Goal: Communication & Community: Answer question/provide support

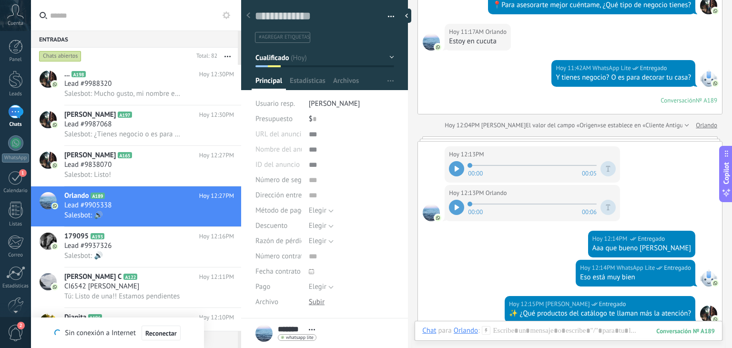
scroll to position [600, 0]
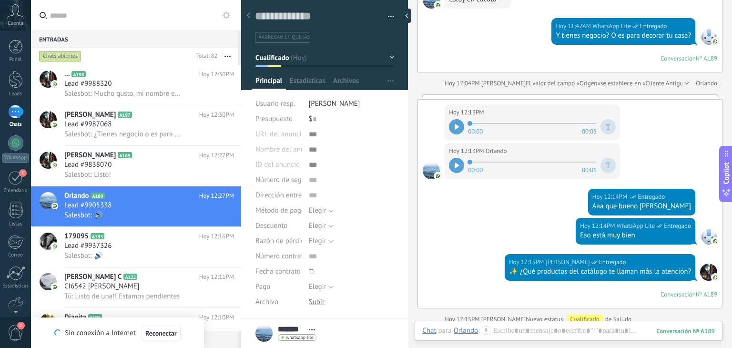
click at [455, 129] on div at bounding box center [456, 126] width 15 height 15
click at [455, 166] on div at bounding box center [456, 165] width 15 height 15
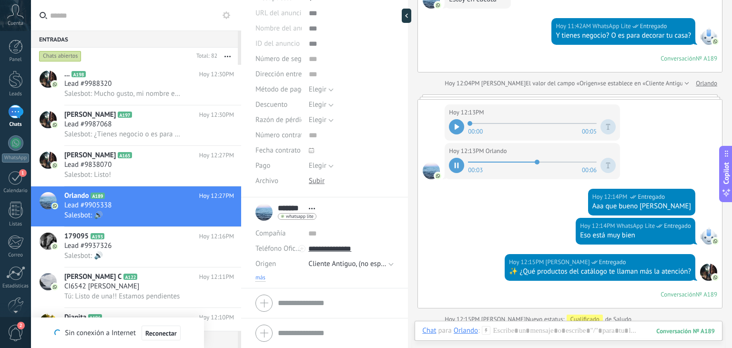
click at [261, 275] on span "más" at bounding box center [260, 278] width 10 height 8
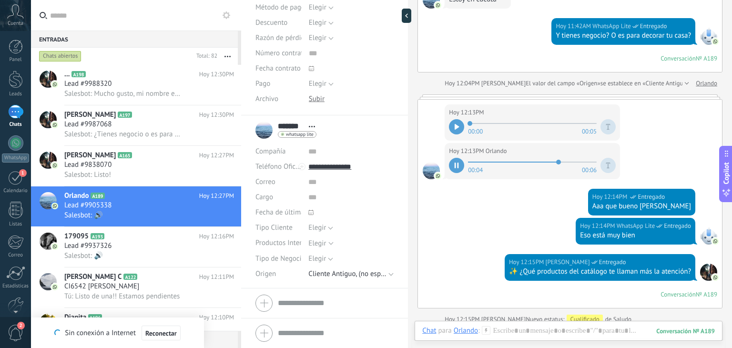
scroll to position [202, 0]
click at [314, 229] on span "Elegir" at bounding box center [317, 227] width 18 height 9
click at [330, 256] on span "Emprendedor" at bounding box center [342, 260] width 88 height 9
click at [325, 241] on span "Elegir" at bounding box center [344, 243] width 73 height 7
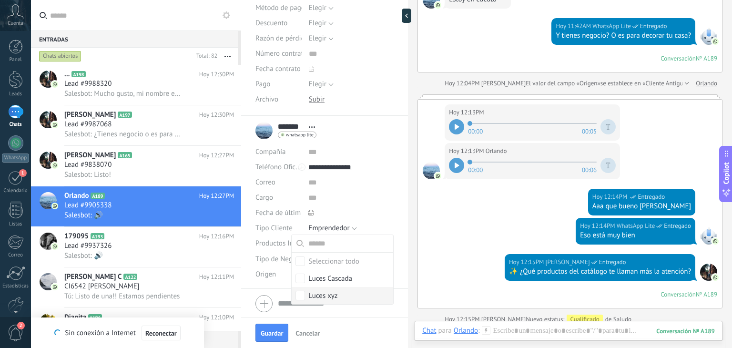
scroll to position [234, 0]
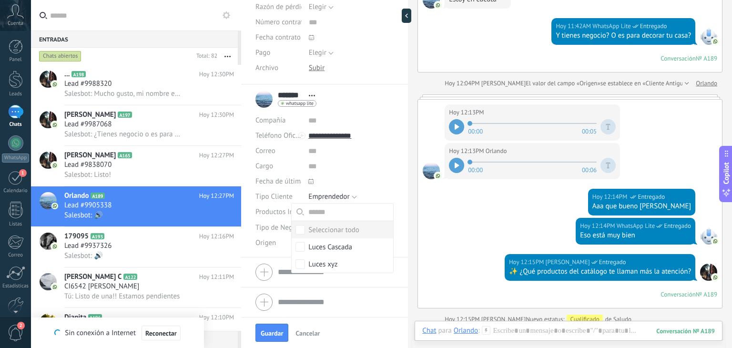
click at [285, 230] on span "Tipo de Negocio" at bounding box center [280, 227] width 50 height 7
click at [317, 229] on span "Elegir" at bounding box center [317, 227] width 18 height 9
click at [336, 310] on span "Miscelánea" at bounding box center [342, 308] width 88 height 9
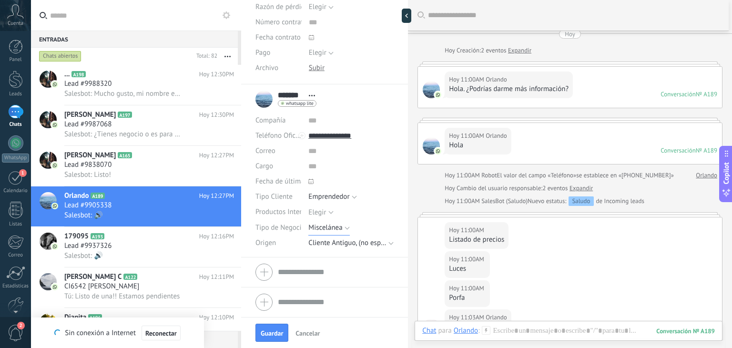
scroll to position [0, 0]
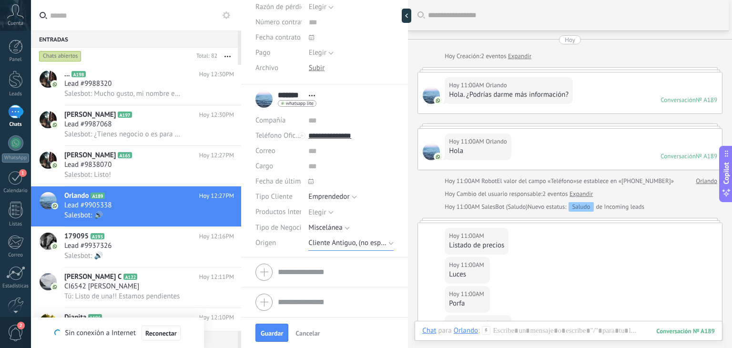
click at [333, 243] on span "Cliente Antiguo, (no especifica)" at bounding box center [347, 242] width 78 height 9
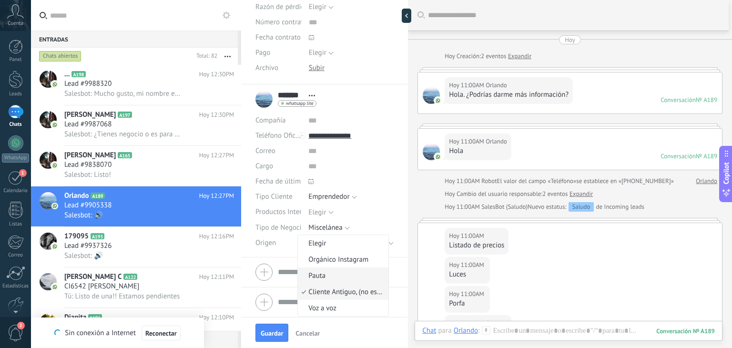
click at [329, 278] on span "Pauta" at bounding box center [342, 275] width 88 height 9
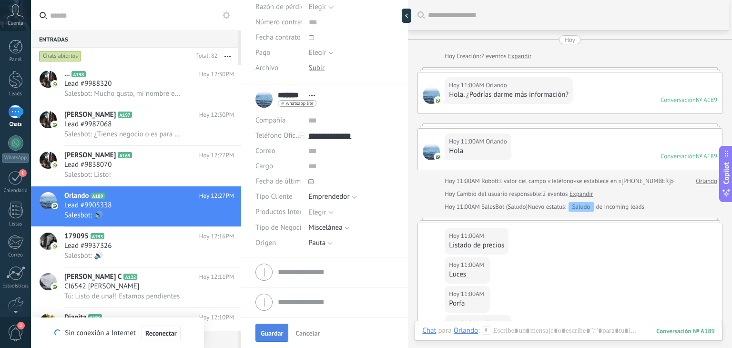
click at [273, 332] on span "Guardar" at bounding box center [272, 333] width 22 height 7
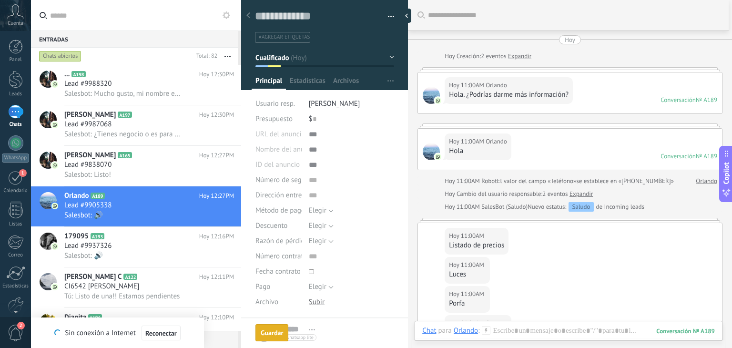
click at [324, 59] on button "Cualificado" at bounding box center [324, 57] width 139 height 17
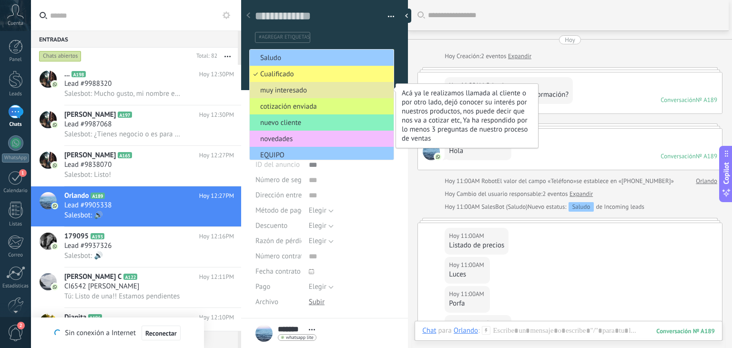
click at [308, 86] on span "muy interesado" at bounding box center [320, 90] width 141 height 9
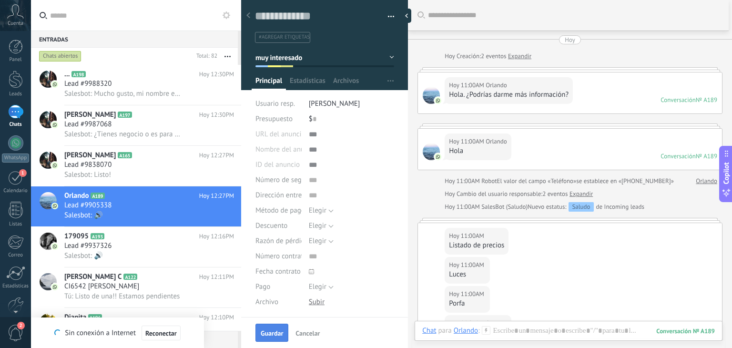
click at [268, 334] on span "Guardar" at bounding box center [272, 333] width 22 height 7
click at [99, 170] on span "Lead #9838070" at bounding box center [87, 165] width 47 height 10
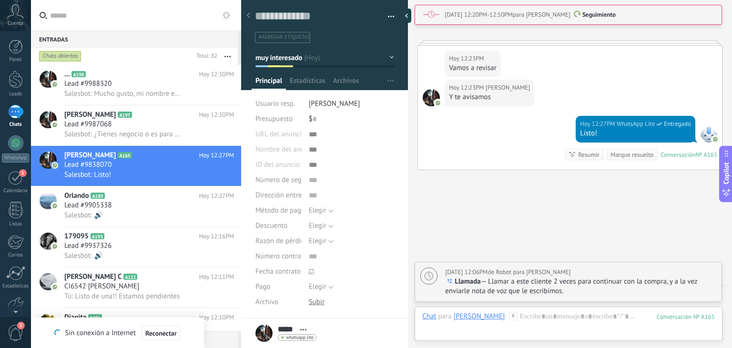
scroll to position [121, 0]
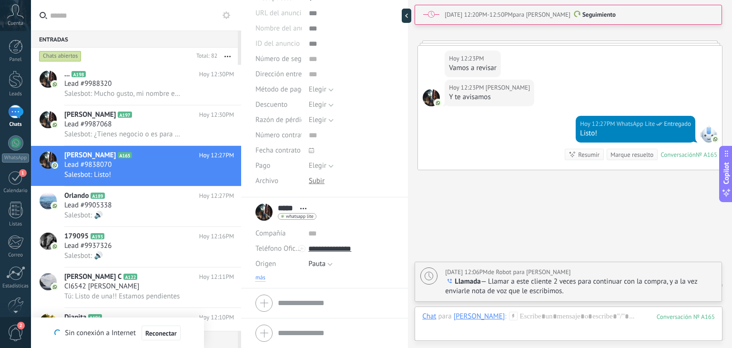
click at [259, 277] on span "más" at bounding box center [260, 278] width 10 height 8
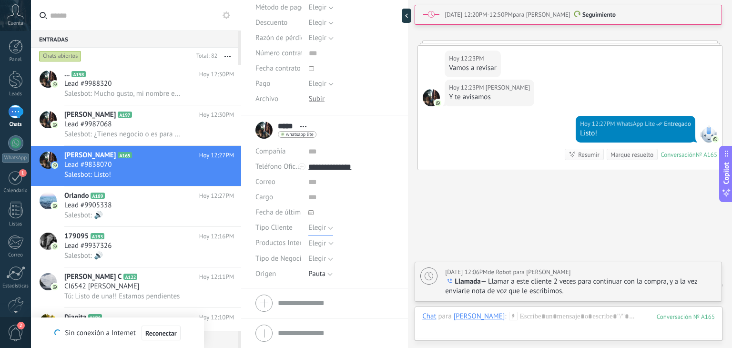
click at [315, 228] on span "Elegir" at bounding box center [317, 227] width 18 height 9
click at [325, 245] on span "Mayorista" at bounding box center [342, 244] width 88 height 9
click at [276, 330] on span "Guardar" at bounding box center [272, 333] width 22 height 7
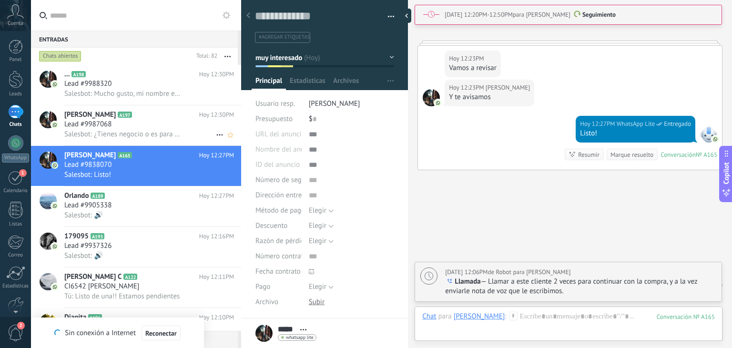
click at [145, 129] on div "Lead #9987068" at bounding box center [149, 125] width 170 height 10
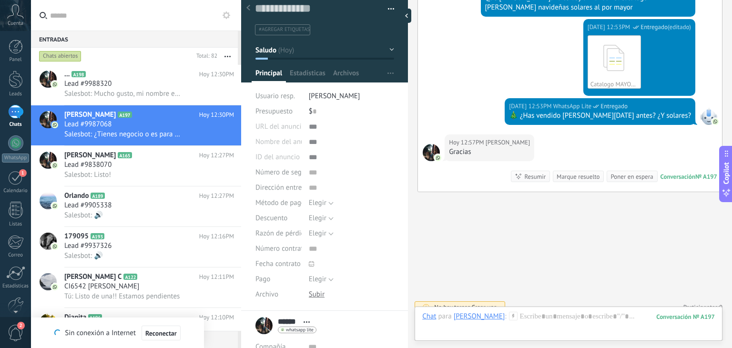
scroll to position [450, 0]
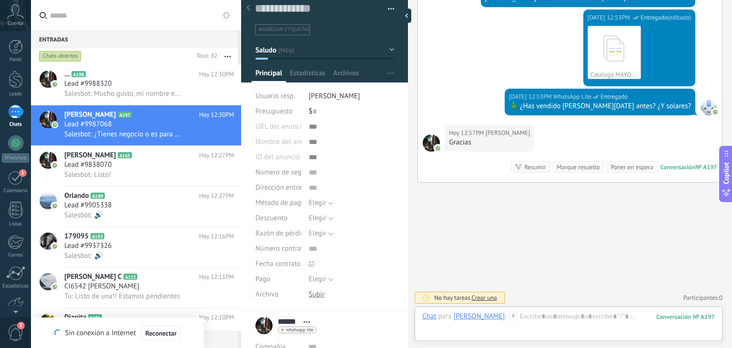
click at [326, 54] on div "Guardar y crear Imprimir Administrar etiquetas Exportar a excel" at bounding box center [324, 27] width 167 height 82
click at [326, 54] on button "Saludo" at bounding box center [324, 49] width 139 height 17
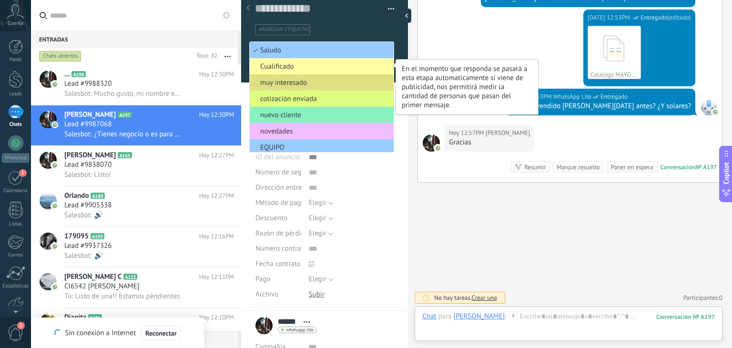
click at [320, 65] on span "Cualificado" at bounding box center [320, 66] width 141 height 9
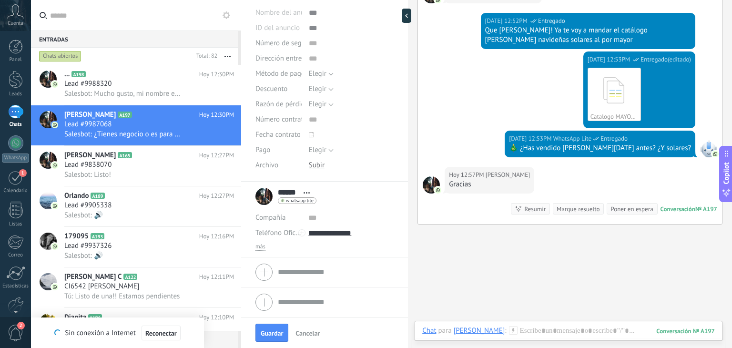
scroll to position [407, 0]
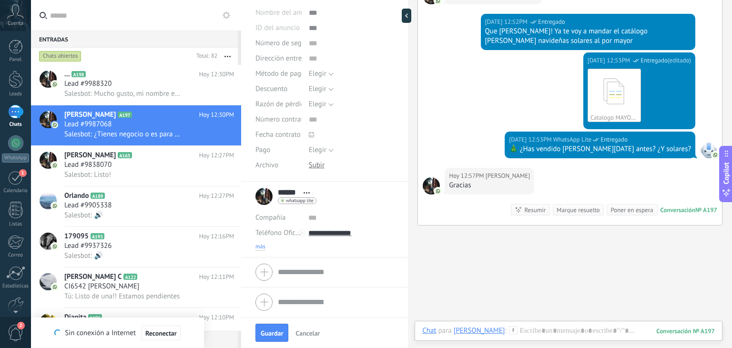
click at [257, 243] on span "más" at bounding box center [260, 247] width 10 height 8
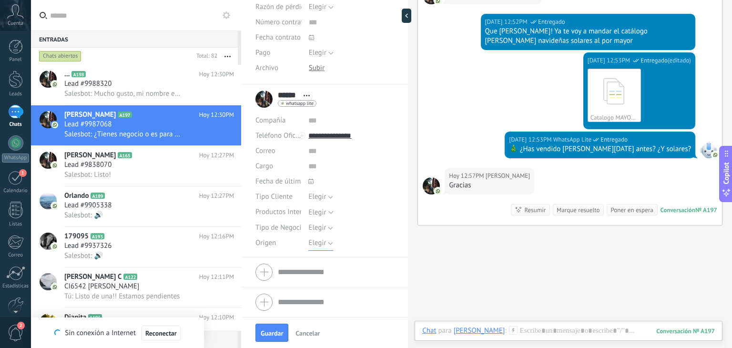
click at [319, 248] on button "Elegir" at bounding box center [320, 242] width 25 height 15
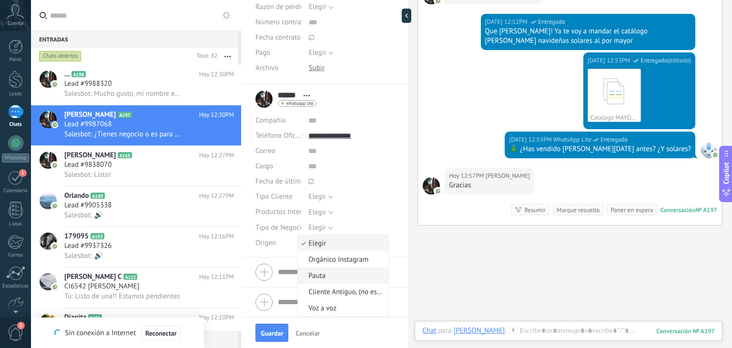
click at [332, 277] on span "Pauta" at bounding box center [342, 275] width 88 height 9
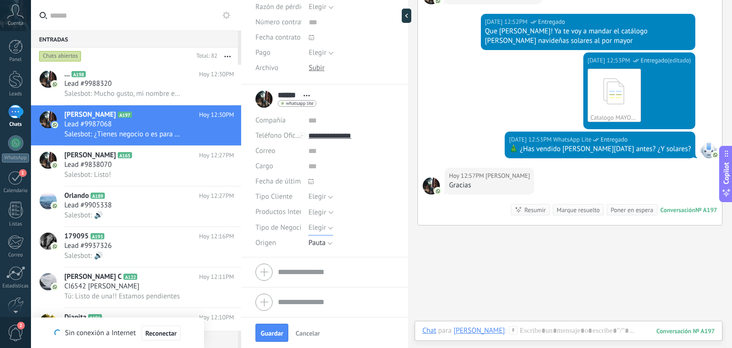
click at [320, 225] on span "Elegir" at bounding box center [317, 227] width 18 height 9
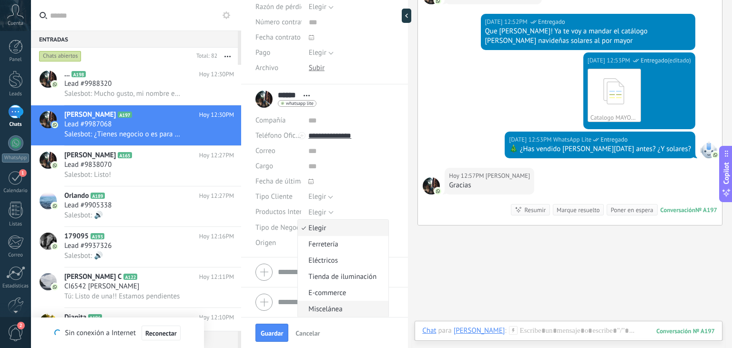
click at [337, 307] on span "Miscelánea" at bounding box center [342, 308] width 88 height 9
click at [313, 211] on div "Elegir" at bounding box center [317, 212] width 18 height 7
click at [314, 198] on span "Elegir" at bounding box center [317, 196] width 18 height 9
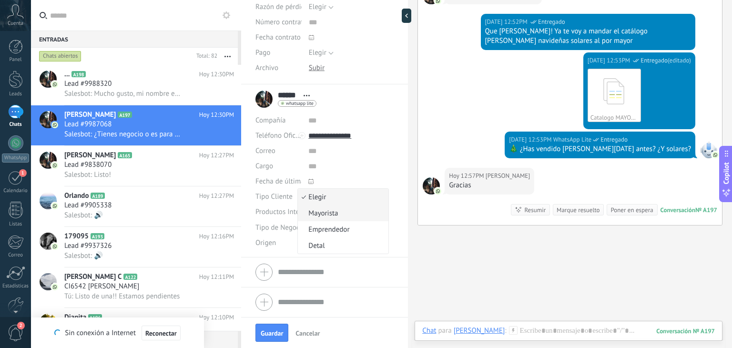
click at [316, 209] on span "Mayorista" at bounding box center [342, 213] width 88 height 9
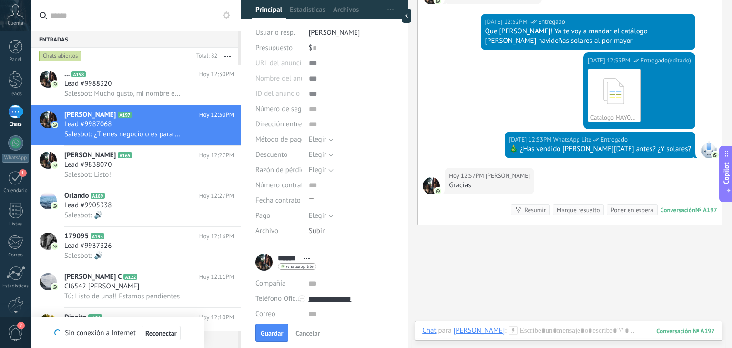
scroll to position [0, 0]
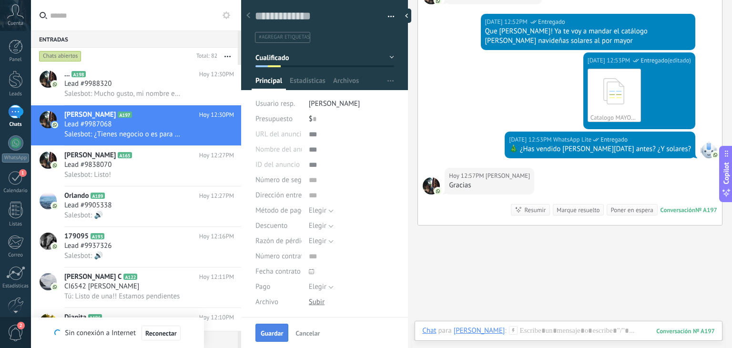
click at [271, 326] on button "Guardar" at bounding box center [271, 332] width 33 height 18
click at [143, 91] on span "Salesbot: Mucho gusto, mi nombre es Santiago y seré el encargado de atenderte 👋…" at bounding box center [122, 93] width 117 height 9
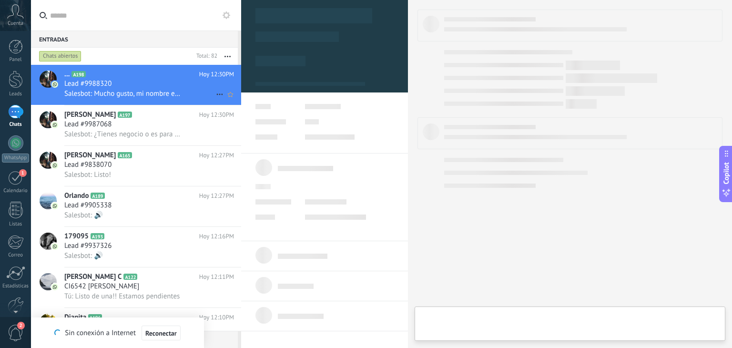
type textarea "**********"
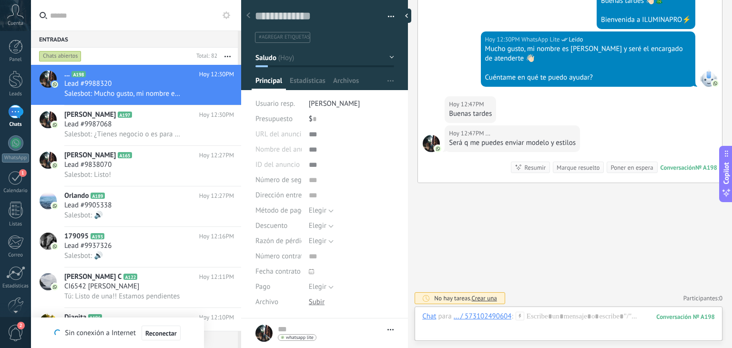
scroll to position [106, 0]
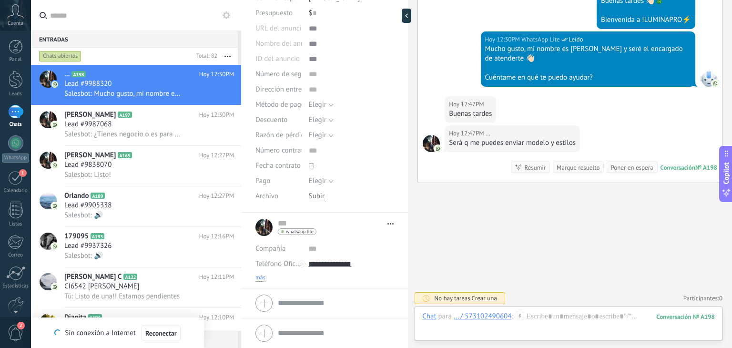
click at [258, 275] on span "más" at bounding box center [260, 278] width 10 height 8
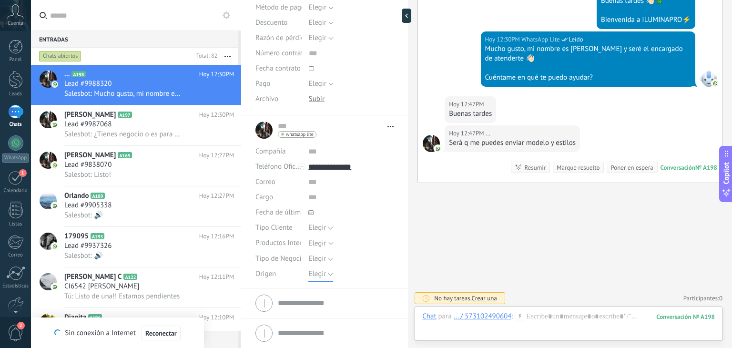
click at [323, 275] on span "Elegir" at bounding box center [317, 273] width 18 height 9
click at [326, 308] on span "Pauta" at bounding box center [342, 306] width 88 height 9
click at [320, 258] on span "Elegir" at bounding box center [317, 258] width 18 height 9
click at [434, 256] on div "Buscar Carga más Hoy Hoy Creación: 2 eventos Expandir Hoy 12:26PM ... ¡Hola! Qu…" at bounding box center [570, 32] width 324 height 633
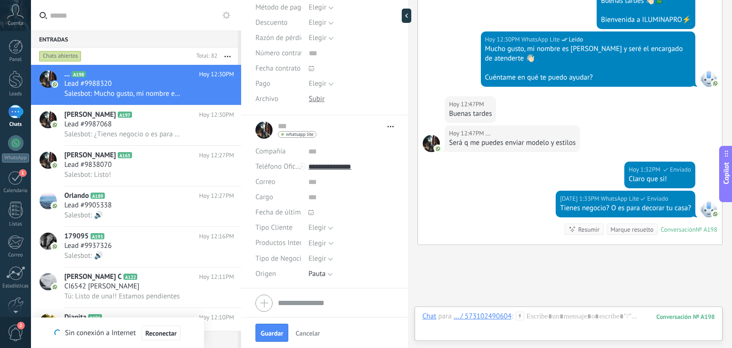
scroll to position [347, 0]
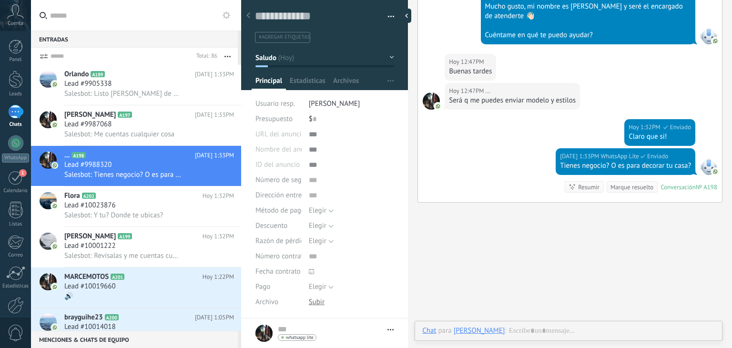
scroll to position [14, 0]
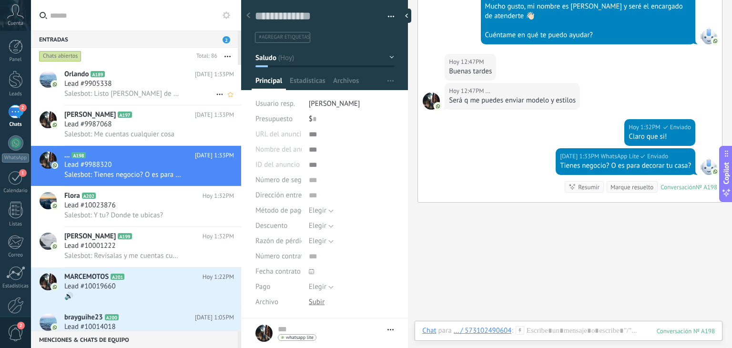
click at [131, 75] on h2 "Orlando A189" at bounding box center [129, 75] width 131 height 10
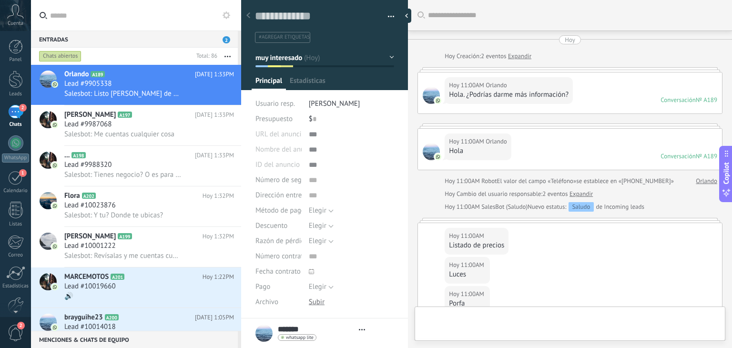
type textarea "**********"
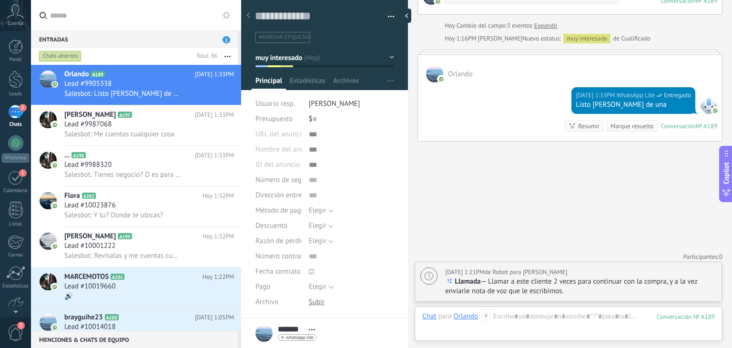
click at [486, 316] on use at bounding box center [486, 315] width 8 height 8
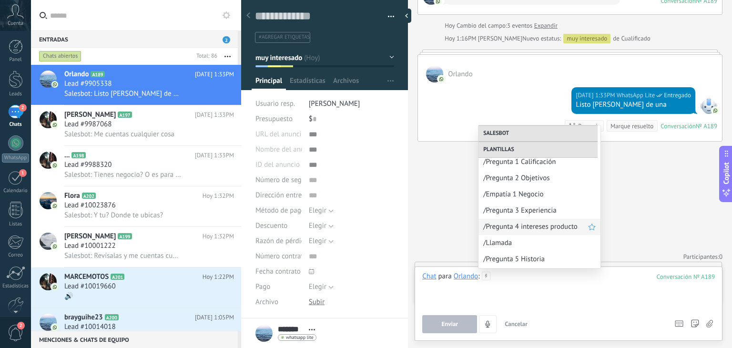
scroll to position [209, 0]
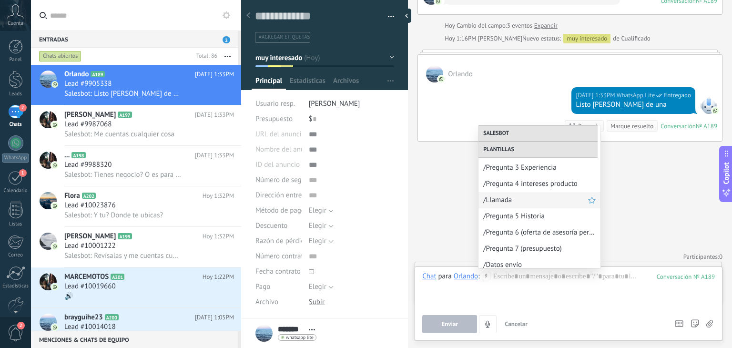
click at [517, 201] on span "/Llamada" at bounding box center [535, 199] width 105 height 9
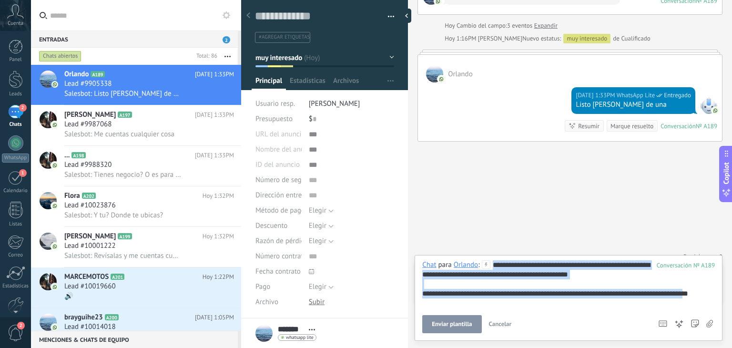
drag, startPoint x: 710, startPoint y: 294, endPoint x: 444, endPoint y: 250, distance: 269.5
click at [444, 250] on div "Buscar Carga más Hoy Hoy Creación: 2 eventos Expandir Hoy 11:00AM Orlando Hola.…" at bounding box center [570, 174] width 324 height 348
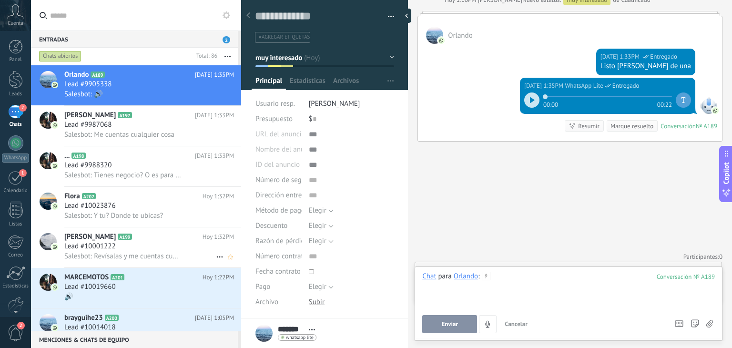
scroll to position [66, 0]
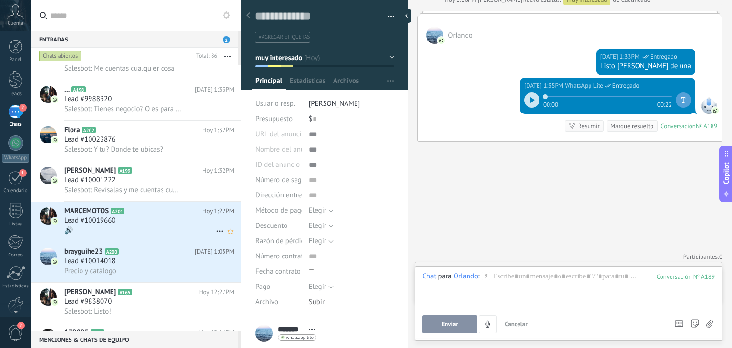
click at [166, 225] on div "Lead #10019660" at bounding box center [149, 221] width 170 height 10
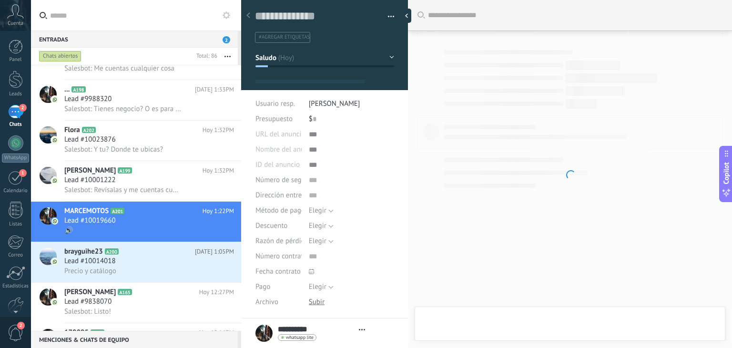
type textarea "**********"
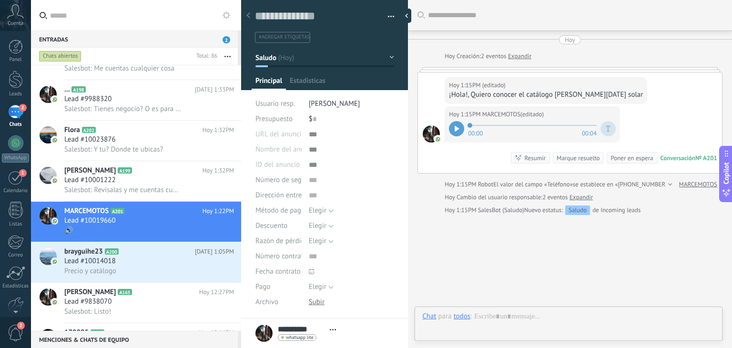
scroll to position [14, 0]
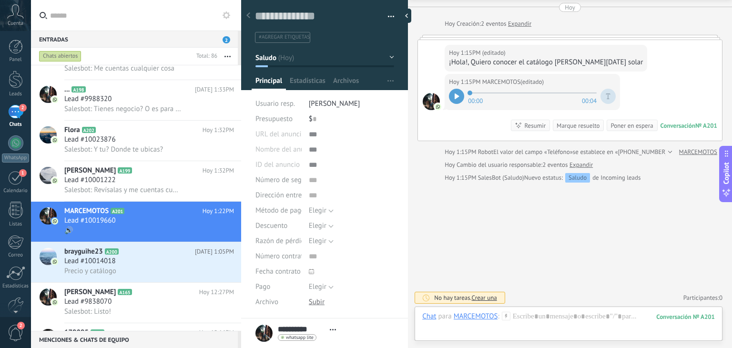
click at [491, 314] on div "MARCEMOTOS" at bounding box center [475, 315] width 44 height 9
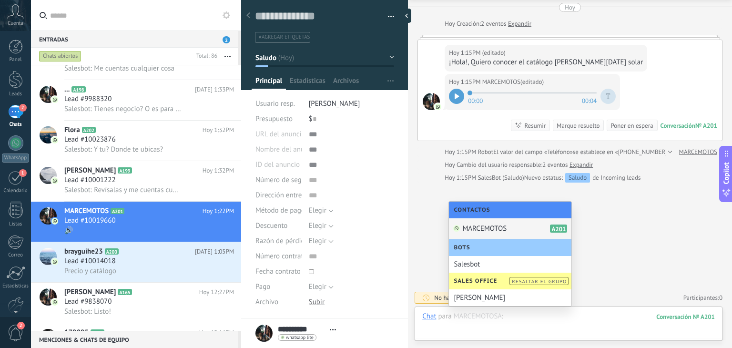
click at [531, 321] on div at bounding box center [568, 325] width 292 height 29
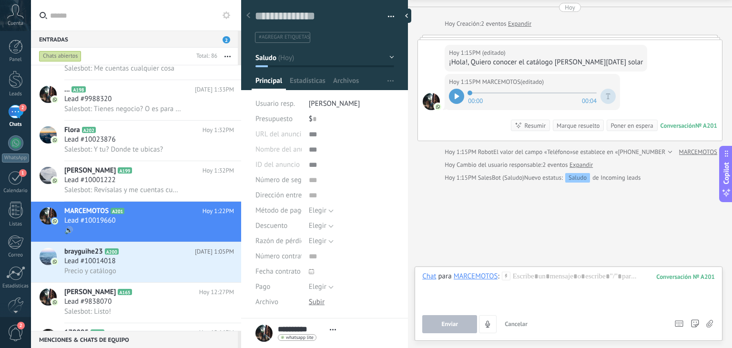
click at [506, 268] on div "Chat Correo Nota Tarea Chat para MARCEMOTOS : 201 Enviar Cancelar Rastrear clic…" at bounding box center [568, 303] width 308 height 74
click at [506, 275] on icon at bounding box center [506, 275] width 9 height 9
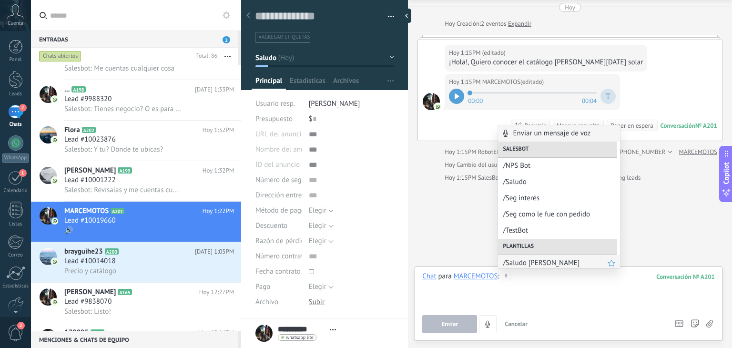
scroll to position [51, 0]
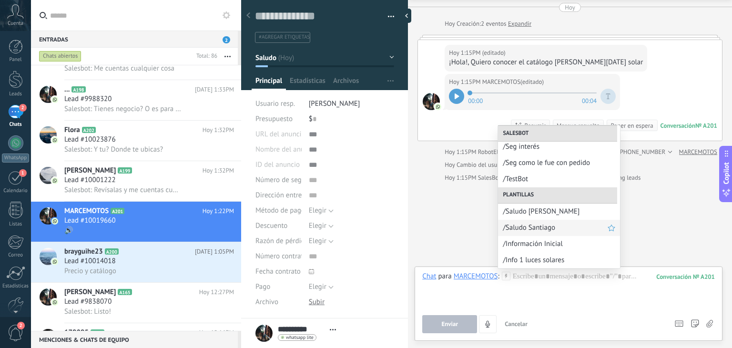
click at [524, 227] on span "/Saludo Santiago" at bounding box center [554, 227] width 105 height 9
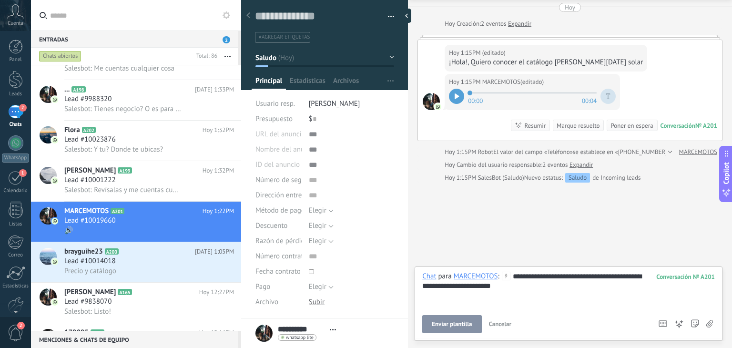
click at [506, 281] on div "**********" at bounding box center [568, 289] width 292 height 36
click at [442, 326] on span "Enviar" at bounding box center [449, 324] width 17 height 7
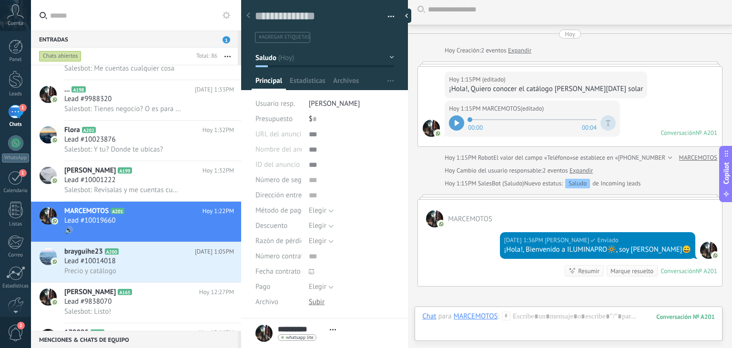
scroll to position [0, 0]
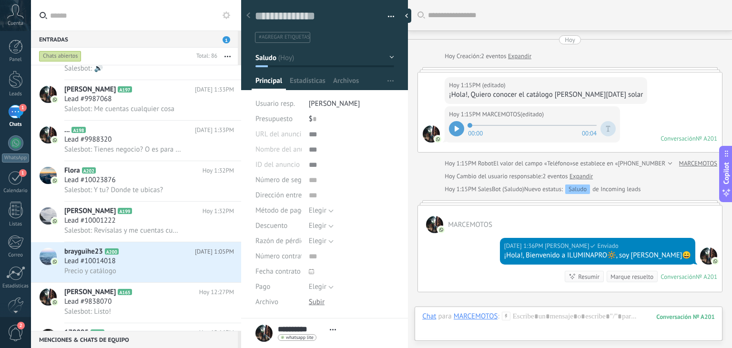
click at [507, 316] on icon at bounding box center [506, 315] width 9 height 9
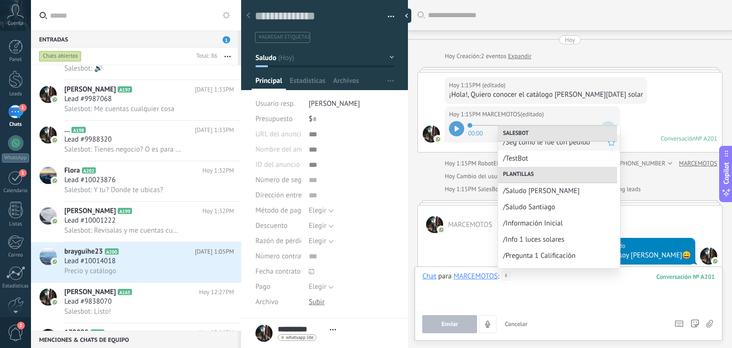
scroll to position [84, 0]
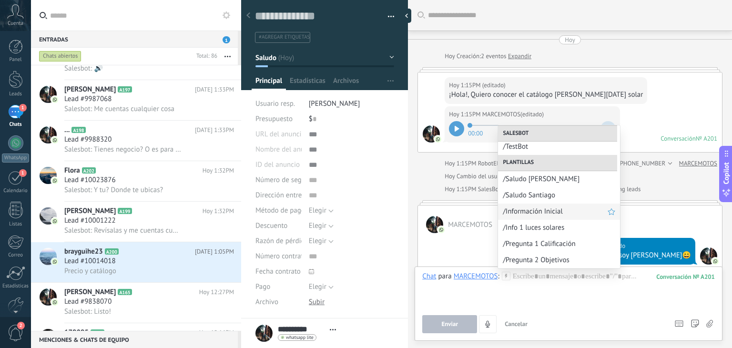
click at [542, 207] on span "/Información Inicial" at bounding box center [554, 211] width 105 height 9
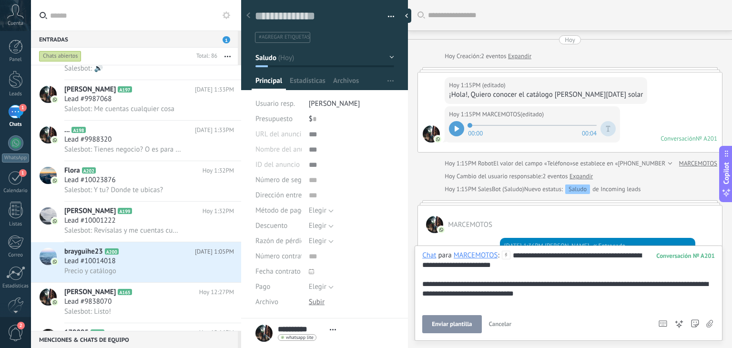
click at [448, 321] on span "Enviar plantilla" at bounding box center [452, 324] width 40 height 7
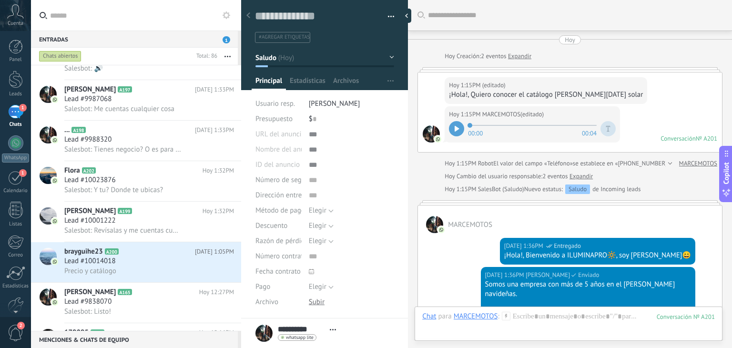
scroll to position [187, 0]
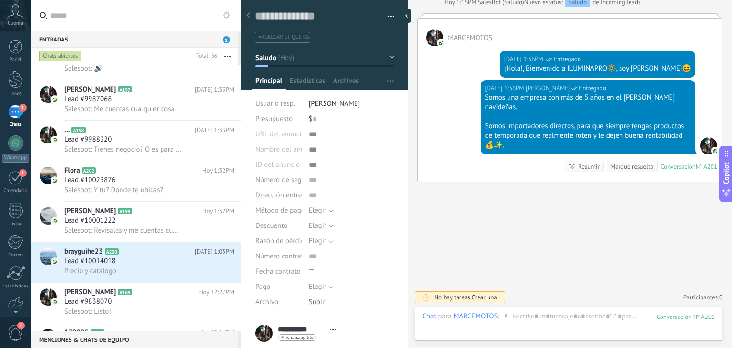
click at [507, 317] on icon at bounding box center [506, 315] width 9 height 9
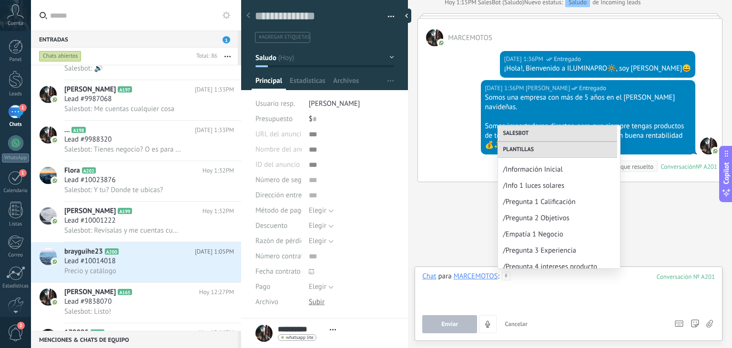
scroll to position [160, 0]
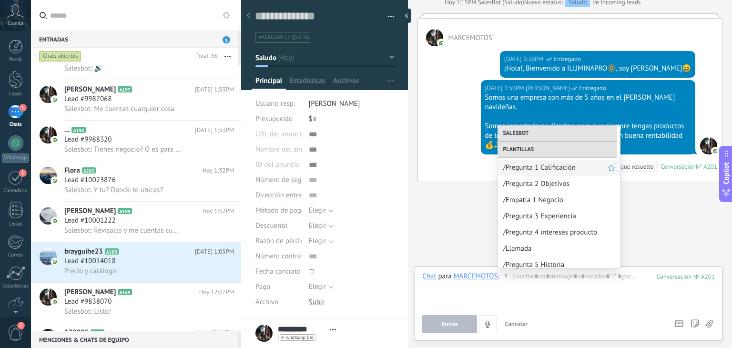
click at [541, 169] on span "/Pregunta 1 Calificación" at bounding box center [554, 167] width 105 height 9
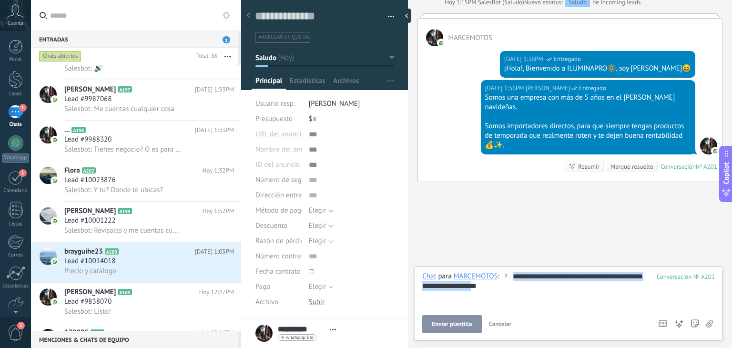
drag, startPoint x: 514, startPoint y: 287, endPoint x: 513, endPoint y: 267, distance: 20.0
click at [513, 267] on div "**********" at bounding box center [568, 303] width 308 height 74
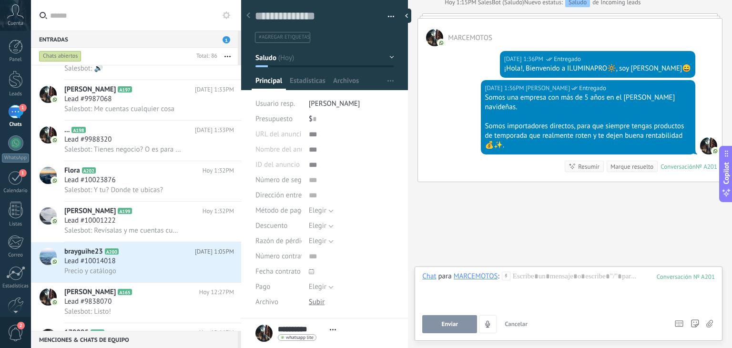
click at [502, 279] on icon at bounding box center [506, 275] width 9 height 9
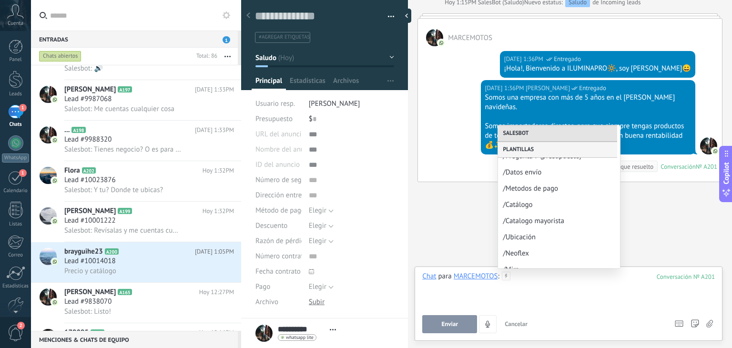
scroll to position [311, 0]
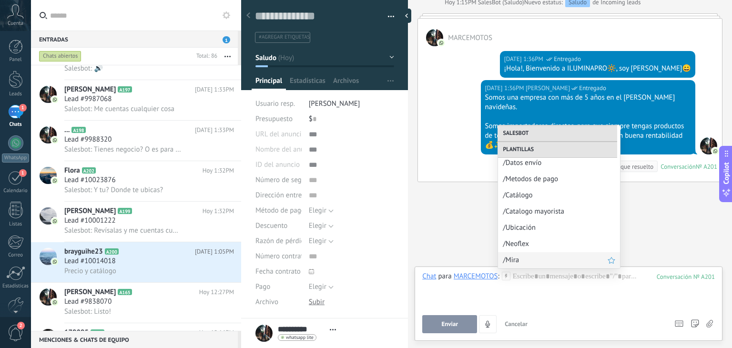
click at [522, 254] on div "/Mira" at bounding box center [559, 260] width 122 height 16
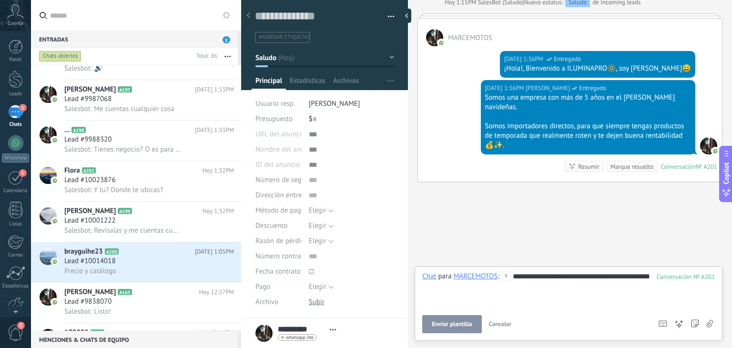
click at [462, 324] on span "Enviar plantilla" at bounding box center [452, 324] width 40 height 7
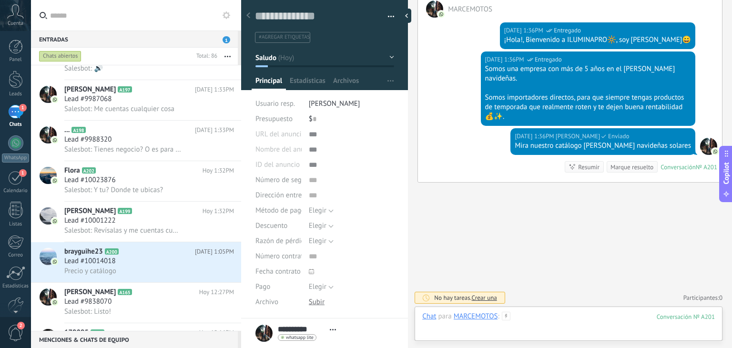
click at [520, 317] on div at bounding box center [568, 325] width 292 height 29
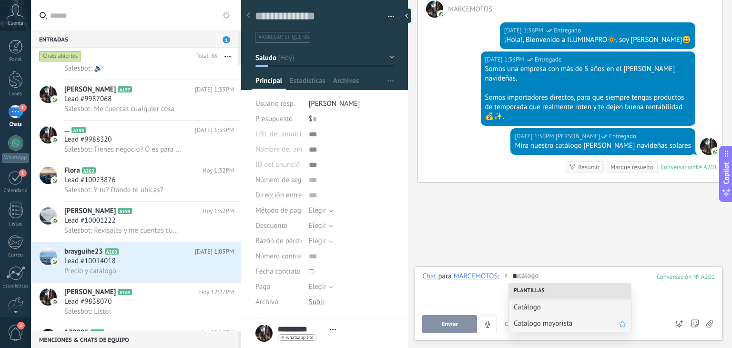
click at [546, 323] on span "Catalogo mayorista" at bounding box center [565, 323] width 105 height 9
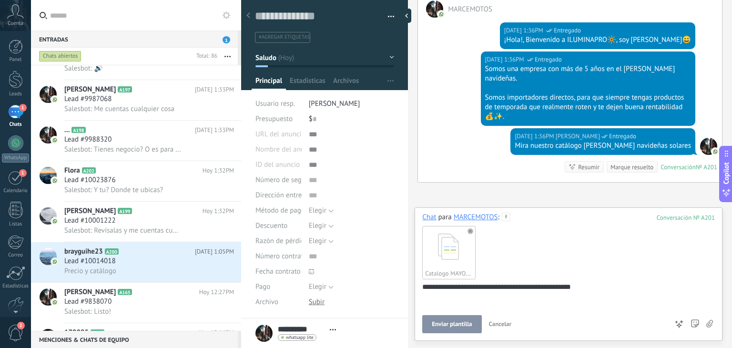
click at [446, 325] on span "Enviar plantilla" at bounding box center [452, 324] width 40 height 7
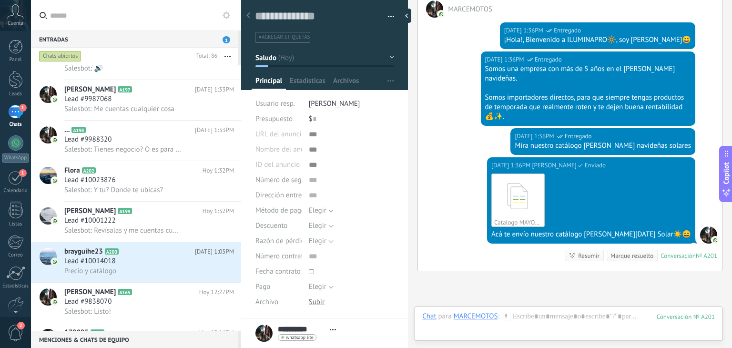
scroll to position [304, 0]
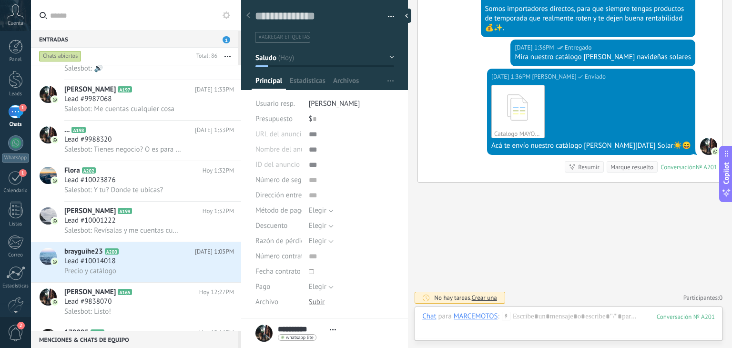
click at [505, 315] on use at bounding box center [506, 315] width 8 height 8
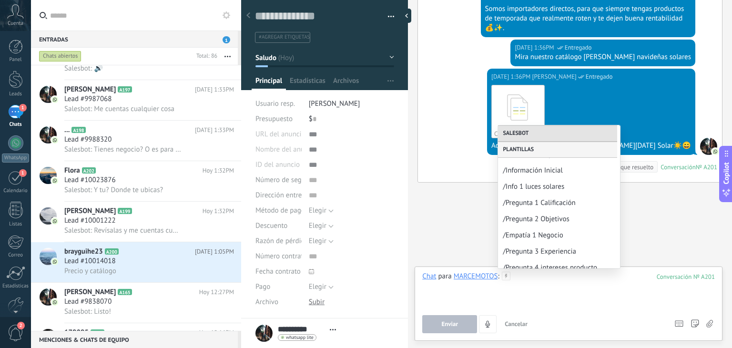
scroll to position [126, 0]
click at [549, 196] on div "/Pregunta 1 Calificación" at bounding box center [559, 202] width 122 height 16
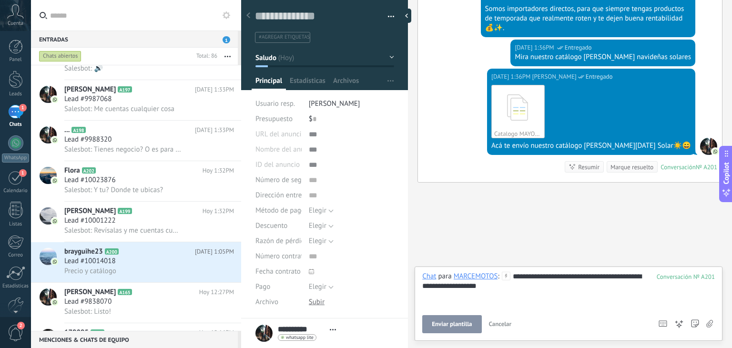
click at [464, 326] on span "Enviar plantilla" at bounding box center [452, 324] width 40 height 7
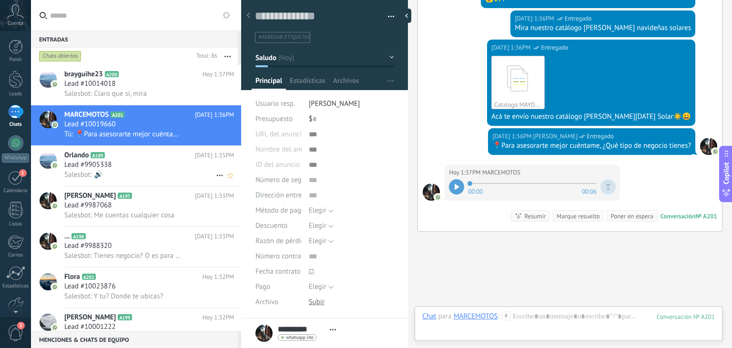
scroll to position [382, 0]
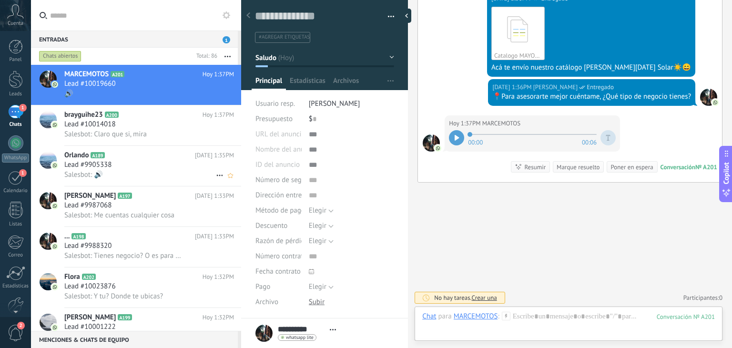
click at [158, 174] on div "Salesbot: 🔊" at bounding box center [149, 175] width 170 height 10
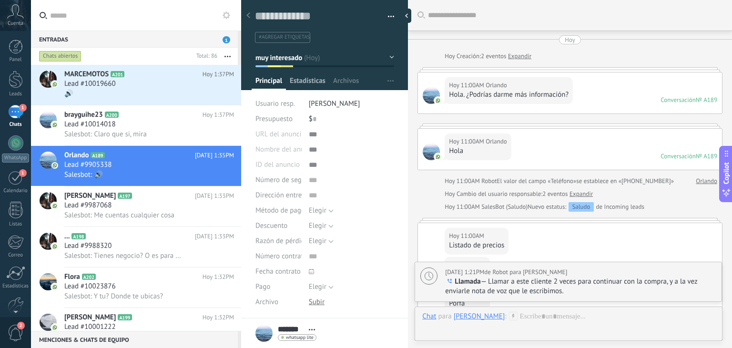
scroll to position [1101, 0]
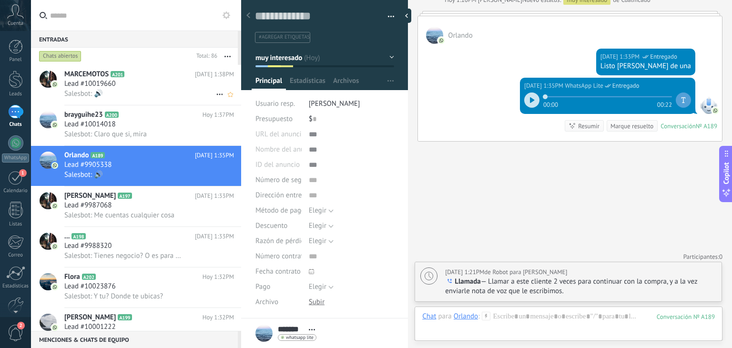
click at [141, 97] on div "Salesbot: 🔊" at bounding box center [149, 94] width 170 height 10
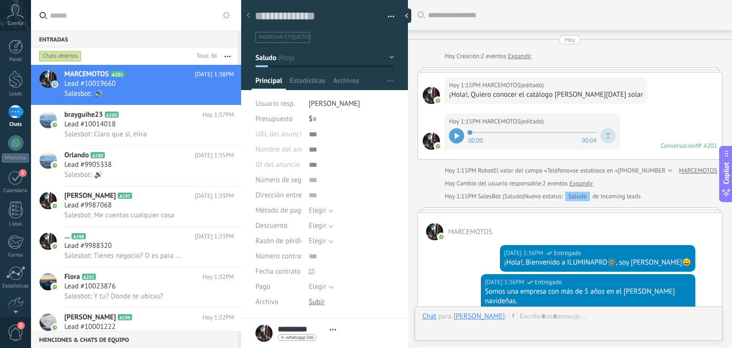
scroll to position [432, 0]
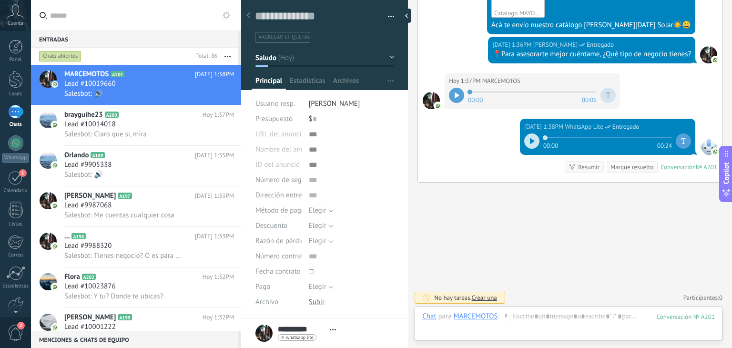
click at [300, 63] on button "Saludo" at bounding box center [324, 57] width 139 height 17
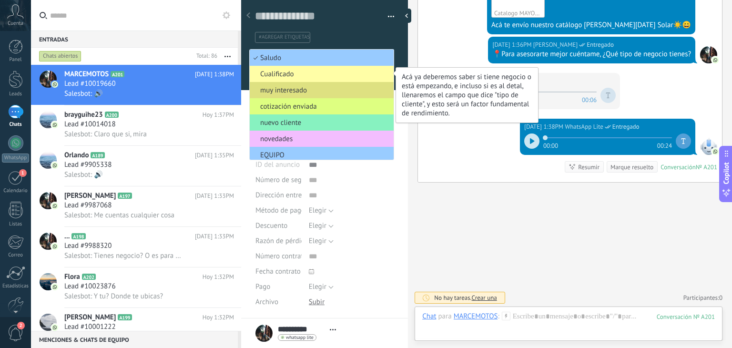
click at [301, 77] on span "Cualificado" at bounding box center [320, 74] width 141 height 9
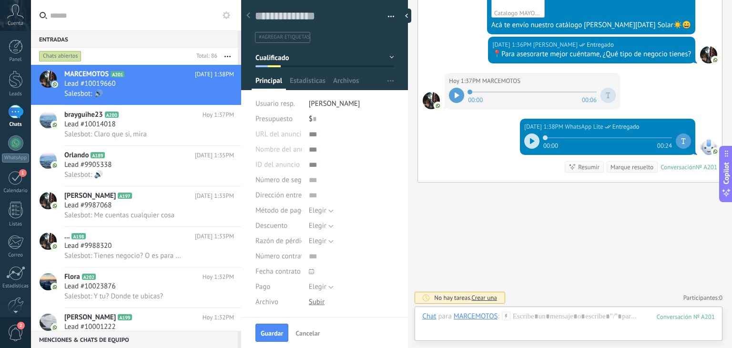
scroll to position [137, 0]
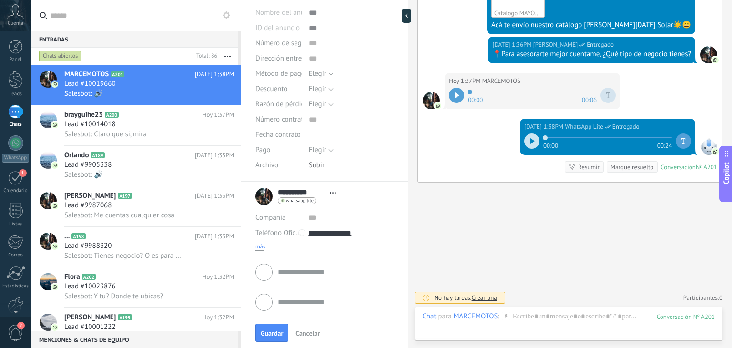
click at [265, 244] on span "más" at bounding box center [260, 247] width 10 height 8
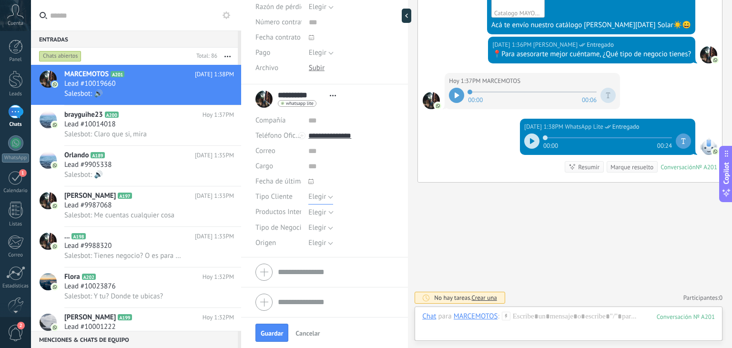
click at [321, 196] on span "Elegir" at bounding box center [317, 196] width 18 height 9
click at [326, 229] on span "Emprendedor" at bounding box center [342, 229] width 88 height 9
click at [316, 225] on span "Elegir" at bounding box center [317, 227] width 18 height 9
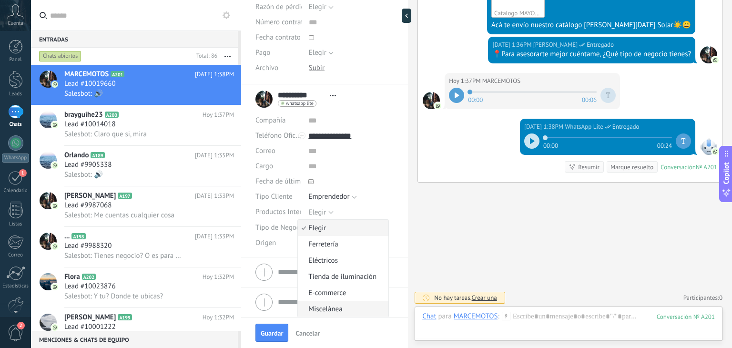
click at [327, 310] on span "Miscelánea" at bounding box center [342, 308] width 88 height 9
click at [321, 237] on button "Elegir" at bounding box center [320, 242] width 25 height 15
click at [322, 276] on span "Pauta" at bounding box center [342, 275] width 88 height 9
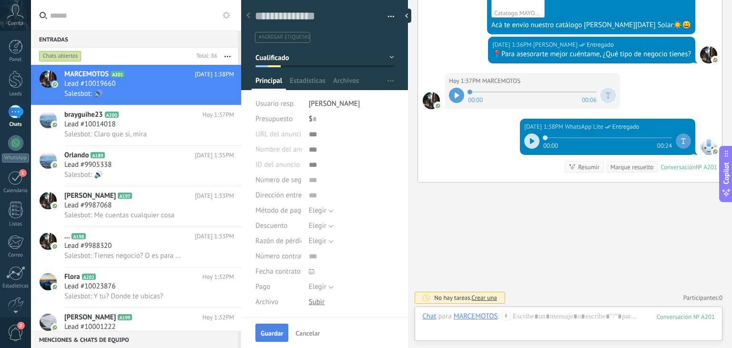
click at [266, 330] on span "Guardar" at bounding box center [272, 333] width 22 height 7
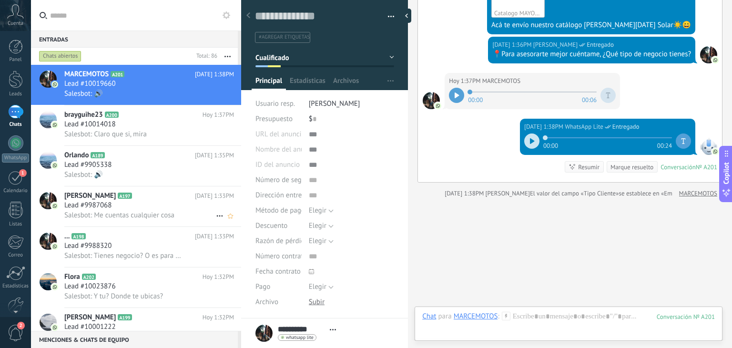
scroll to position [473, 0]
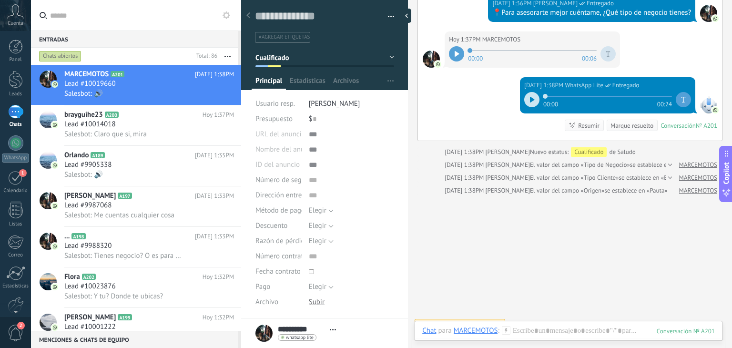
click at [296, 39] on span "#agregar etiquetas" at bounding box center [284, 37] width 51 height 7
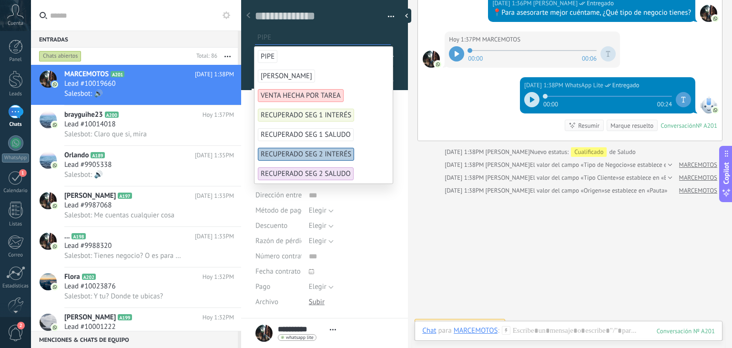
click at [299, 62] on li "PIPE" at bounding box center [323, 57] width 138 height 20
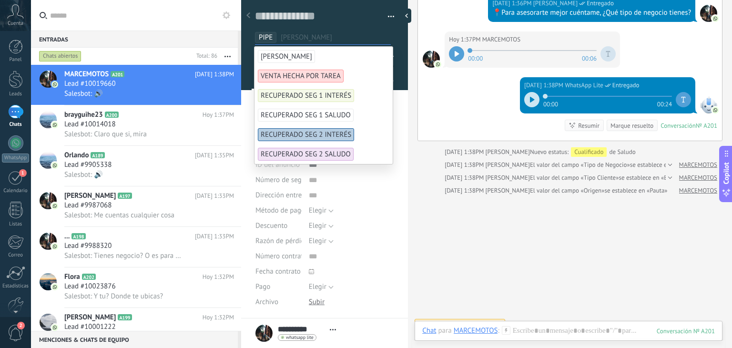
click at [266, 33] on span "PIPE" at bounding box center [266, 37] width 14 height 9
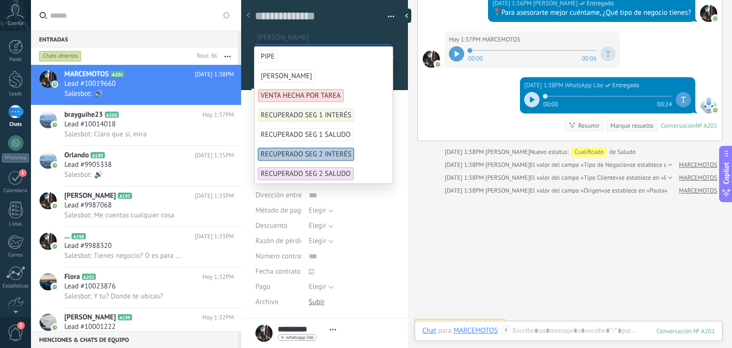
click at [269, 72] on span "[PERSON_NAME]" at bounding box center [286, 76] width 57 height 13
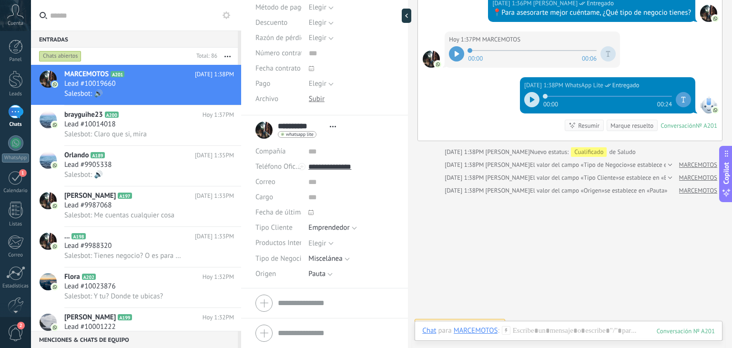
scroll to position [0, 0]
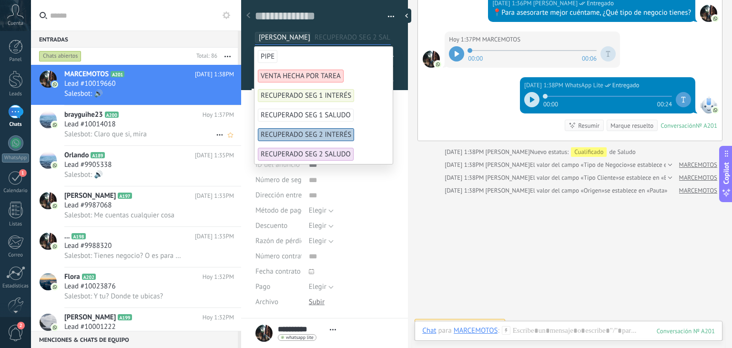
click at [143, 113] on h2 "brayguihe23 A200" at bounding box center [133, 115] width 138 height 10
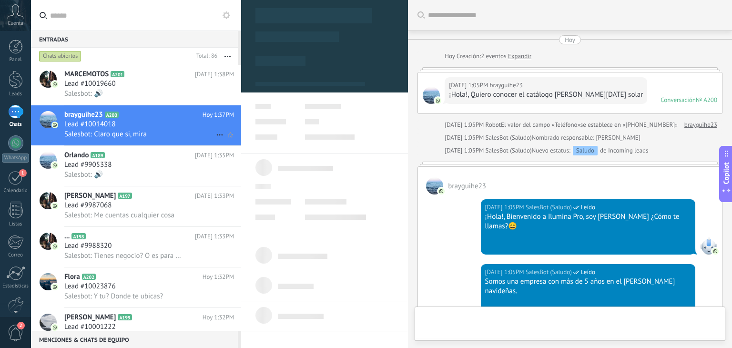
type textarea "**********"
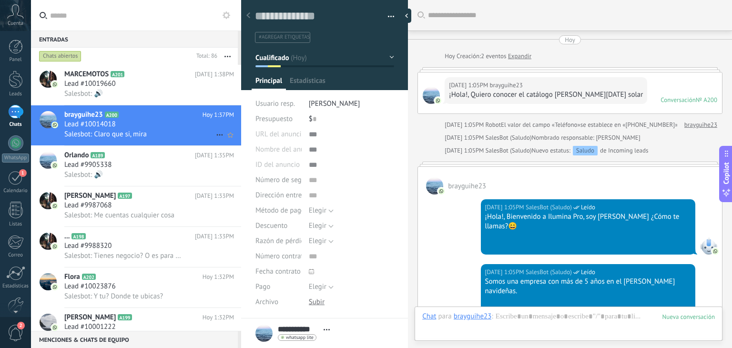
scroll to position [516, 0]
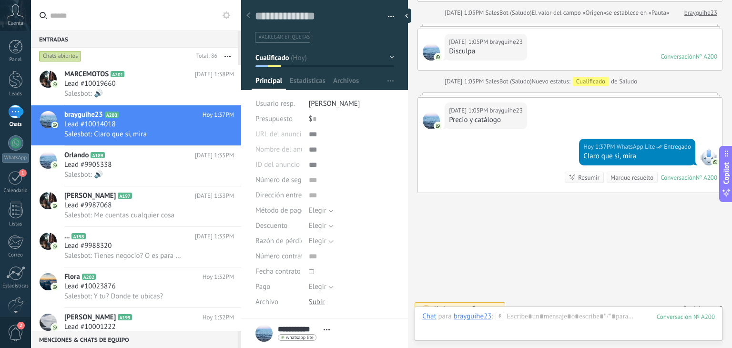
click at [506, 311] on div "Chat Correo Nota Tarea Chat para brayguihe23 : 200 Enviar Cancelar Rastrear cli…" at bounding box center [568, 323] width 308 height 34
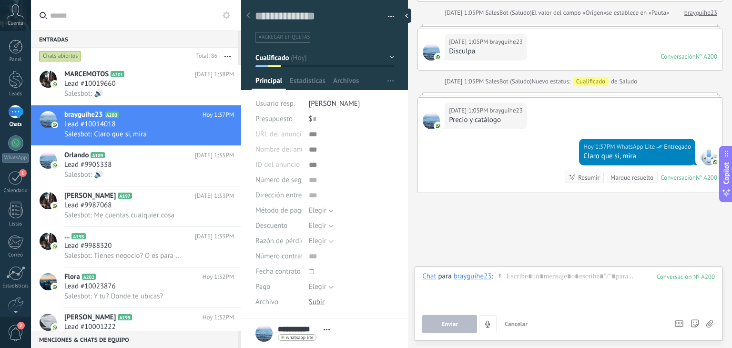
click at [506, 321] on span "Cancelar" at bounding box center [515, 324] width 23 height 8
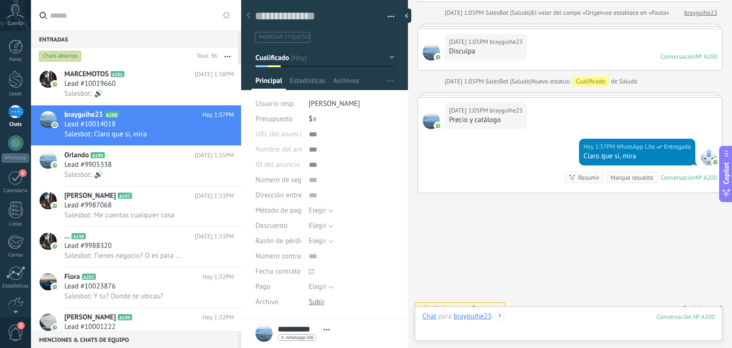
click at [504, 317] on div at bounding box center [568, 325] width 292 height 29
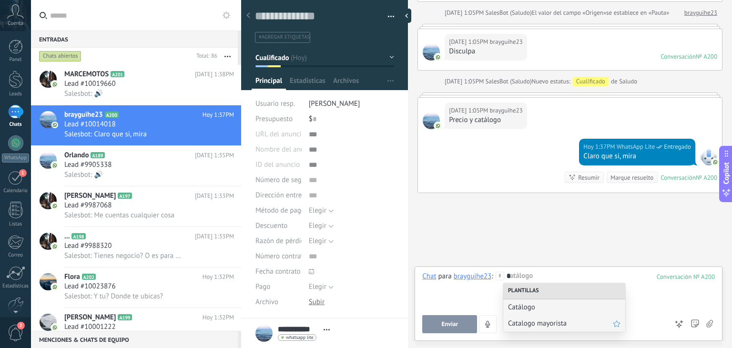
click at [518, 325] on span "Catalogo mayorista" at bounding box center [560, 323] width 105 height 9
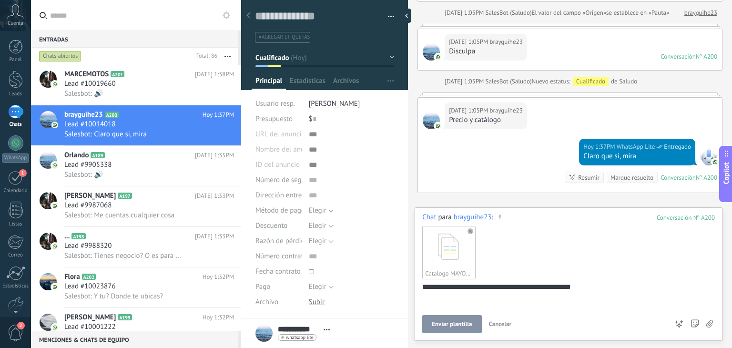
click at [473, 322] on button "Enviar plantilla" at bounding box center [451, 324] width 59 height 18
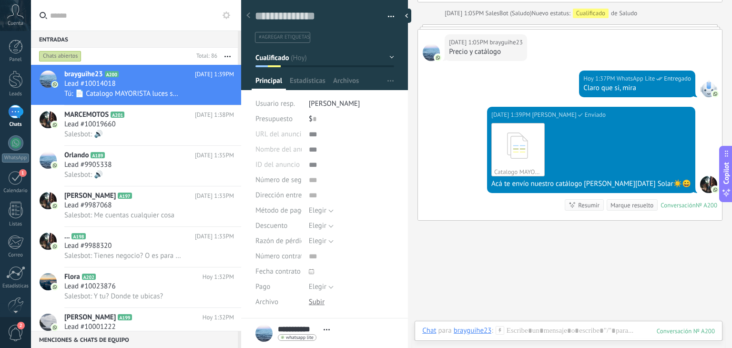
scroll to position [612, 0]
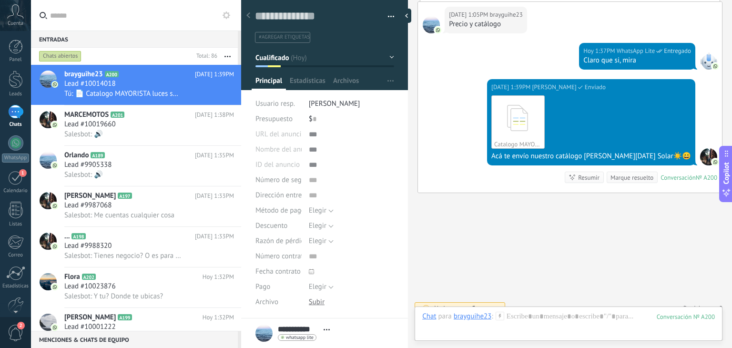
click at [497, 314] on icon at bounding box center [499, 315] width 9 height 9
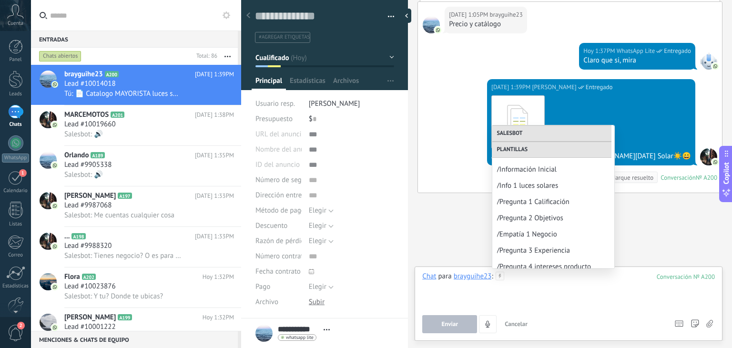
scroll to position [127, 0]
click at [545, 213] on span "/Pregunta 2 Objetivos" at bounding box center [549, 216] width 105 height 9
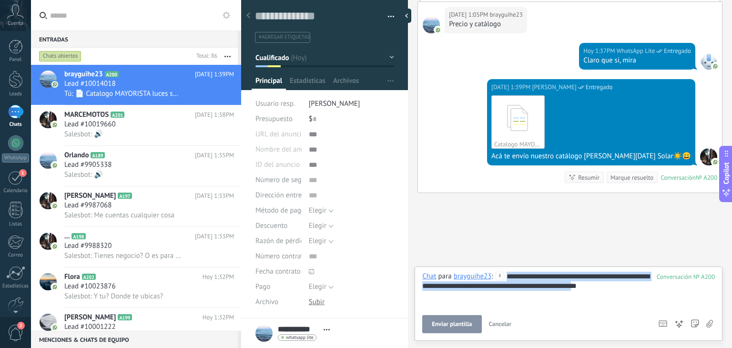
drag, startPoint x: 606, startPoint y: 289, endPoint x: 500, endPoint y: 264, distance: 109.2
click at [500, 264] on div "Buscar Carga más Hoy Hoy Creación: 2 eventos Expandir Hoy 1:05PM brayguihe23 ¡H…" at bounding box center [570, 174] width 324 height 348
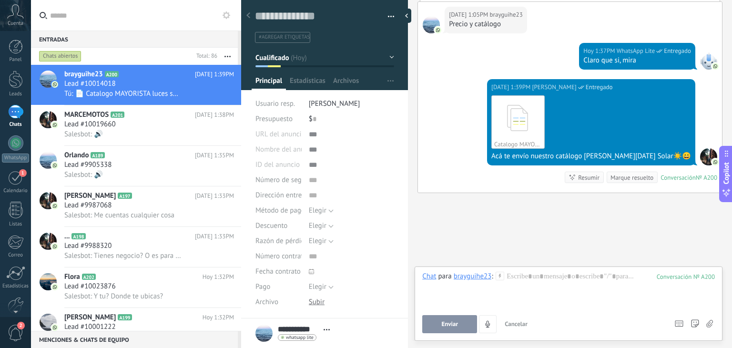
click at [500, 276] on use at bounding box center [499, 275] width 8 height 8
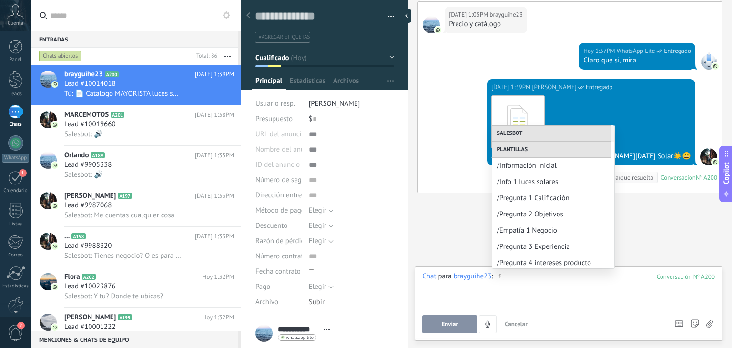
scroll to position [168, 0]
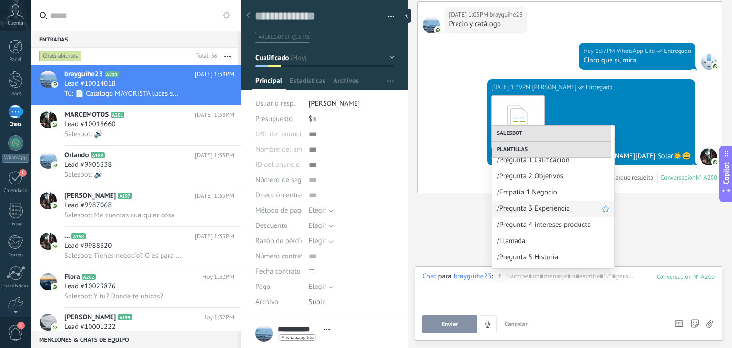
click at [534, 210] on span "/Pregunta 3 Experiencia" at bounding box center [549, 208] width 105 height 9
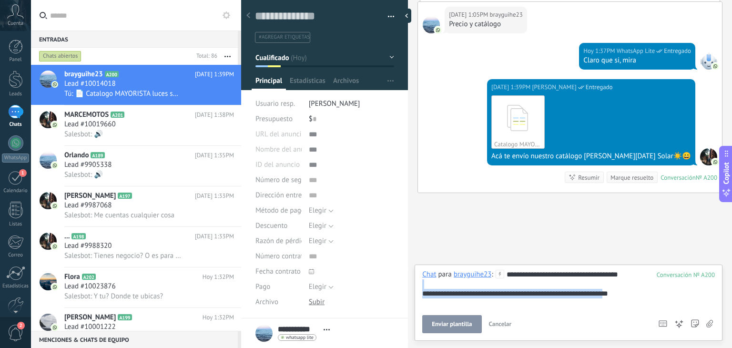
drag, startPoint x: 628, startPoint y: 295, endPoint x: 452, endPoint y: 284, distance: 177.0
click at [452, 284] on div "**********" at bounding box center [568, 289] width 292 height 38
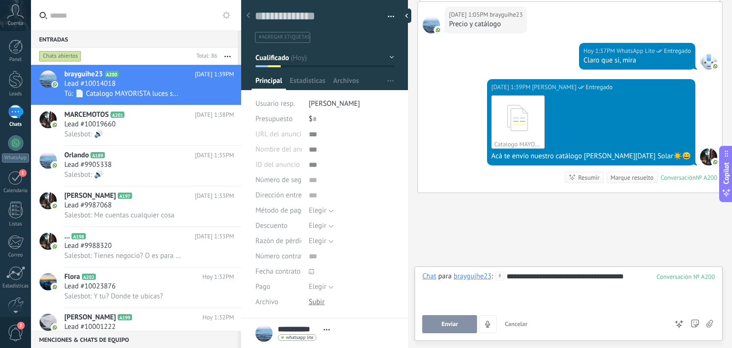
click at [443, 321] on span "Enviar" at bounding box center [449, 324] width 17 height 7
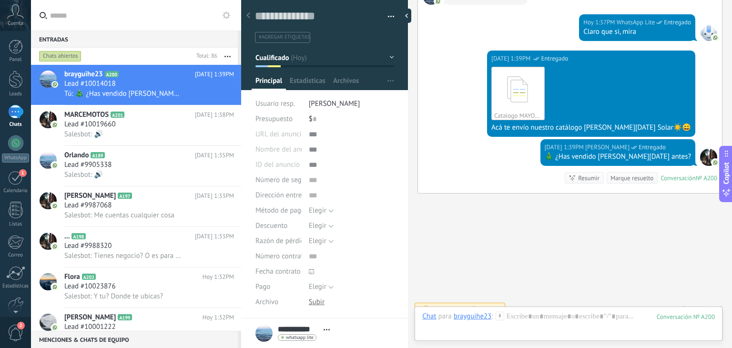
scroll to position [121, 0]
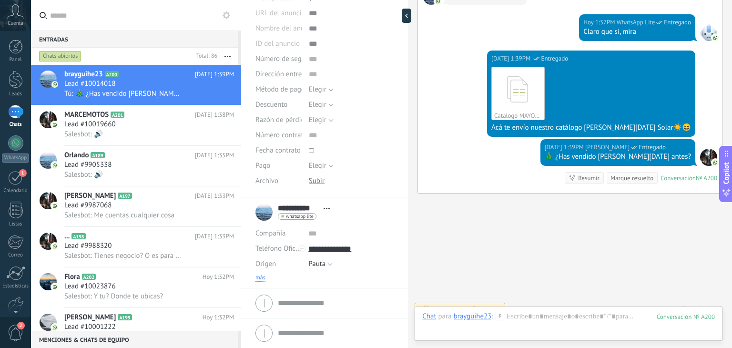
click at [263, 277] on span "más" at bounding box center [260, 278] width 10 height 8
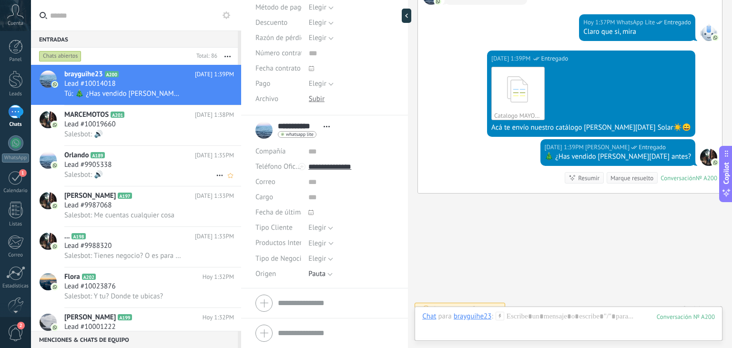
click at [131, 157] on h2 "Orlando A189" at bounding box center [129, 156] width 131 height 10
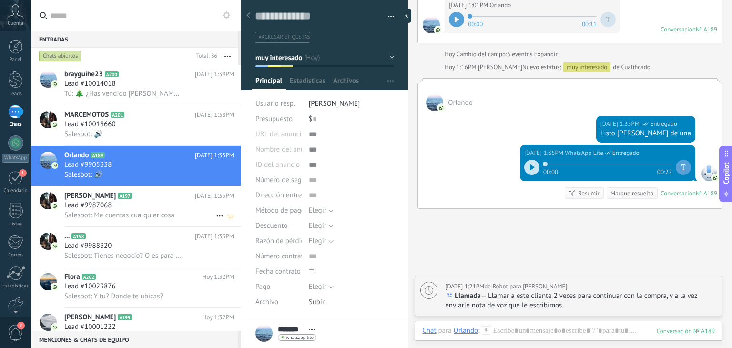
click at [151, 207] on div "Lead #9987068" at bounding box center [149, 206] width 170 height 10
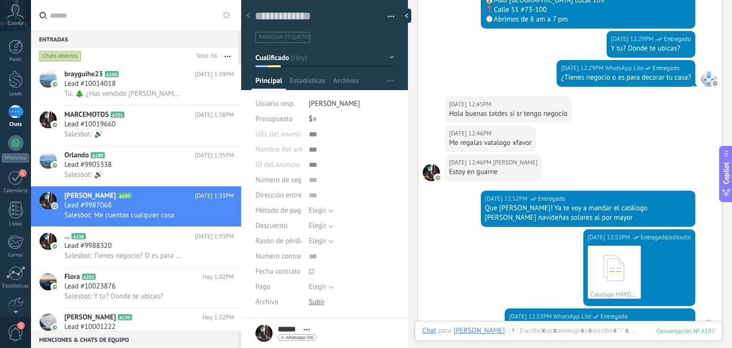
scroll to position [227, 0]
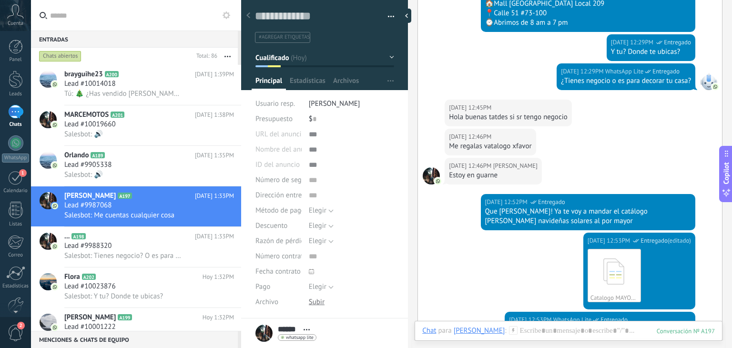
click at [602, 158] on div "Hoy 12:46PM Sergio Estoy en guarne" at bounding box center [570, 176] width 304 height 36
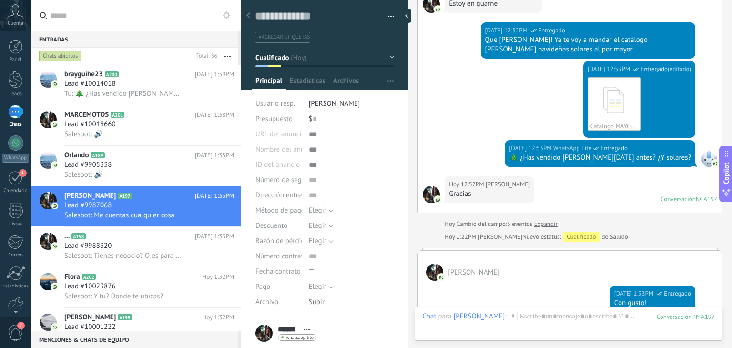
scroll to position [584, 0]
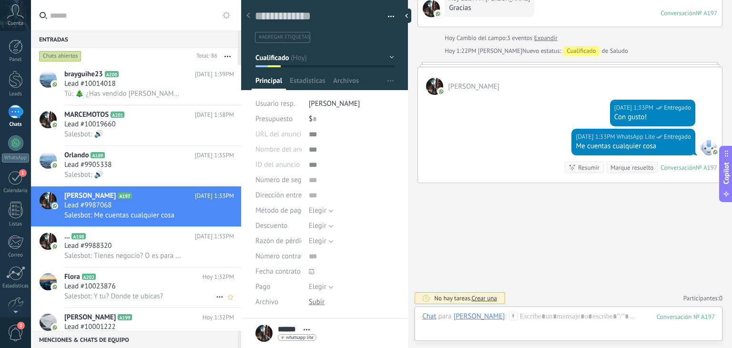
click at [91, 281] on h2 "Flora A202" at bounding box center [133, 277] width 138 height 10
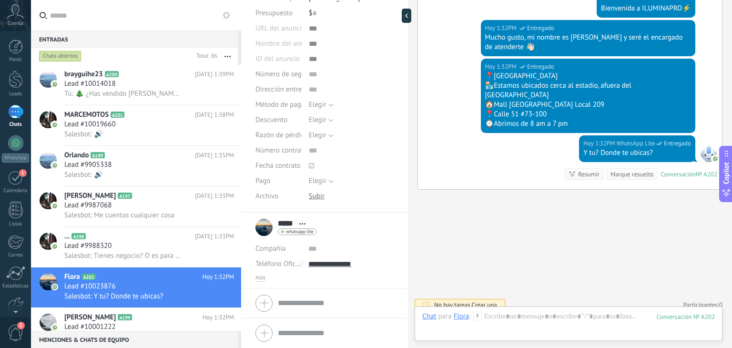
scroll to position [243, 0]
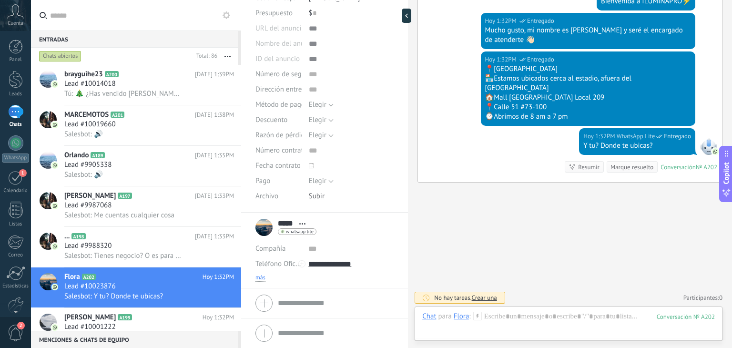
click at [262, 278] on span "más" at bounding box center [260, 278] width 10 height 8
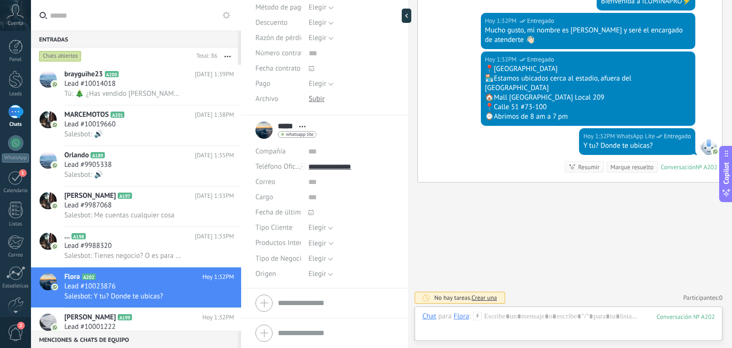
scroll to position [202, 0]
click at [309, 279] on button "Elegir" at bounding box center [320, 274] width 25 height 15
click at [335, 312] on li "Pauta" at bounding box center [343, 307] width 90 height 16
click at [273, 326] on button "Guardar" at bounding box center [271, 332] width 33 height 18
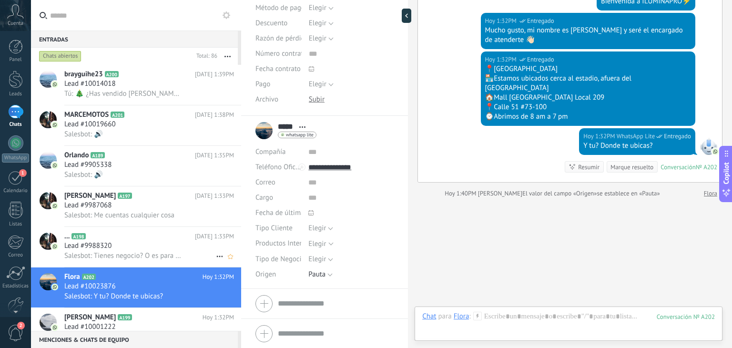
scroll to position [259, 0]
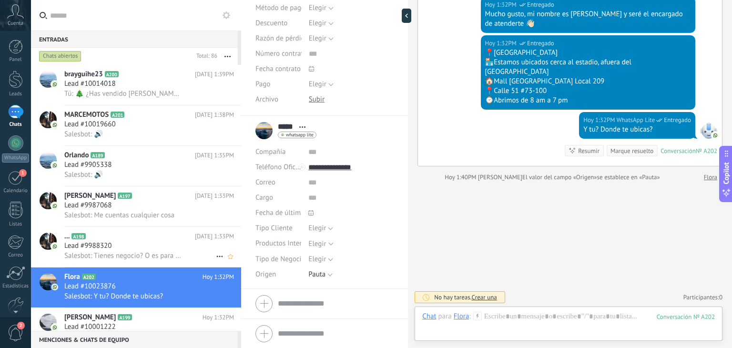
click at [130, 256] on span "Salesbot: Tienes negocio? O es para decorar tu casa?" at bounding box center [122, 255] width 117 height 9
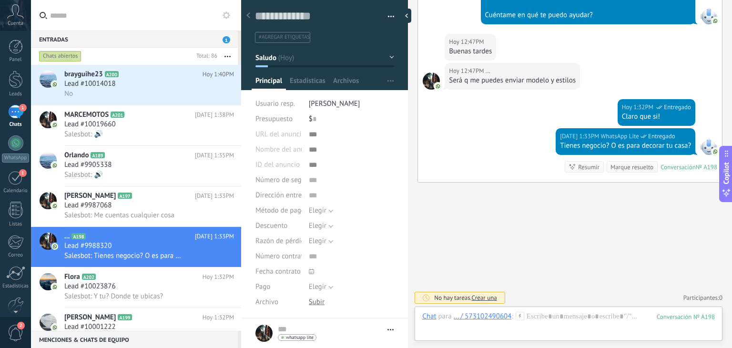
click at [308, 61] on button "Saludo" at bounding box center [324, 57] width 139 height 17
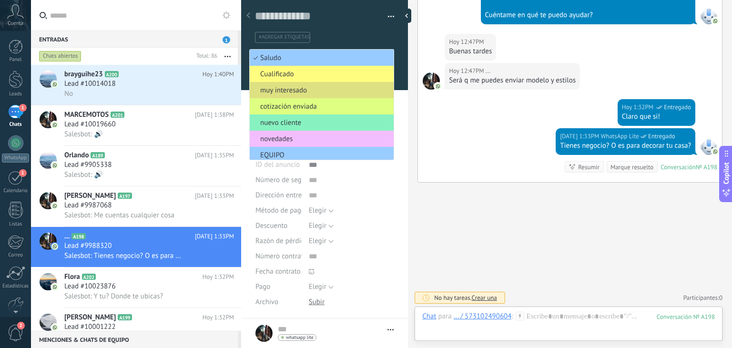
click at [472, 239] on div "Buscar Carga más Hoy Hoy Creación: 2 eventos Expandir Hoy 12:26PM ... ¡Hola! Qu…" at bounding box center [570, 0] width 324 height 695
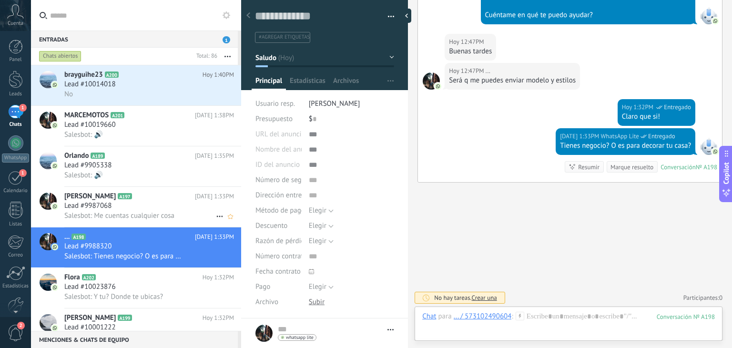
scroll to position [32, 0]
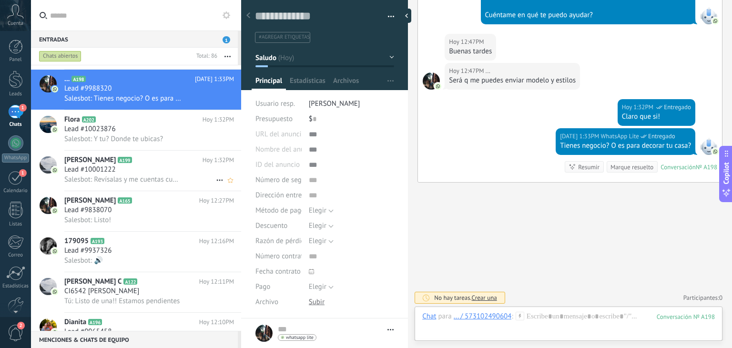
click at [127, 173] on div "Lead #10001222" at bounding box center [149, 170] width 170 height 10
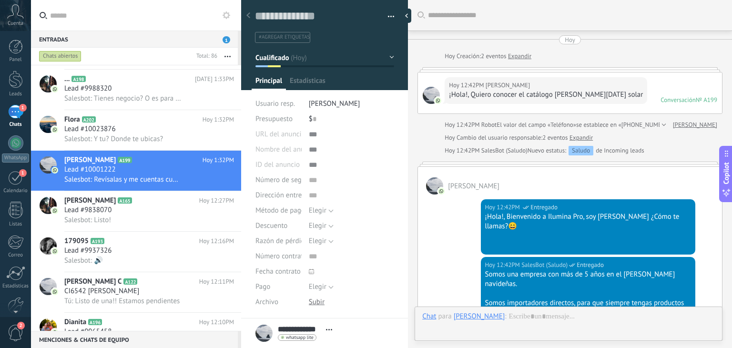
scroll to position [14, 0]
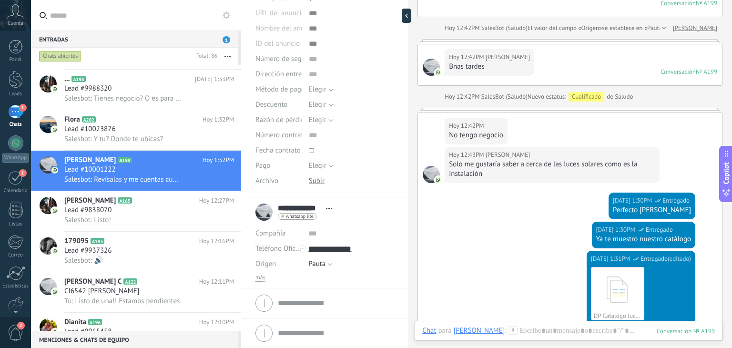
click at [265, 274] on span "más" at bounding box center [260, 278] width 10 height 8
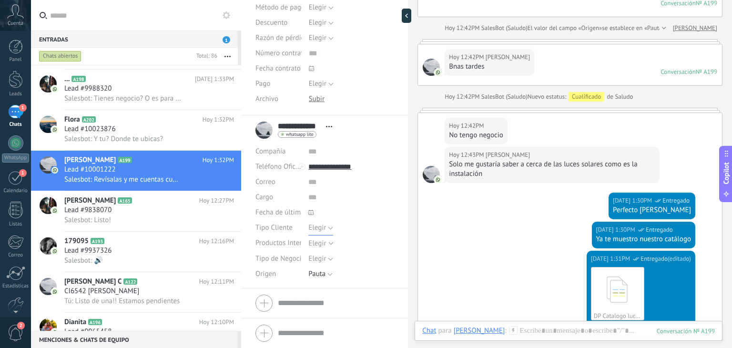
click at [318, 227] on span "Elegir" at bounding box center [317, 227] width 18 height 9
click at [323, 271] on li "Detal" at bounding box center [343, 276] width 90 height 16
click at [275, 332] on span "Guardar" at bounding box center [272, 333] width 22 height 7
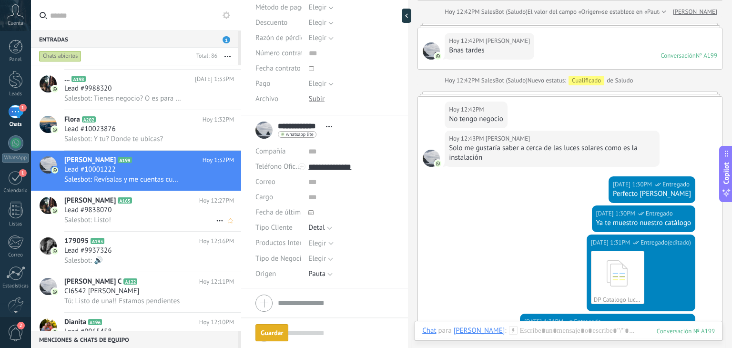
click at [143, 224] on div "Salesbot: Listo!" at bounding box center [149, 220] width 170 height 10
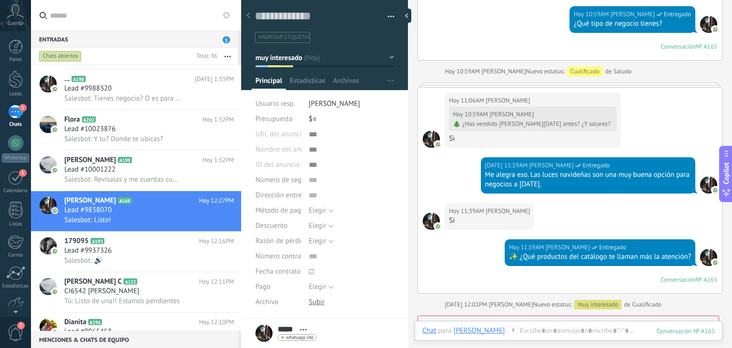
scroll to position [892, 0]
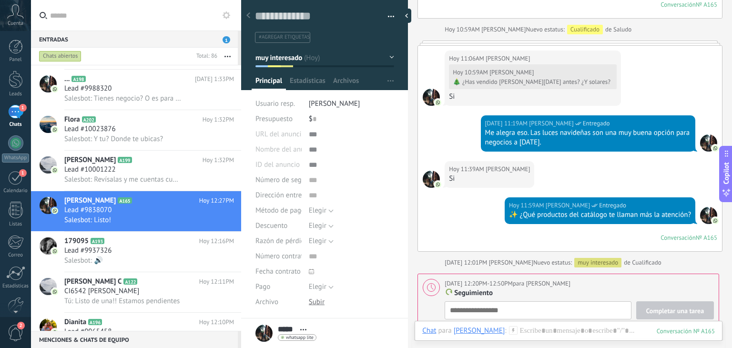
click at [678, 307] on span "Completar una tarea" at bounding box center [675, 310] width 58 height 7
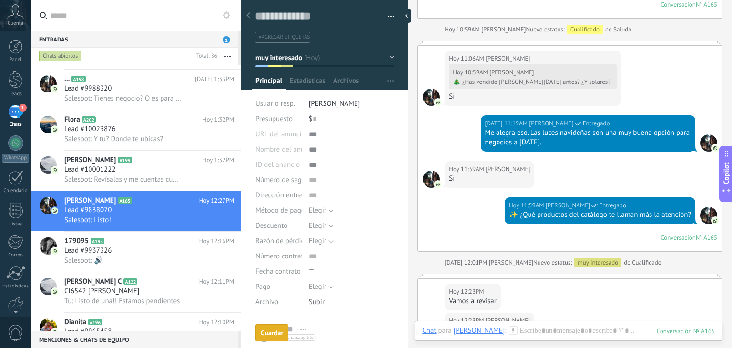
click at [547, 279] on div "Hoy 12:23PM Rocio Vamos a revisar" at bounding box center [570, 296] width 304 height 34
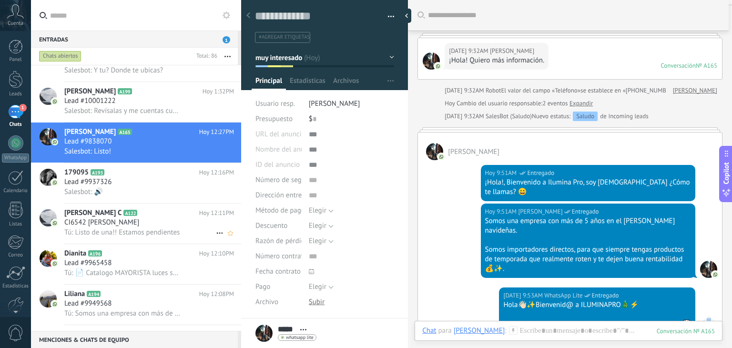
scroll to position [227, 0]
click at [116, 192] on div "Salesbot: 🔊" at bounding box center [149, 192] width 170 height 10
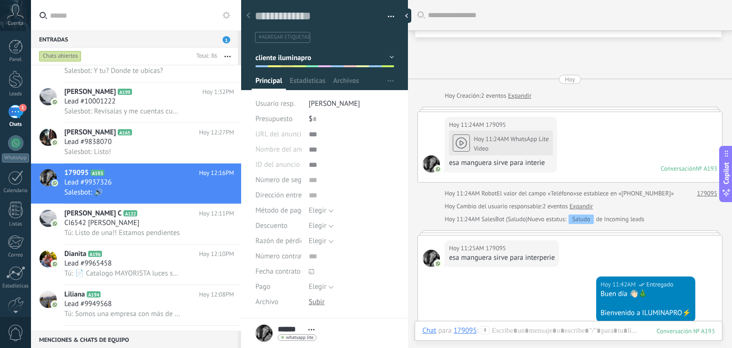
scroll to position [377, 0]
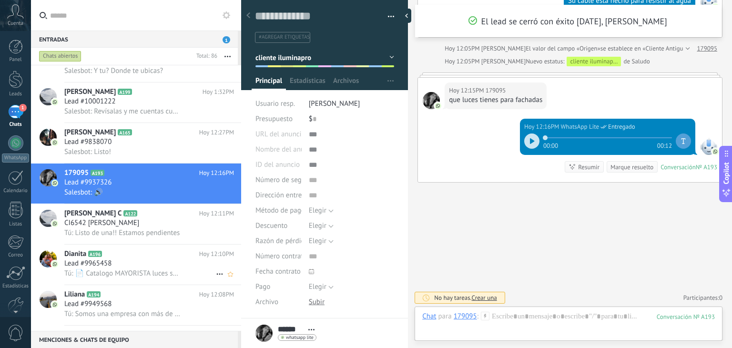
click at [120, 258] on h2 "Dianita A196" at bounding box center [131, 254] width 135 height 10
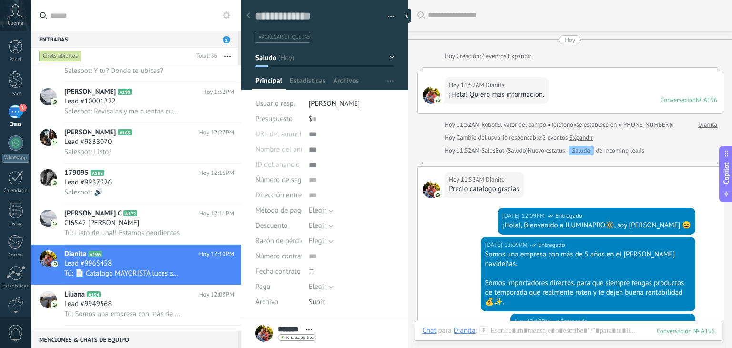
scroll to position [290, 0]
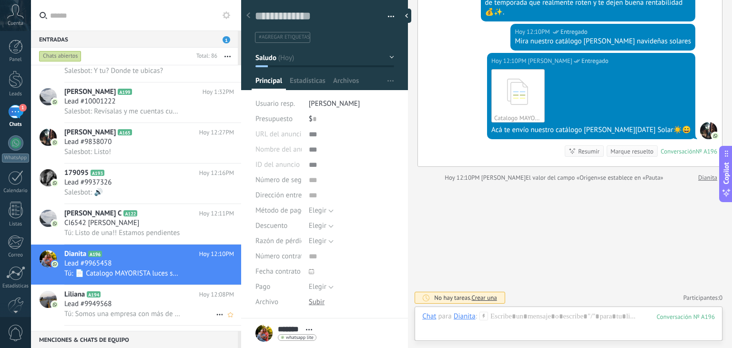
click at [142, 299] on h2 "Liliana A194" at bounding box center [131, 295] width 135 height 10
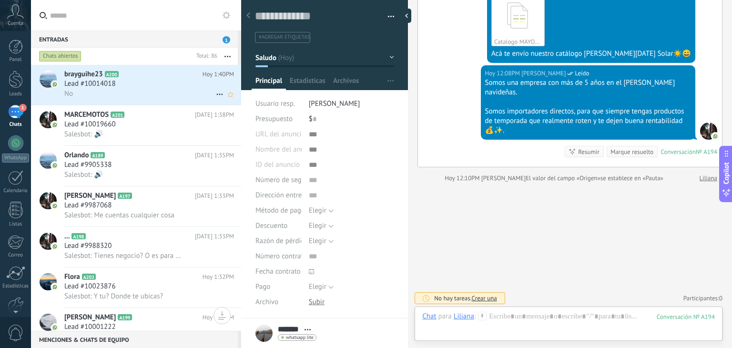
click at [134, 81] on div "Lead #10014018" at bounding box center [149, 84] width 170 height 10
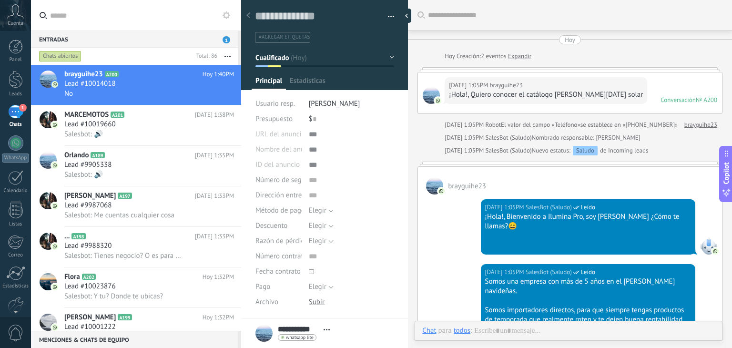
scroll to position [14, 0]
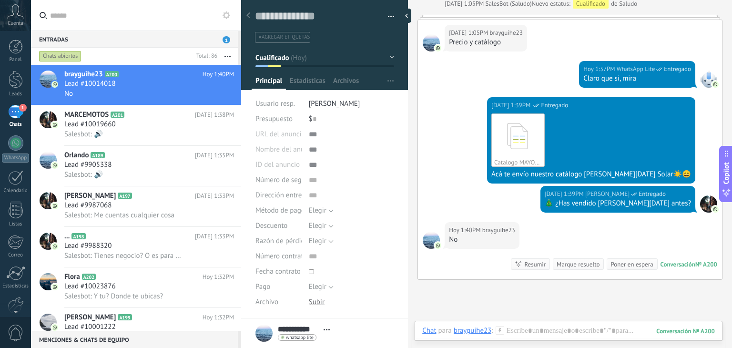
click at [498, 328] on icon at bounding box center [499, 330] width 9 height 9
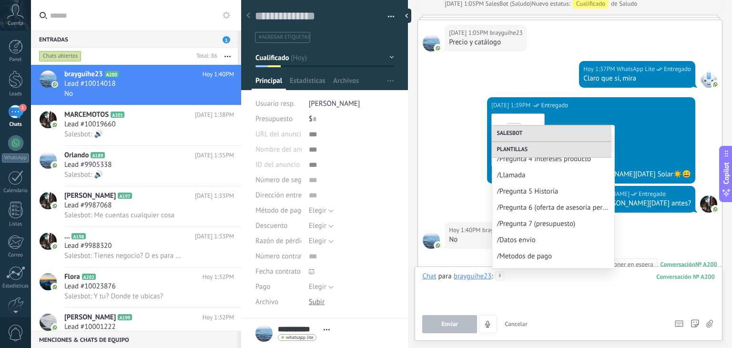
scroll to position [236, 0]
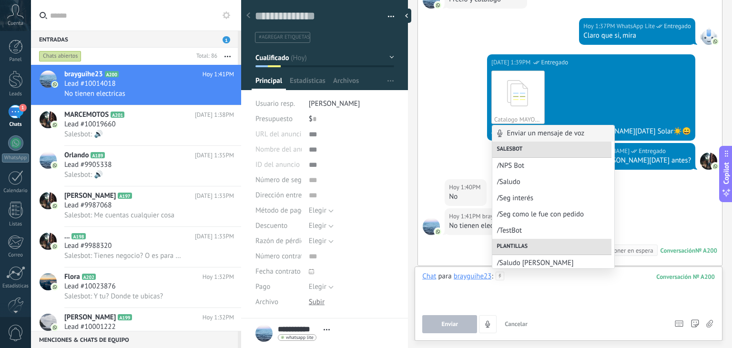
click at [547, 292] on div at bounding box center [568, 289] width 292 height 36
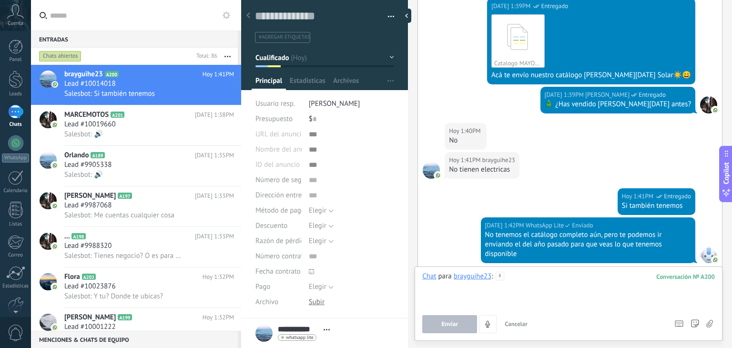
scroll to position [743, 0]
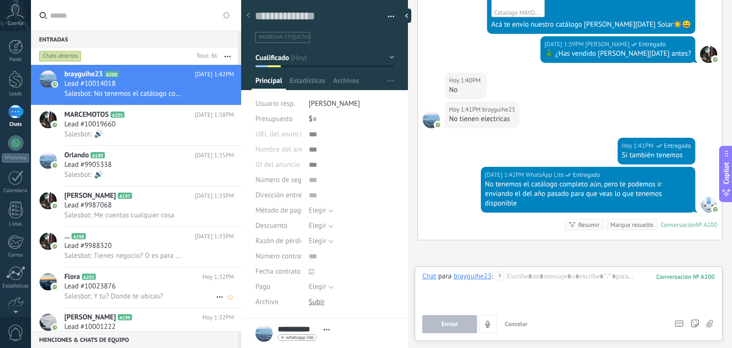
click at [111, 288] on span "Lead #10023876" at bounding box center [89, 286] width 51 height 10
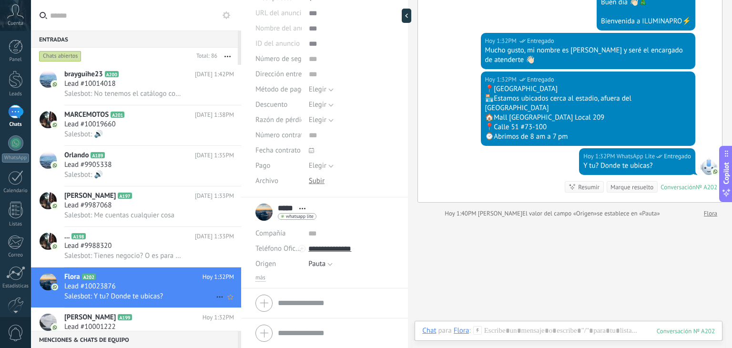
scroll to position [61, 0]
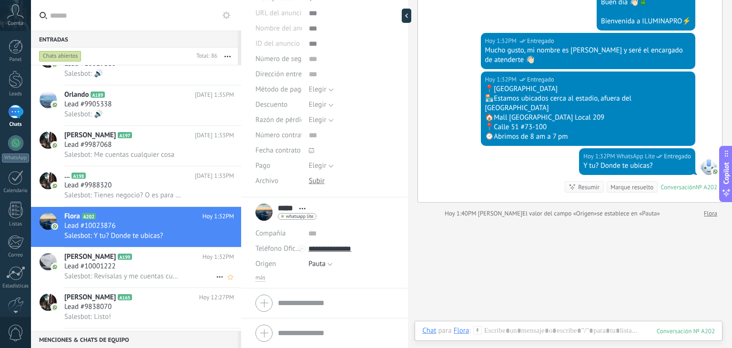
click at [168, 261] on h2 "Sadra Cuellar A199" at bounding box center [133, 257] width 138 height 10
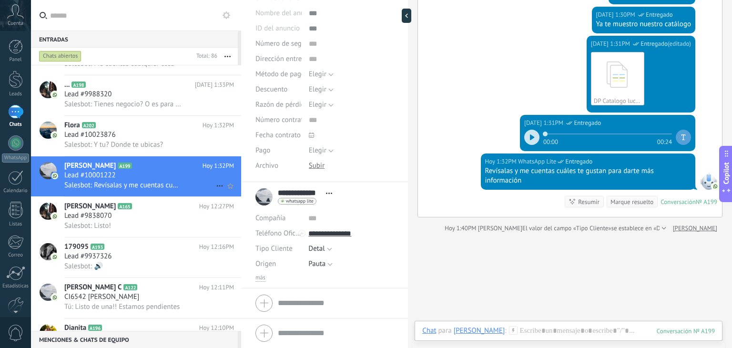
scroll to position [153, 0]
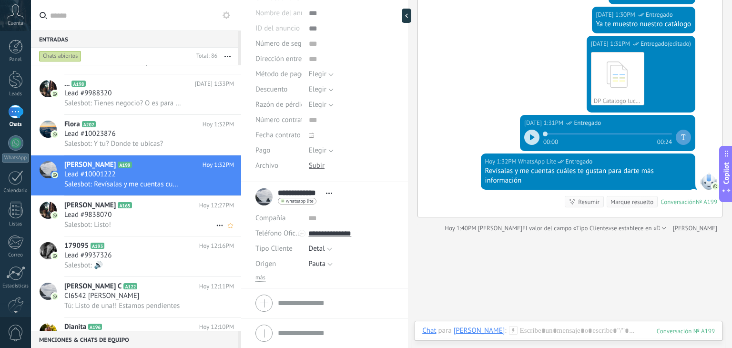
click at [150, 230] on div "Salesbot: Listo!" at bounding box center [149, 225] width 170 height 10
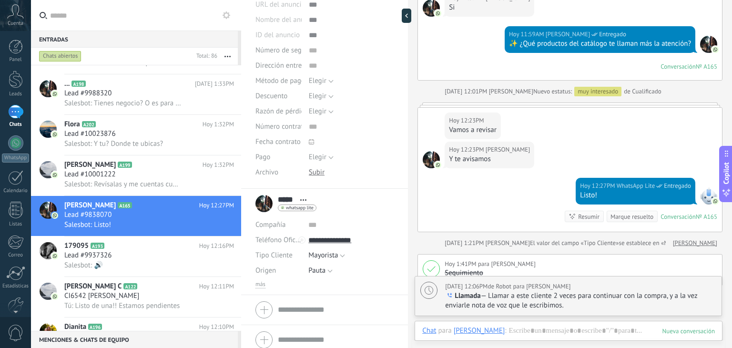
scroll to position [131, 0]
click at [134, 251] on h2 "179095 A193" at bounding box center [131, 246] width 135 height 10
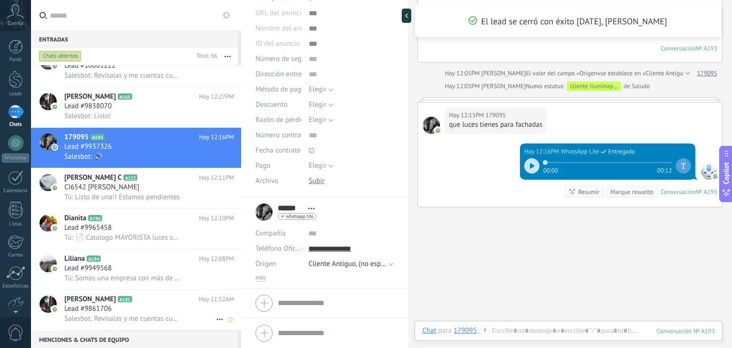
scroll to position [275, 0]
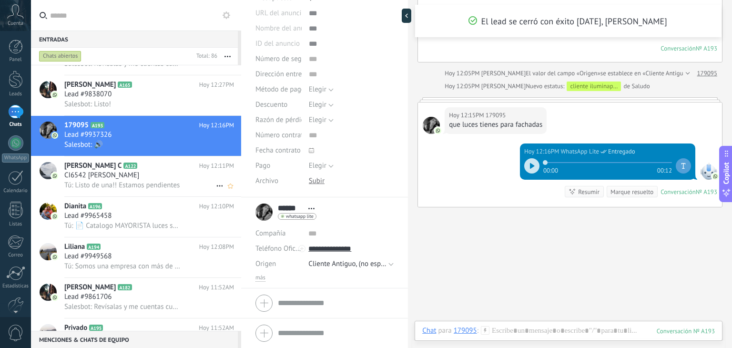
click at [135, 180] on span "CI6542 [PERSON_NAME]" at bounding box center [101, 176] width 75 height 10
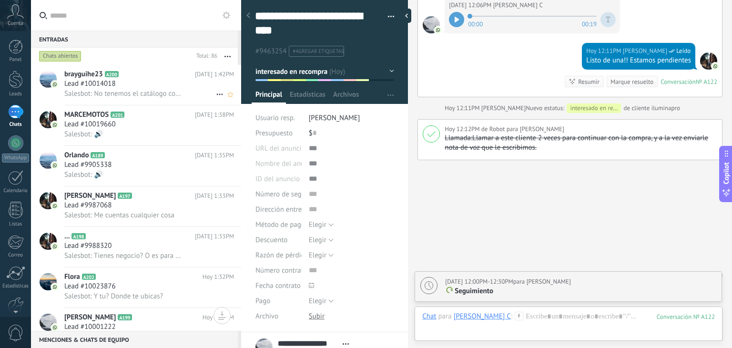
click at [171, 79] on div "brayguihe23 A200 Hoy 1:42PM Lead #10014018 Salesbot: No tenemos el catálogo com…" at bounding box center [152, 85] width 177 height 40
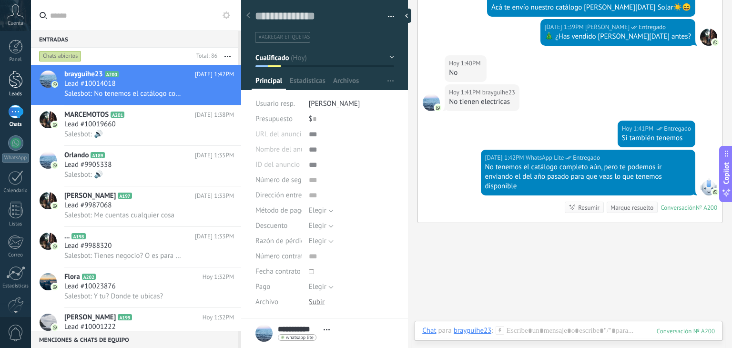
click at [11, 81] on div at bounding box center [16, 79] width 14 height 18
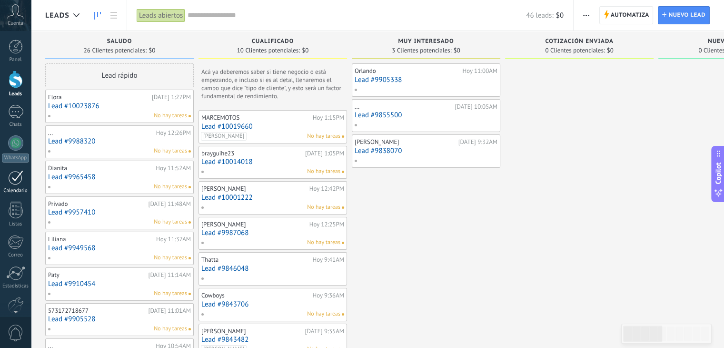
click at [13, 181] on div "1" at bounding box center [15, 177] width 15 height 15
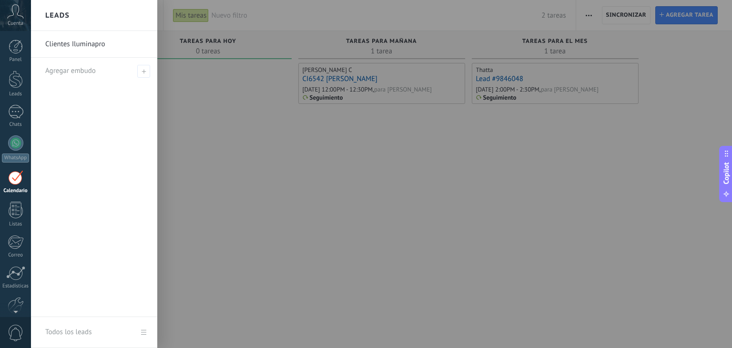
click at [101, 46] on link "Clientes Iluminapro" at bounding box center [96, 44] width 102 height 27
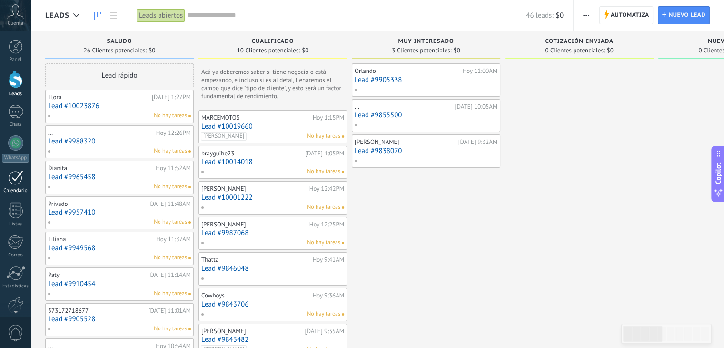
click at [14, 187] on link "1 Calendario" at bounding box center [15, 182] width 31 height 24
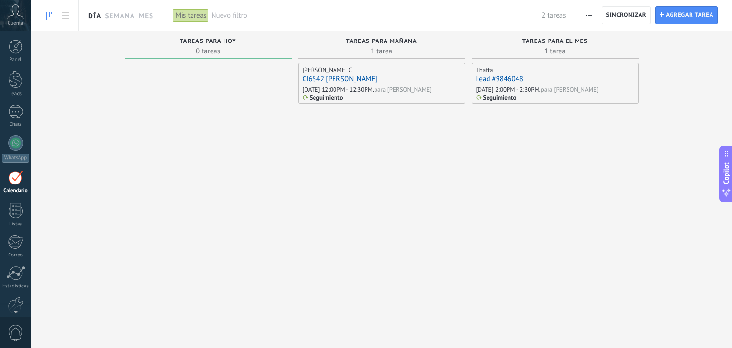
click at [98, 14] on link "Día" at bounding box center [94, 15] width 13 height 30
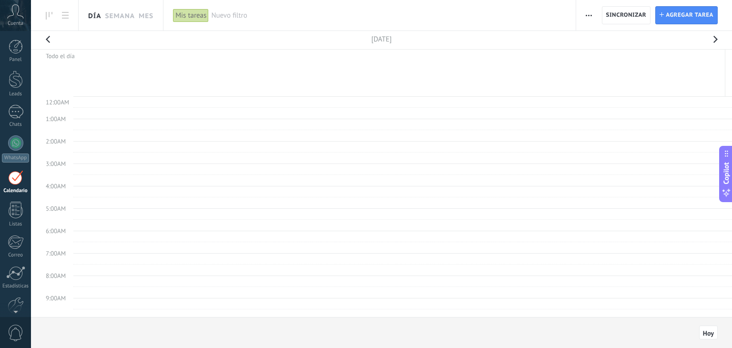
click at [710, 38] on button "button" at bounding box center [714, 42] width 19 height 22
click at [191, 17] on div "Mis tareas" at bounding box center [191, 16] width 36 height 14
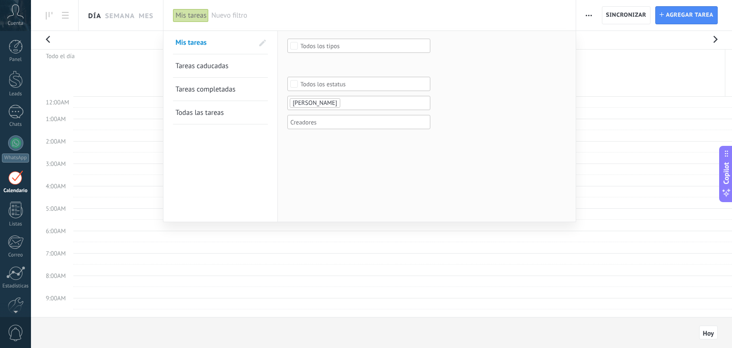
click at [300, 46] on div "Todos los tipos" at bounding box center [320, 45] width 40 height 7
click at [290, 41] on label "Seleccionar todo" at bounding box center [359, 45] width 142 height 11
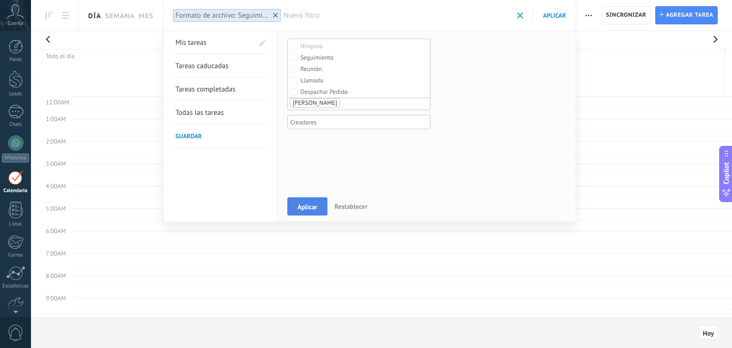
click at [306, 212] on button "Aplicar" at bounding box center [307, 206] width 40 height 18
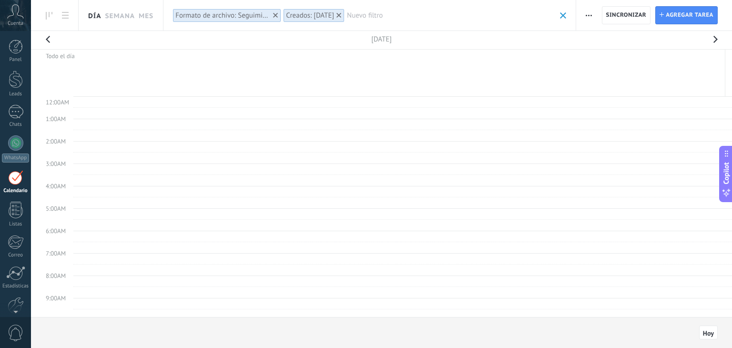
click at [343, 12] on div at bounding box center [338, 15] width 9 height 9
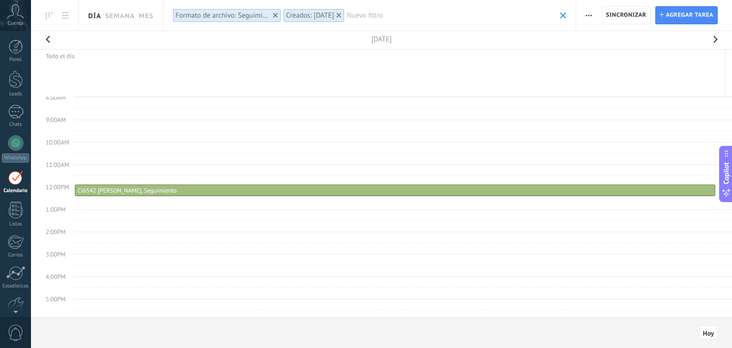
click at [343, 14] on div at bounding box center [338, 15] width 9 height 9
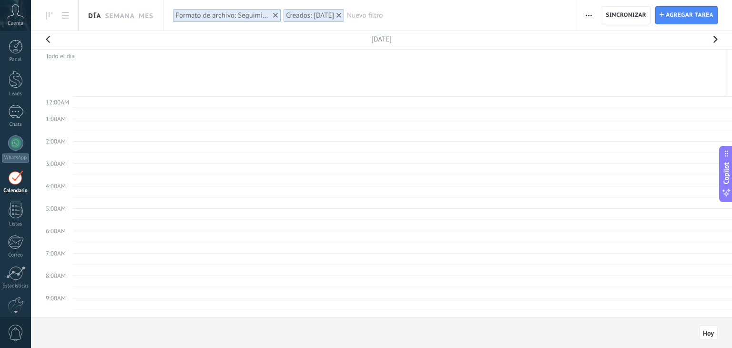
scroll to position [178, 0]
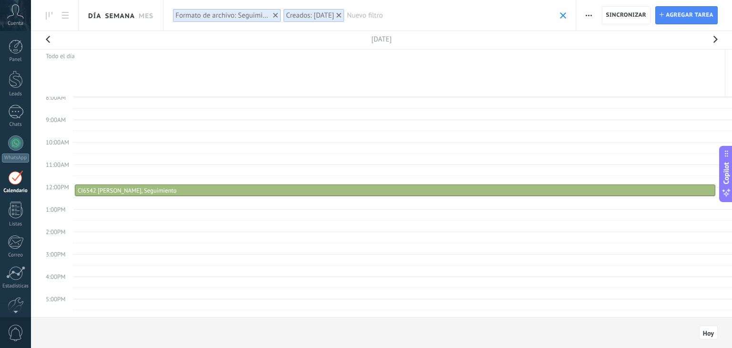
click at [114, 14] on link "Semana" at bounding box center [120, 15] width 30 height 30
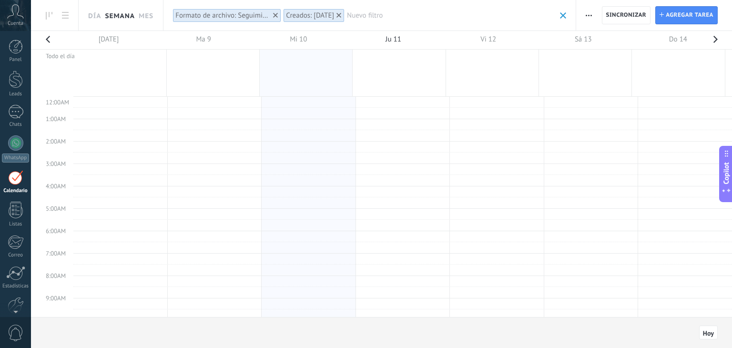
scroll to position [311, 0]
click at [55, 39] on button "button" at bounding box center [47, 42] width 19 height 22
click at [45, 39] on button "button" at bounding box center [47, 42] width 19 height 22
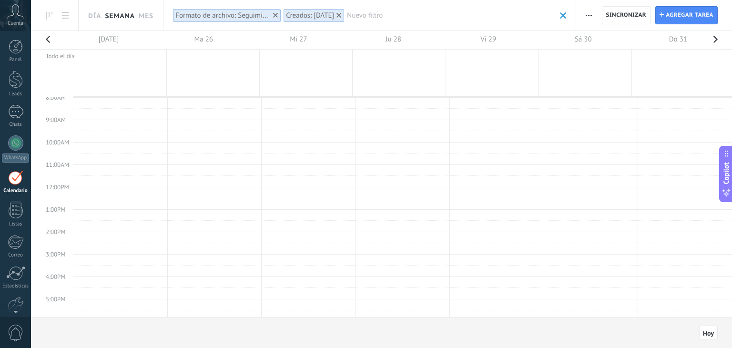
click at [560, 12] on span at bounding box center [563, 15] width 6 height 6
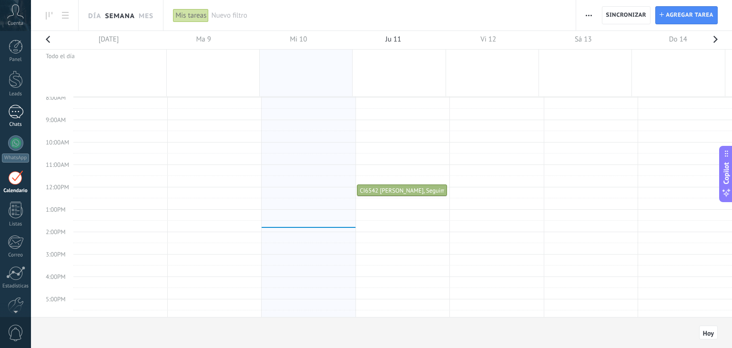
click at [11, 113] on div "1" at bounding box center [15, 112] width 15 height 14
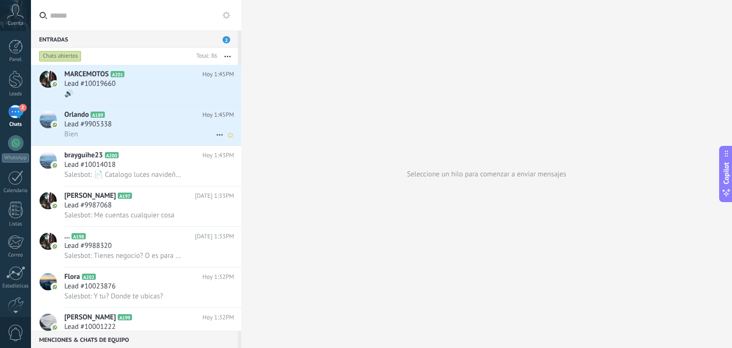
click at [125, 129] on div "Lead #9905338" at bounding box center [149, 125] width 170 height 10
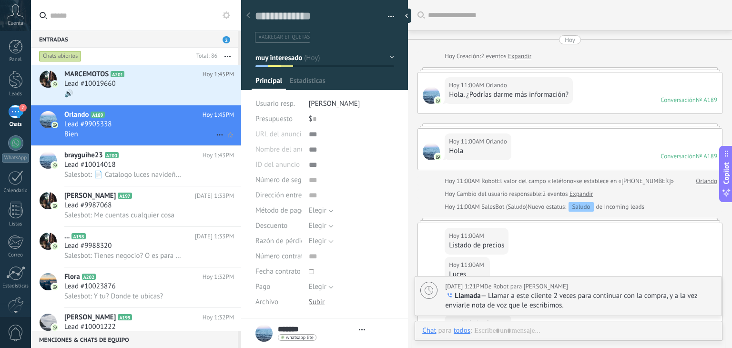
type textarea "**********"
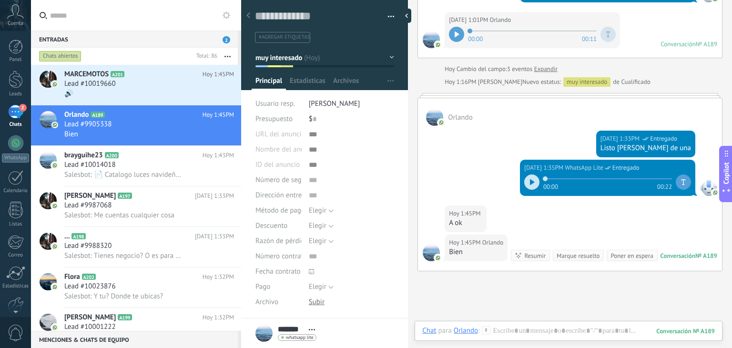
scroll to position [1018, 0]
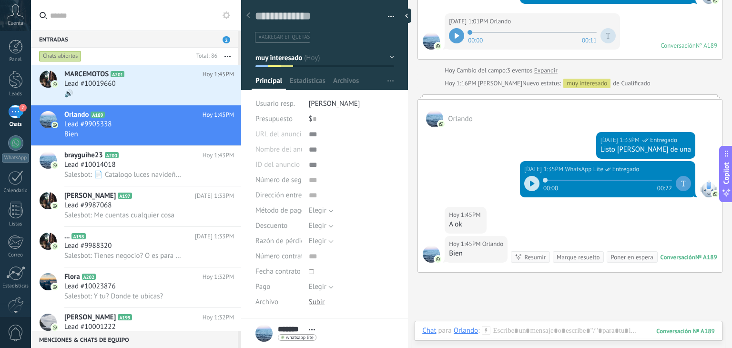
click at [531, 181] on icon at bounding box center [532, 184] width 5 height 6
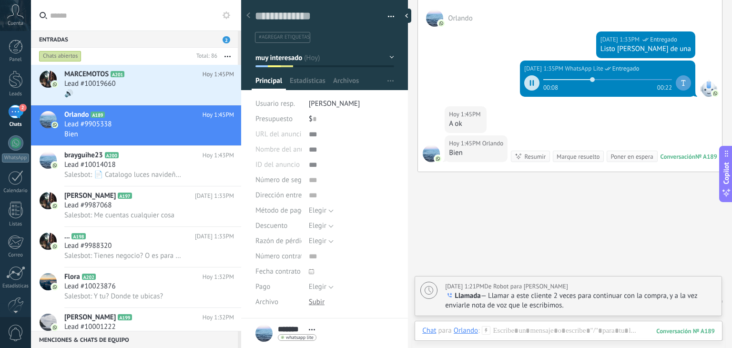
scroll to position [1128, 0]
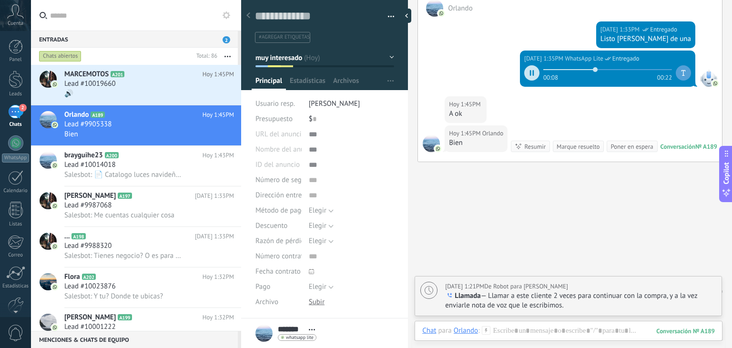
click at [486, 331] on icon at bounding box center [486, 330] width 9 height 9
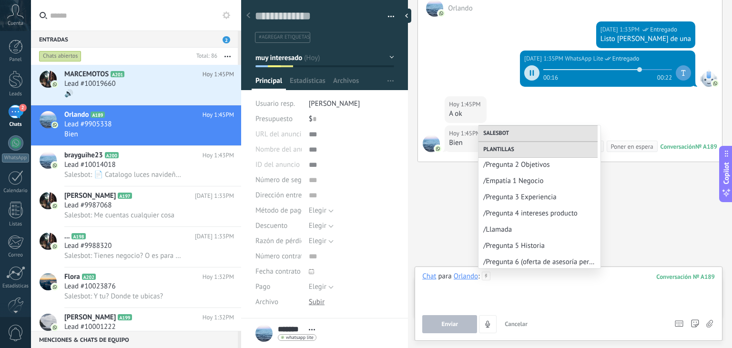
scroll to position [179, 0]
click at [526, 244] on span "/Pregunta 5 Historia" at bounding box center [535, 245] width 105 height 9
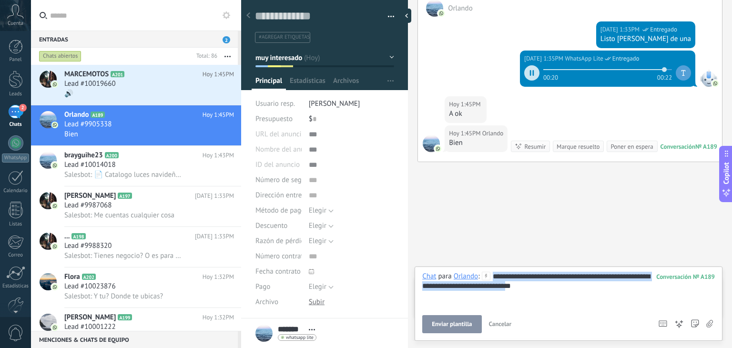
drag, startPoint x: 568, startPoint y: 290, endPoint x: 488, endPoint y: 271, distance: 82.3
click at [488, 271] on div "**********" at bounding box center [568, 289] width 292 height 36
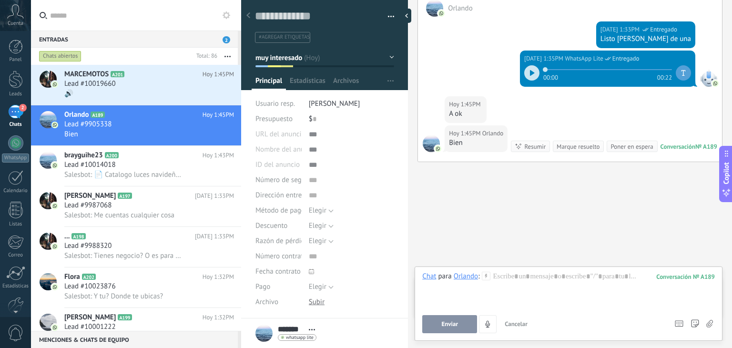
click at [490, 276] on icon at bounding box center [486, 275] width 9 height 9
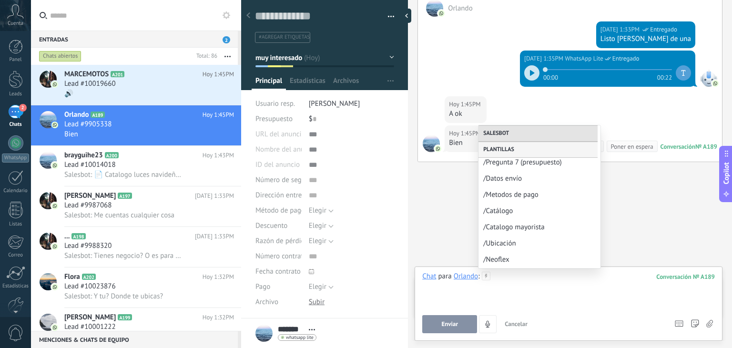
scroll to position [0, 0]
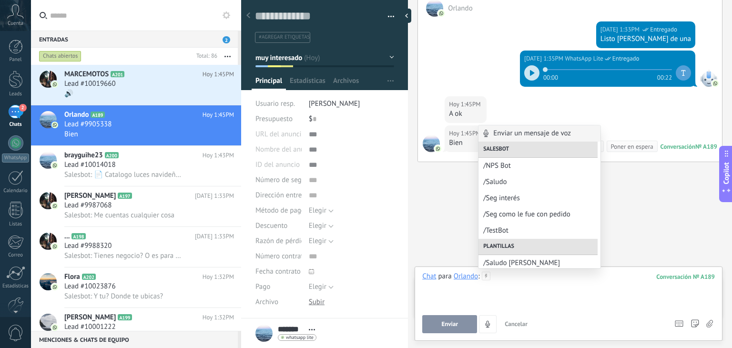
click at [495, 284] on div at bounding box center [568, 289] width 292 height 36
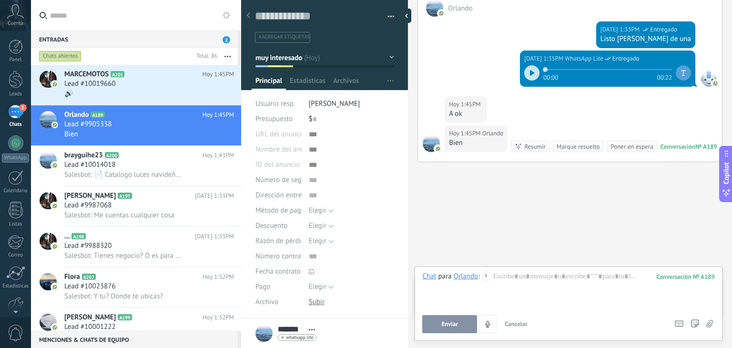
click at [511, 277] on div at bounding box center [568, 289] width 292 height 36
click at [441, 326] on span "Enviar" at bounding box center [449, 324] width 17 height 7
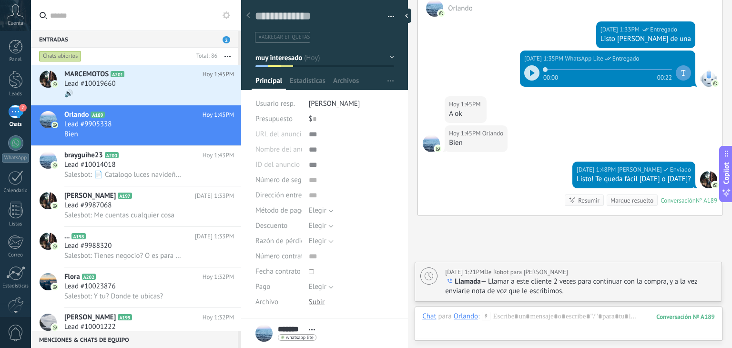
scroll to position [1202, 0]
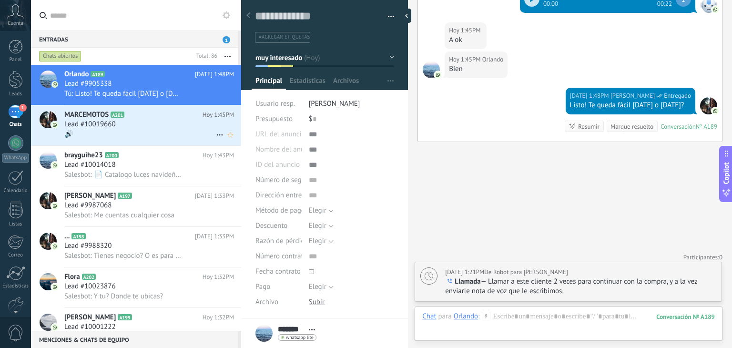
click at [132, 132] on div "🔊" at bounding box center [149, 134] width 170 height 10
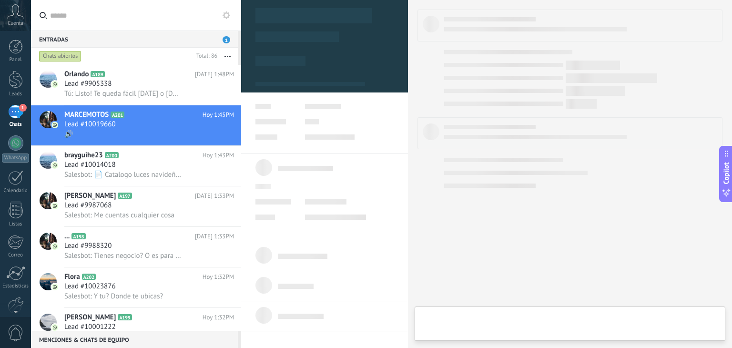
type textarea "**********"
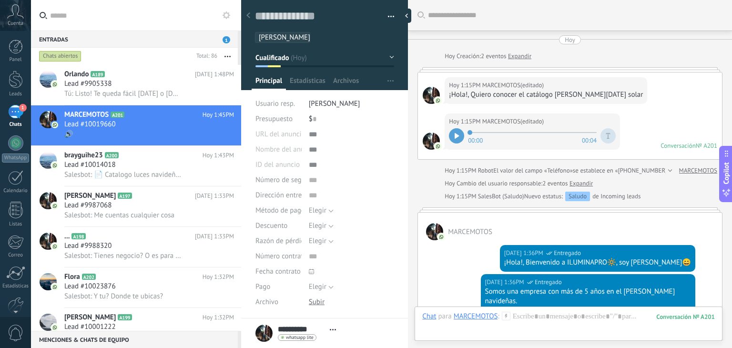
scroll to position [556, 0]
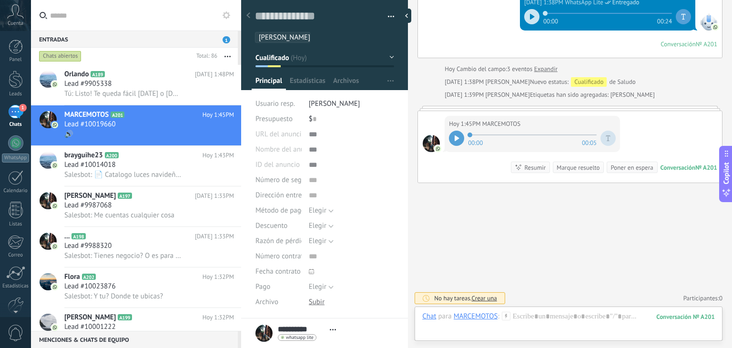
click at [461, 139] on div at bounding box center [456, 138] width 15 height 15
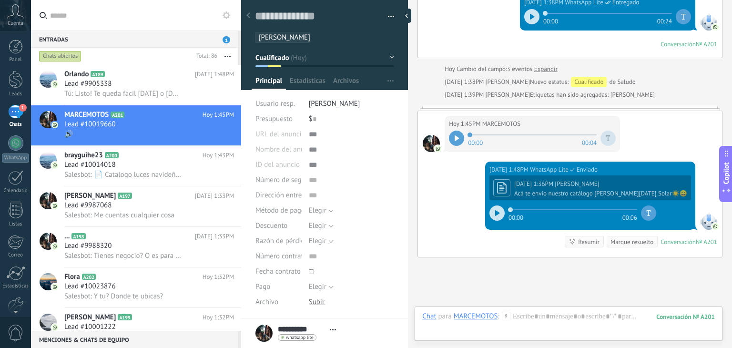
scroll to position [630, 0]
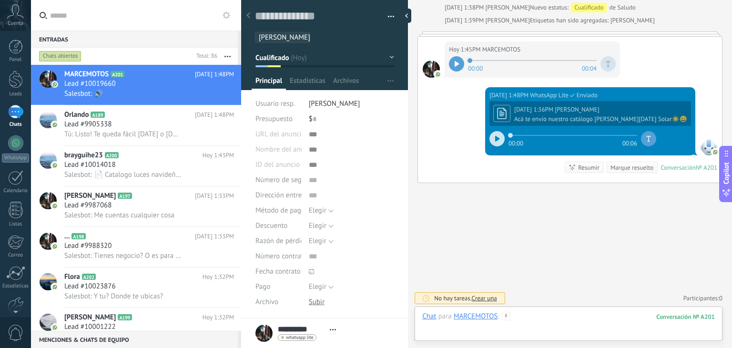
click at [542, 317] on div at bounding box center [568, 325] width 292 height 29
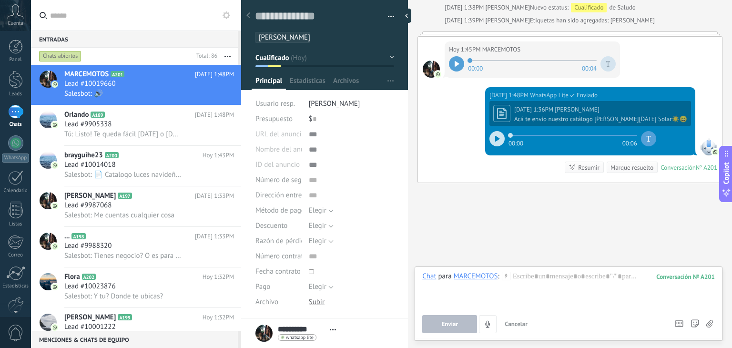
click at [503, 273] on icon at bounding box center [506, 275] width 9 height 9
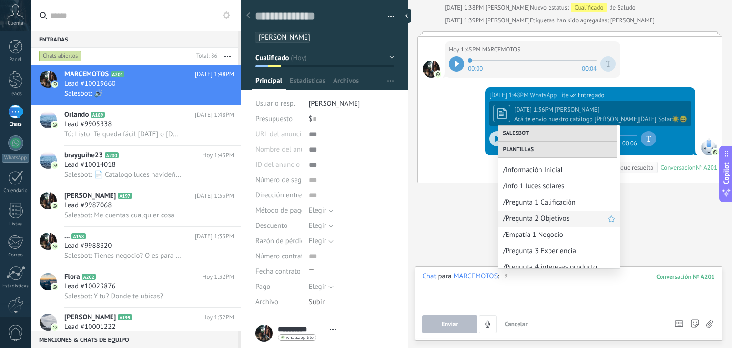
scroll to position [151, 0]
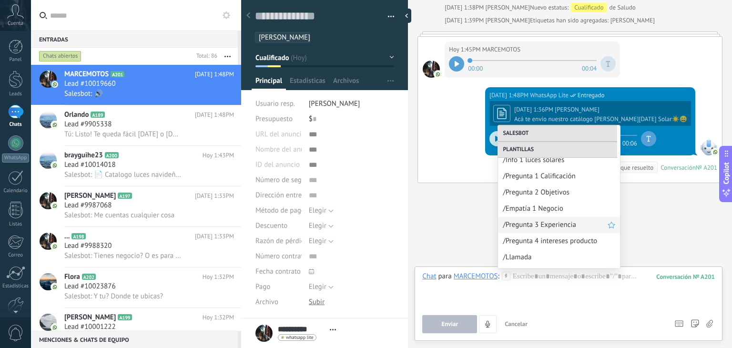
click at [540, 221] on span "/Pregunta 3 Experiencia" at bounding box center [554, 224] width 105 height 9
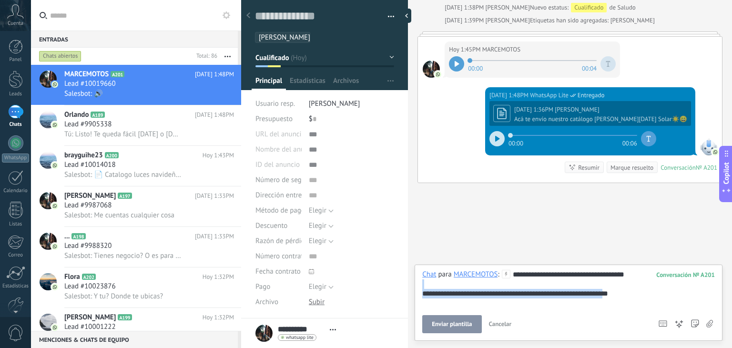
drag, startPoint x: 628, startPoint y: 293, endPoint x: 375, endPoint y: 287, distance: 253.5
click at [375, 287] on div "Guardar y crear Imprimir Administrar etiquetas" at bounding box center [486, 174] width 491 height 348
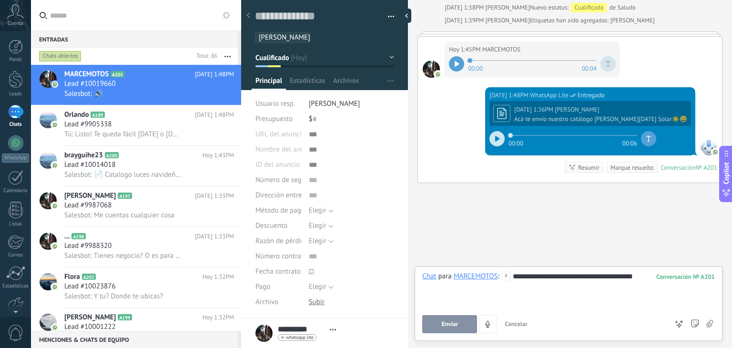
click at [432, 319] on button "Enviar" at bounding box center [449, 324] width 55 height 18
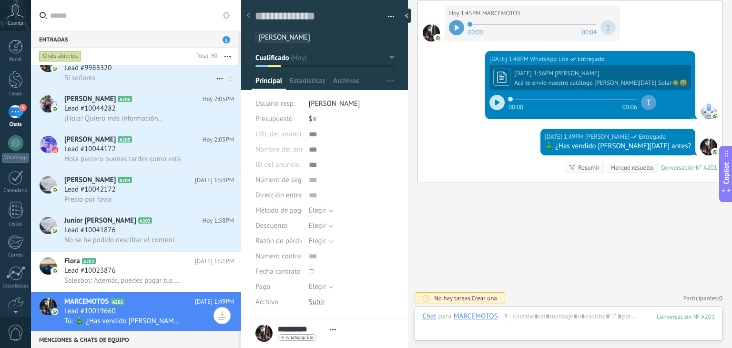
scroll to position [0, 0]
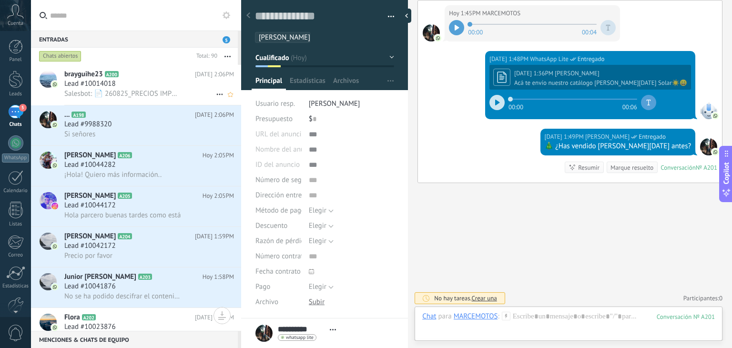
click at [109, 81] on span "Lead #10014018" at bounding box center [89, 84] width 51 height 10
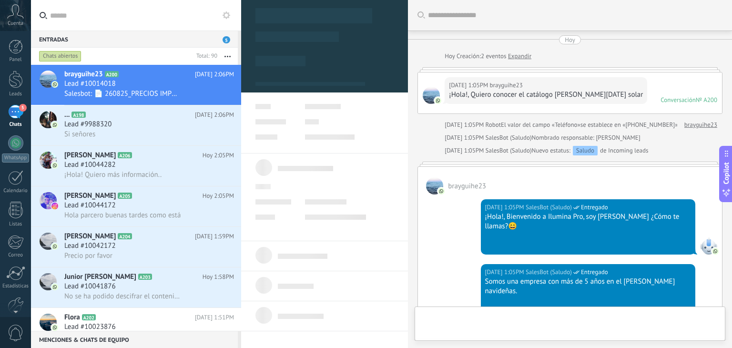
scroll to position [960, 0]
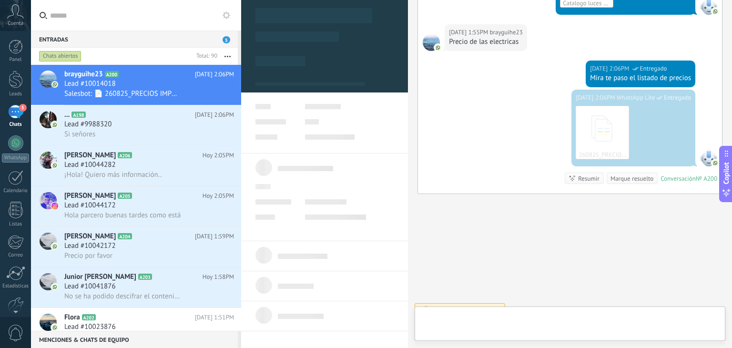
type textarea "**********"
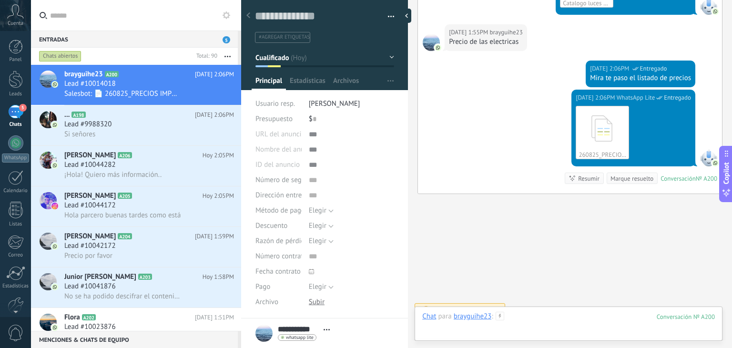
click at [524, 318] on div at bounding box center [568, 325] width 292 height 29
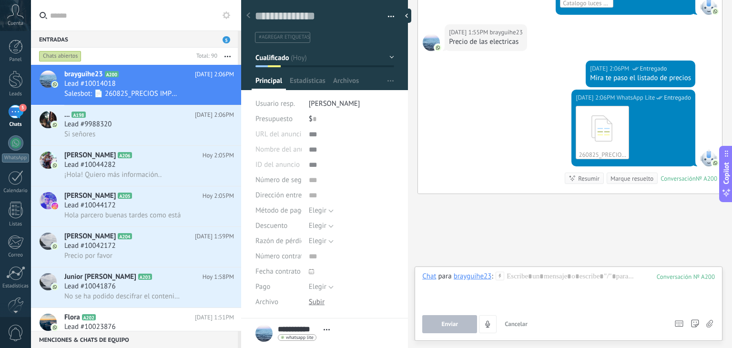
click at [499, 279] on icon at bounding box center [499, 275] width 9 height 9
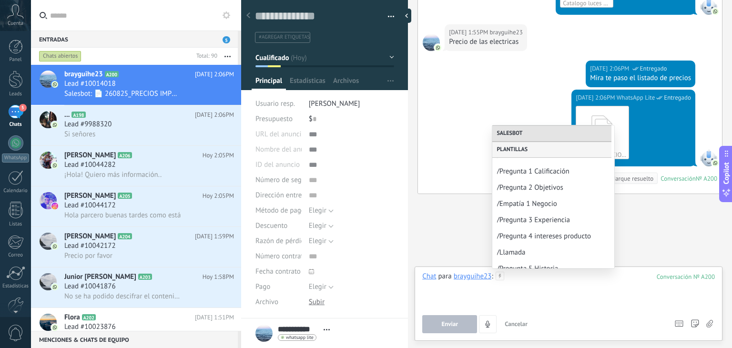
scroll to position [175, 0]
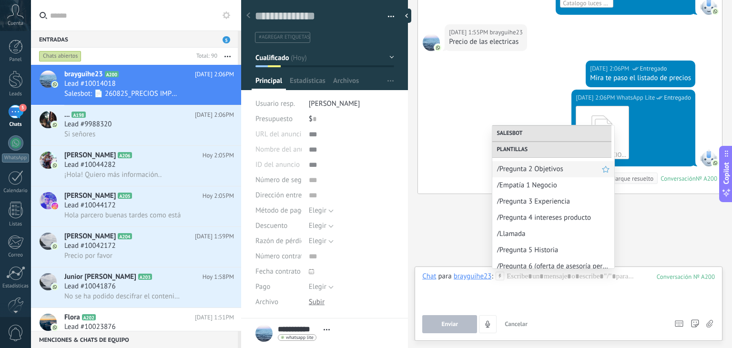
click at [543, 171] on span "/Pregunta 2 Objetivos" at bounding box center [549, 168] width 105 height 9
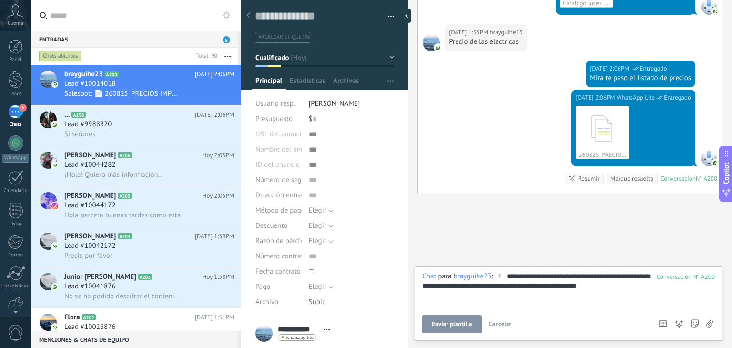
click at [602, 285] on div "**********" at bounding box center [568, 289] width 292 height 36
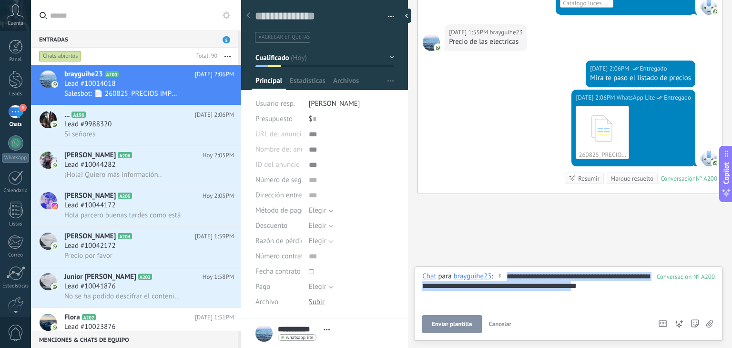
drag, startPoint x: 602, startPoint y: 285, endPoint x: 509, endPoint y: 273, distance: 94.1
click at [509, 273] on div "**********" at bounding box center [568, 289] width 292 height 36
click at [596, 289] on div "**********" at bounding box center [568, 289] width 292 height 36
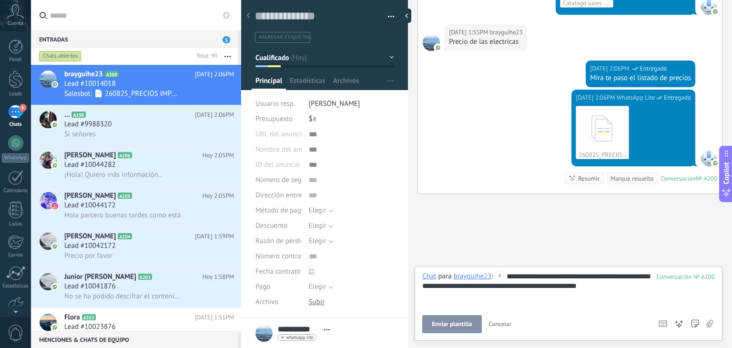
click at [592, 288] on div "**********" at bounding box center [568, 289] width 292 height 36
click at [595, 287] on div "**********" at bounding box center [568, 289] width 292 height 36
click at [517, 277] on div "**********" at bounding box center [568, 289] width 292 height 36
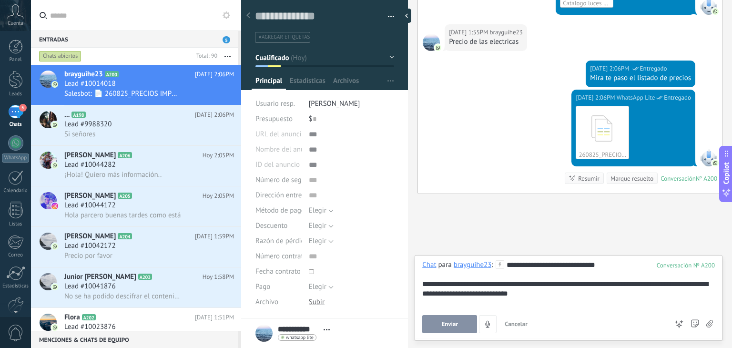
click at [453, 317] on button "Enviar" at bounding box center [449, 324] width 55 height 18
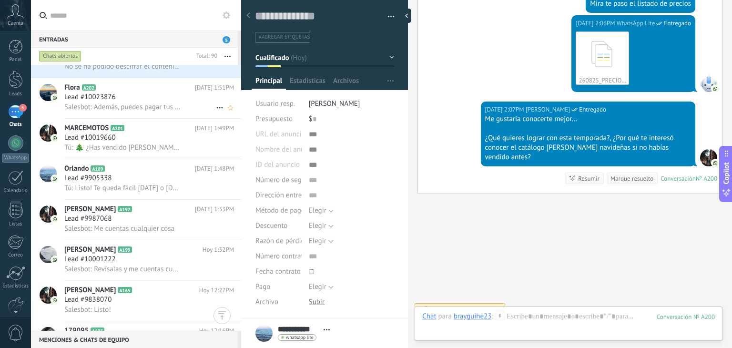
scroll to position [221, 0]
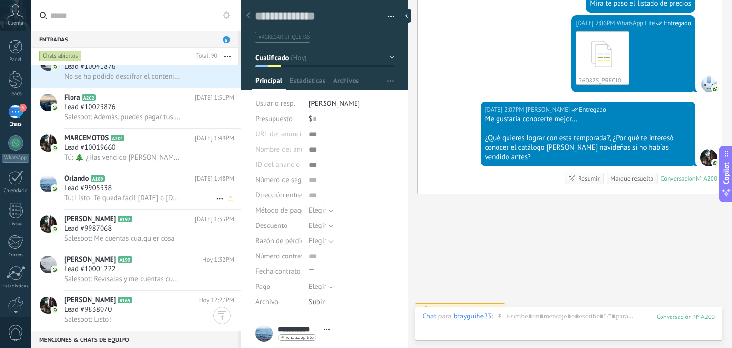
click at [130, 193] on div "Lead #9905338" at bounding box center [149, 188] width 170 height 10
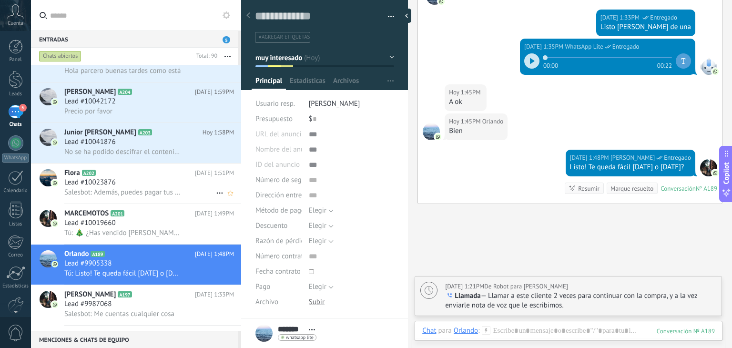
scroll to position [114, 0]
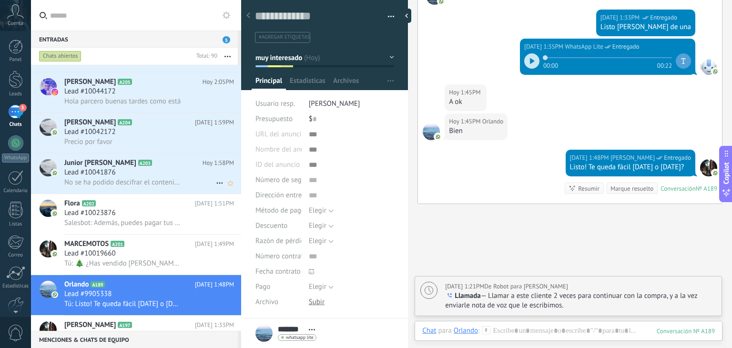
click at [132, 177] on div "Lead #10041876" at bounding box center [149, 173] width 170 height 10
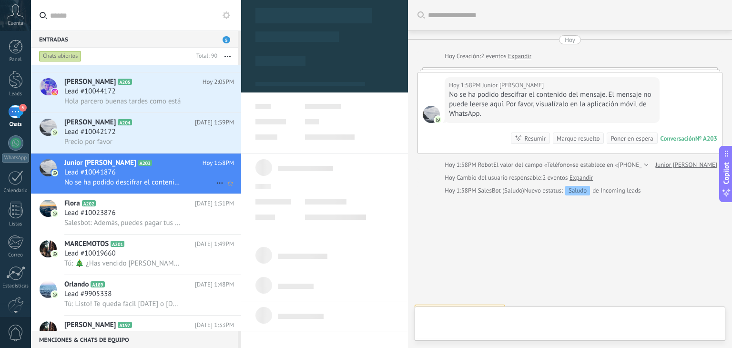
type textarea "**********"
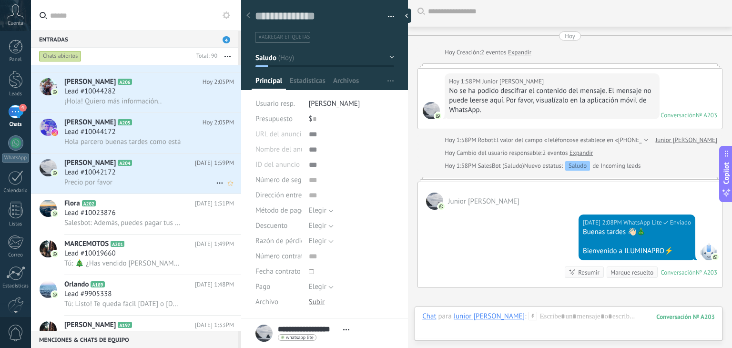
scroll to position [44, 0]
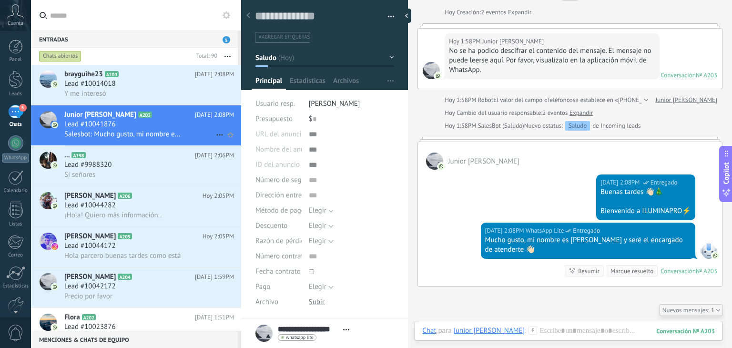
click at [126, 121] on div "Lead #10041876" at bounding box center [149, 125] width 170 height 10
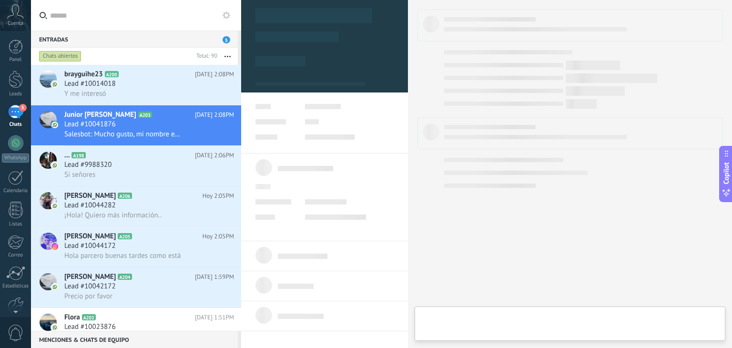
type textarea "**********"
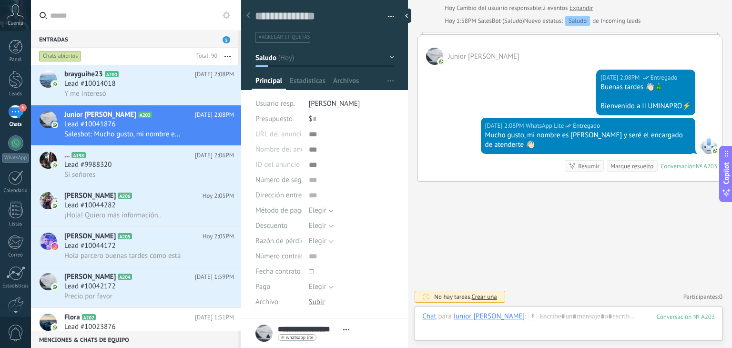
scroll to position [165, 0]
click at [528, 321] on div at bounding box center [568, 325] width 292 height 29
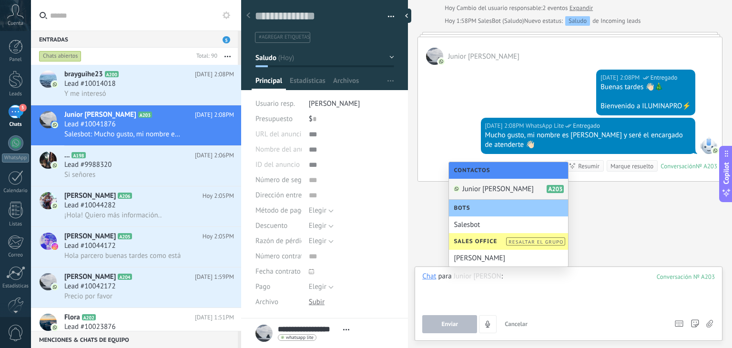
click at [543, 282] on div at bounding box center [568, 289] width 292 height 36
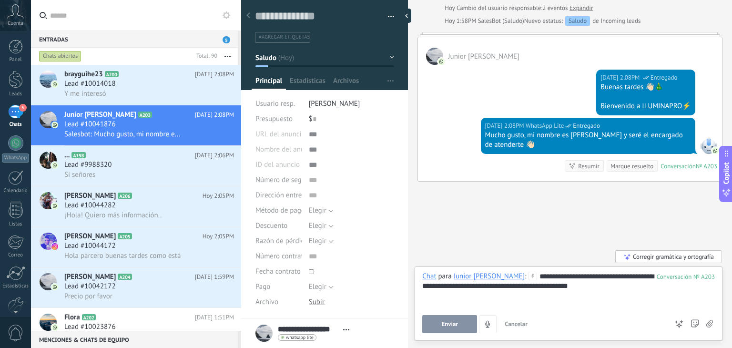
click at [468, 325] on button "Enviar" at bounding box center [449, 324] width 55 height 18
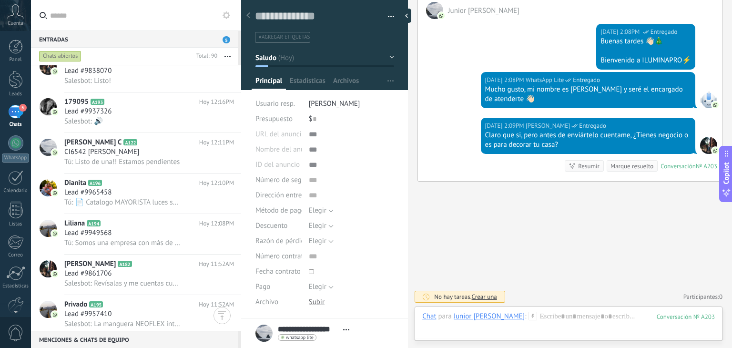
scroll to position [466, 0]
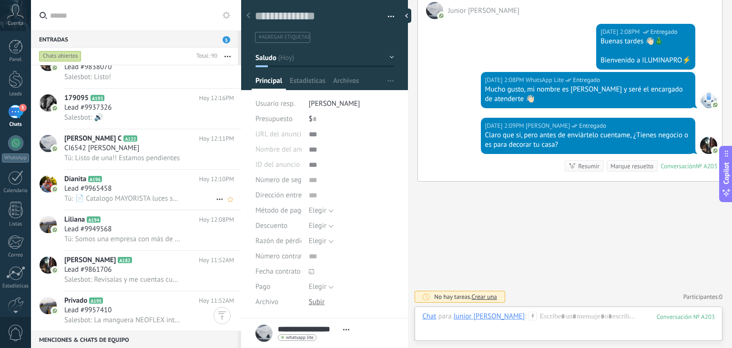
click at [137, 192] on div "Lead #9965458" at bounding box center [149, 189] width 170 height 10
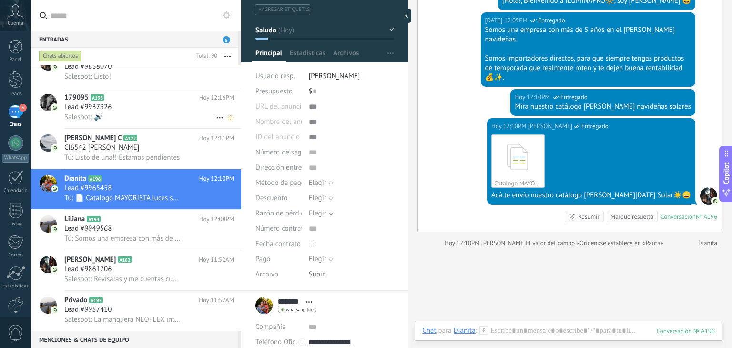
scroll to position [389, 0]
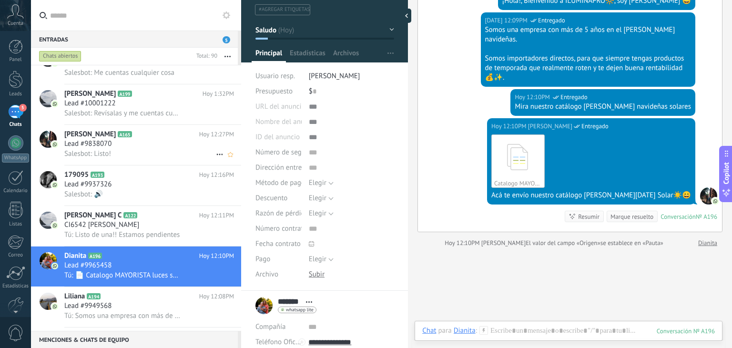
click at [165, 159] on div "Salesbot: Listo!" at bounding box center [149, 154] width 170 height 10
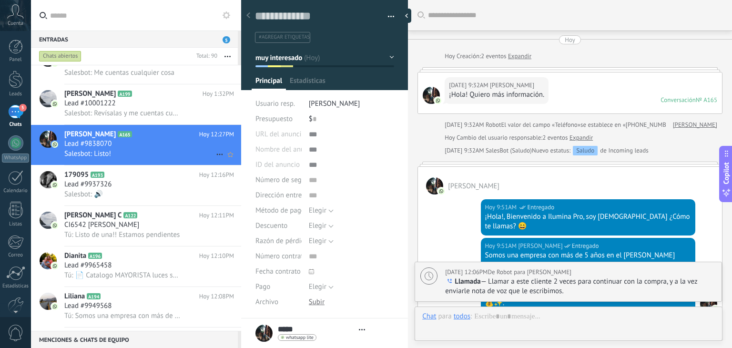
scroll to position [1063, 0]
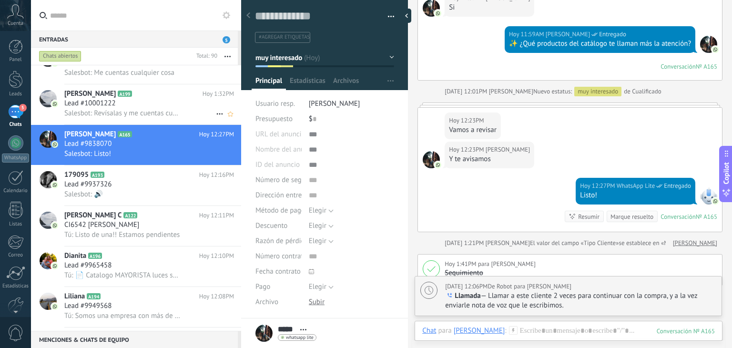
click at [199, 118] on div "Salesbot: Revísalas y me cuentas cuáles te gustan para darte más información" at bounding box center [149, 113] width 170 height 10
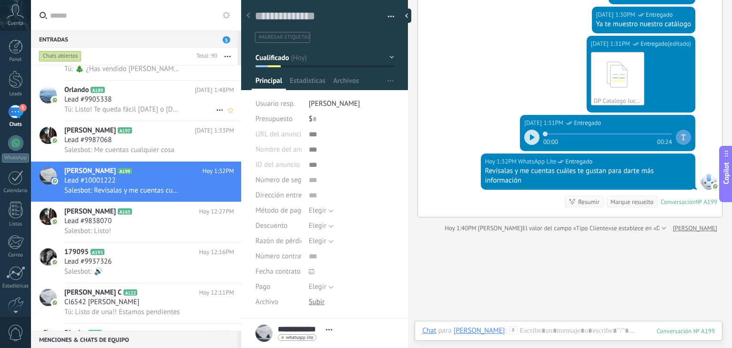
scroll to position [300, 0]
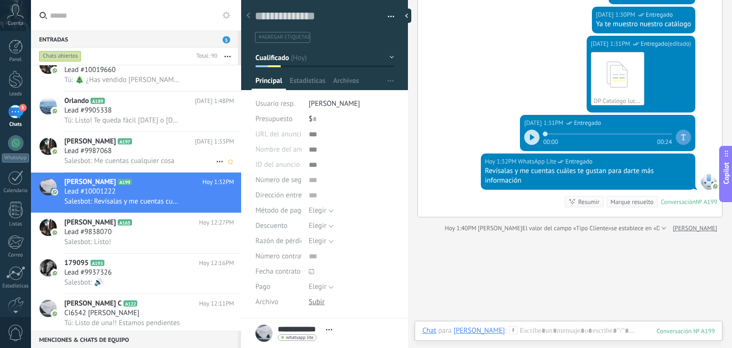
click at [133, 146] on h2 "Sergio A197" at bounding box center [129, 142] width 131 height 10
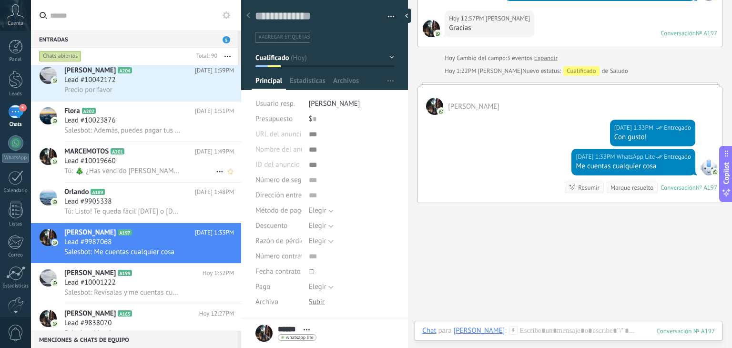
scroll to position [207, 0]
click at [142, 166] on div "Lead #10019660" at bounding box center [149, 162] width 170 height 10
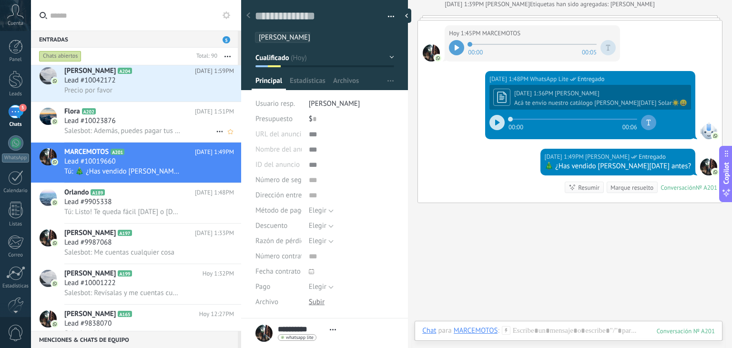
click at [151, 112] on h2 "Flora A202" at bounding box center [129, 112] width 131 height 10
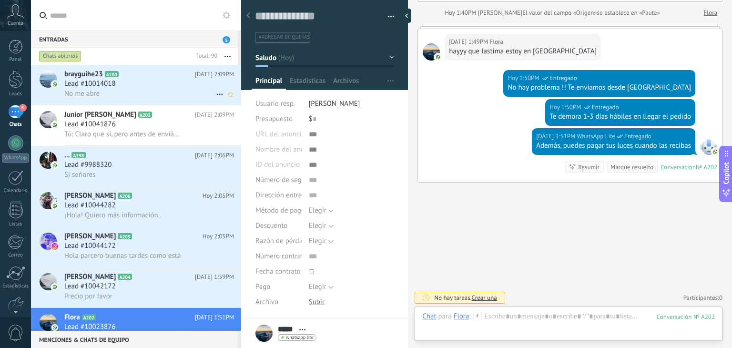
click at [126, 87] on div "Lead #10014018" at bounding box center [149, 84] width 170 height 10
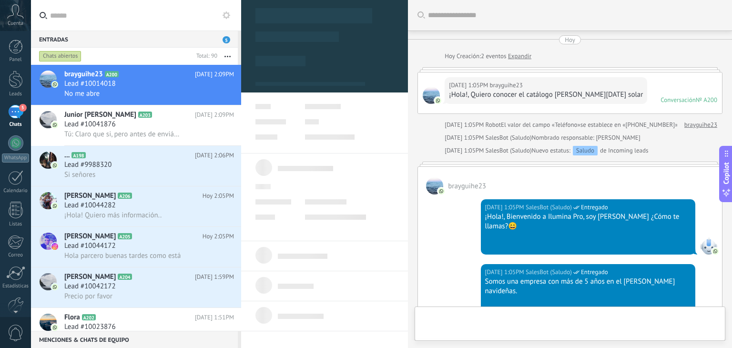
type textarea "**********"
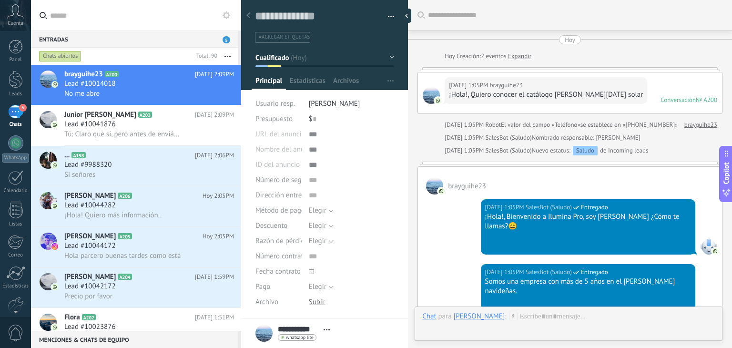
scroll to position [943, 0]
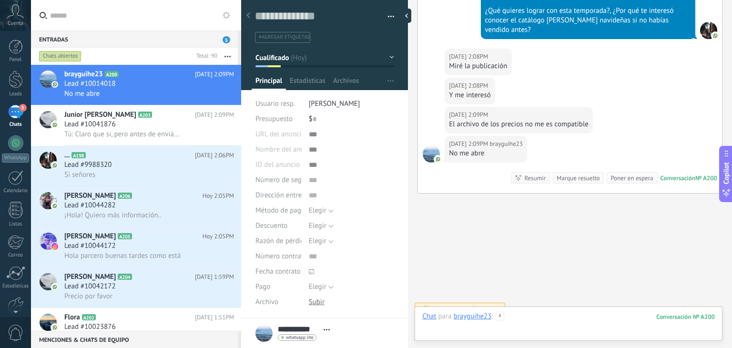
click at [514, 322] on div at bounding box center [568, 325] width 292 height 29
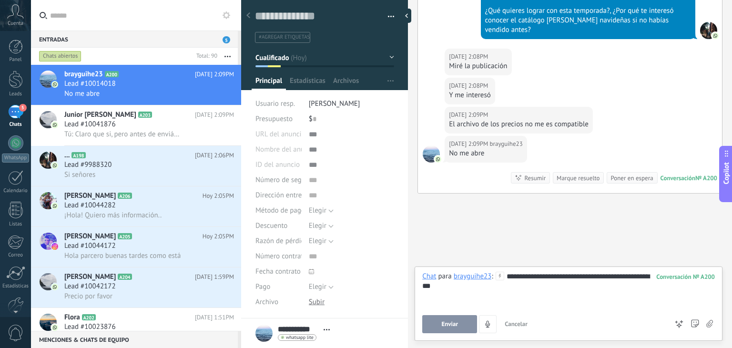
click at [434, 319] on button "Enviar" at bounding box center [449, 324] width 55 height 18
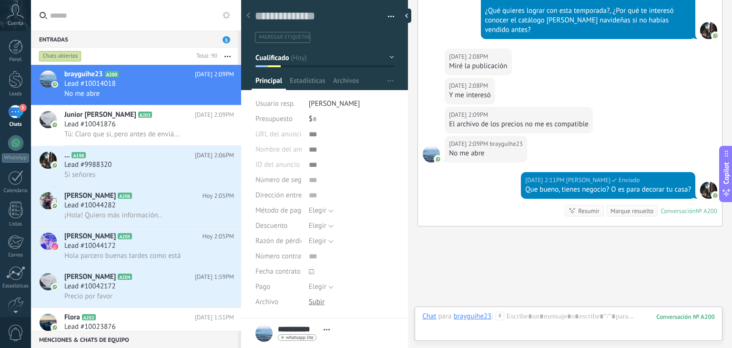
scroll to position [975, 0]
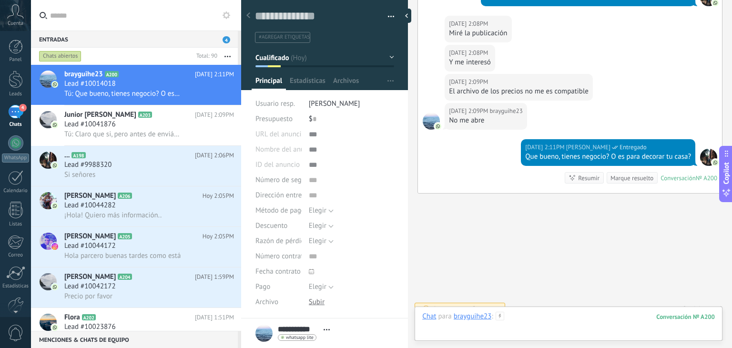
click at [543, 324] on div at bounding box center [568, 325] width 292 height 29
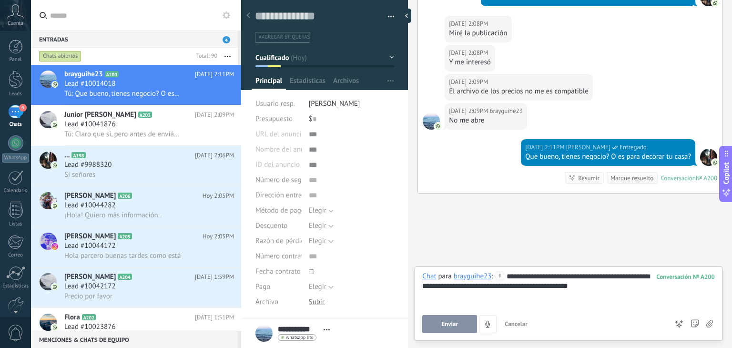
click at [459, 323] on button "Enviar" at bounding box center [449, 324] width 55 height 18
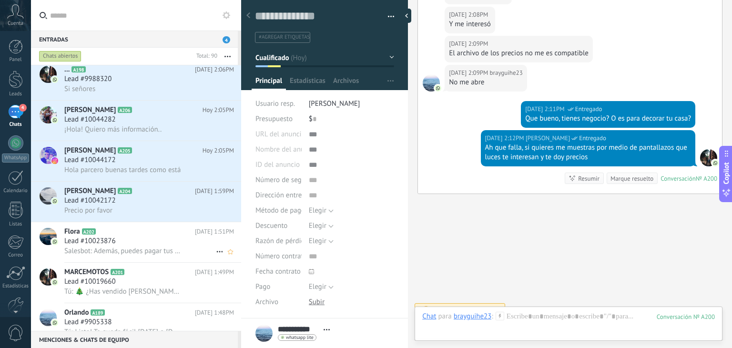
scroll to position [99, 0]
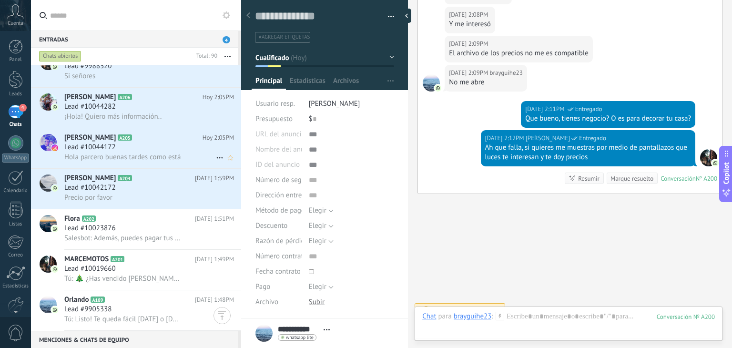
click at [146, 162] on h3 "Hola parcero buenas tardes como está" at bounding box center [124, 157] width 121 height 10
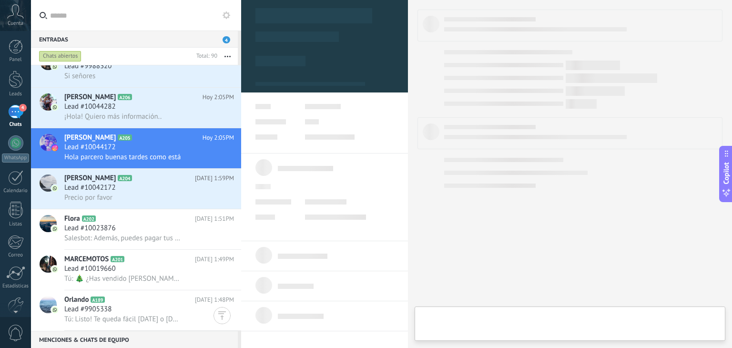
type textarea "**********"
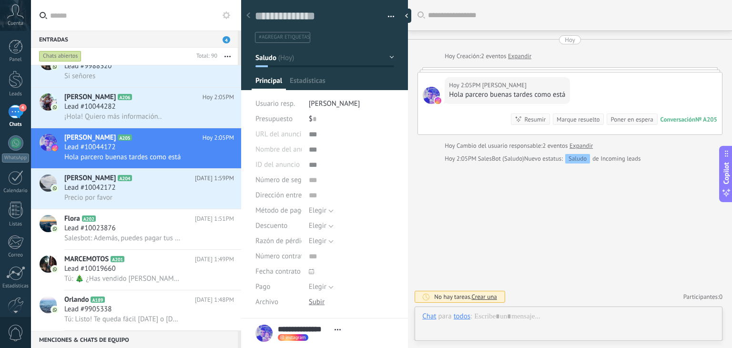
scroll to position [14, 0]
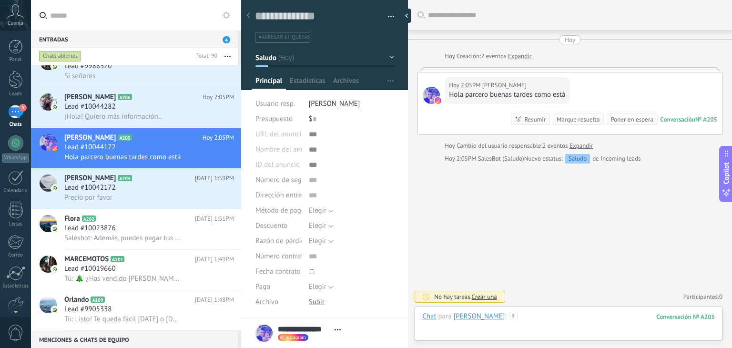
click at [549, 320] on div at bounding box center [568, 325] width 292 height 29
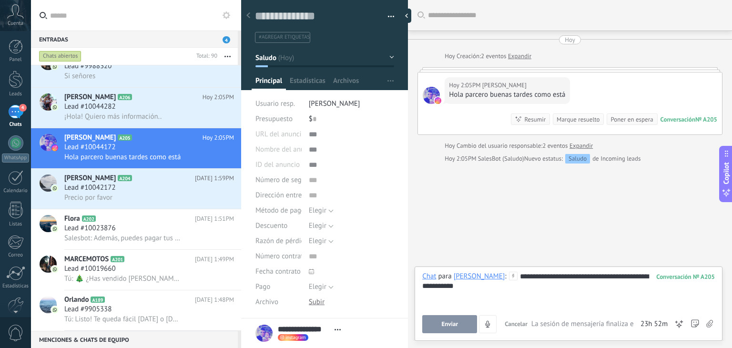
click at [434, 329] on button "Enviar" at bounding box center [449, 324] width 55 height 18
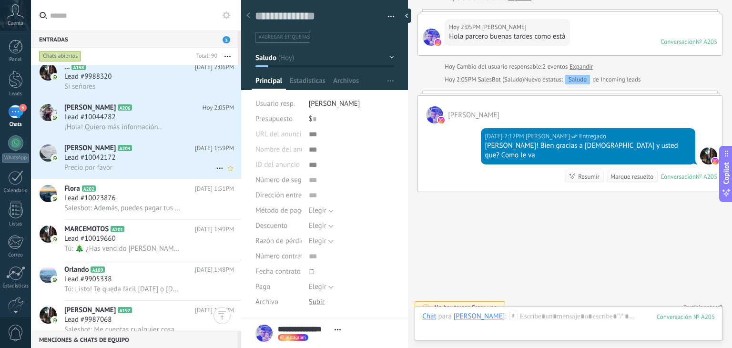
scroll to position [130, 0]
click at [142, 162] on div "Lead #10042172" at bounding box center [149, 157] width 170 height 10
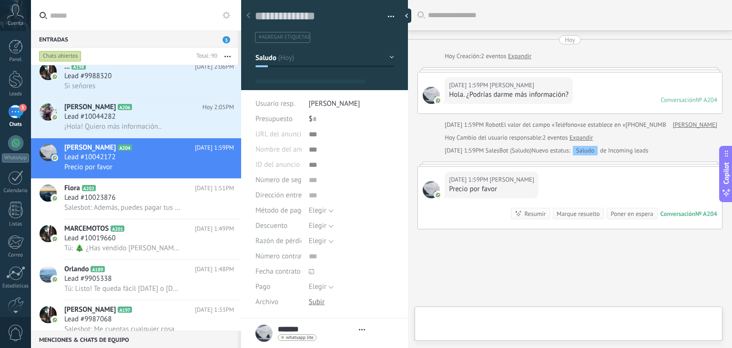
type textarea "**********"
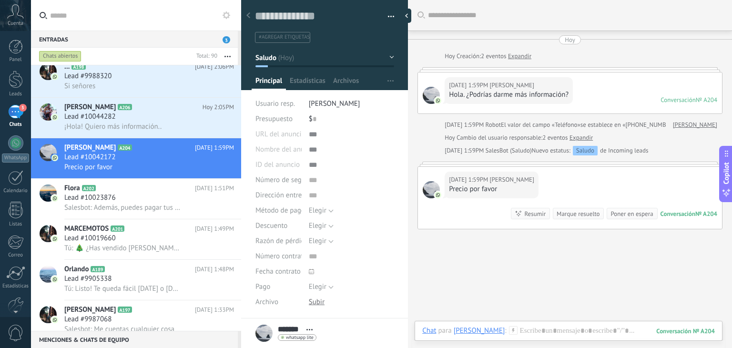
scroll to position [47, 0]
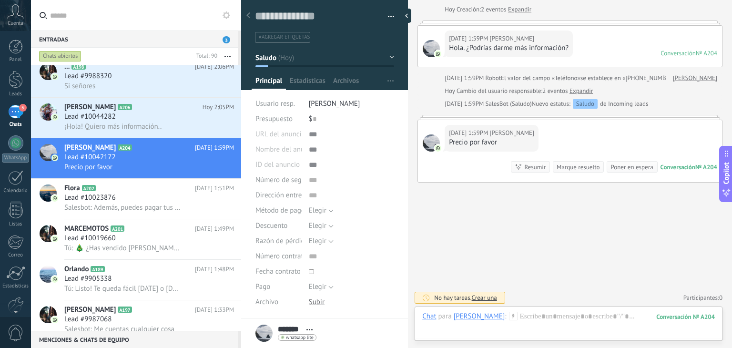
click at [509, 318] on icon at bounding box center [513, 315] width 9 height 9
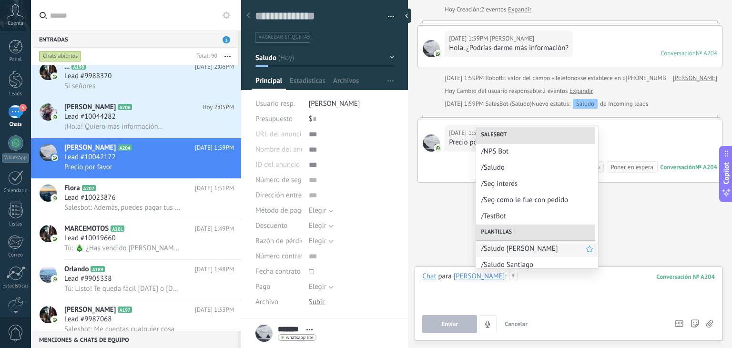
scroll to position [15, 0]
click at [509, 263] on span "/Saludo Santiago" at bounding box center [533, 264] width 105 height 9
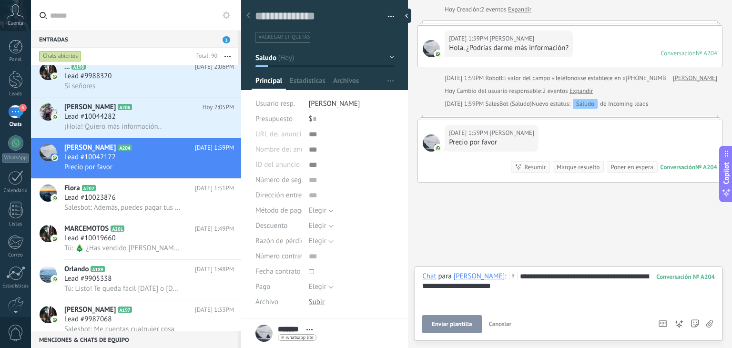
drag, startPoint x: 448, startPoint y: 324, endPoint x: 539, endPoint y: 311, distance: 91.9
click at [539, 311] on div "**********" at bounding box center [568, 301] width 292 height 61
drag, startPoint x: 478, startPoint y: 286, endPoint x: 414, endPoint y: 286, distance: 63.8
click at [414, 286] on div "**********" at bounding box center [568, 303] width 308 height 74
click at [454, 319] on button "Enviar" at bounding box center [449, 324] width 55 height 18
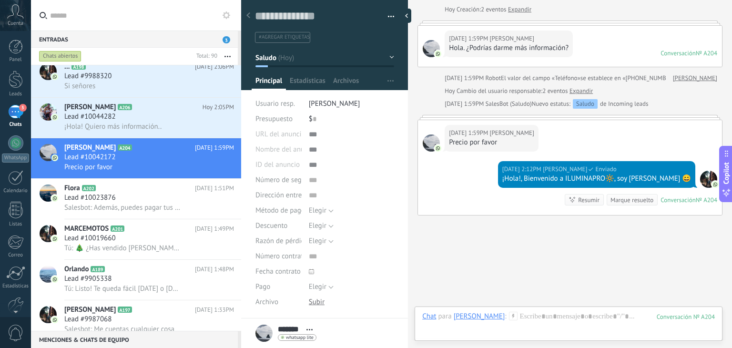
scroll to position [80, 0]
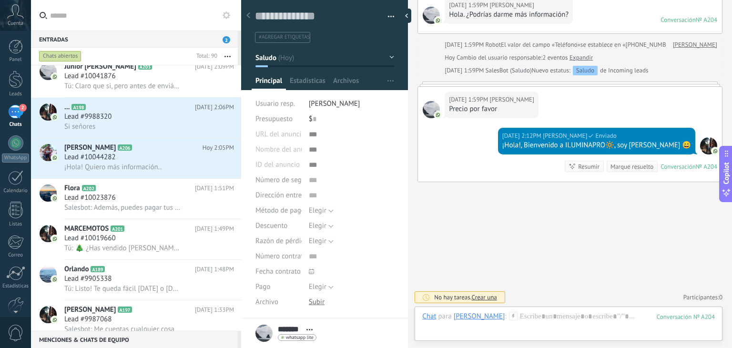
click at [509, 314] on icon at bounding box center [513, 315] width 9 height 9
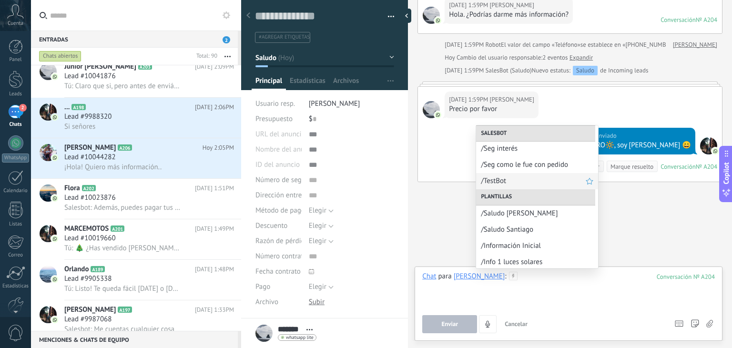
scroll to position [89, 0]
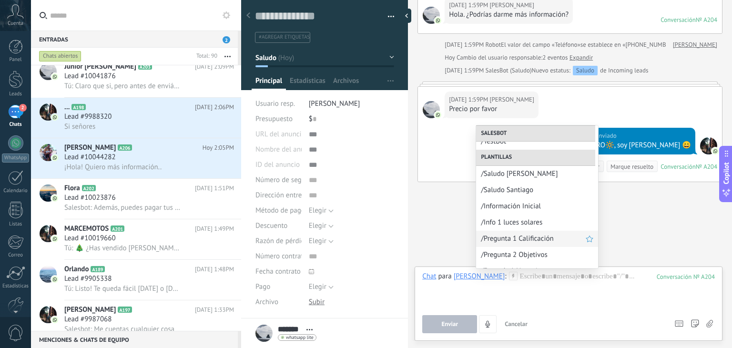
click at [529, 237] on span "/Pregunta 1 Calificación" at bounding box center [533, 238] width 105 height 9
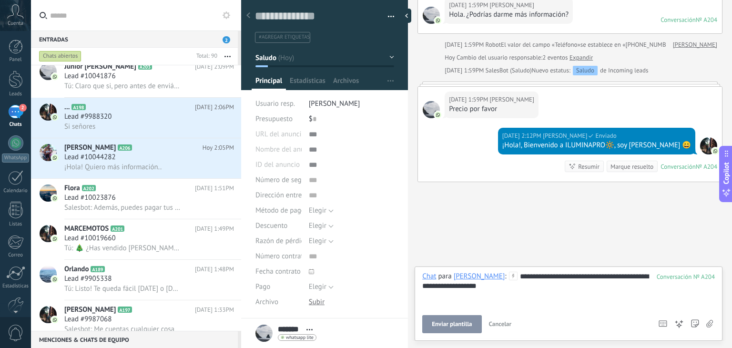
click at [469, 289] on div "**********" at bounding box center [568, 289] width 292 height 36
click at [459, 323] on button "Enviar" at bounding box center [449, 324] width 55 height 18
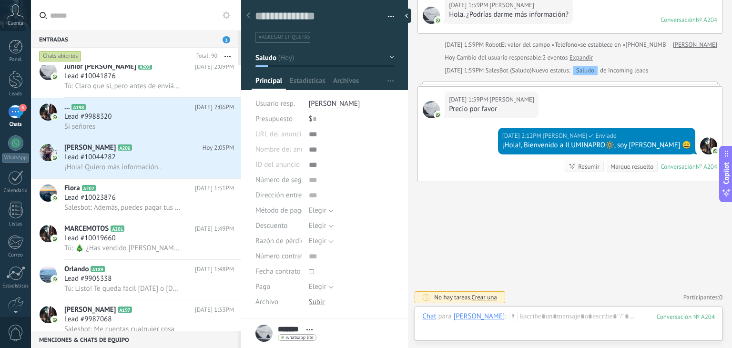
scroll to position [118, 0]
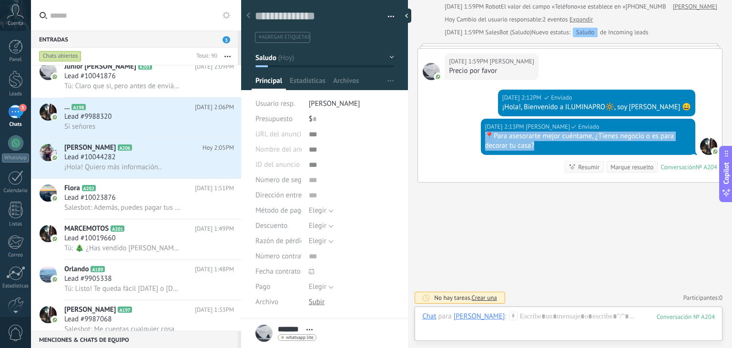
drag, startPoint x: 543, startPoint y: 144, endPoint x: 482, endPoint y: 136, distance: 61.5
click at [482, 136] on div "Hoy 2:13PM Juan Felipe Ossa Enviado 📍Para asesorarte mejor cuéntame, ¿Tienes ne…" at bounding box center [588, 137] width 214 height 36
copy div "📍Para asesorarte mejor cuéntame, ¿Tienes negocio o es para decorar tu casa?"
click at [226, 15] on icon at bounding box center [226, 15] width 8 height 8
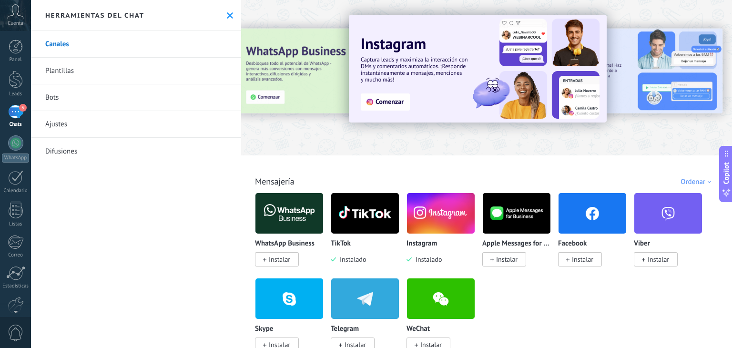
click at [182, 71] on link "Plantillas" at bounding box center [136, 71] width 210 height 27
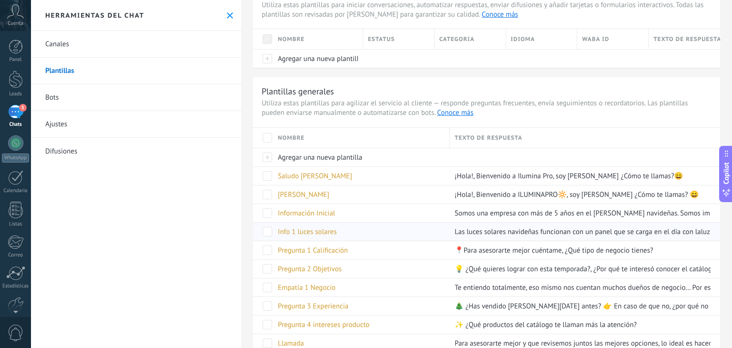
scroll to position [55, 0]
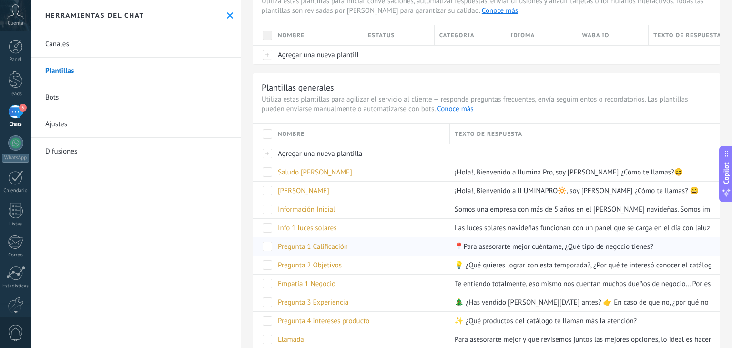
click at [378, 246] on div "Pregunta 1 Calificación" at bounding box center [359, 246] width 172 height 18
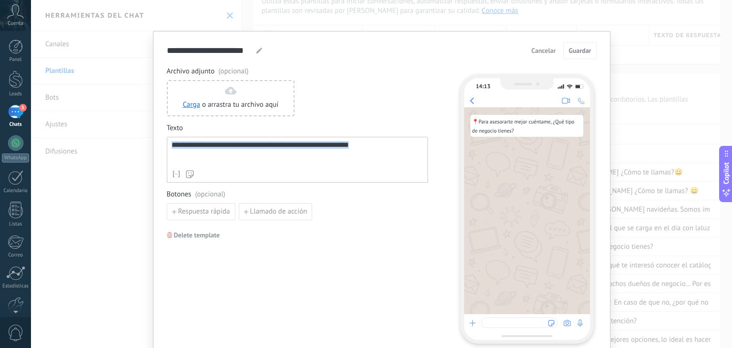
drag, startPoint x: 378, startPoint y: 145, endPoint x: 124, endPoint y: 146, distance: 253.9
click at [124, 146] on div "**********" at bounding box center [381, 174] width 701 height 348
paste div
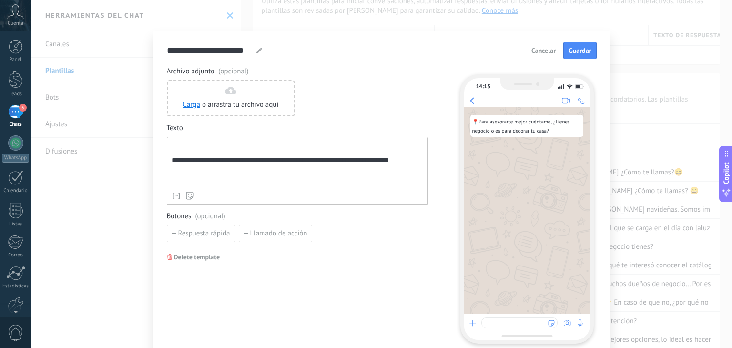
click at [171, 163] on div "**********" at bounding box center [296, 164] width 251 height 46
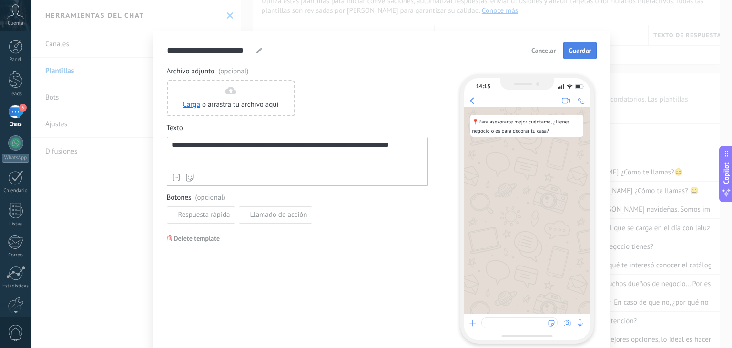
click at [571, 56] on button "Guardar" at bounding box center [579, 50] width 33 height 17
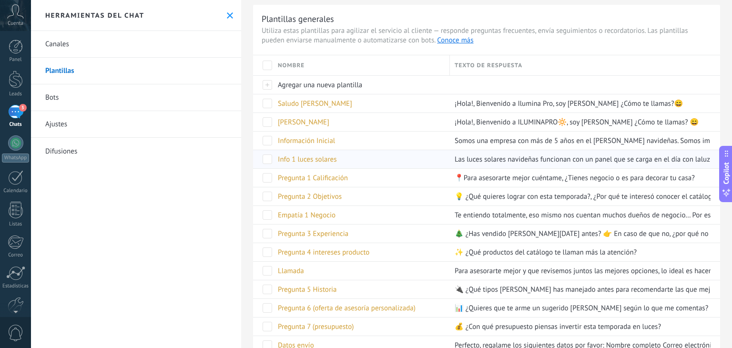
scroll to position [125, 0]
click at [363, 84] on div "Agregar una nueva plantilla" at bounding box center [359, 84] width 172 height 18
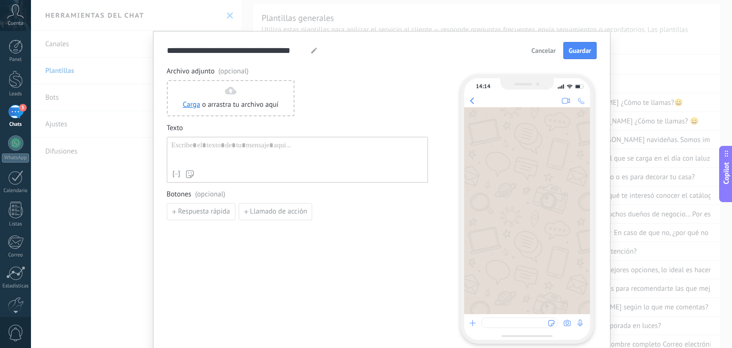
click at [301, 145] on div at bounding box center [296, 153] width 251 height 24
click at [311, 50] on use at bounding box center [314, 51] width 6 height 6
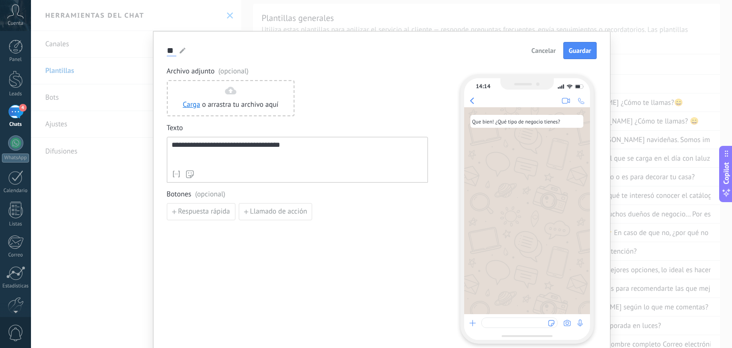
type input "*"
type input "**********"
click at [572, 54] on span "Guardar" at bounding box center [579, 50] width 22 height 7
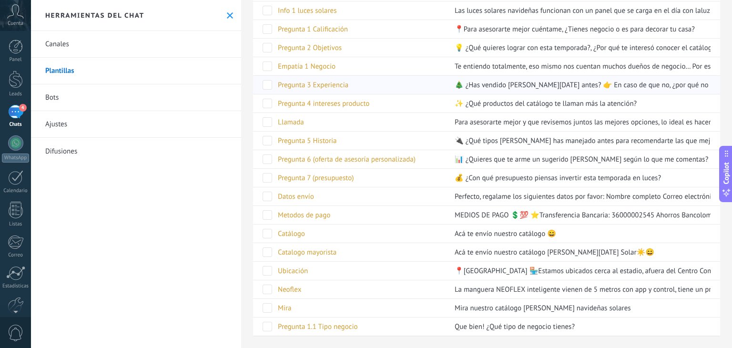
scroll to position [279, 0]
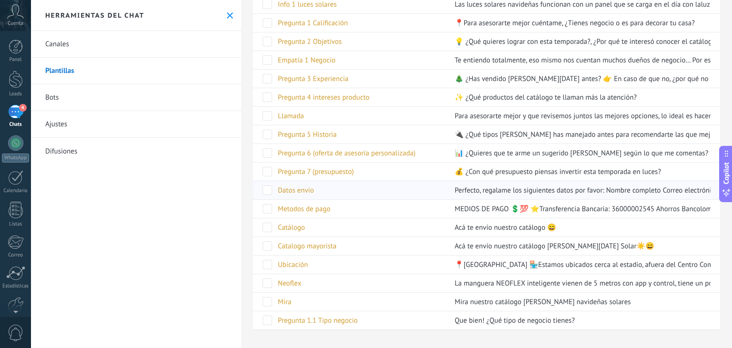
drag, startPoint x: 387, startPoint y: 319, endPoint x: 383, endPoint y: 196, distance: 122.9
click at [383, 196] on div "Nombre Texto de respuesta Agregar una nueva plantilla Saludo Juan ¡Hola!, Bienv…" at bounding box center [486, 114] width 467 height 429
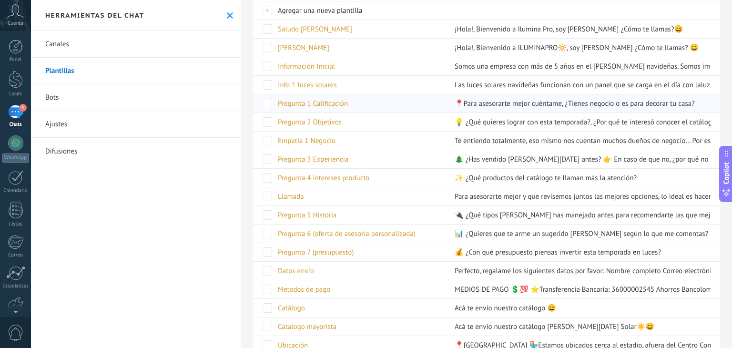
scroll to position [0, 0]
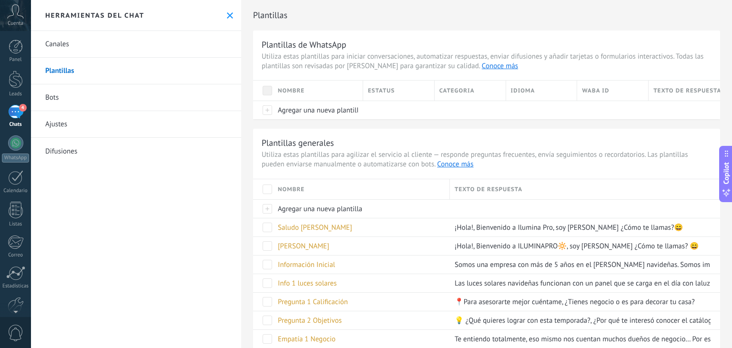
click at [227, 19] on button at bounding box center [230, 15] width 8 height 8
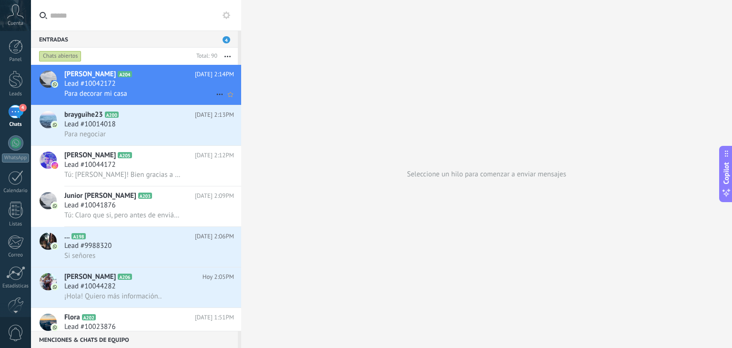
click at [149, 83] on div "Lead #10042172" at bounding box center [149, 84] width 170 height 10
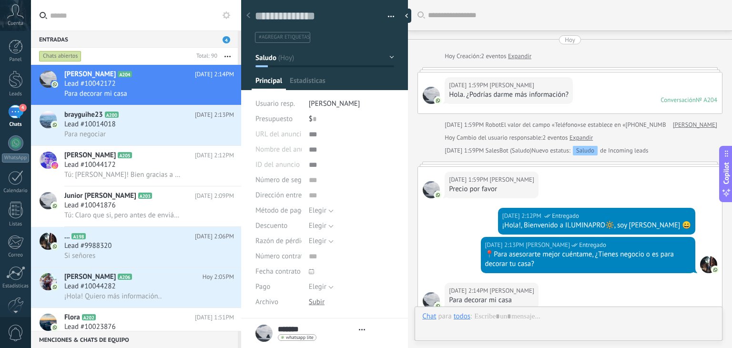
type textarea "**********"
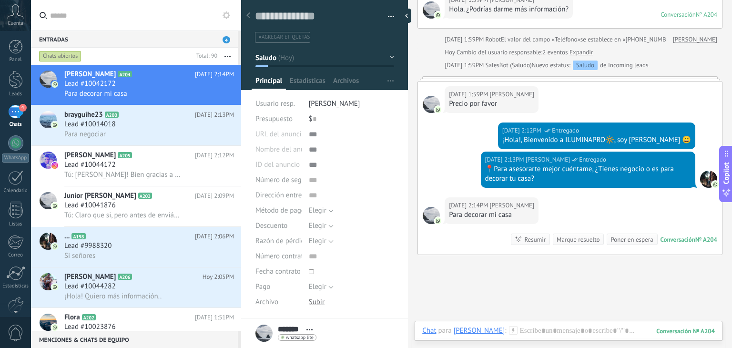
scroll to position [158, 0]
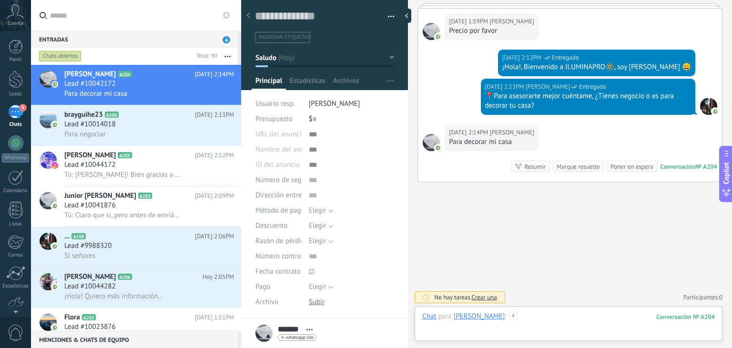
click at [499, 325] on div at bounding box center [568, 325] width 292 height 29
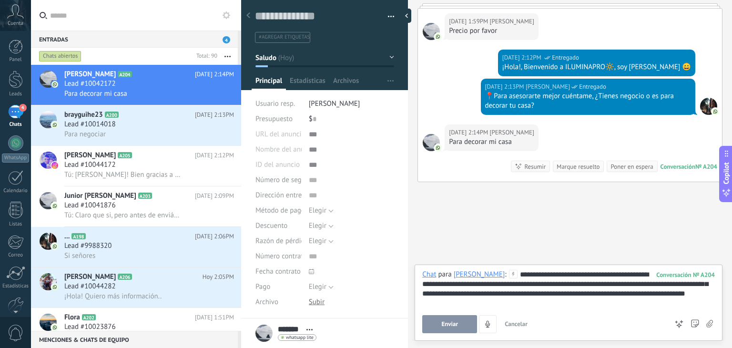
click at [595, 293] on div "**********" at bounding box center [568, 289] width 292 height 38
click at [595, 299] on div "**********" at bounding box center [568, 289] width 292 height 38
click at [450, 326] on span "Enviar" at bounding box center [449, 324] width 17 height 7
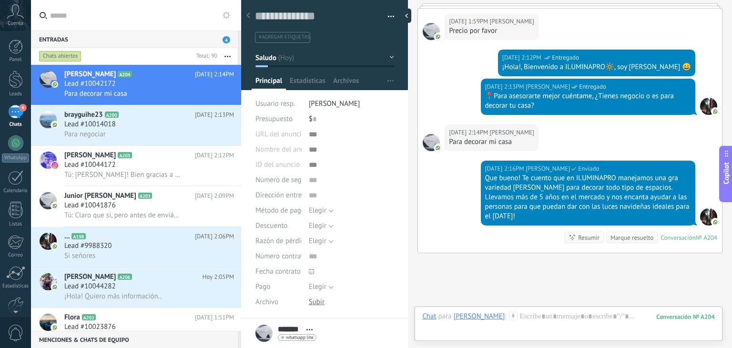
scroll to position [229, 0]
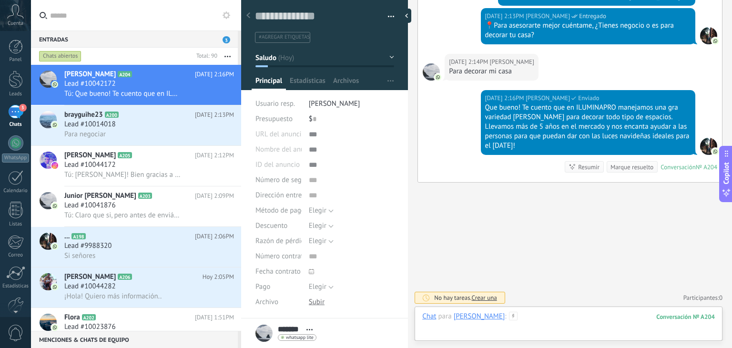
click at [520, 315] on div at bounding box center [568, 325] width 292 height 29
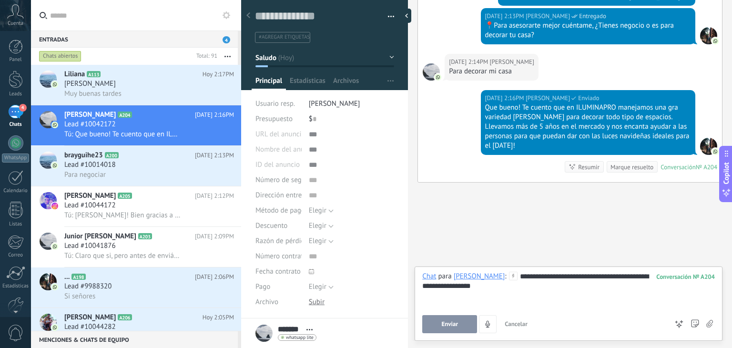
click at [455, 322] on span "Enviar" at bounding box center [449, 324] width 17 height 7
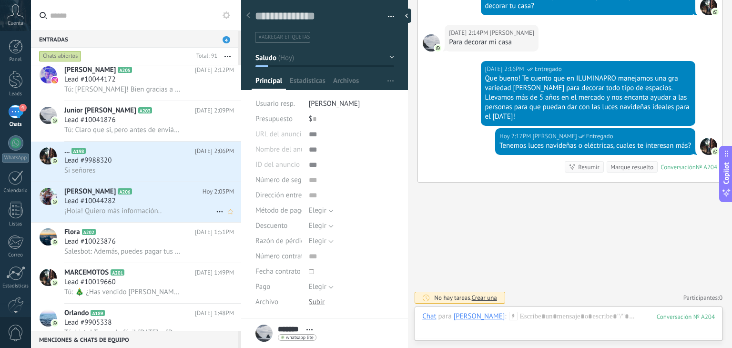
scroll to position [126, 0]
click at [120, 206] on h3 "Lead #10044282" at bounding box center [92, 202] width 56 height 10
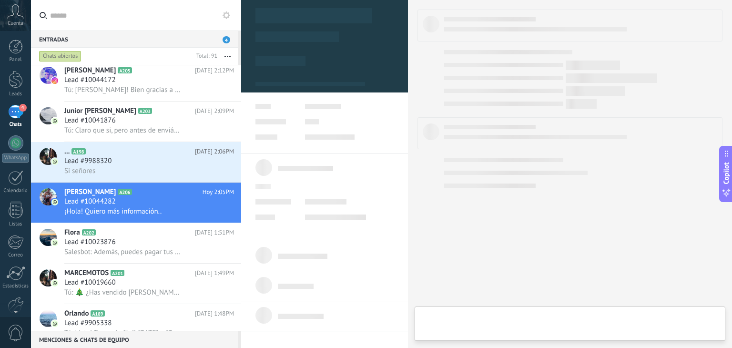
type textarea "**********"
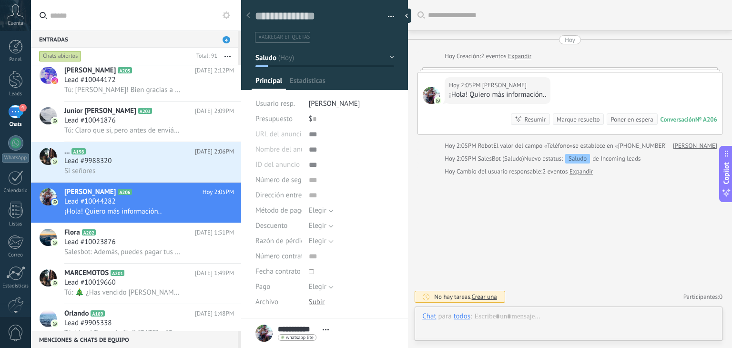
scroll to position [14, 0]
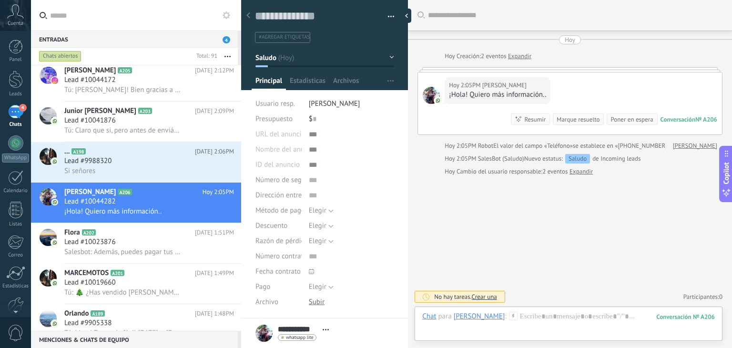
click at [509, 316] on icon at bounding box center [513, 315] width 9 height 9
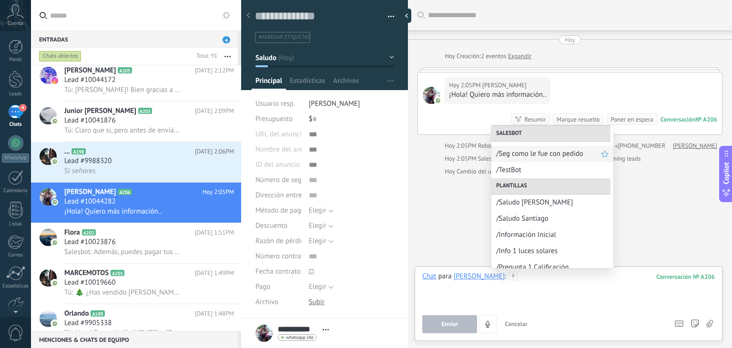
scroll to position [62, 0]
click at [519, 219] on span "/Saludo Santiago" at bounding box center [548, 216] width 105 height 9
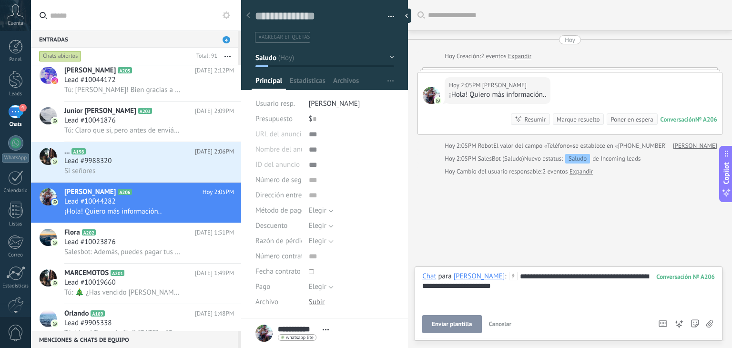
click at [504, 288] on div "**********" at bounding box center [568, 289] width 292 height 36
click at [446, 322] on span "Enviar" at bounding box center [449, 324] width 17 height 7
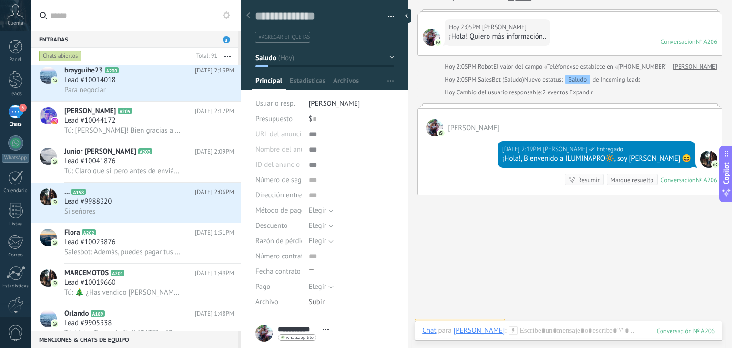
scroll to position [60, 0]
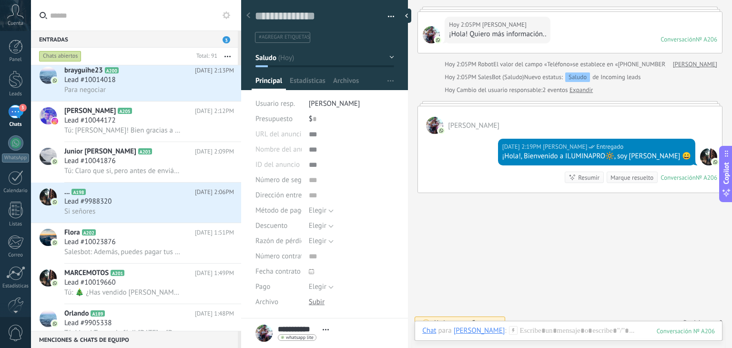
click at [509, 332] on icon at bounding box center [513, 330] width 9 height 9
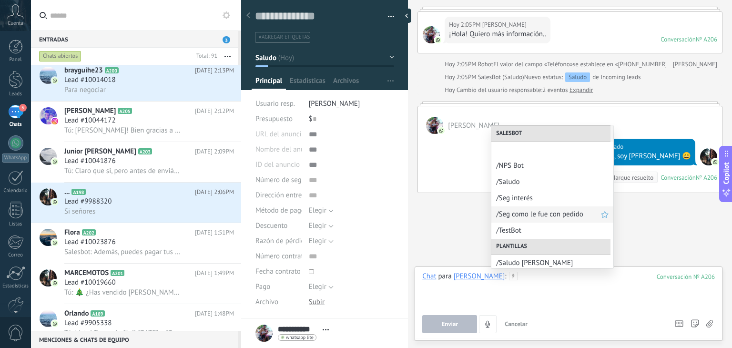
scroll to position [57, 0]
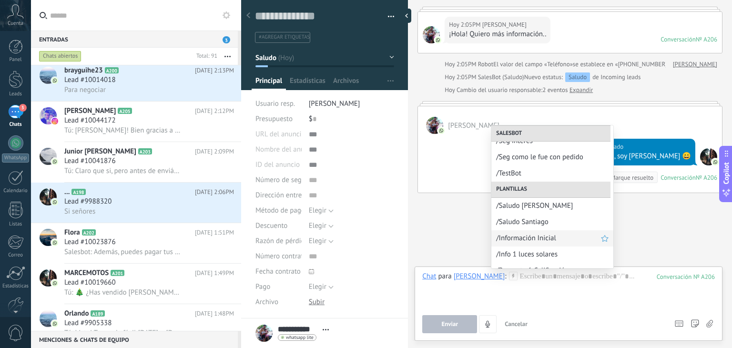
click at [533, 238] on span "/Información Inicial" at bounding box center [548, 237] width 105 height 9
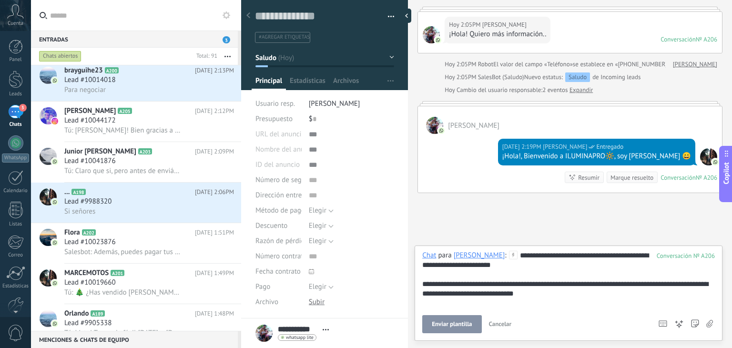
click at [458, 323] on span "Enviar plantilla" at bounding box center [452, 324] width 40 height 7
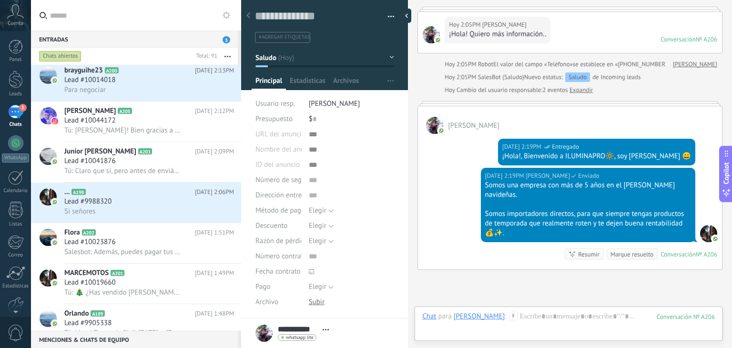
scroll to position [148, 0]
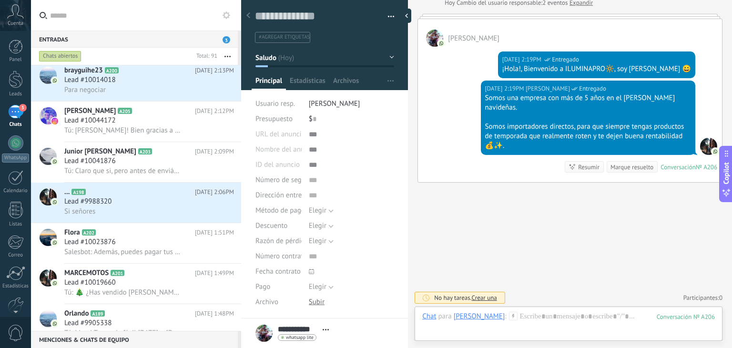
click at [509, 315] on icon at bounding box center [513, 315] width 9 height 9
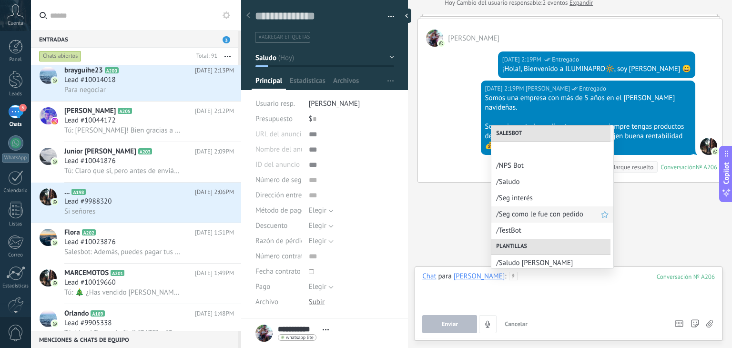
scroll to position [88, 0]
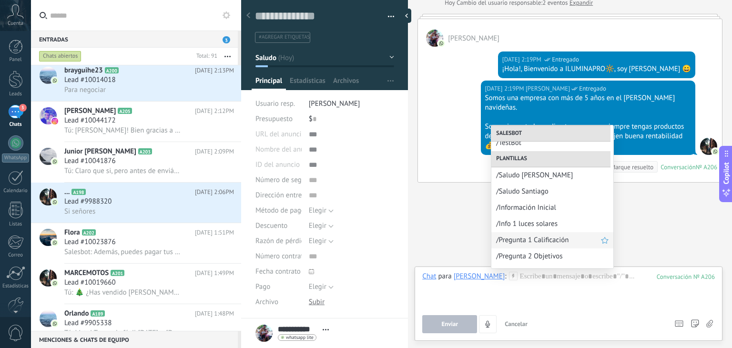
click at [532, 239] on span "/Pregunta 1 Calificación" at bounding box center [548, 239] width 105 height 9
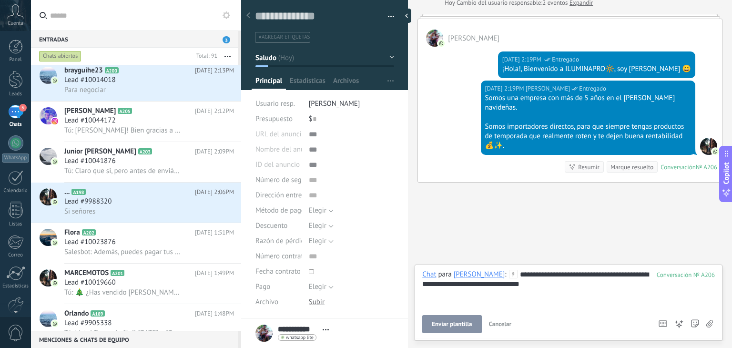
click at [456, 325] on span "Enviar plantilla" at bounding box center [452, 324] width 40 height 7
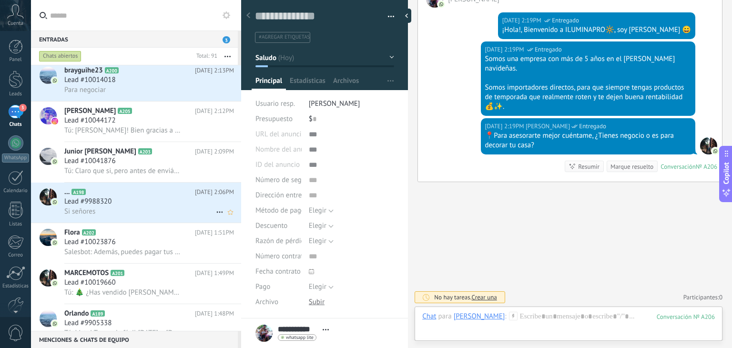
click at [125, 202] on div "Lead #9988320" at bounding box center [149, 202] width 170 height 10
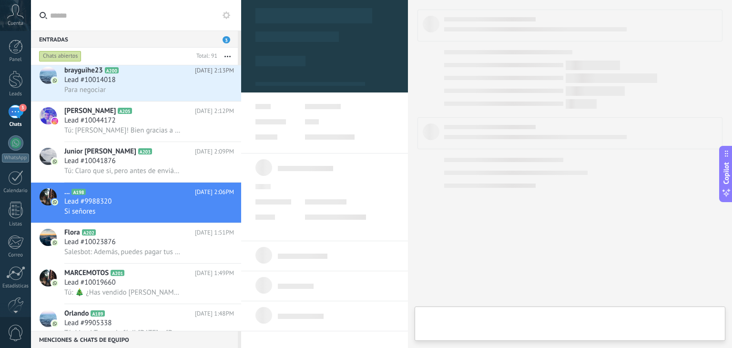
type textarea "**********"
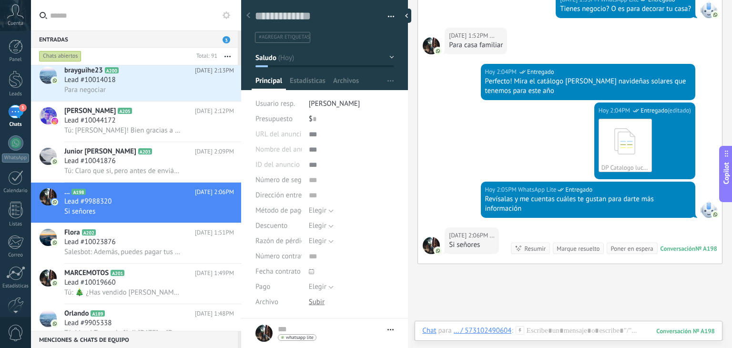
scroll to position [478, 0]
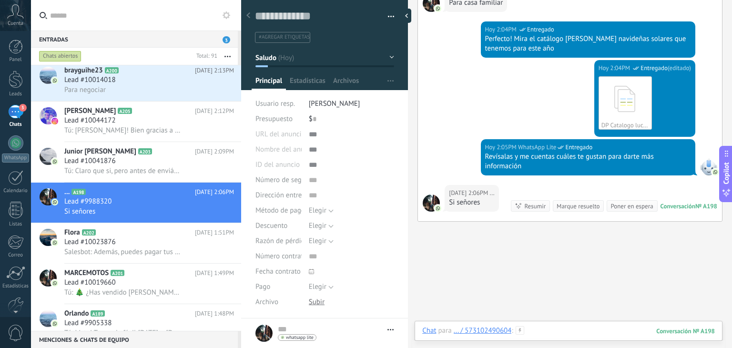
click at [529, 328] on div at bounding box center [568, 340] width 292 height 29
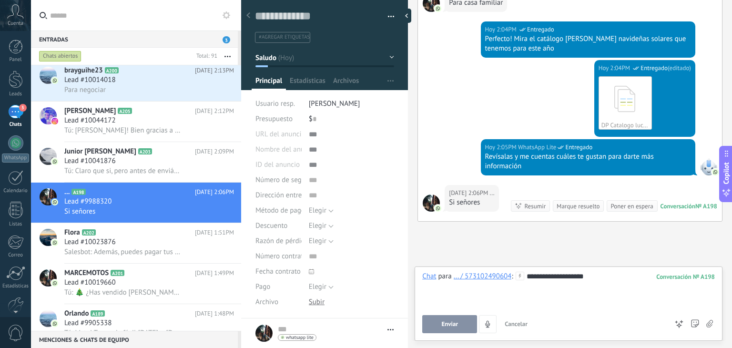
click at [465, 326] on button "Enviar" at bounding box center [449, 324] width 55 height 18
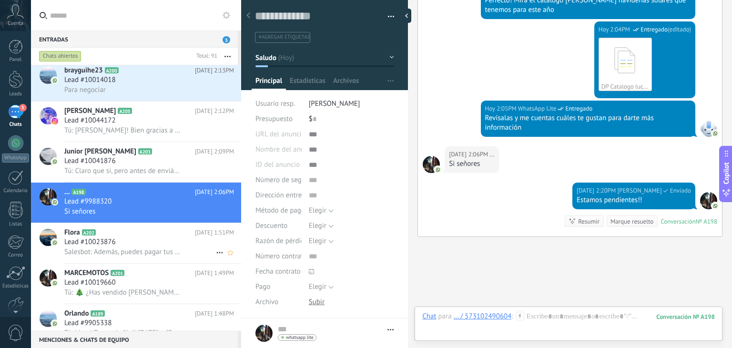
scroll to position [570, 0]
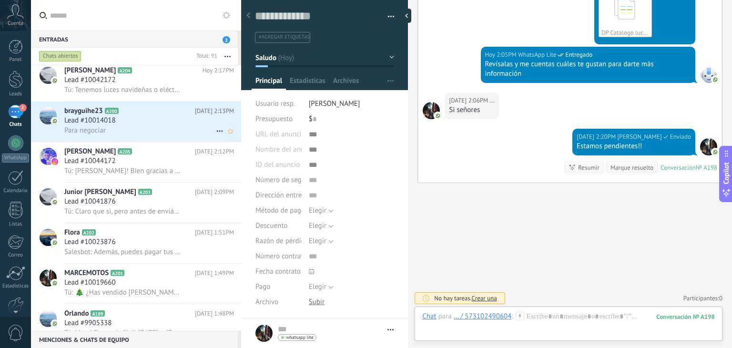
click at [105, 124] on span "Lead #10014018" at bounding box center [89, 121] width 51 height 10
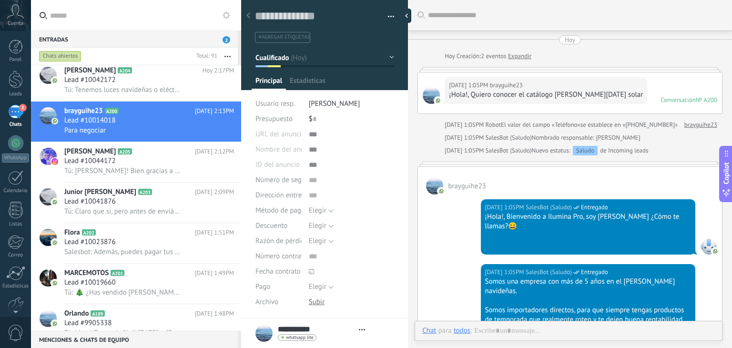
type textarea "**********"
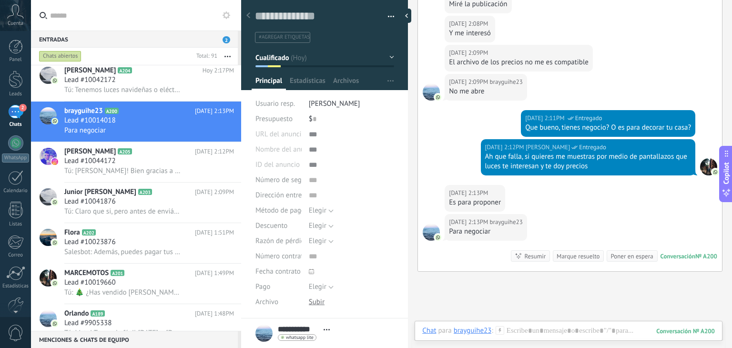
scroll to position [804, 0]
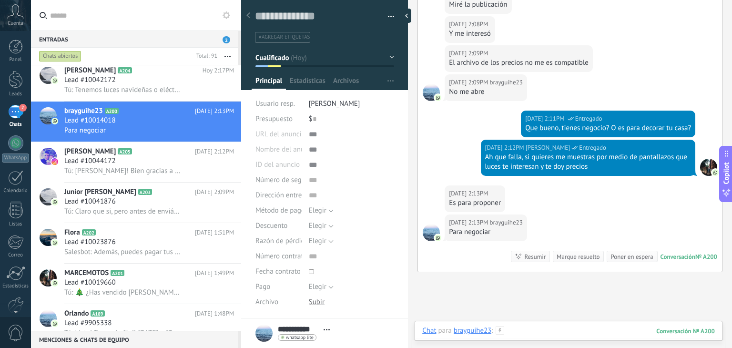
click at [518, 330] on div at bounding box center [568, 340] width 292 height 29
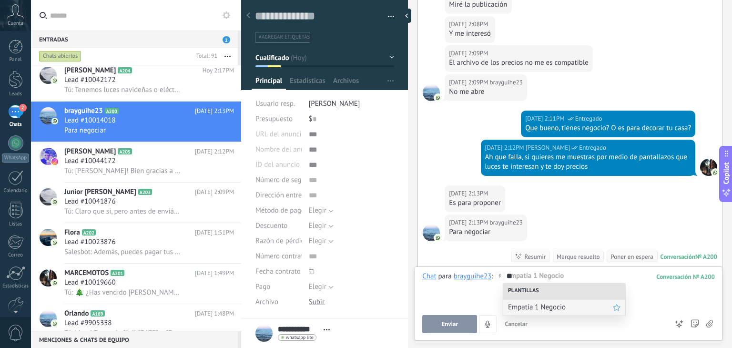
click at [533, 310] on span "Empatía 1 Negocio" at bounding box center [560, 306] width 105 height 9
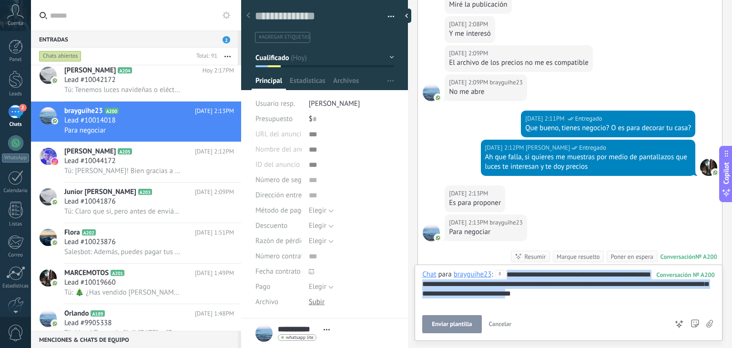
drag, startPoint x: 587, startPoint y: 295, endPoint x: 502, endPoint y: 271, distance: 88.6
click at [502, 271] on div "**********" at bounding box center [568, 289] width 292 height 38
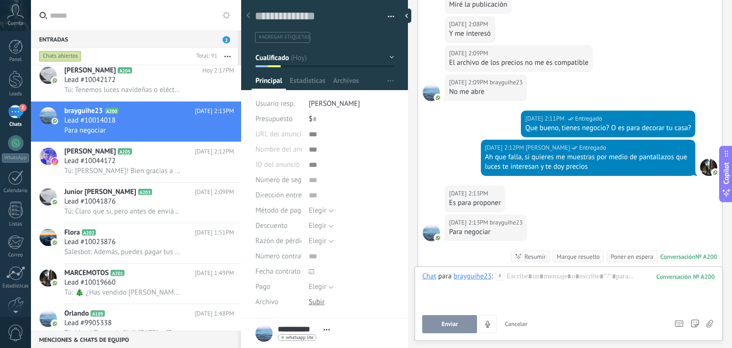
click at [500, 275] on icon at bounding box center [499, 275] width 9 height 9
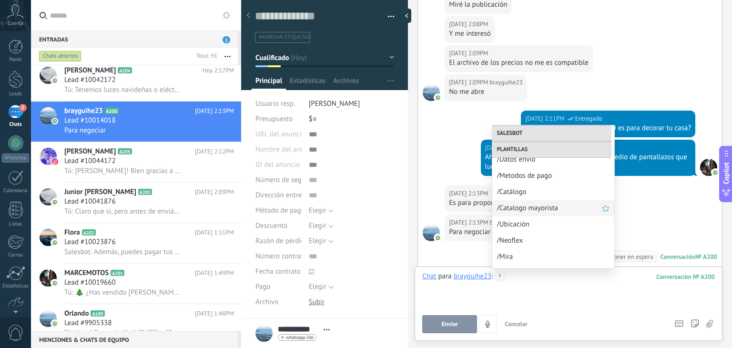
scroll to position [327, 0]
click at [602, 307] on div at bounding box center [568, 289] width 292 height 36
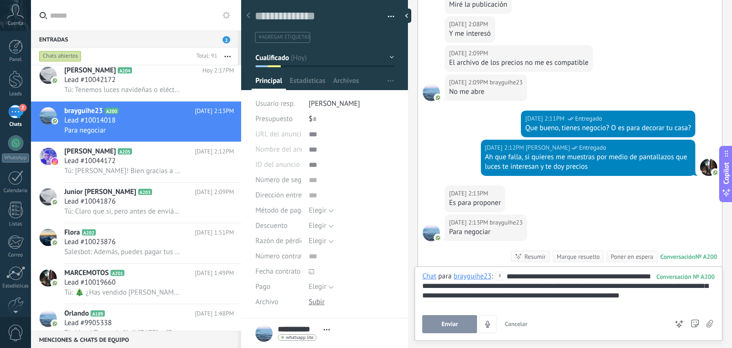
click at [469, 327] on button "Enviar" at bounding box center [449, 324] width 55 height 18
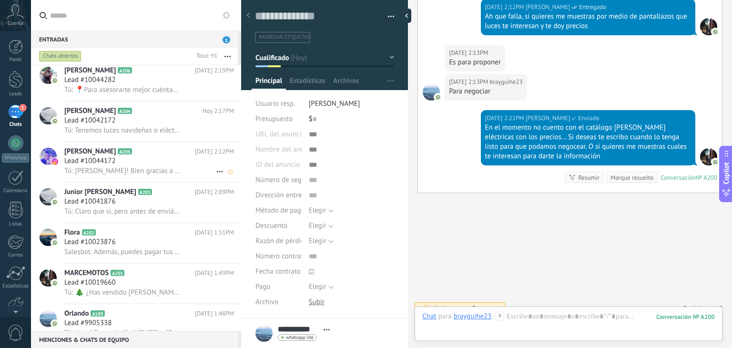
scroll to position [0, 0]
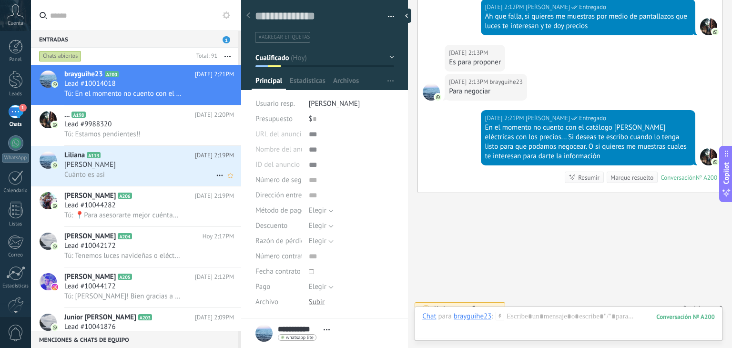
click at [117, 160] on h2 "[PERSON_NAME] A113" at bounding box center [129, 156] width 131 height 10
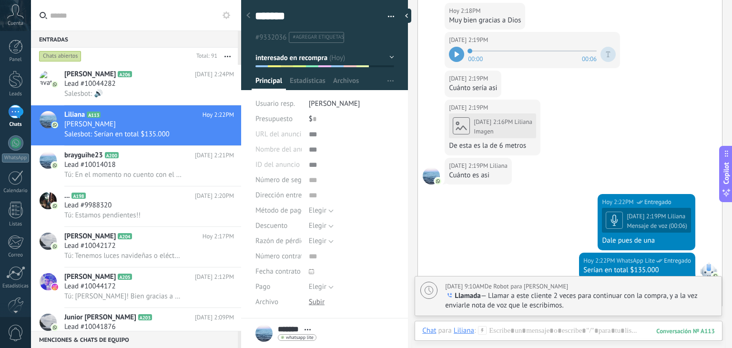
scroll to position [1196, 0]
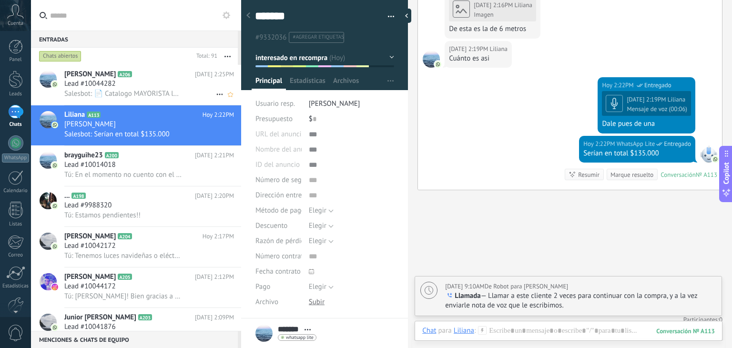
click at [124, 92] on span "Salesbot: 📄 Catalogo MAYORISTA luces solares navideñas 2025 @iluminapro_.pdf" at bounding box center [122, 93] width 117 height 9
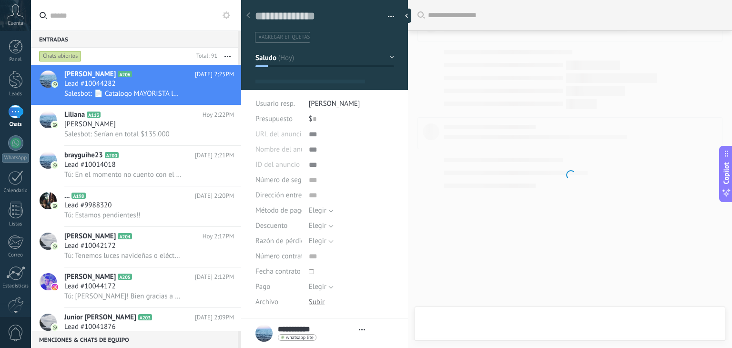
type textarea "**********"
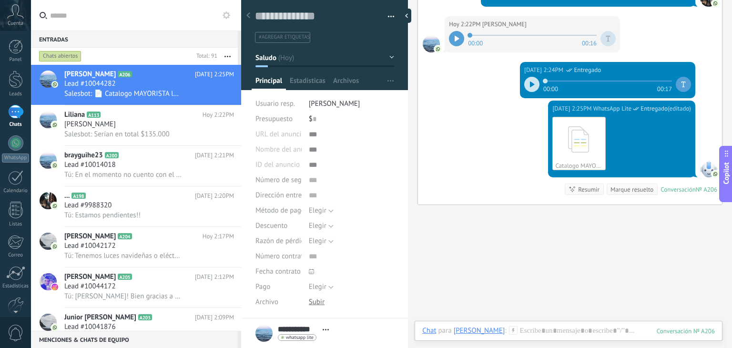
scroll to position [357, 0]
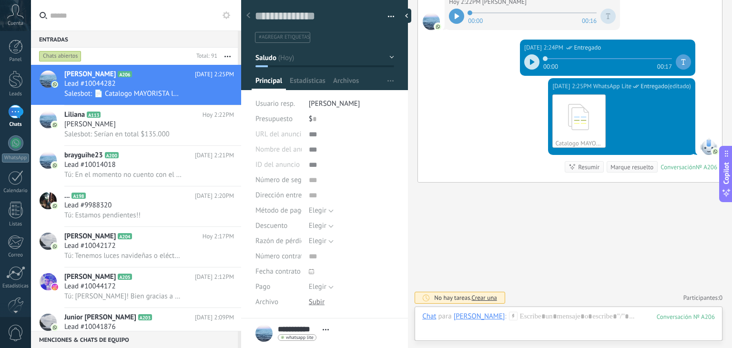
click at [509, 319] on use at bounding box center [513, 315] width 8 height 8
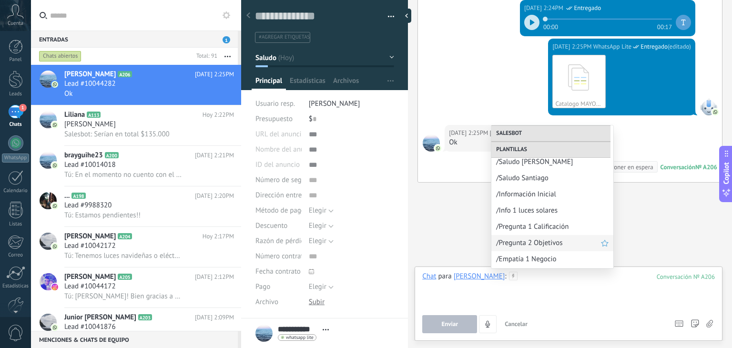
scroll to position [132, 0]
click at [543, 238] on div "/Pregunta 3 Experiencia" at bounding box center [552, 244] width 122 height 16
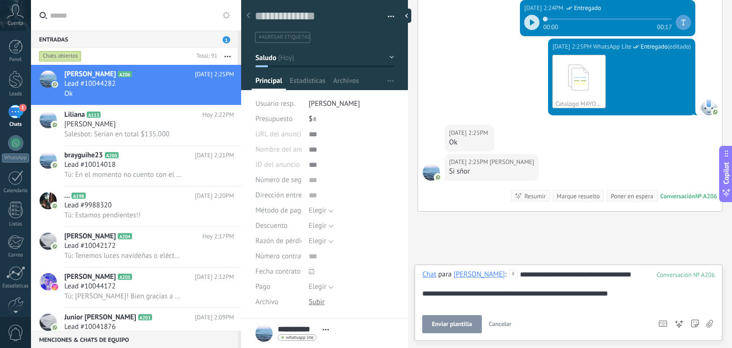
scroll to position [425, 0]
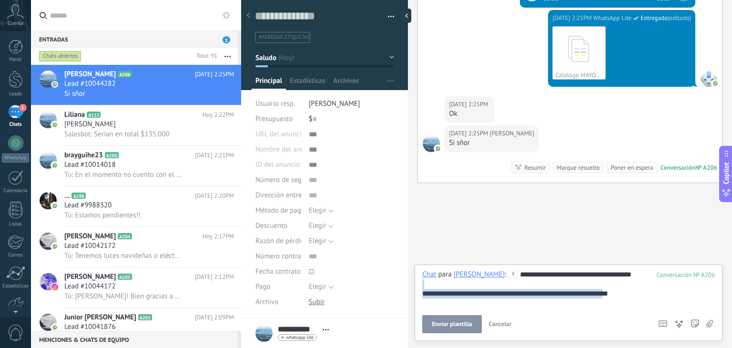
drag, startPoint x: 644, startPoint y: 292, endPoint x: 382, endPoint y: 282, distance: 262.6
click at [382, 282] on div "Guardar y crear Imprimir Administrar etiquetas" at bounding box center [486, 174] width 491 height 348
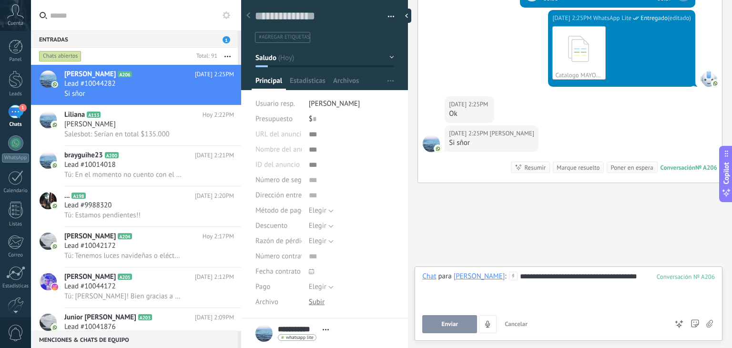
click at [442, 324] on span "Enviar" at bounding box center [449, 324] width 17 height 7
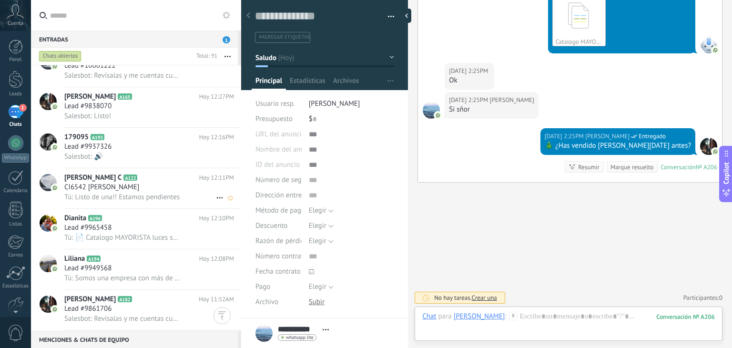
scroll to position [469, 0]
click at [138, 241] on span "Tú: 📄 Catalogo MAYORISTA luces solares navideñas 2025 iluminapro_.pdf" at bounding box center [122, 236] width 117 height 9
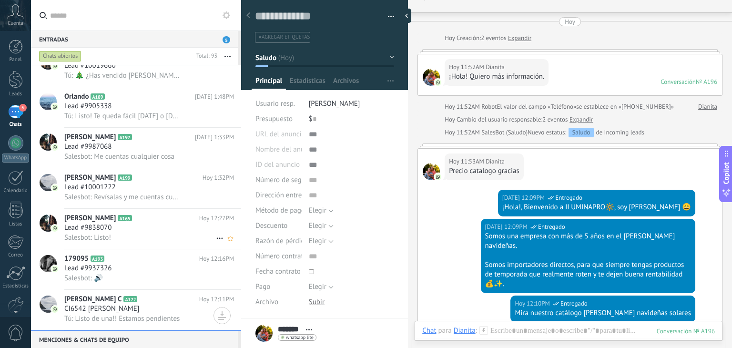
scroll to position [432, 0]
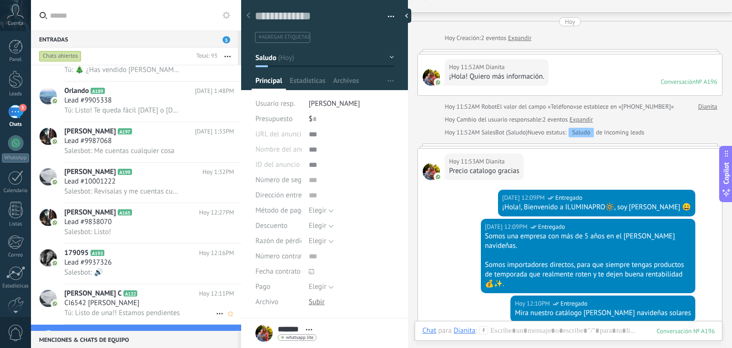
click at [183, 316] on div "Tú: Listo de una!! Estamos pendientes" at bounding box center [149, 313] width 170 height 10
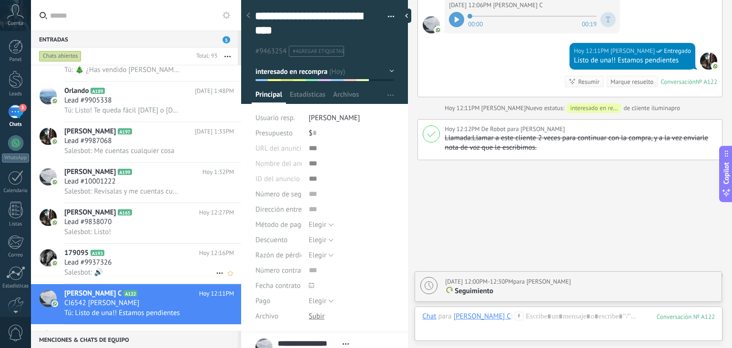
click at [127, 267] on div "Lead #9937326" at bounding box center [149, 263] width 170 height 10
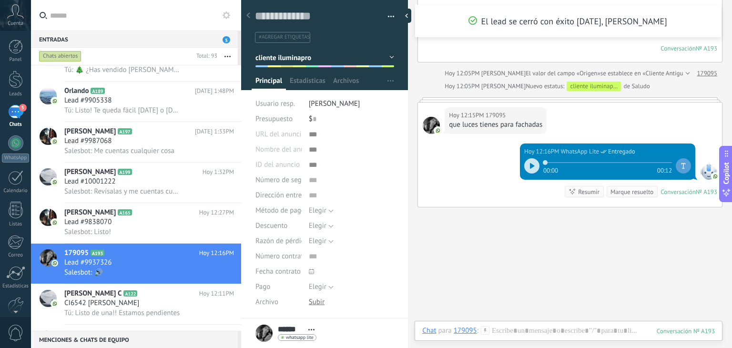
scroll to position [121, 0]
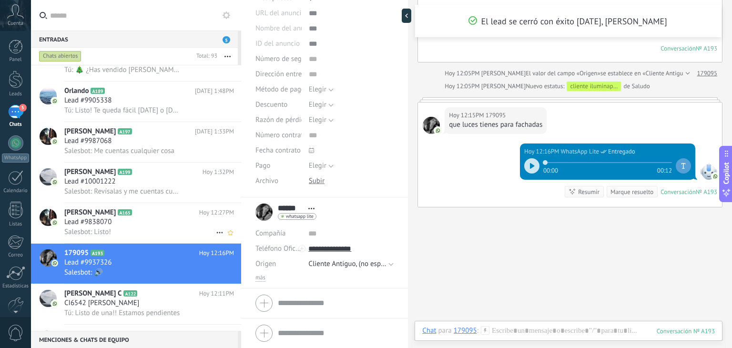
click at [137, 217] on h2 "Rocio A165" at bounding box center [131, 213] width 135 height 10
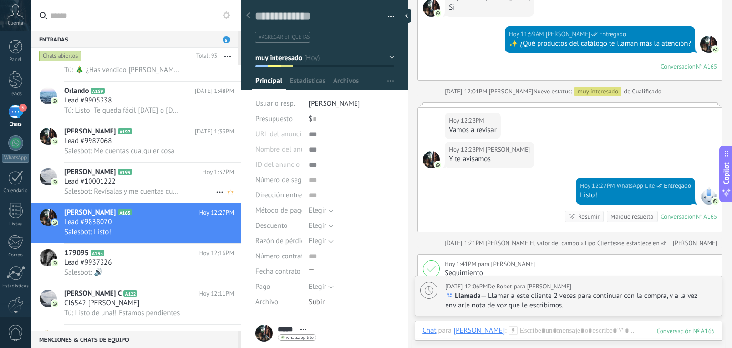
click at [139, 186] on div "Lead #10001222" at bounding box center [149, 182] width 170 height 10
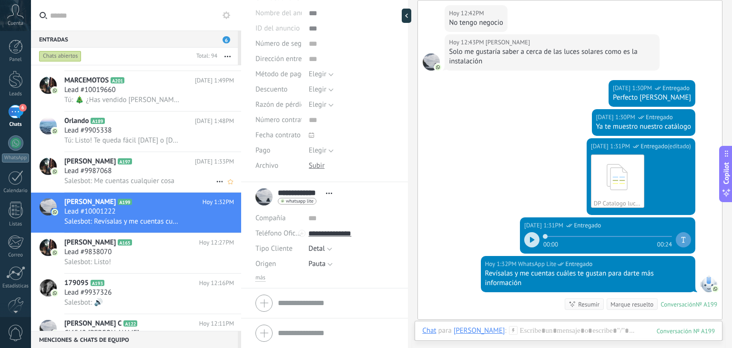
scroll to position [408, 0]
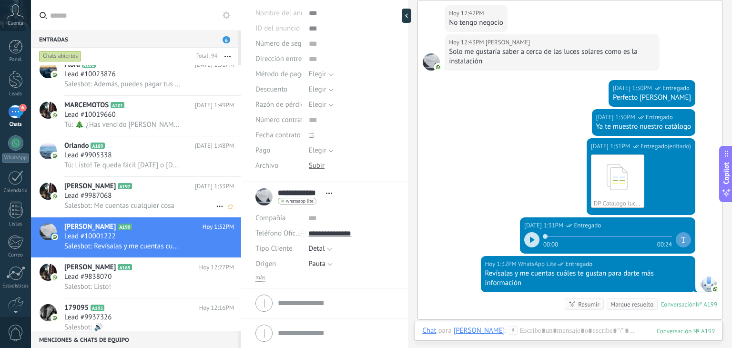
click at [170, 201] on div "Lead #9987068" at bounding box center [149, 196] width 170 height 10
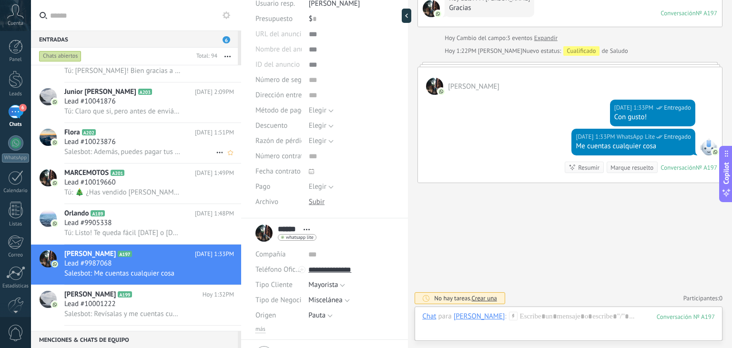
scroll to position [339, 0]
click at [123, 187] on div "Lead #10019660" at bounding box center [149, 183] width 170 height 10
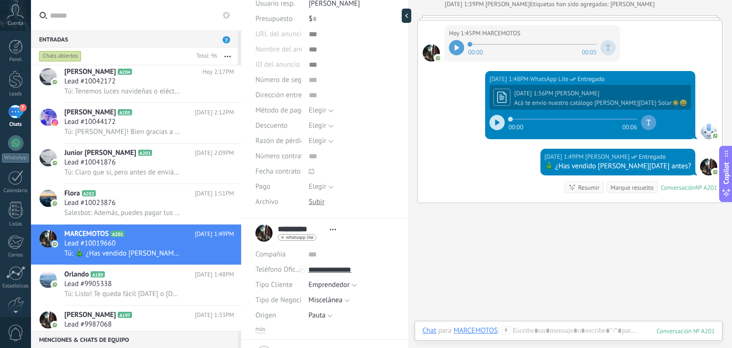
scroll to position [151, 0]
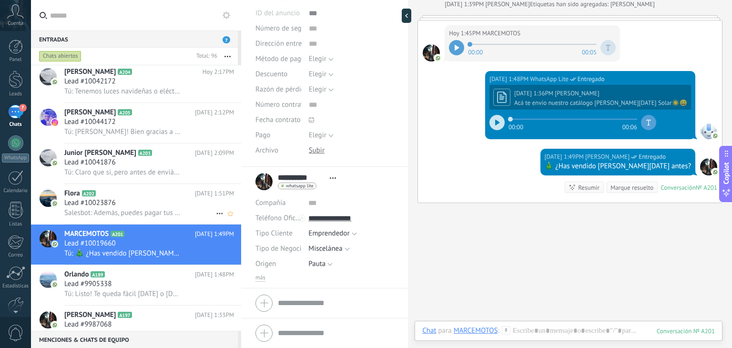
click at [175, 202] on div "Lead #10023876" at bounding box center [149, 203] width 170 height 10
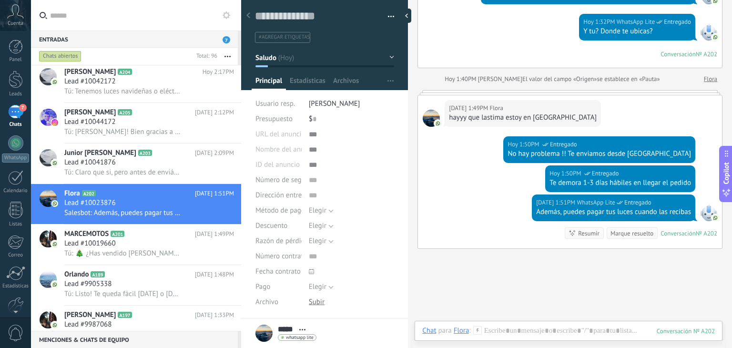
scroll to position [121, 0]
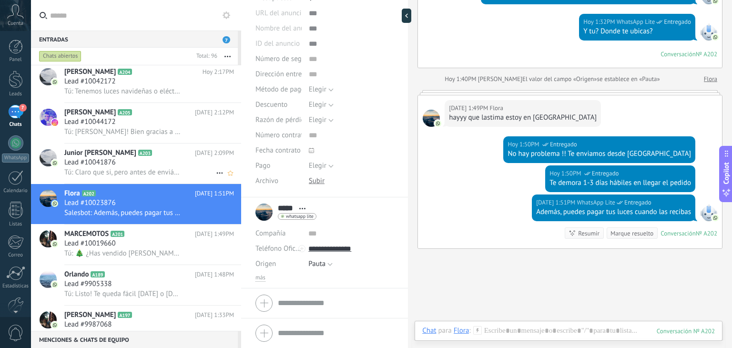
click at [119, 163] on h3 "Lead #10041876" at bounding box center [92, 163] width 56 height 10
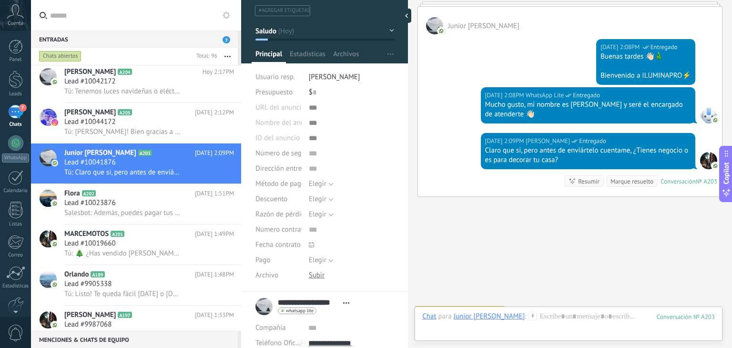
scroll to position [211, 0]
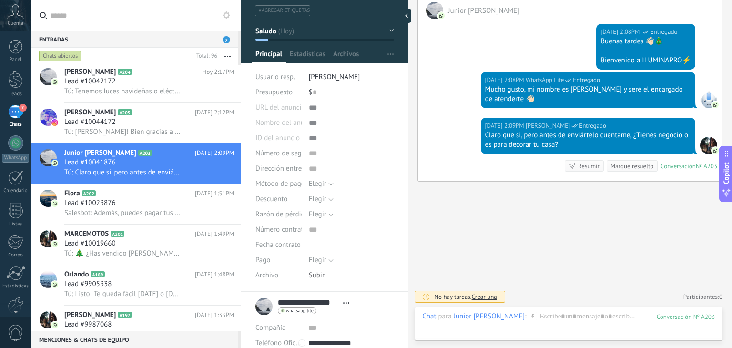
click at [525, 233] on div "Buscar Carga más Hoy Hoy Creación: 2 eventos Expandir Hoy 1:58PM Junior David C…" at bounding box center [570, 77] width 324 height 542
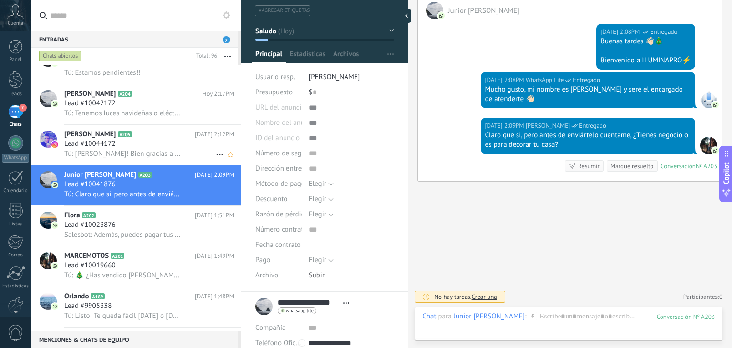
scroll to position [312, 0]
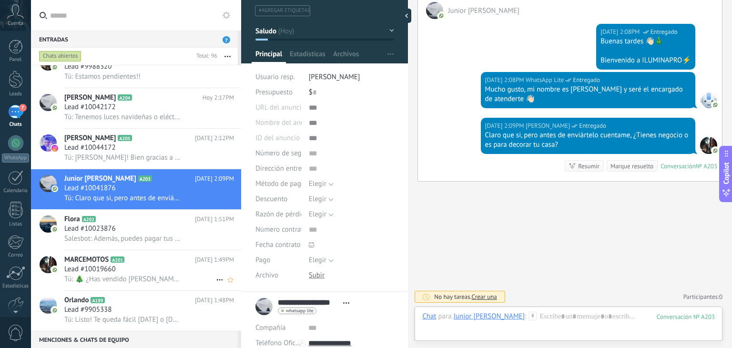
click at [121, 262] on span "A201" at bounding box center [117, 259] width 14 height 6
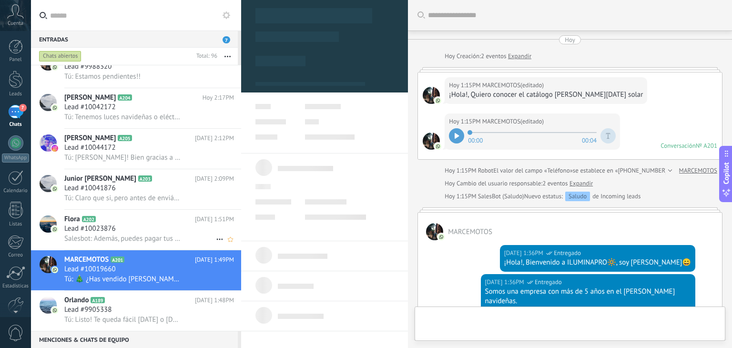
click at [130, 231] on div "Lead #10023876" at bounding box center [149, 229] width 170 height 10
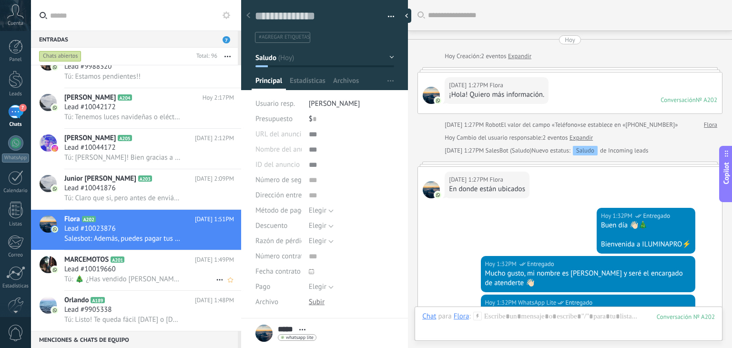
scroll to position [430, 0]
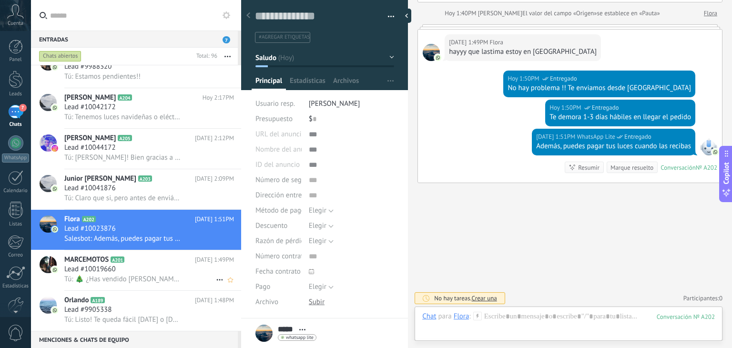
click at [118, 269] on div "MARCEMOTOS A201 Hoy 1:49PM Lead #10019660 Tú: 🎄 ¿Has vendido luces de Navidad a…" at bounding box center [152, 270] width 177 height 40
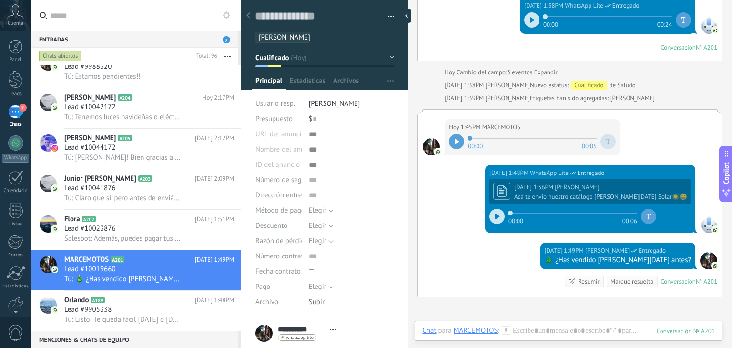
scroll to position [666, 0]
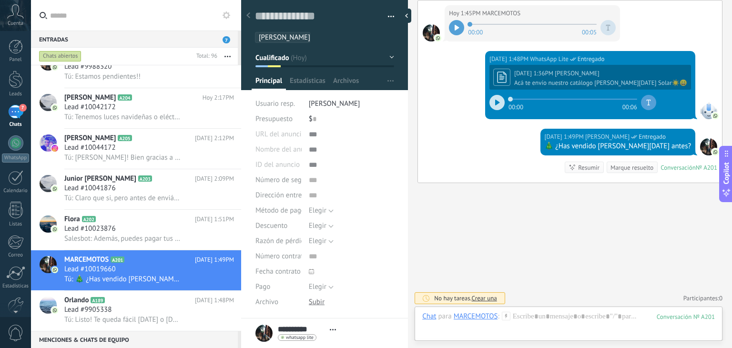
click at [293, 63] on button "Cualificado" at bounding box center [324, 57] width 139 height 17
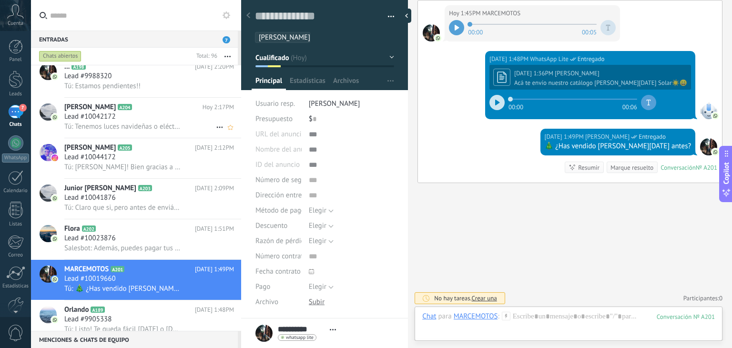
scroll to position [252, 0]
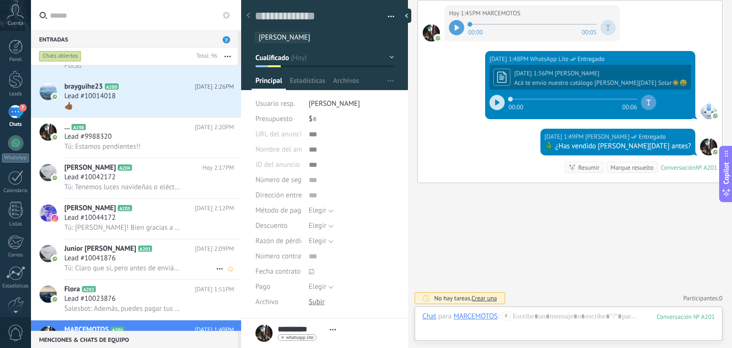
click at [124, 263] on div "Lead #10041876" at bounding box center [149, 258] width 170 height 10
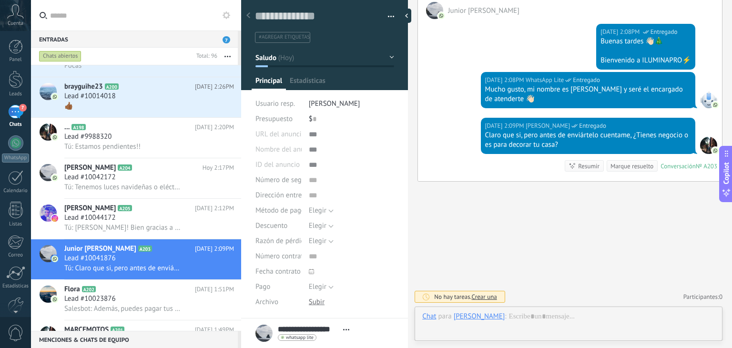
scroll to position [14, 0]
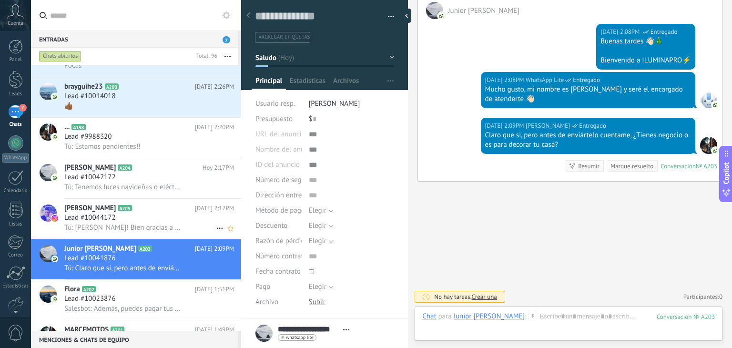
click at [102, 222] on span "Lead #10044172" at bounding box center [89, 218] width 51 height 10
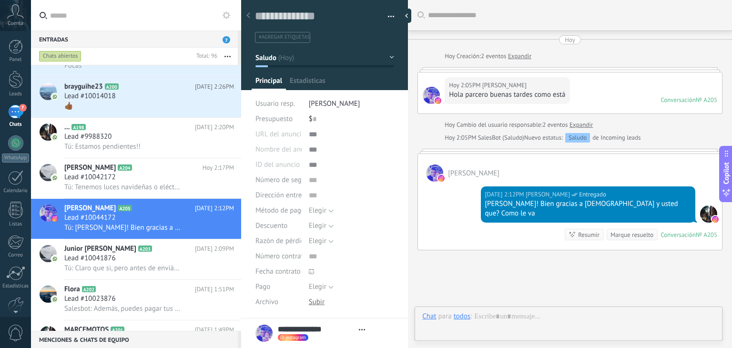
type textarea "**********"
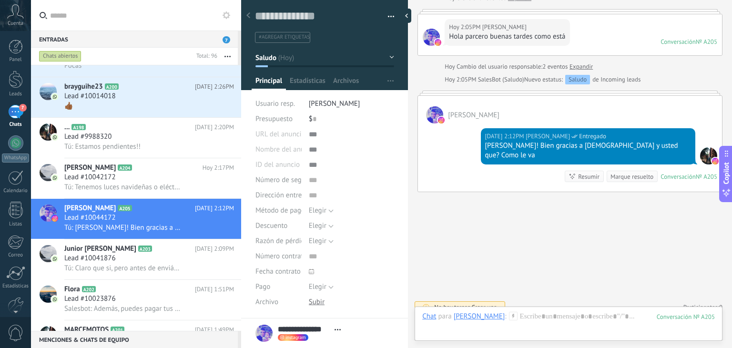
scroll to position [203, 0]
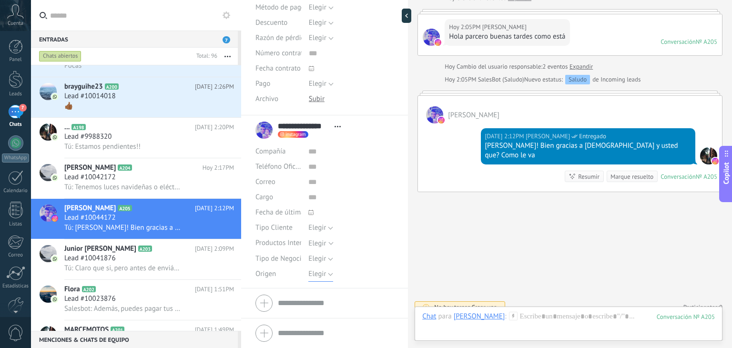
click at [320, 271] on span "Elegir" at bounding box center [317, 273] width 18 height 9
click at [316, 226] on span "Elegir" at bounding box center [317, 227] width 18 height 9
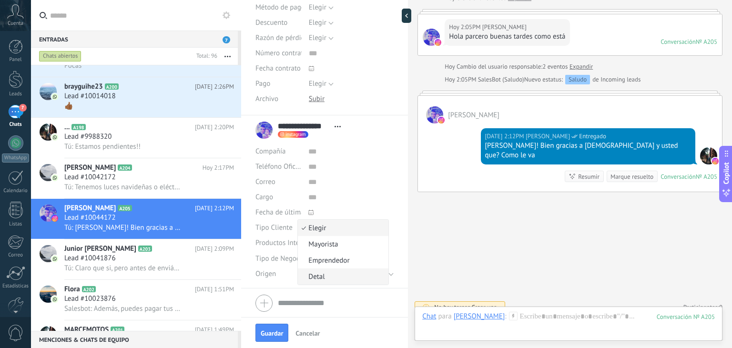
click at [327, 279] on span "Detal" at bounding box center [342, 276] width 88 height 9
click at [321, 243] on div "Elegir" at bounding box center [317, 243] width 18 height 7
click at [321, 247] on input "text" at bounding box center [341, 242] width 101 height 17
click at [368, 227] on div "Elegir Mayorista Emprendedor Detal Detal" at bounding box center [350, 227] width 85 height 15
click at [317, 259] on span "Elegir" at bounding box center [317, 258] width 18 height 9
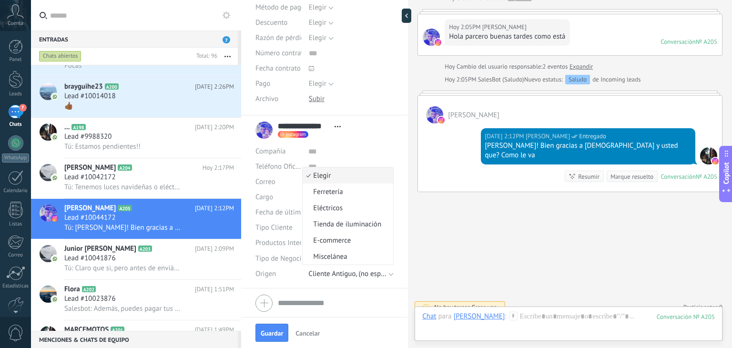
click at [366, 174] on span "Elegir" at bounding box center [346, 175] width 88 height 9
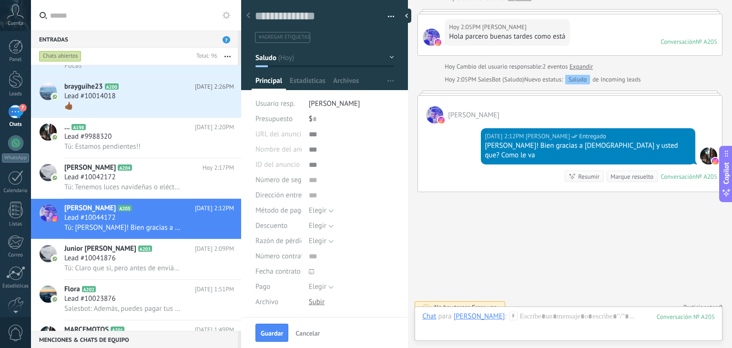
click at [307, 55] on button "Saludo" at bounding box center [324, 57] width 139 height 17
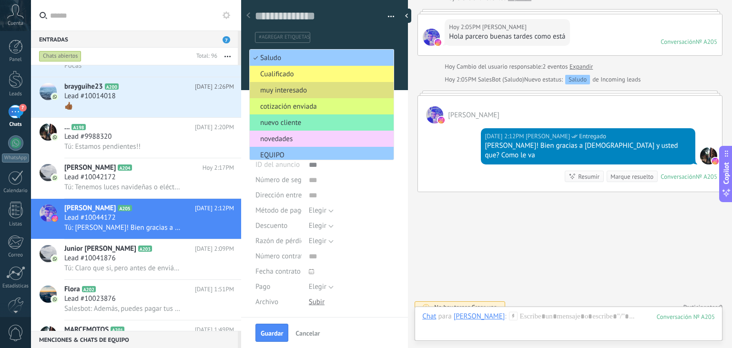
scroll to position [85, 0]
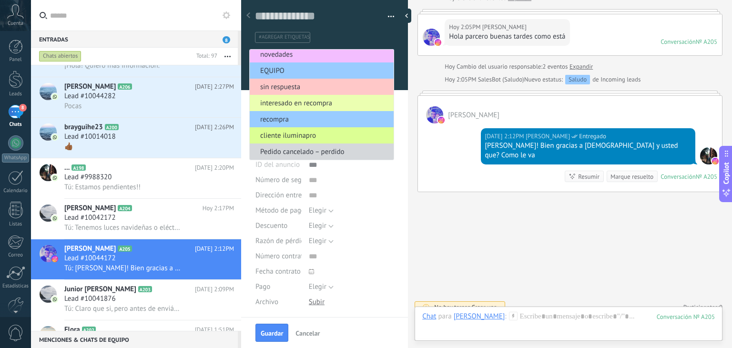
click at [309, 132] on span "cliente iluminapro" at bounding box center [320, 135] width 141 height 9
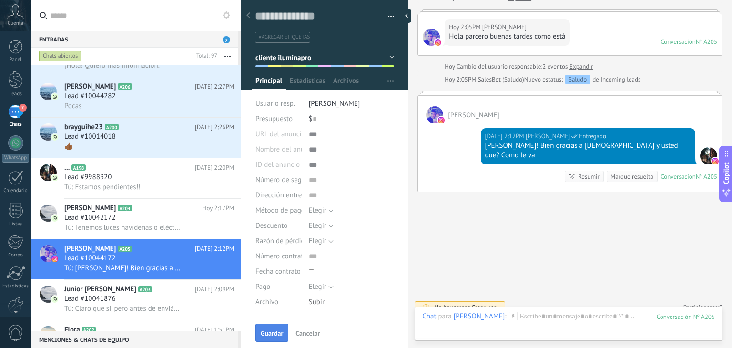
click at [272, 334] on span "Guardar" at bounding box center [272, 333] width 22 height 7
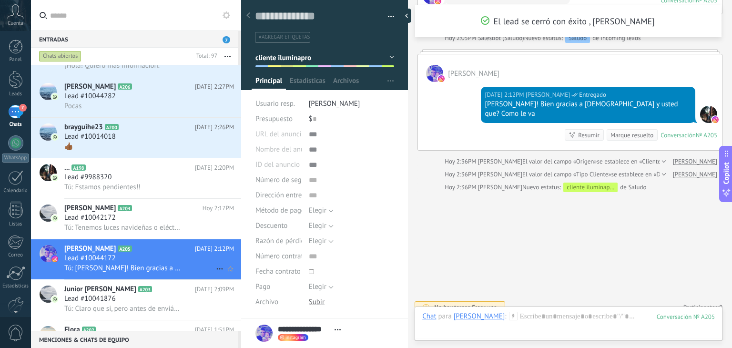
scroll to position [229, 0]
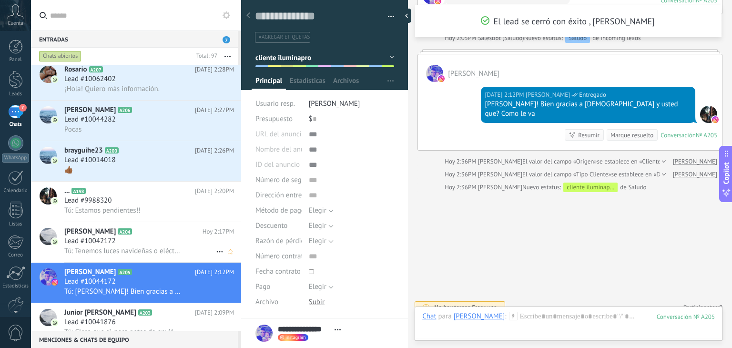
click at [107, 251] on div "Tú: Tenemos luces navideñas o eléctricas, cuales te interesan más?" at bounding box center [149, 251] width 170 height 10
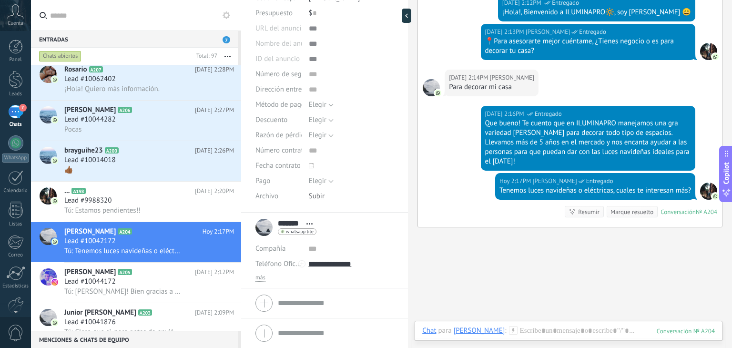
scroll to position [258, 0]
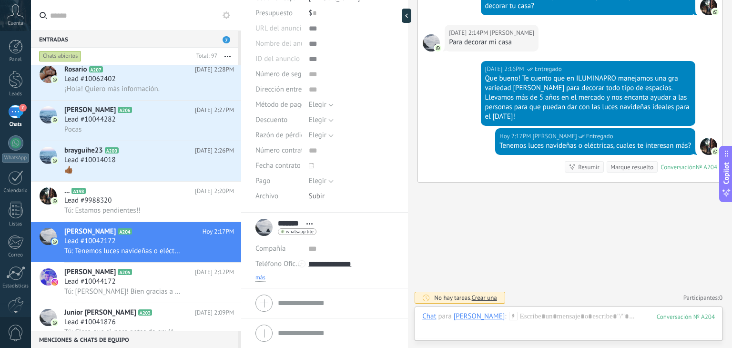
click at [258, 276] on span "más" at bounding box center [260, 278] width 10 height 8
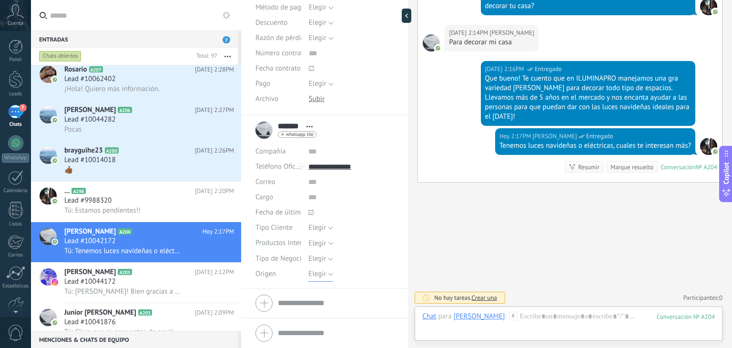
click at [312, 275] on span "Elegir" at bounding box center [317, 273] width 18 height 9
click at [322, 311] on li "Pauta" at bounding box center [343, 306] width 90 height 16
click at [314, 224] on span "Elegir" at bounding box center [317, 227] width 18 height 9
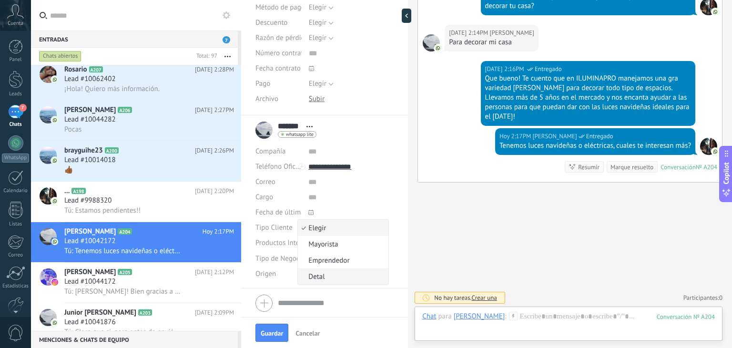
click at [318, 281] on li "Detal" at bounding box center [343, 276] width 90 height 16
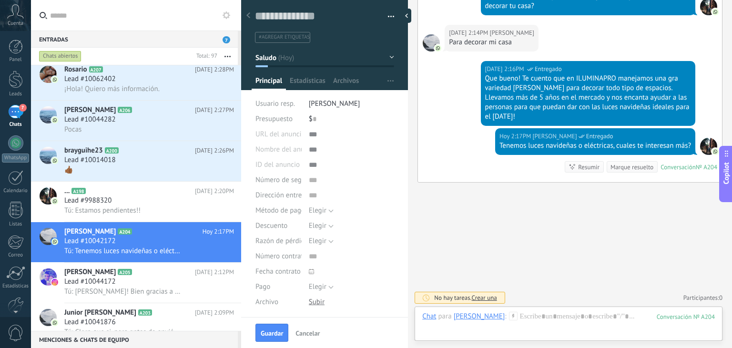
click at [302, 55] on button "Saludo" at bounding box center [324, 57] width 139 height 17
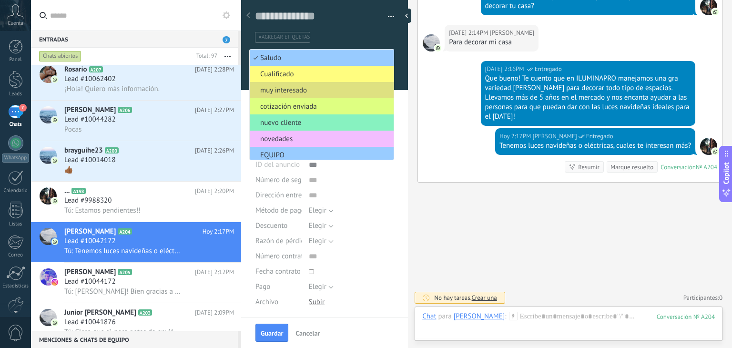
click at [444, 179] on div "Hoy 2:17PM Juan Felipe Ossa Entregado Tenemos luces navideñas o eléctricas, cua…" at bounding box center [570, 155] width 304 height 54
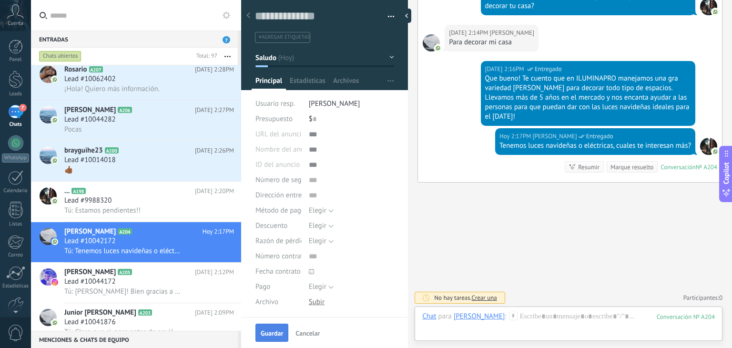
click at [268, 330] on span "Guardar" at bounding box center [272, 333] width 22 height 7
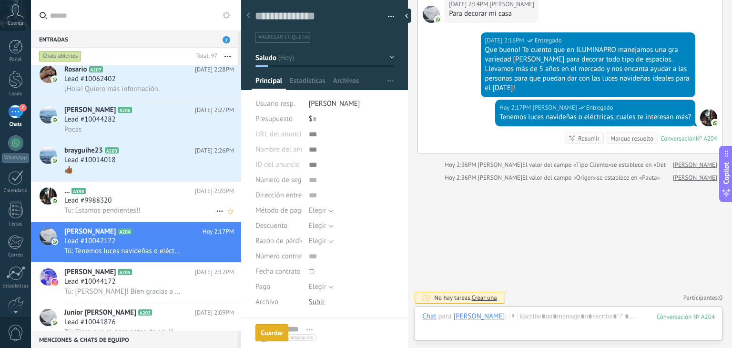
click at [103, 195] on h2 "... A198" at bounding box center [129, 191] width 131 height 10
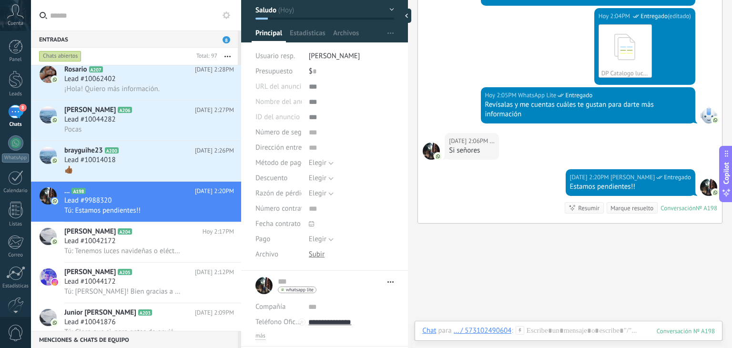
scroll to position [106, 0]
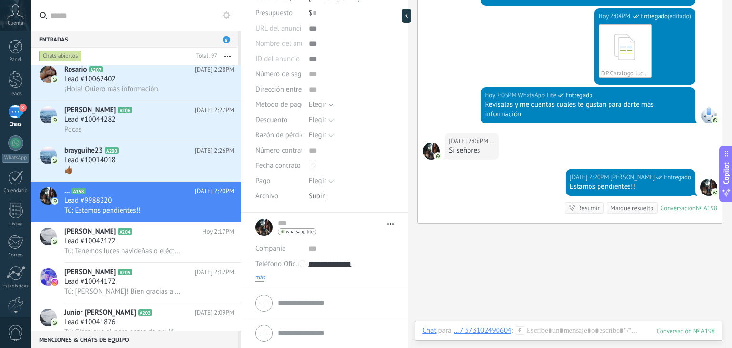
click at [259, 275] on span "más" at bounding box center [260, 278] width 10 height 8
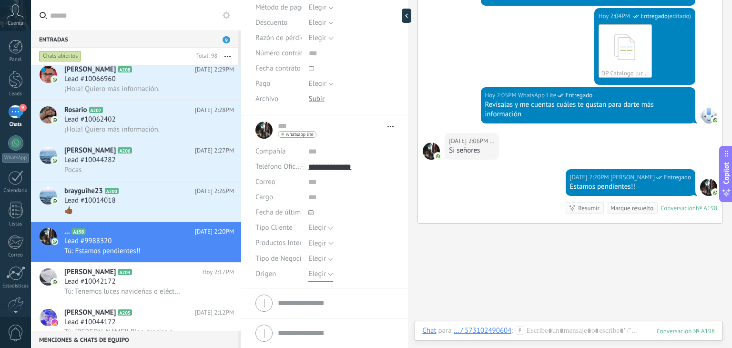
click at [313, 271] on span "Elegir" at bounding box center [317, 273] width 18 height 9
click at [322, 300] on li "Pauta" at bounding box center [343, 306] width 90 height 16
click at [271, 330] on span "Guardar" at bounding box center [272, 333] width 22 height 7
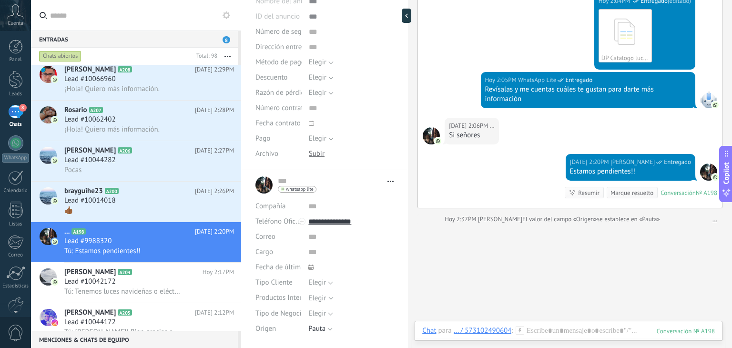
scroll to position [0, 0]
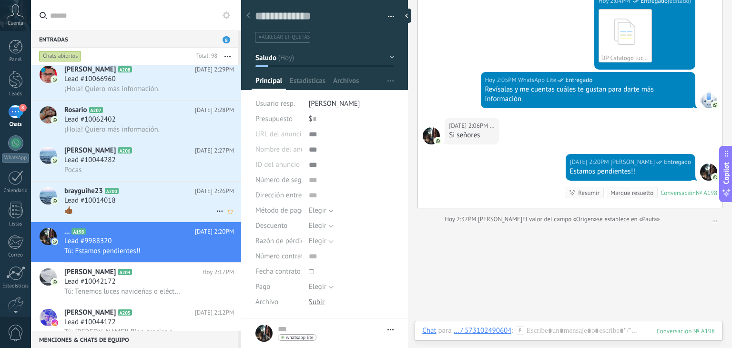
click at [144, 205] on div "Lead #10014018" at bounding box center [149, 201] width 170 height 10
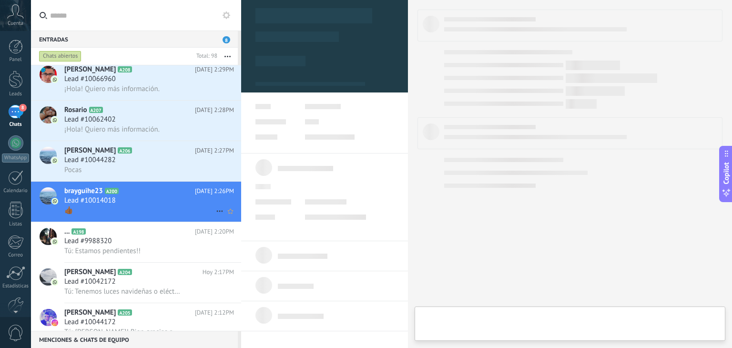
type textarea "**********"
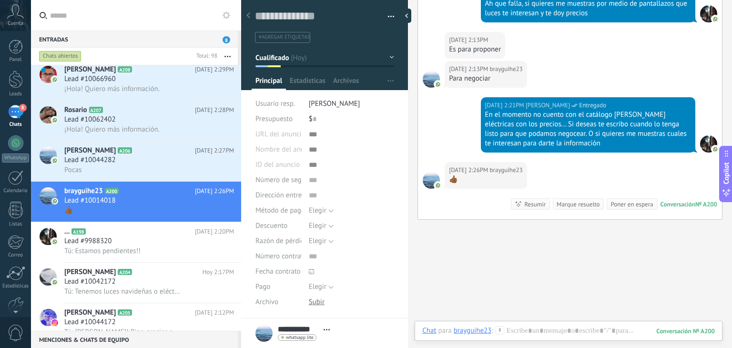
scroll to position [824, 0]
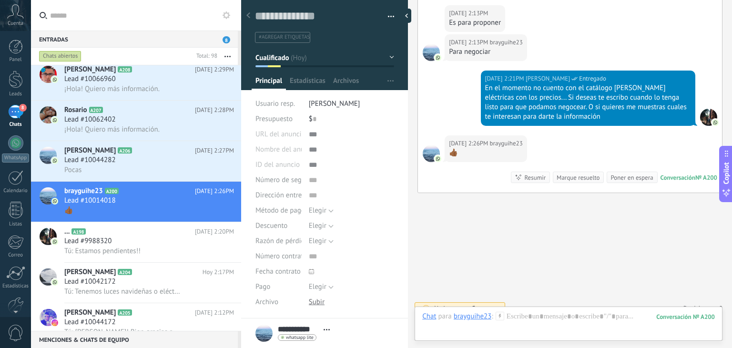
click at [487, 304] on span "Crear una" at bounding box center [484, 308] width 25 height 8
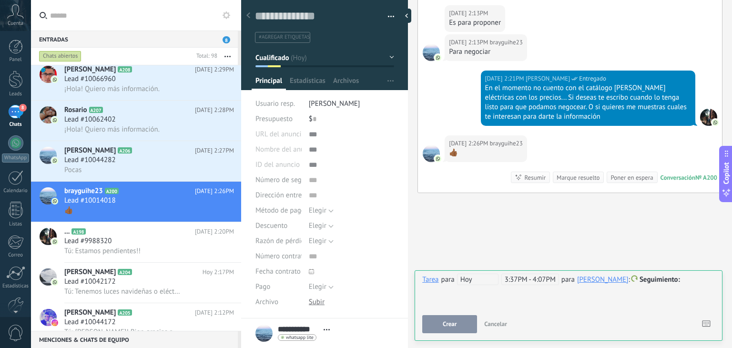
click at [478, 276] on span "Hoy" at bounding box center [477, 278] width 41 height 11
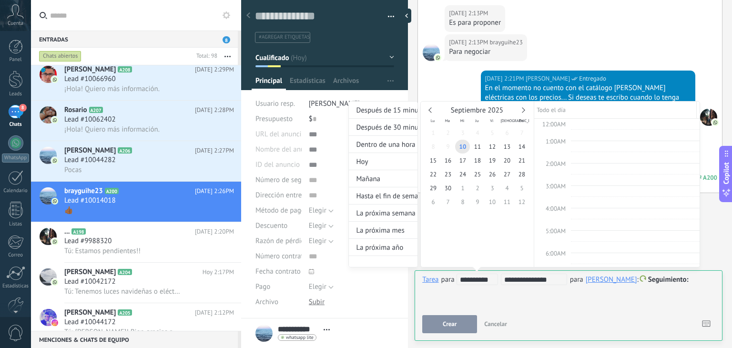
scroll to position [321, 0]
type input "**********"
click at [445, 187] on span "30" at bounding box center [447, 188] width 15 height 14
click at [444, 325] on div at bounding box center [366, 174] width 732 height 348
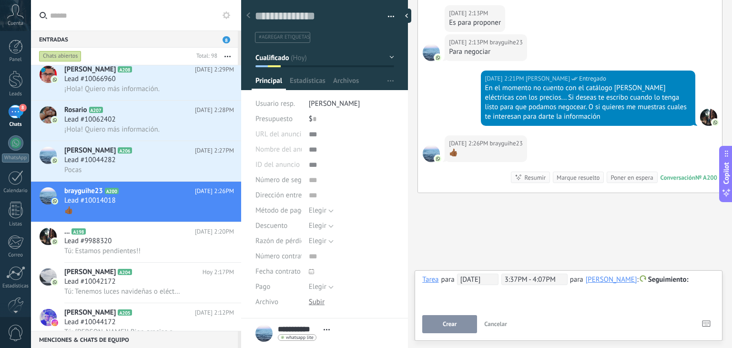
click at [444, 325] on span "Crear" at bounding box center [449, 324] width 14 height 7
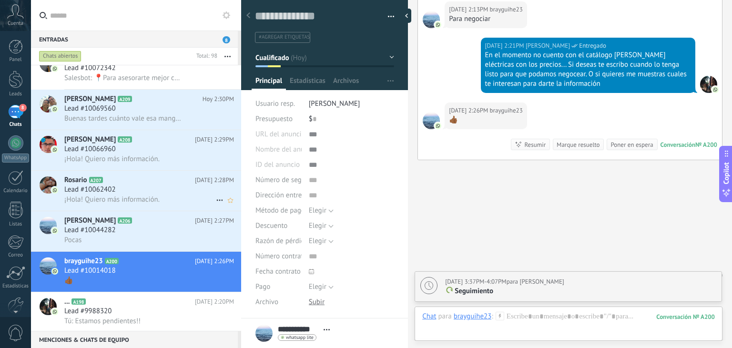
scroll to position [165, 0]
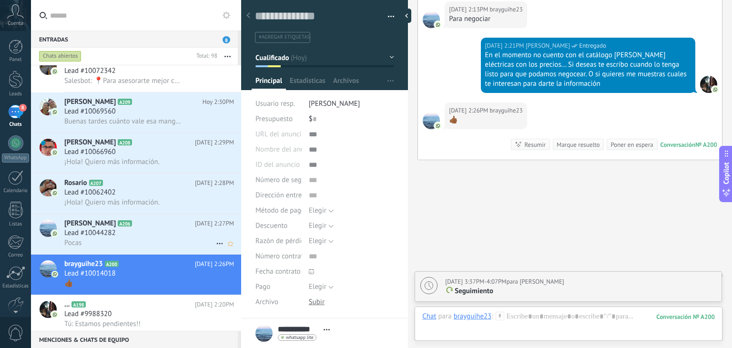
click at [135, 228] on icon at bounding box center [140, 224] width 10 height 10
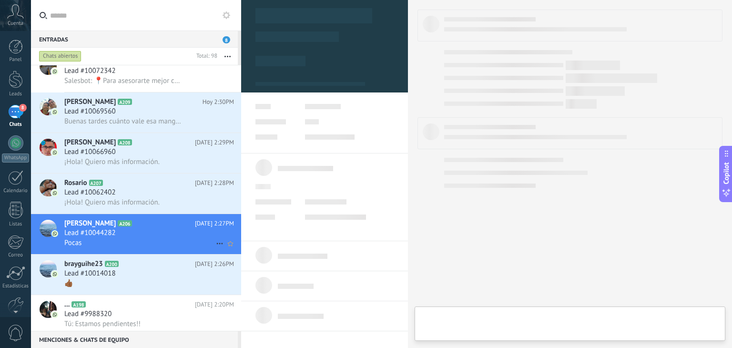
type textarea "**********"
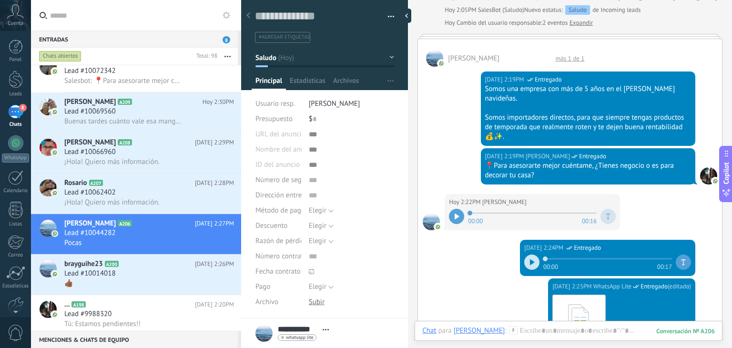
scroll to position [171, 0]
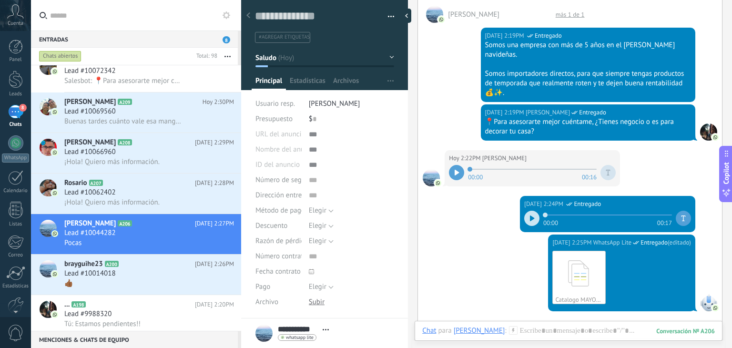
click at [461, 174] on div at bounding box center [456, 172] width 15 height 15
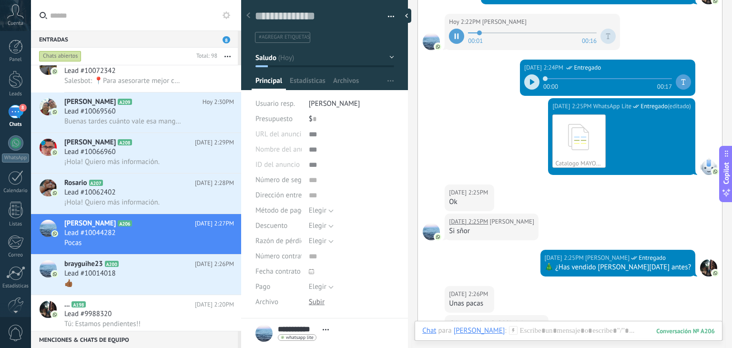
scroll to position [309, 0]
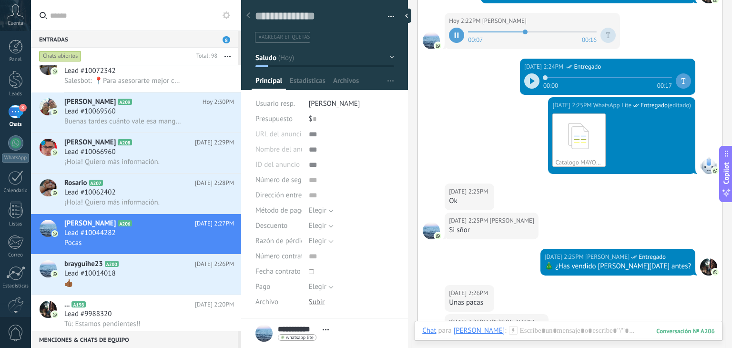
click at [578, 28] on div "00:07 00:16" at bounding box center [532, 30] width 124 height 4
click at [574, 33] on span at bounding box center [532, 32] width 129 height 8
click at [529, 76] on div at bounding box center [531, 80] width 15 height 15
click at [572, 77] on span at bounding box center [607, 78] width 129 height 8
click at [628, 75] on span at bounding box center [607, 78] width 129 height 8
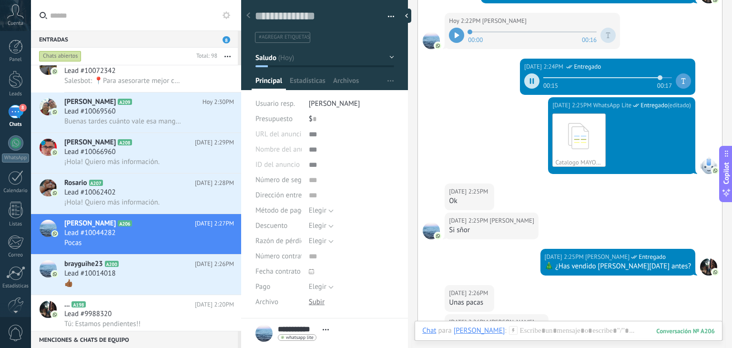
click at [526, 79] on div at bounding box center [531, 80] width 15 height 15
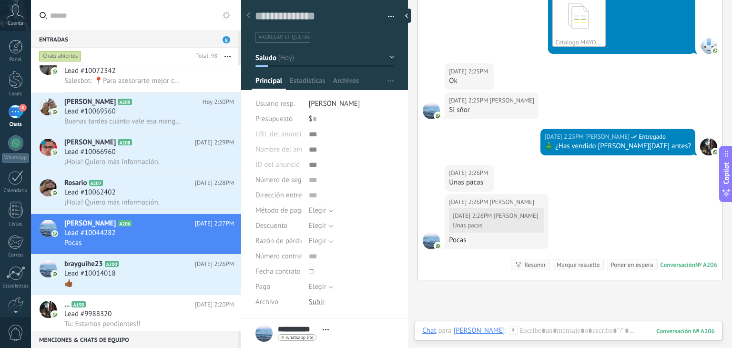
scroll to position [431, 0]
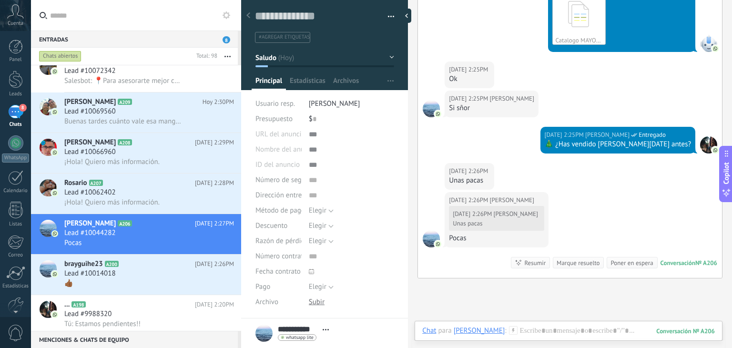
click at [509, 331] on use at bounding box center [513, 330] width 8 height 8
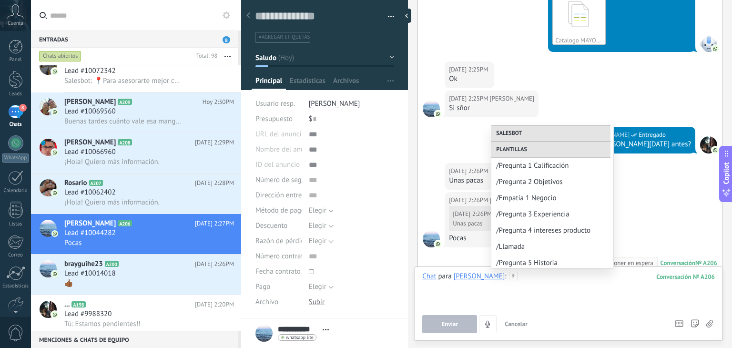
scroll to position [162, 0]
click at [545, 185] on span "/Pregunta 2 Objetivos" at bounding box center [548, 181] width 105 height 9
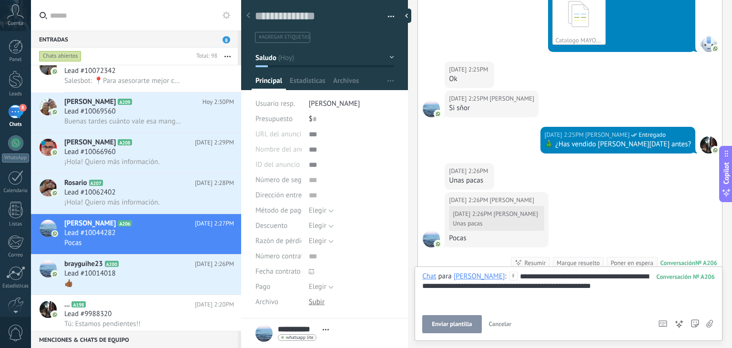
click at [606, 287] on div "**********" at bounding box center [568, 289] width 292 height 36
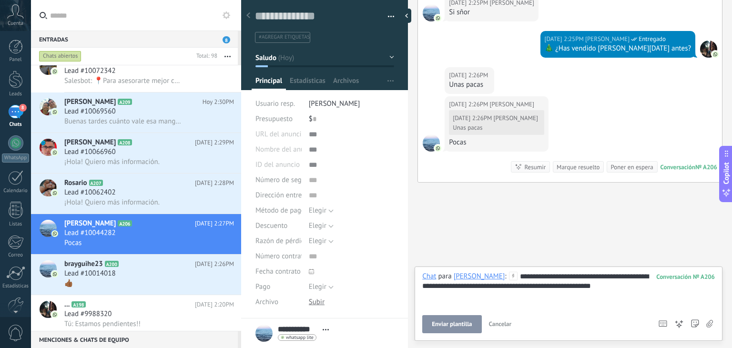
scroll to position [467, 0]
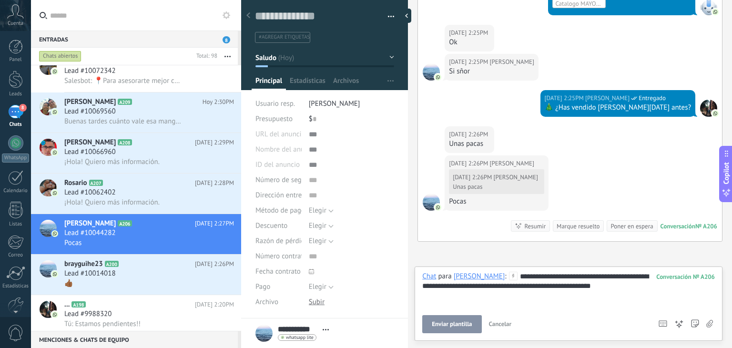
click at [516, 278] on div "**********" at bounding box center [568, 289] width 292 height 36
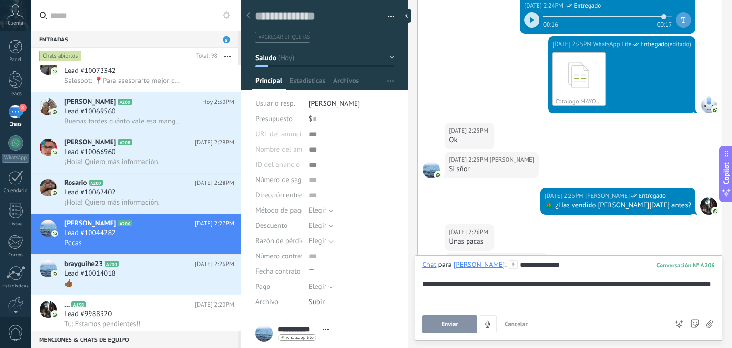
scroll to position [526, 0]
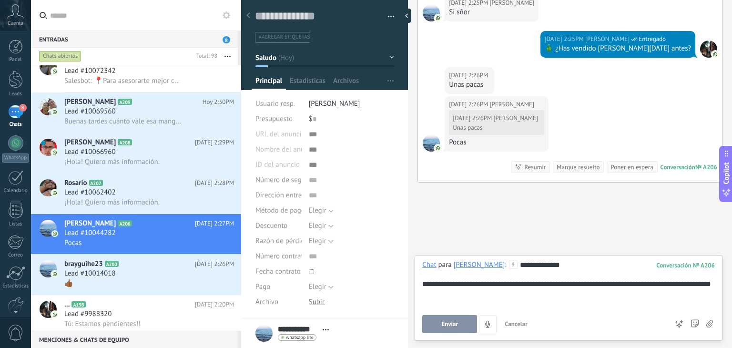
click at [450, 326] on span "Enviar" at bounding box center [449, 324] width 17 height 7
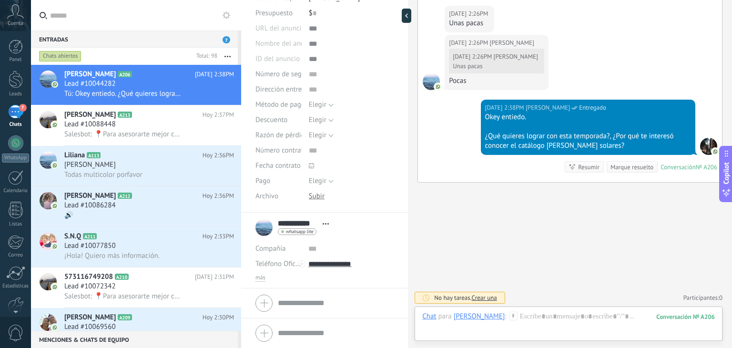
scroll to position [0, 0]
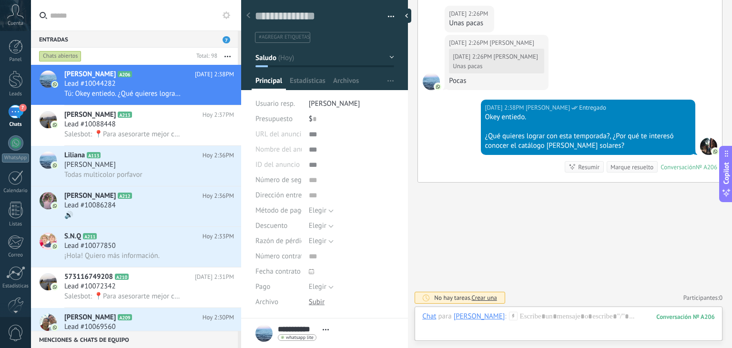
click at [303, 59] on button "Saludo" at bounding box center [324, 57] width 139 height 17
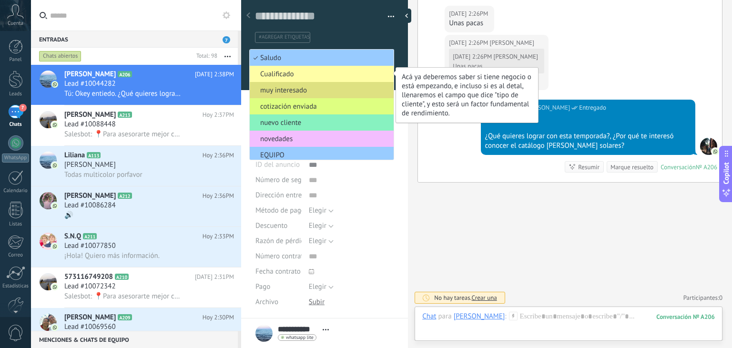
click at [301, 72] on span "Cualificado" at bounding box center [320, 74] width 141 height 9
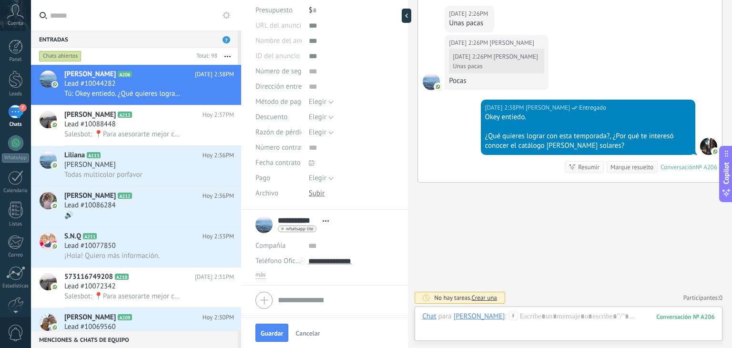
scroll to position [111, 0]
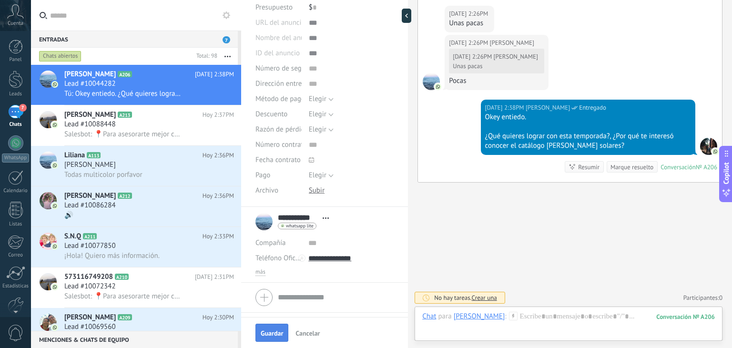
click at [271, 328] on button "Guardar" at bounding box center [271, 332] width 33 height 18
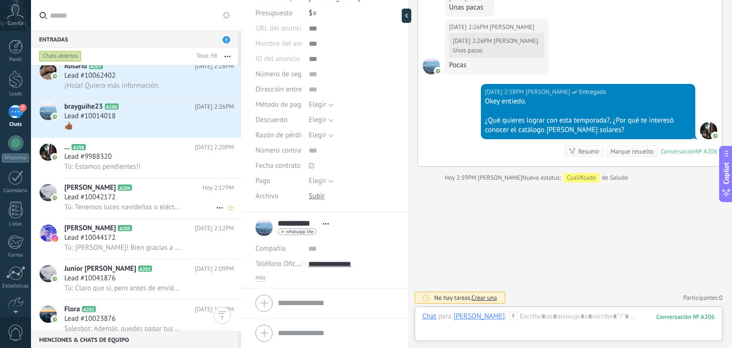
scroll to position [334, 0]
click at [130, 172] on span "Tú: Estamos pendientes!!" at bounding box center [102, 167] width 76 height 9
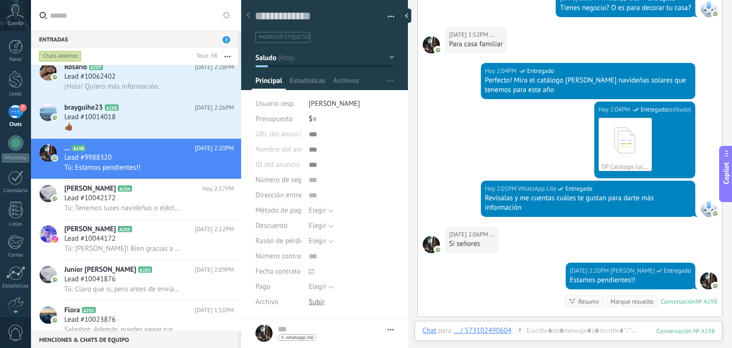
scroll to position [521, 0]
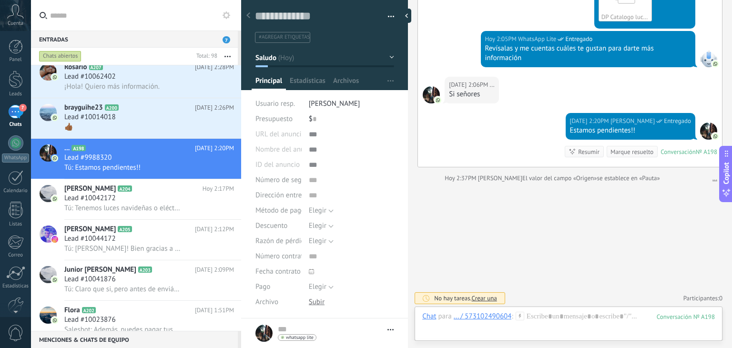
click at [309, 57] on button "Saludo" at bounding box center [324, 57] width 139 height 17
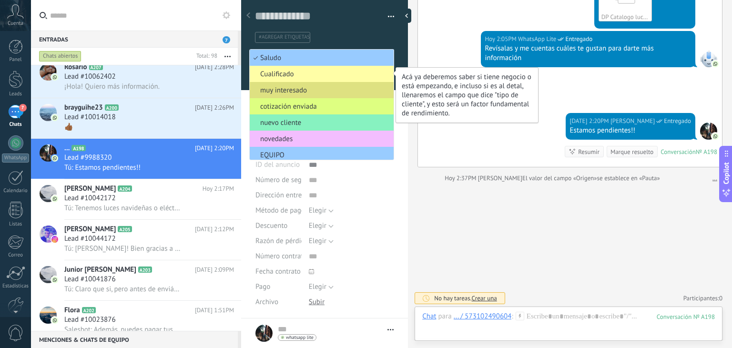
click at [305, 70] on span "Cualificado" at bounding box center [320, 74] width 141 height 9
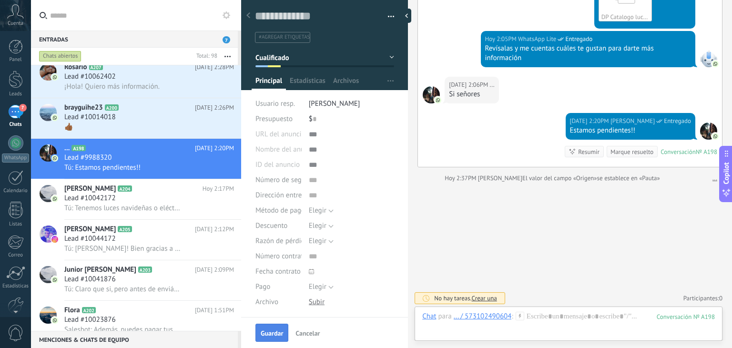
click at [281, 330] on span "Guardar" at bounding box center [272, 333] width 22 height 7
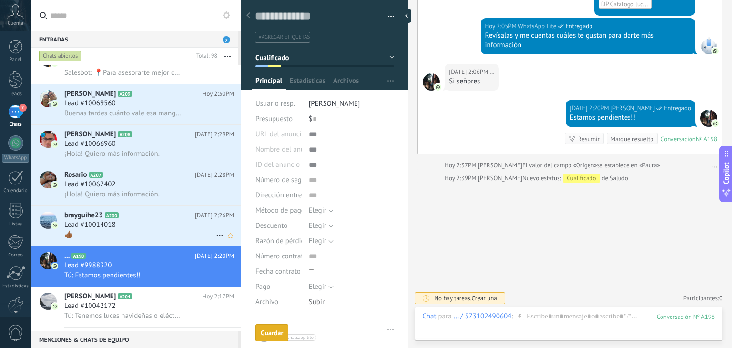
scroll to position [223, 0]
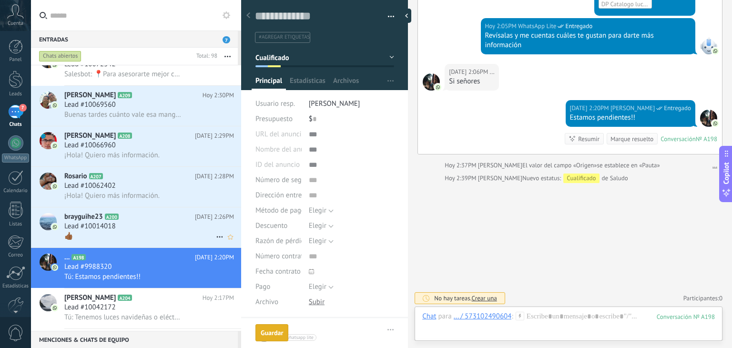
click at [119, 221] on h2 "brayguihe23 A200" at bounding box center [129, 217] width 131 height 10
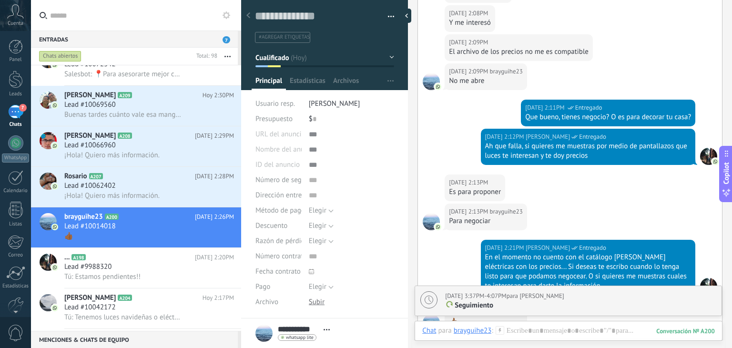
scroll to position [857, 0]
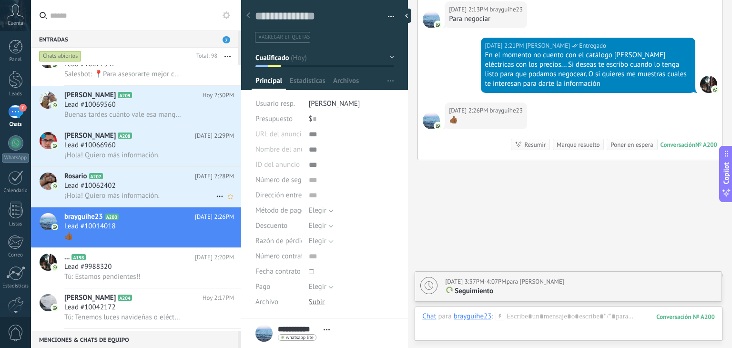
click at [87, 191] on span "Lead #10062402" at bounding box center [89, 186] width 51 height 10
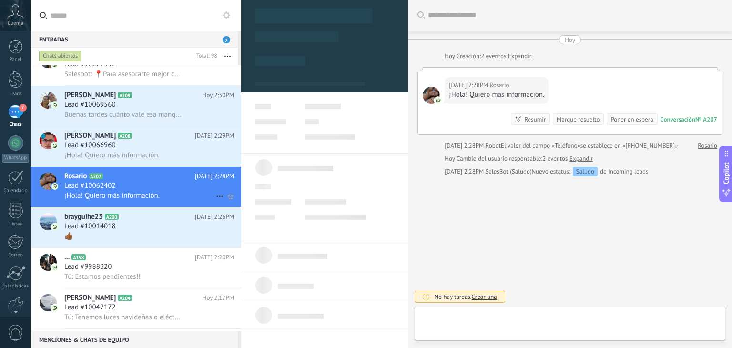
scroll to position [14, 0]
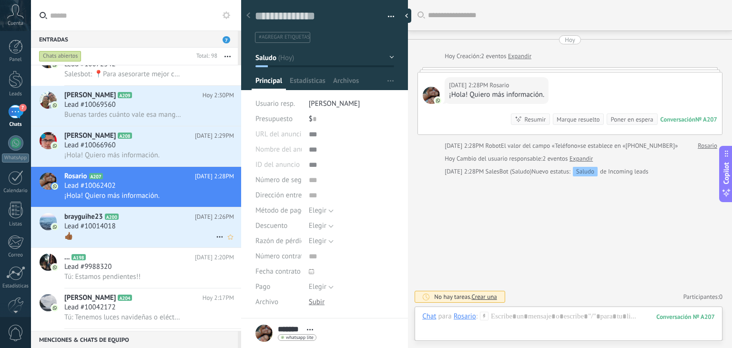
click at [89, 227] on span "Lead #10014018" at bounding box center [89, 226] width 51 height 10
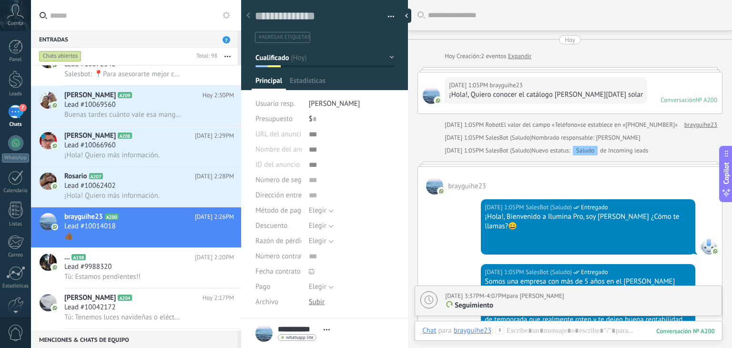
scroll to position [802, 0]
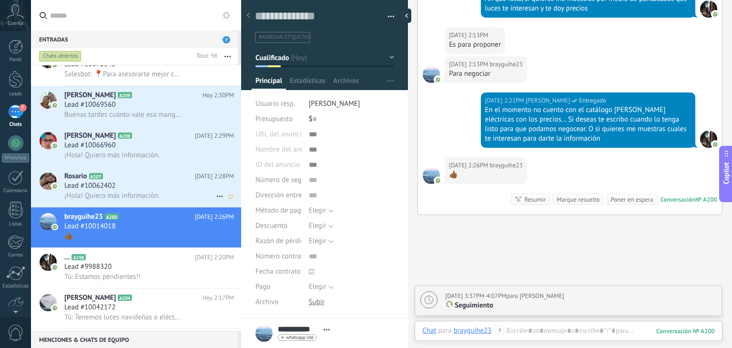
click at [135, 191] on div "Lead #10062402" at bounding box center [149, 186] width 170 height 10
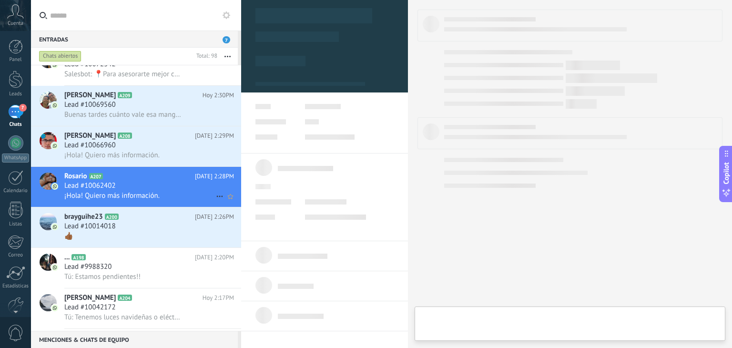
type textarea "**********"
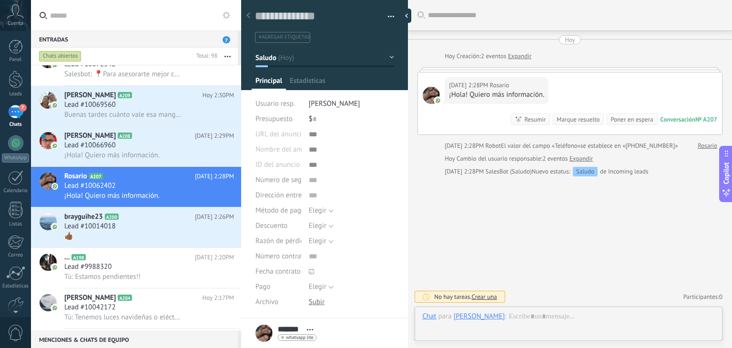
scroll to position [14, 0]
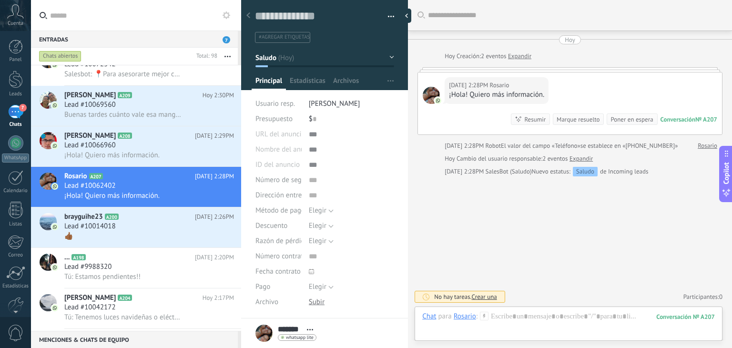
click at [474, 313] on div "Rosario" at bounding box center [464, 315] width 22 height 9
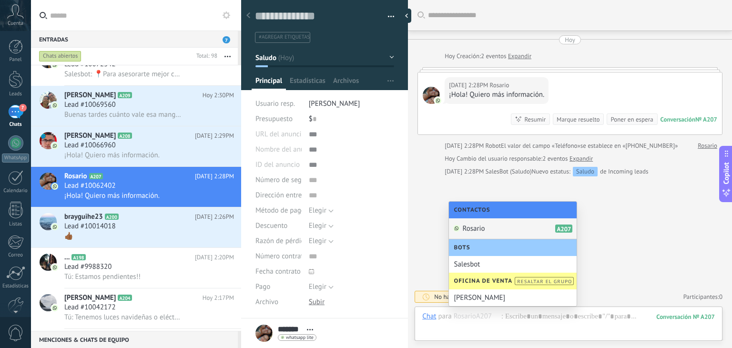
click at [499, 315] on input "text" at bounding box center [477, 315] width 48 height 9
click at [517, 321] on div at bounding box center [568, 325] width 292 height 29
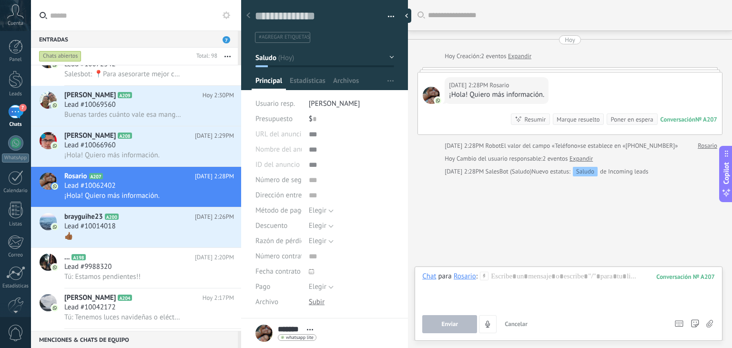
click at [485, 279] on icon at bounding box center [484, 275] width 9 height 9
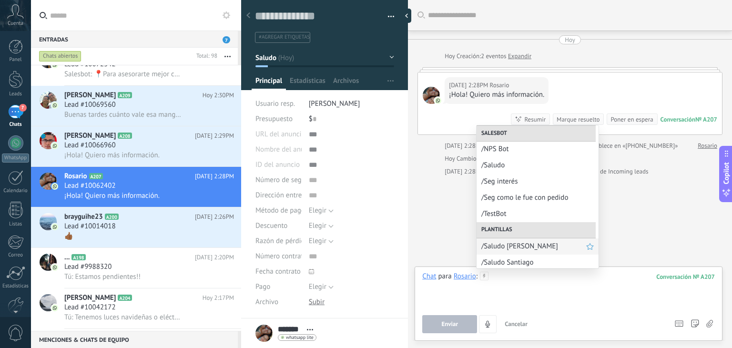
scroll to position [0, 0]
click at [512, 258] on span "/Saludo Santiago" at bounding box center [533, 261] width 105 height 9
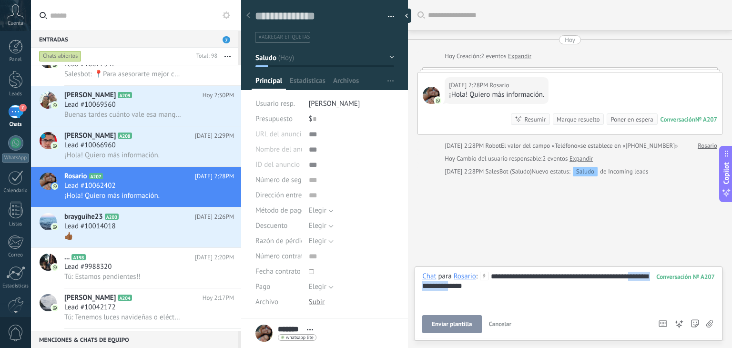
drag, startPoint x: 476, startPoint y: 281, endPoint x: 414, endPoint y: 284, distance: 62.0
click at [414, 284] on div "**********" at bounding box center [568, 303] width 308 height 74
click at [441, 322] on span "Enviar" at bounding box center [449, 324] width 17 height 7
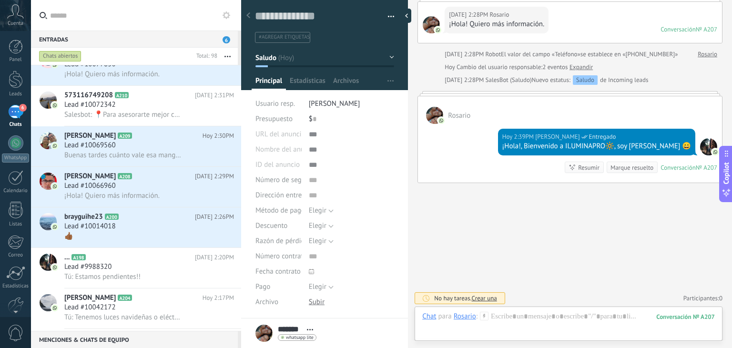
click at [484, 313] on icon at bounding box center [484, 315] width 9 height 9
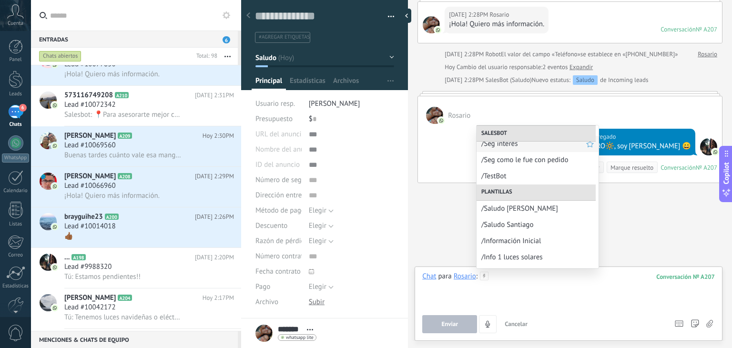
scroll to position [60, 0]
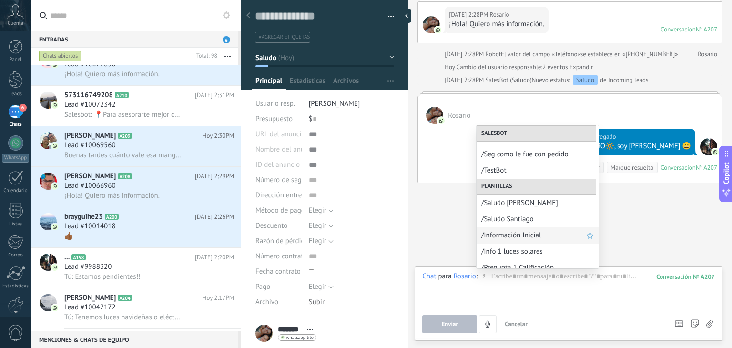
click at [519, 231] on span "/Información Inicial" at bounding box center [533, 235] width 105 height 9
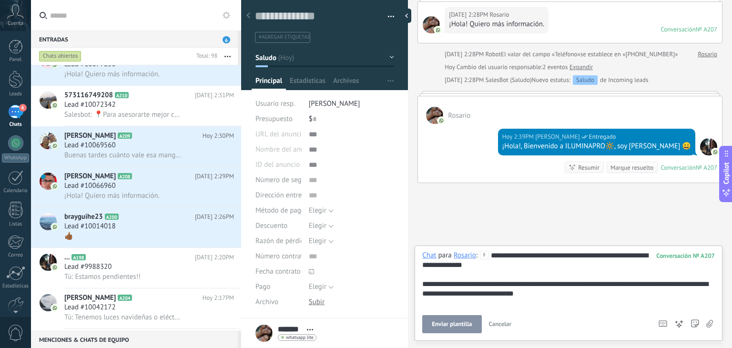
click at [461, 322] on span "Enviar plantilla" at bounding box center [452, 324] width 40 height 7
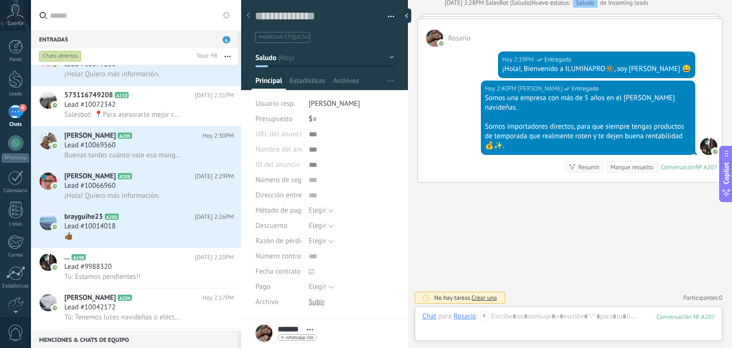
click at [482, 317] on icon at bounding box center [484, 315] width 9 height 9
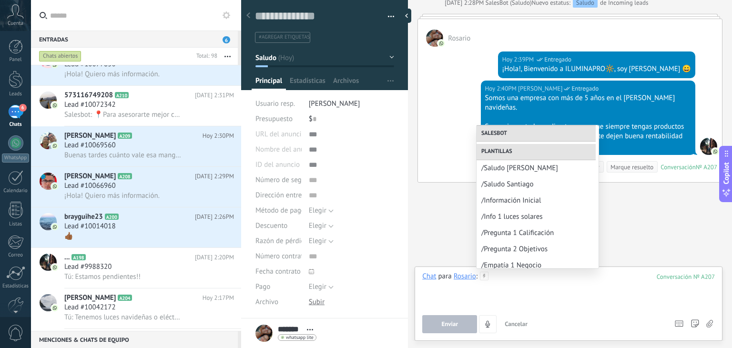
scroll to position [95, 0]
click at [512, 231] on span "/Pregunta 1 Calificación" at bounding box center [533, 232] width 105 height 9
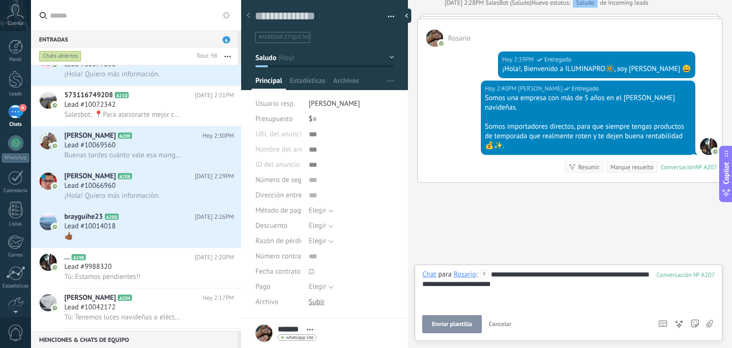
click at [465, 323] on span "Enviar plantilla" at bounding box center [452, 324] width 40 height 7
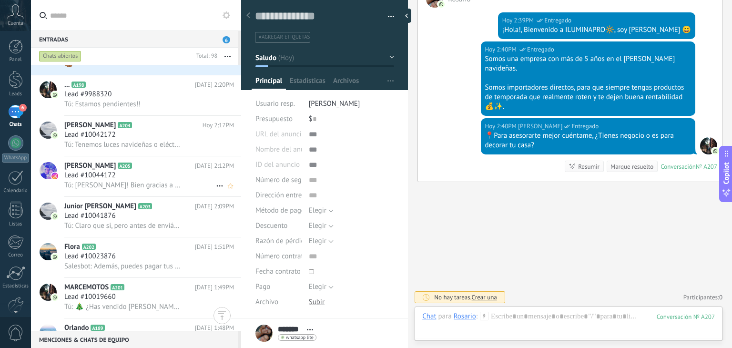
scroll to position [398, 0]
click at [120, 229] on span "Tú: Claro que si, pero antes de enviártelo cuentame, ¿Tienes negocio o es para …" at bounding box center [122, 225] width 117 height 9
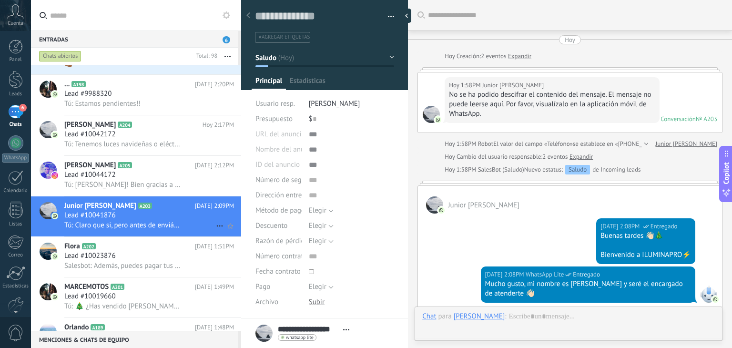
scroll to position [211, 0]
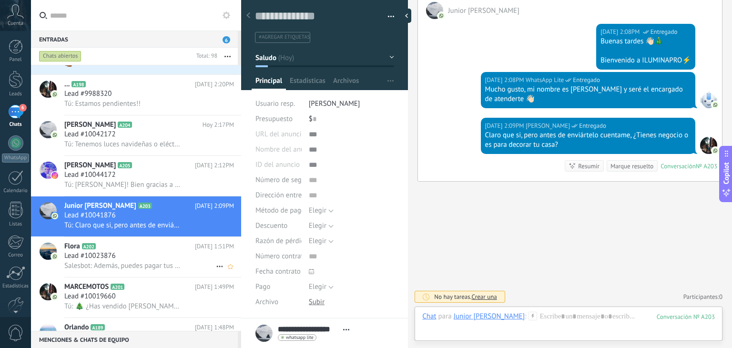
click at [121, 256] on div "Flora A202 Hoy 1:51PM Lead #10023876 Salesbot: Además, puedes pagar tus luces c…" at bounding box center [152, 257] width 177 height 40
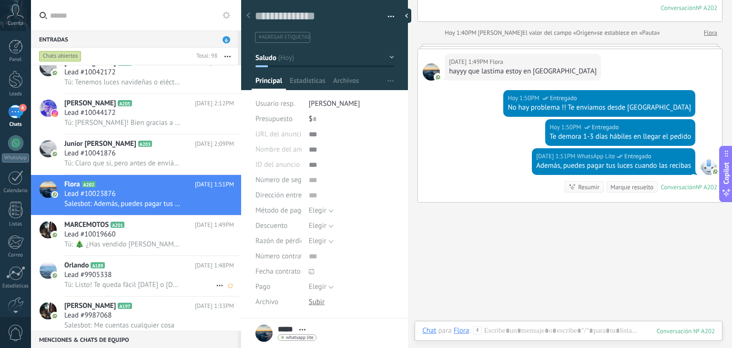
scroll to position [473, 0]
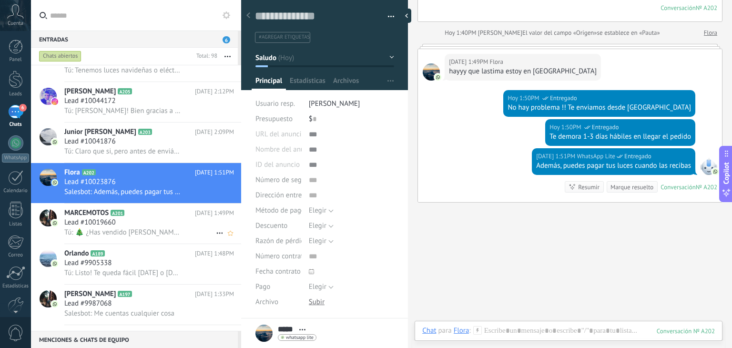
click at [123, 237] on span "Tú: 🎄 ¿Has vendido [PERSON_NAME][DATE] antes?" at bounding box center [122, 232] width 117 height 9
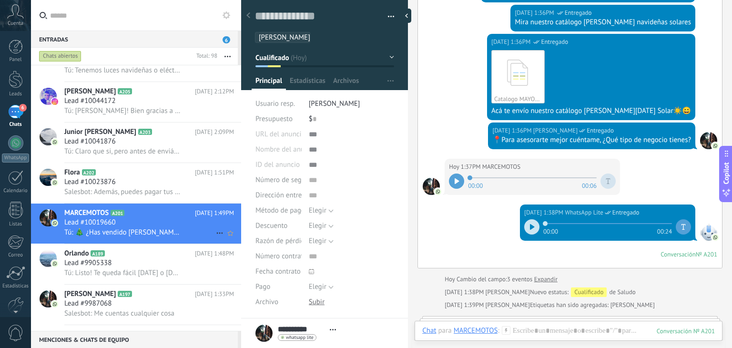
scroll to position [345, 0]
click at [102, 268] on span "Lead #9905338" at bounding box center [87, 263] width 47 height 10
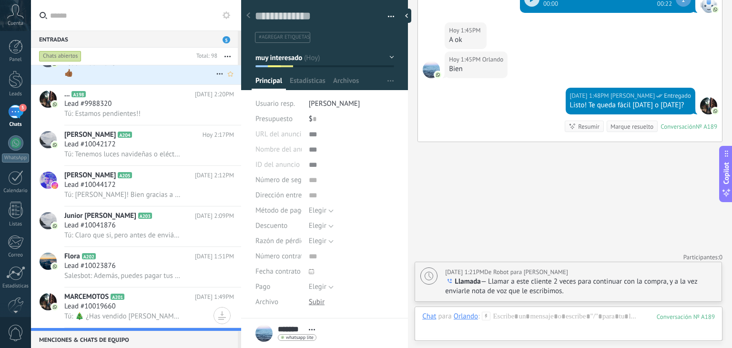
scroll to position [263, 0]
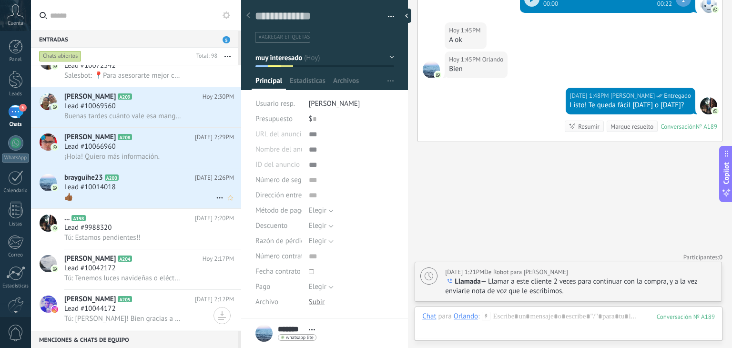
click at [139, 192] on div "Lead #10014018" at bounding box center [149, 187] width 170 height 10
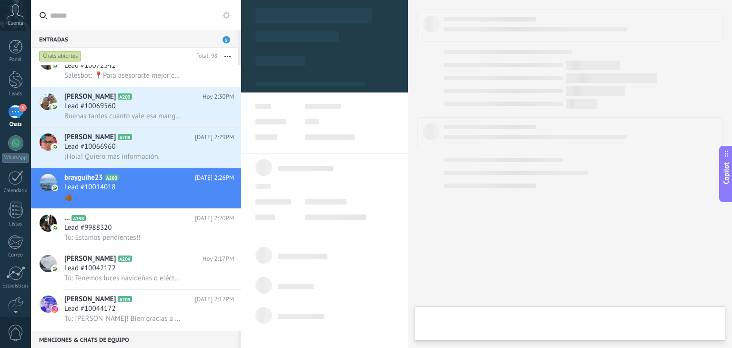
type textarea "**********"
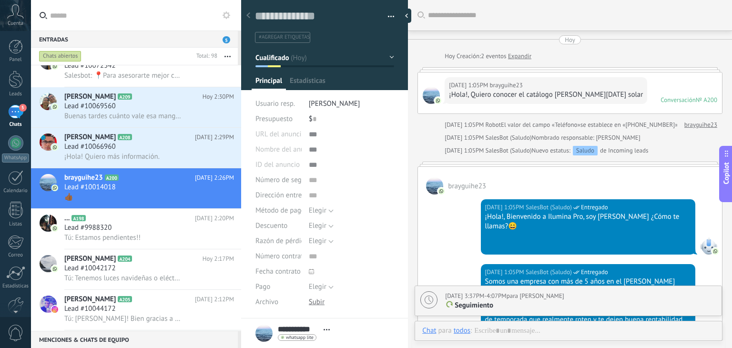
scroll to position [802, 0]
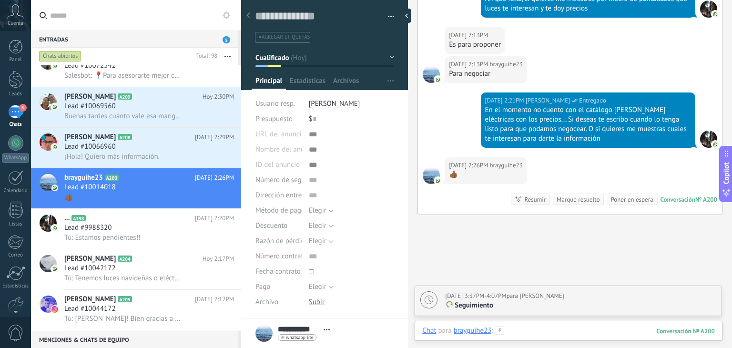
click at [517, 329] on div at bounding box center [568, 340] width 292 height 29
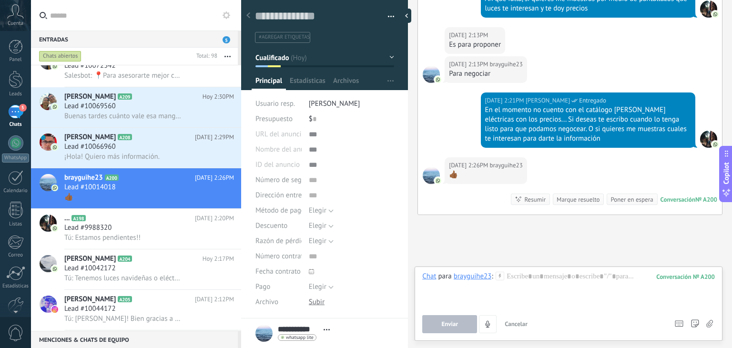
click at [692, 319] on icon at bounding box center [695, 323] width 8 height 8
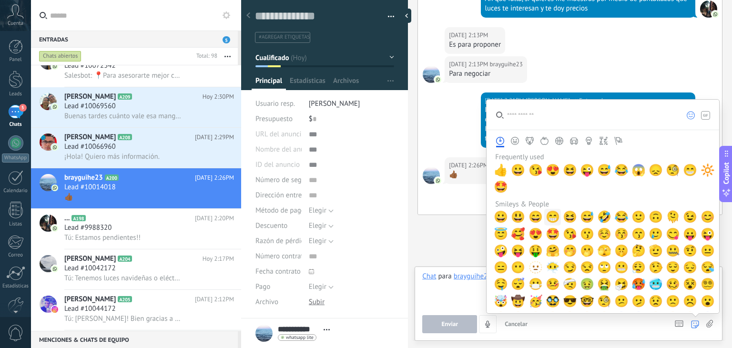
click at [551, 221] on span "😁" at bounding box center [552, 216] width 14 height 13
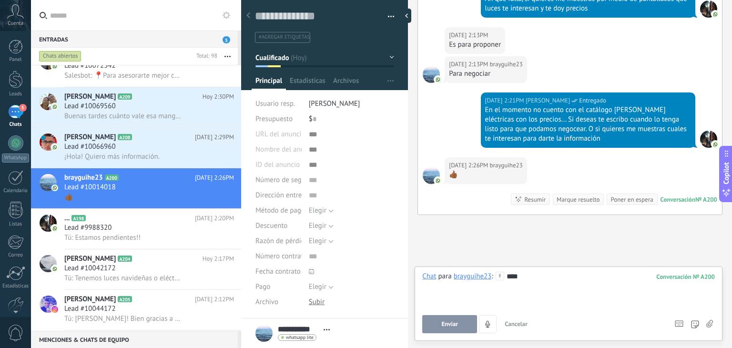
click at [462, 286] on div "** **" at bounding box center [568, 289] width 292 height 36
click at [541, 282] on div "** **" at bounding box center [568, 289] width 292 height 36
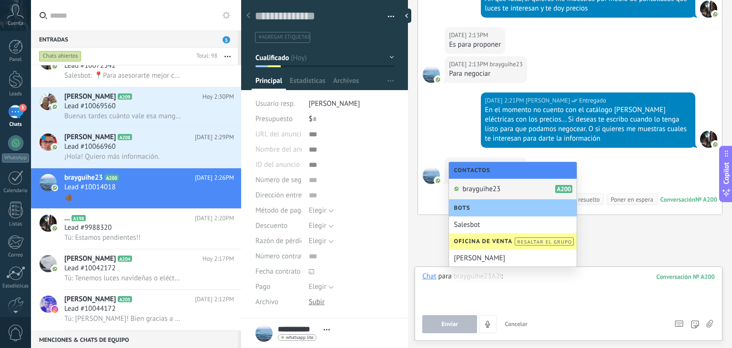
drag, startPoint x: 554, startPoint y: 319, endPoint x: 549, endPoint y: 320, distance: 5.3
click at [549, 320] on div "Enviar Cancelar Rastrear clics en links ? Reducir links largos y rastrear clics…" at bounding box center [543, 324] width 243 height 18
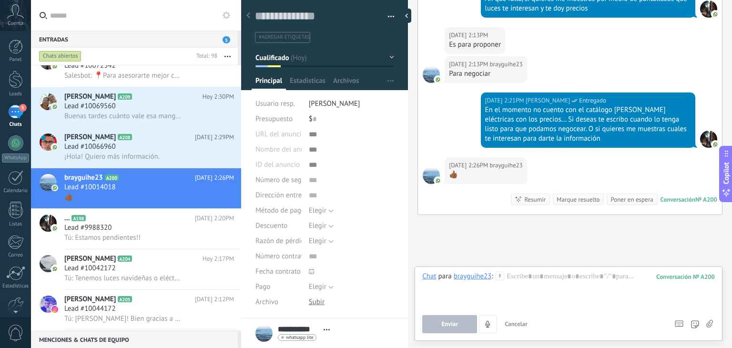
click at [523, 324] on span "Cancelar" at bounding box center [515, 324] width 23 height 8
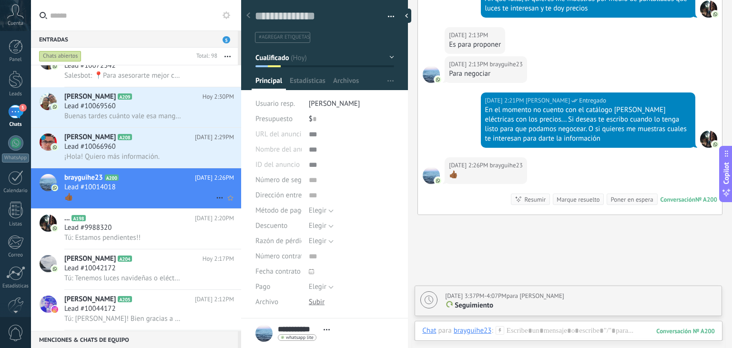
click at [216, 199] on use at bounding box center [219, 197] width 6 height 1
click at [251, 210] on span "[PERSON_NAME] respondió" at bounding box center [271, 206] width 83 height 19
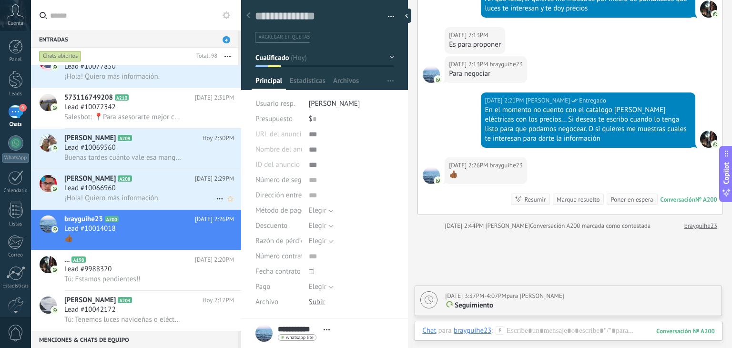
scroll to position [818, 0]
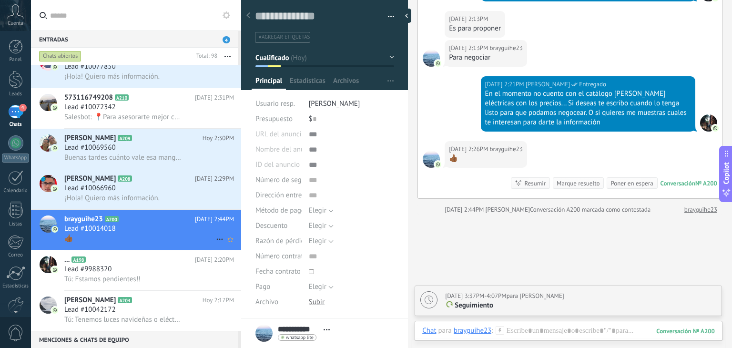
click at [131, 224] on h2 "brayguihe23 A200" at bounding box center [129, 219] width 131 height 10
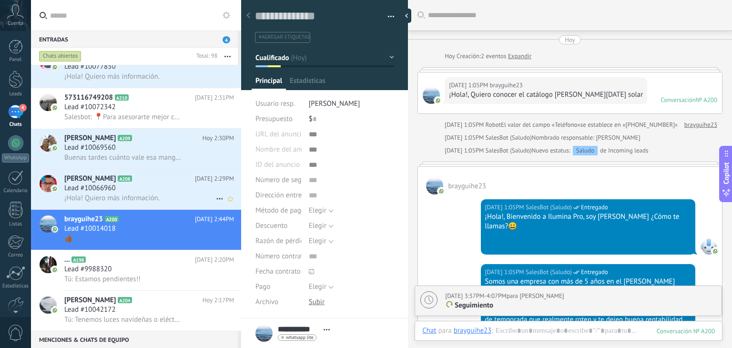
scroll to position [802, 0]
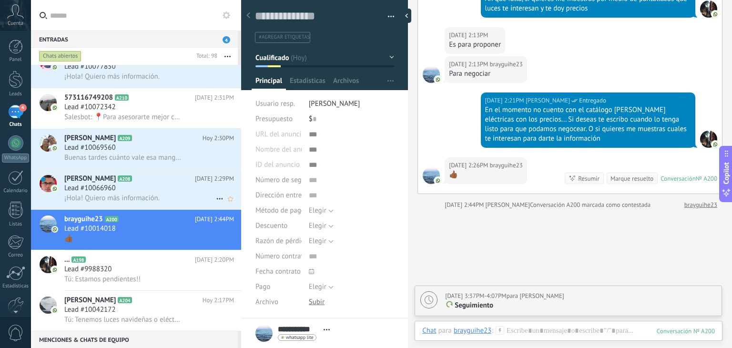
click at [143, 193] on div "Lead #10066960" at bounding box center [149, 188] width 170 height 10
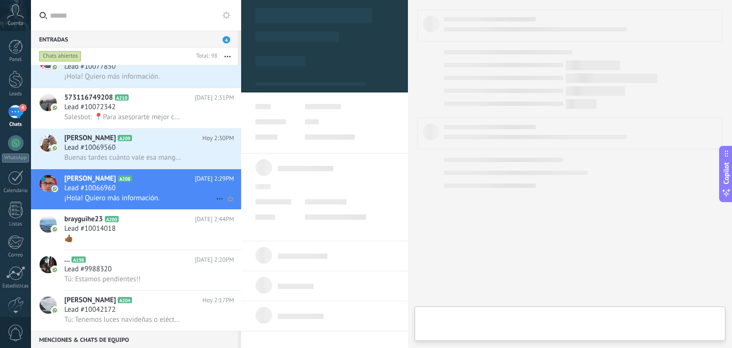
type textarea "**********"
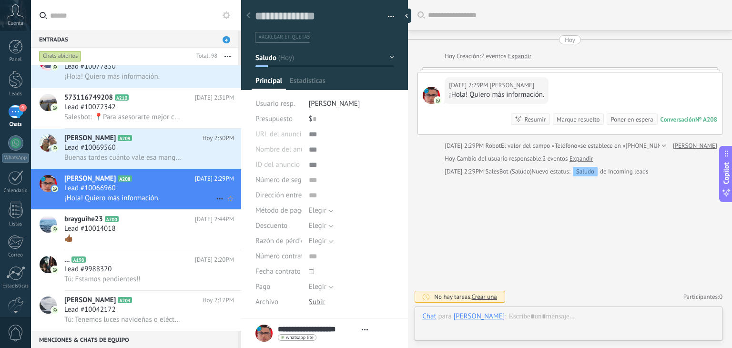
scroll to position [14, 0]
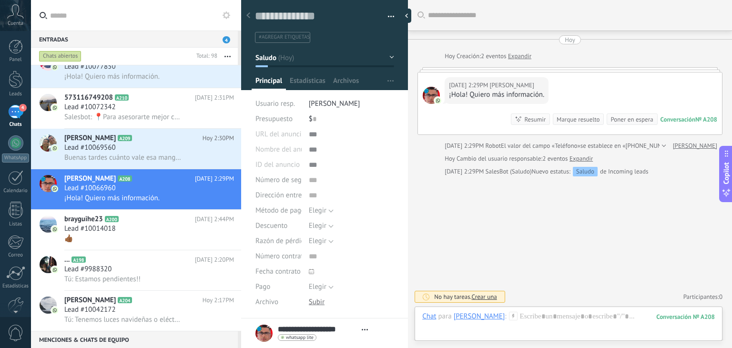
click at [517, 315] on use at bounding box center [513, 315] width 8 height 8
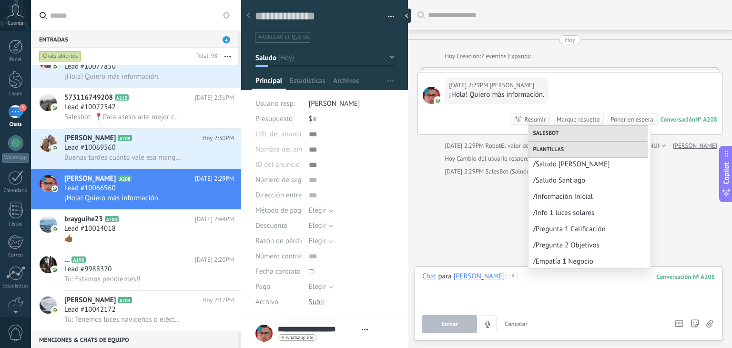
scroll to position [99, 0]
click at [569, 186] on div "/Saludo Santiago" at bounding box center [589, 180] width 122 height 16
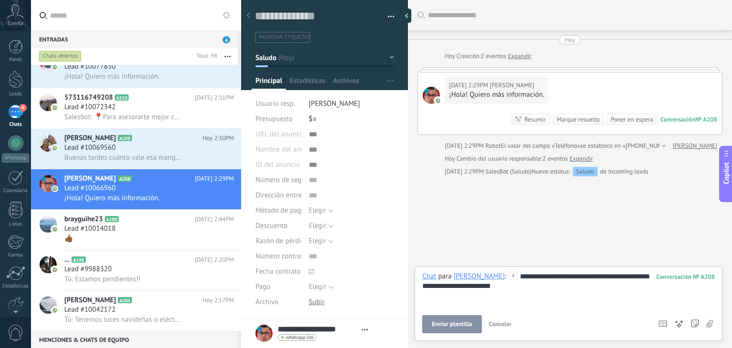
click at [566, 286] on div "**********" at bounding box center [568, 289] width 292 height 36
click at [452, 327] on span "Enviar" at bounding box center [449, 324] width 17 height 7
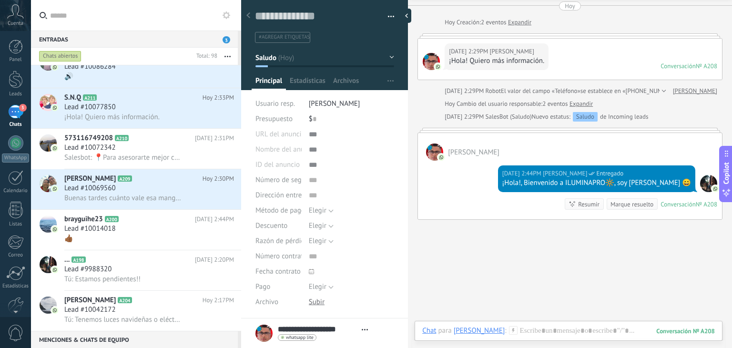
scroll to position [71, 0]
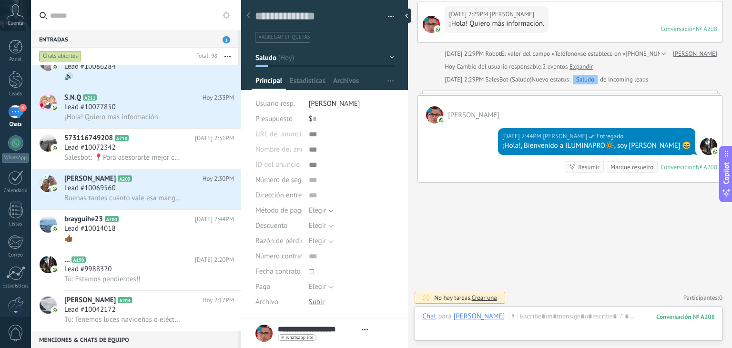
click at [517, 313] on use at bounding box center [513, 315] width 8 height 8
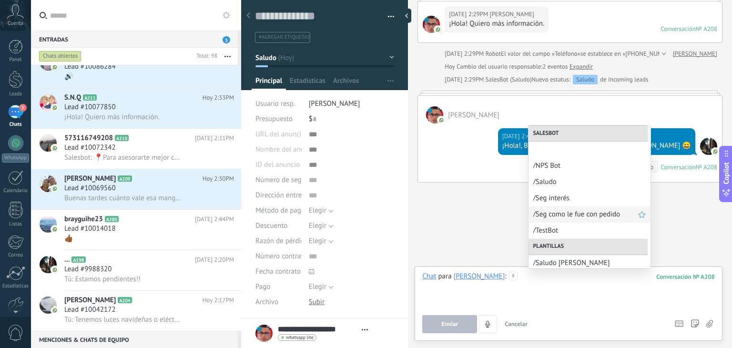
scroll to position [80, 0]
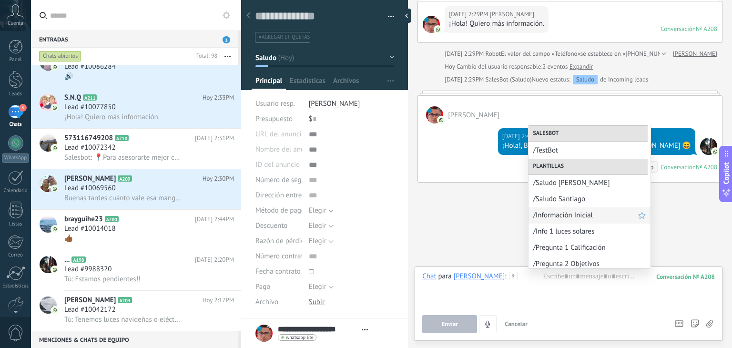
click at [570, 215] on span "/Información Inicial" at bounding box center [585, 215] width 105 height 9
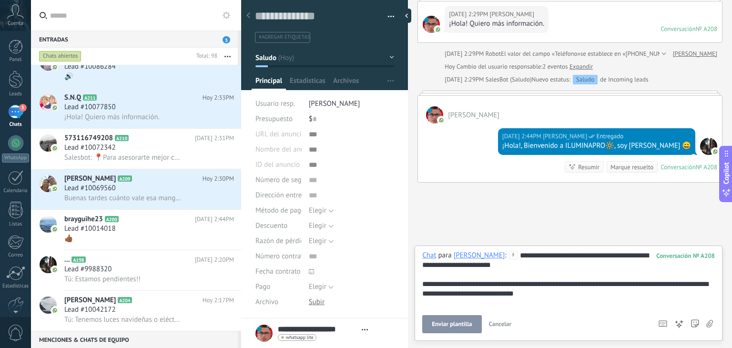
click at [461, 323] on span "Enviar plantilla" at bounding box center [452, 324] width 40 height 7
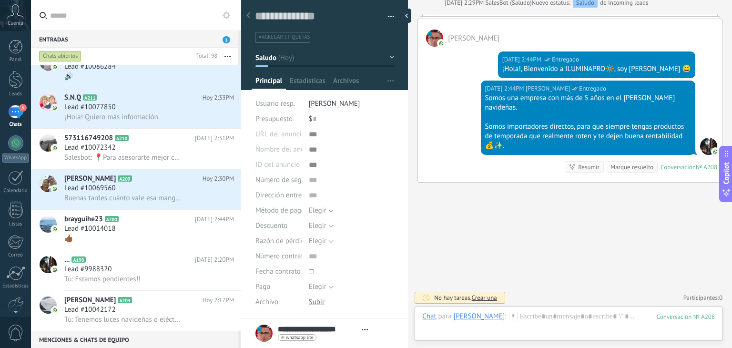
click at [517, 318] on icon at bounding box center [513, 315] width 9 height 9
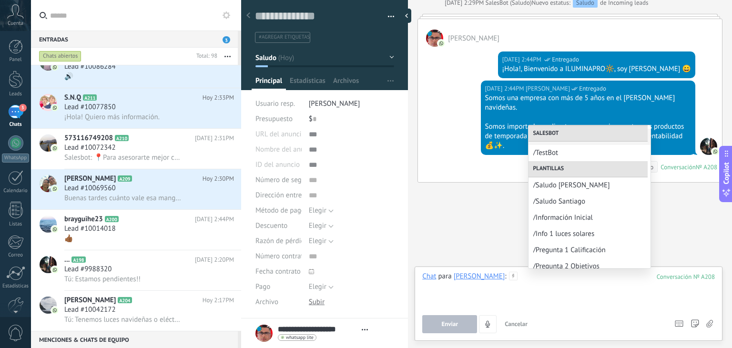
scroll to position [78, 0]
click at [568, 245] on span "/Pregunta 1 Calificación" at bounding box center [585, 249] width 105 height 9
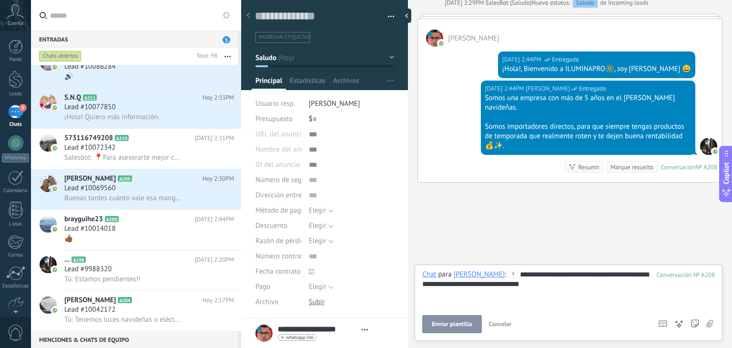
click at [453, 321] on span "Enviar plantilla" at bounding box center [452, 324] width 40 height 7
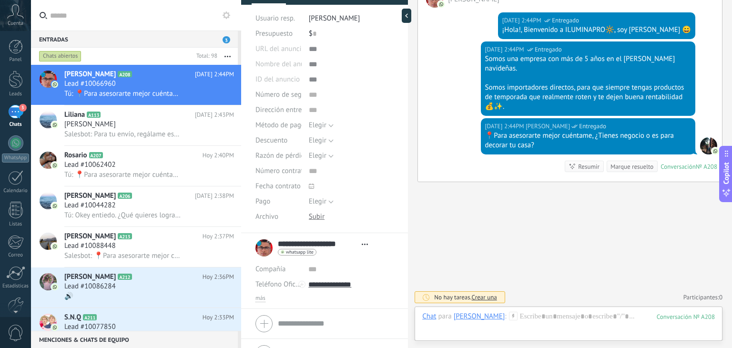
scroll to position [106, 0]
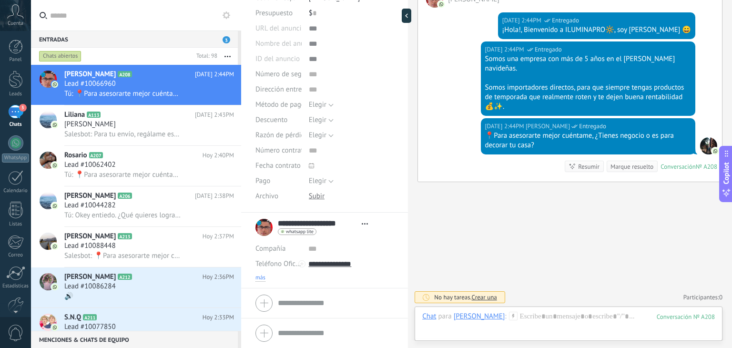
click at [264, 274] on span "más" at bounding box center [260, 278] width 10 height 8
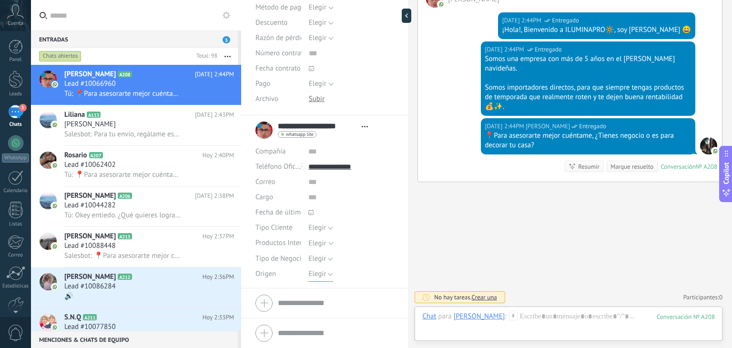
click at [313, 275] on span "Elegir" at bounding box center [317, 273] width 18 height 9
click at [319, 302] on span "Pauta" at bounding box center [342, 306] width 88 height 9
click at [274, 331] on span "Guardar" at bounding box center [272, 333] width 22 height 7
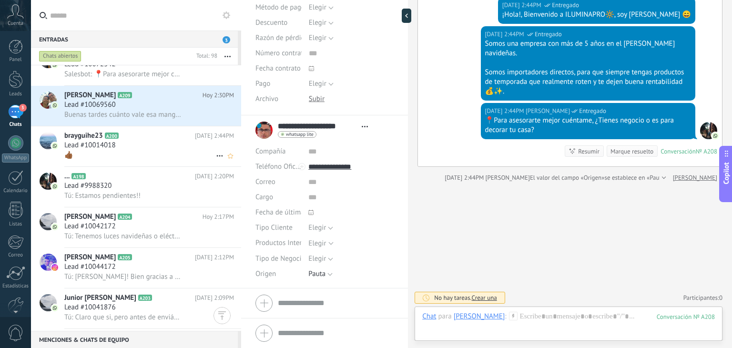
scroll to position [280, 0]
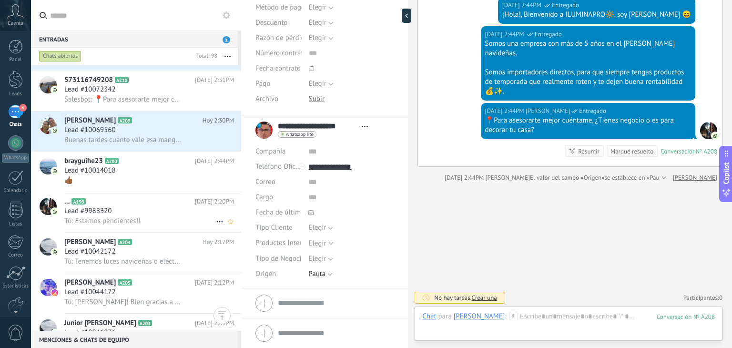
click at [102, 223] on span "Tú: Estamos pendientes!!" at bounding box center [102, 220] width 76 height 9
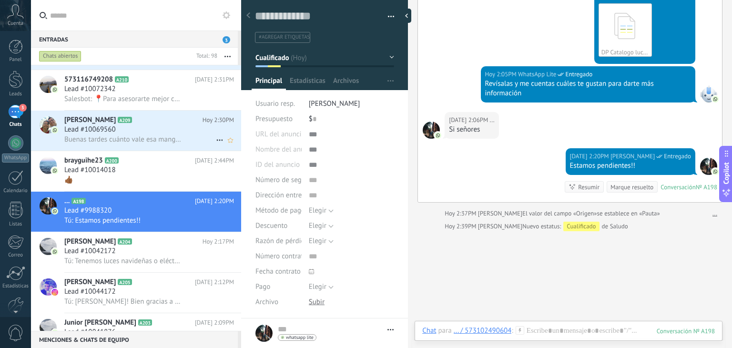
scroll to position [234, 0]
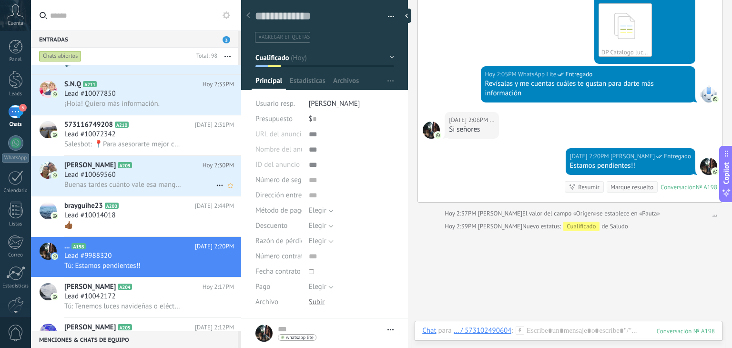
click at [140, 180] on div "Lead #10069560" at bounding box center [149, 175] width 170 height 10
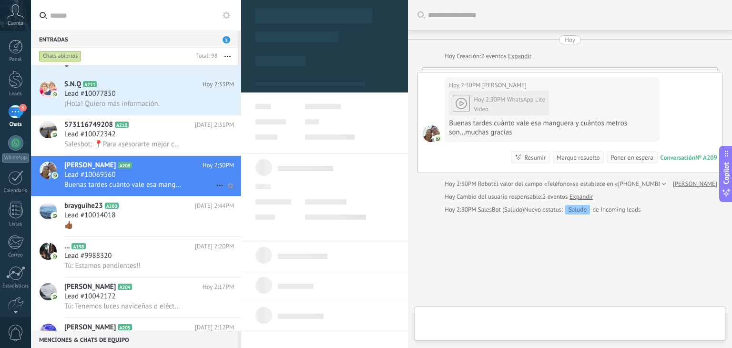
type textarea "**********"
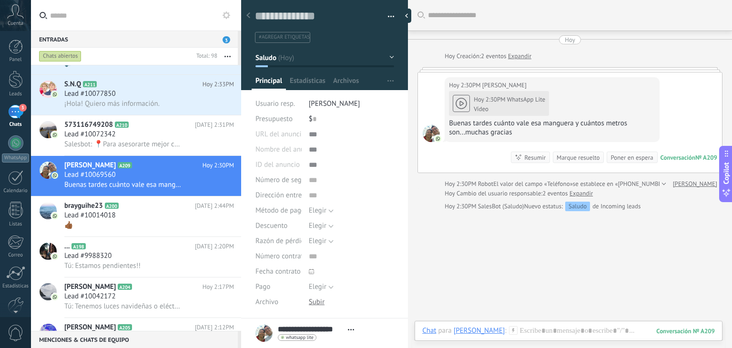
scroll to position [29, 0]
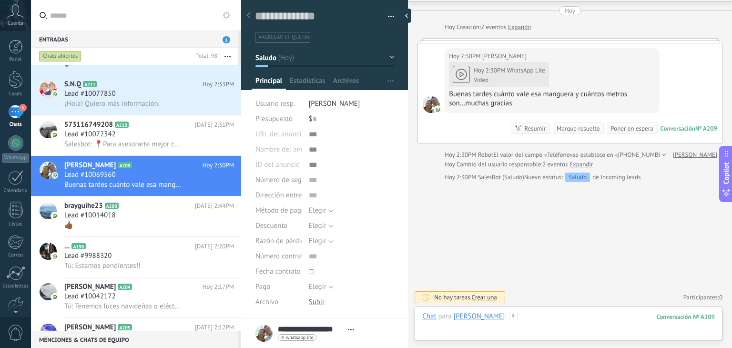
click at [527, 318] on div at bounding box center [568, 325] width 292 height 29
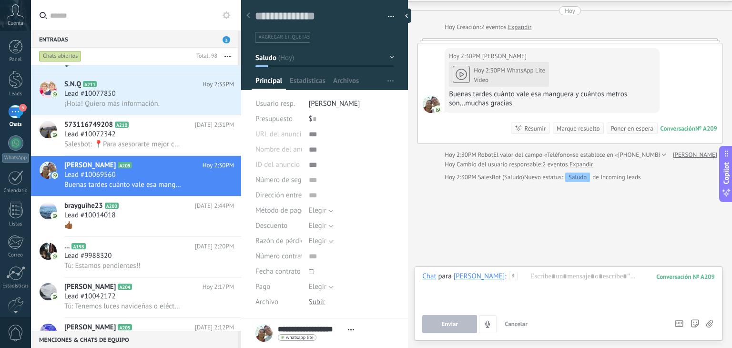
click at [526, 270] on div "Chat Correo Nota Tarea Chat para Cesar Augusto Uribe : 209 Enviar Cancelar Rast…" at bounding box center [568, 303] width 308 height 74
click at [517, 276] on icon at bounding box center [513, 275] width 9 height 9
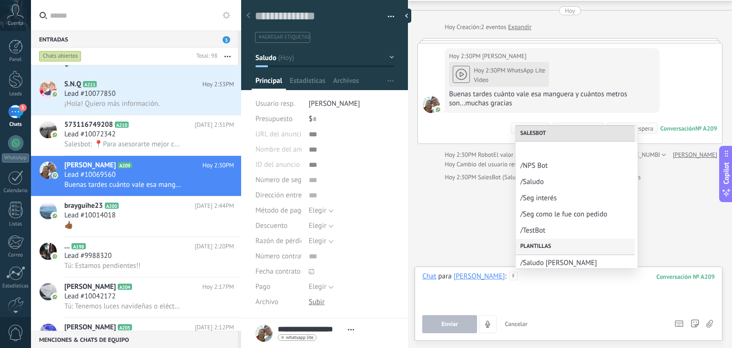
scroll to position [36, 0]
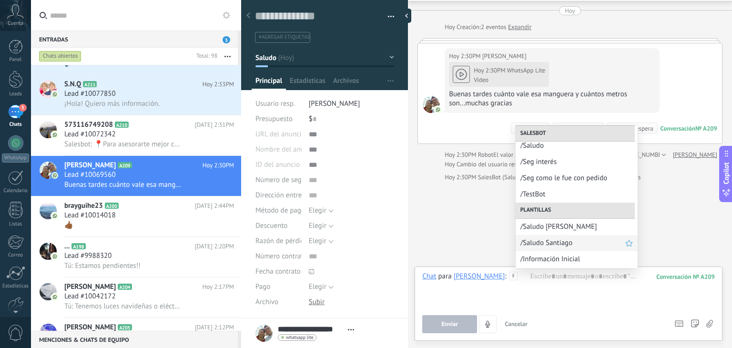
click at [557, 240] on span "/Saludo Santiago" at bounding box center [572, 242] width 105 height 9
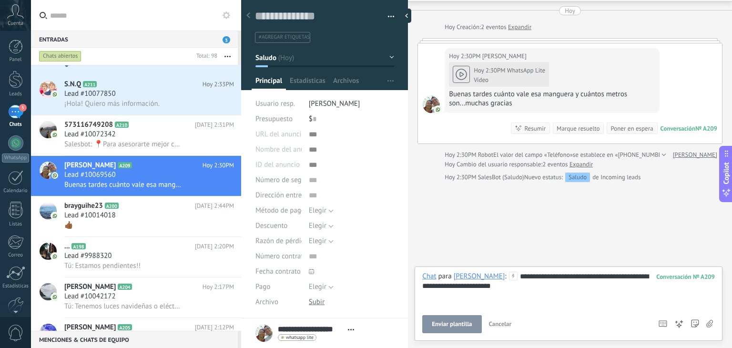
click at [515, 283] on div "**********" at bounding box center [568, 289] width 292 height 36
click at [454, 330] on button "Enviar" at bounding box center [449, 324] width 55 height 18
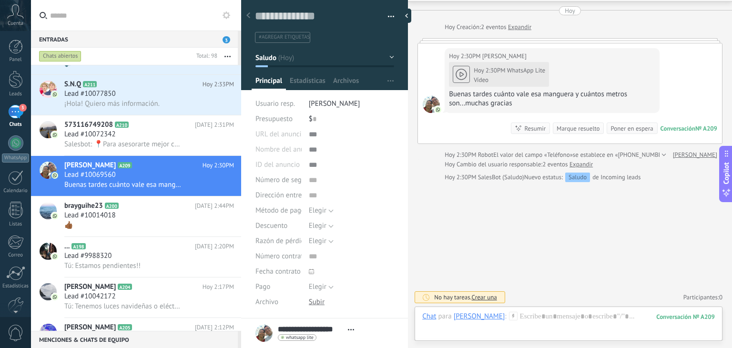
scroll to position [23, 0]
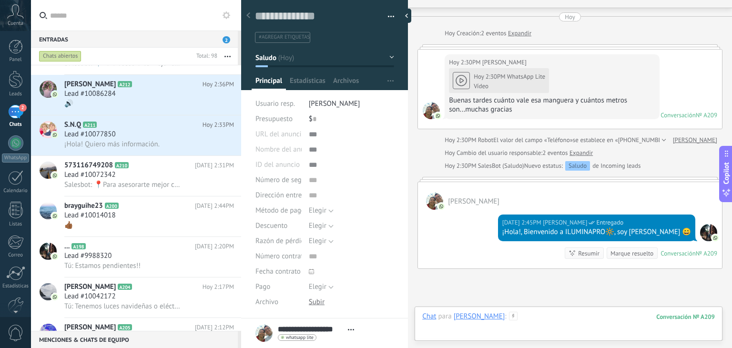
click at [551, 317] on div at bounding box center [568, 325] width 292 height 29
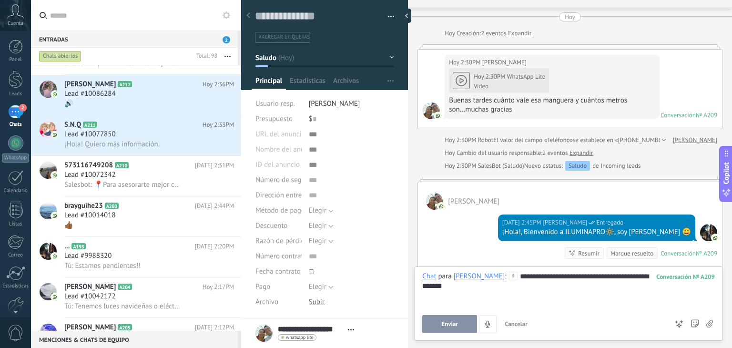
click at [454, 317] on button "Enviar" at bounding box center [449, 324] width 55 height 18
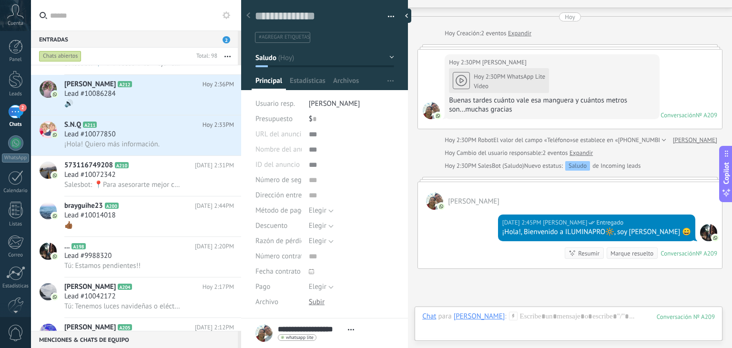
scroll to position [156, 0]
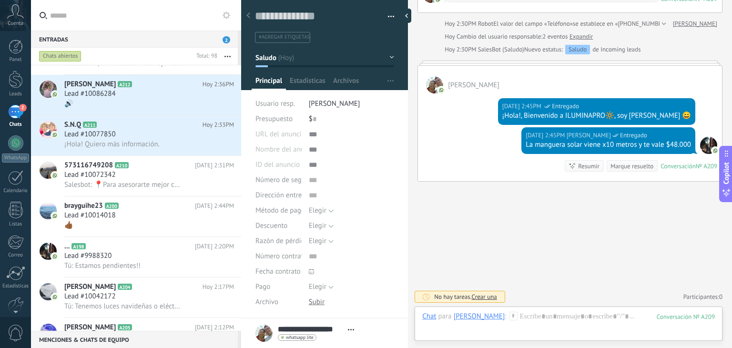
click at [517, 315] on icon at bounding box center [513, 315] width 9 height 9
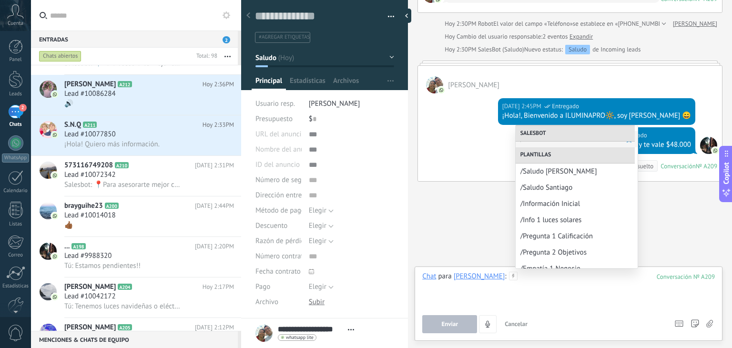
scroll to position [93, 0]
click at [546, 233] on span "/Pregunta 1 Calificación" at bounding box center [572, 234] width 105 height 9
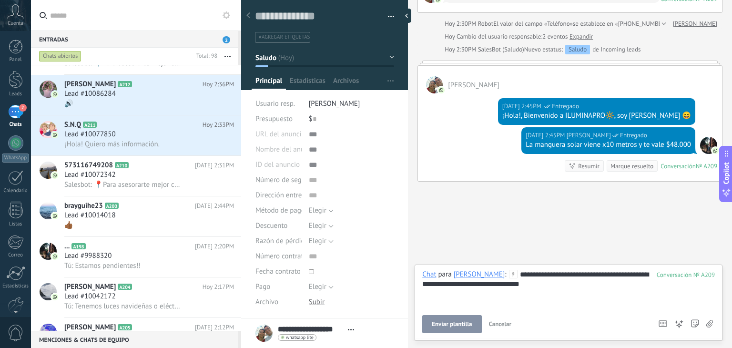
click at [423, 284] on div "**********" at bounding box center [568, 302] width 308 height 76
drag, startPoint x: 532, startPoint y: 271, endPoint x: 644, endPoint y: 267, distance: 112.5
click at [644, 267] on div "**********" at bounding box center [568, 302] width 308 height 76
click at [452, 324] on span "Enviar" at bounding box center [449, 324] width 17 height 7
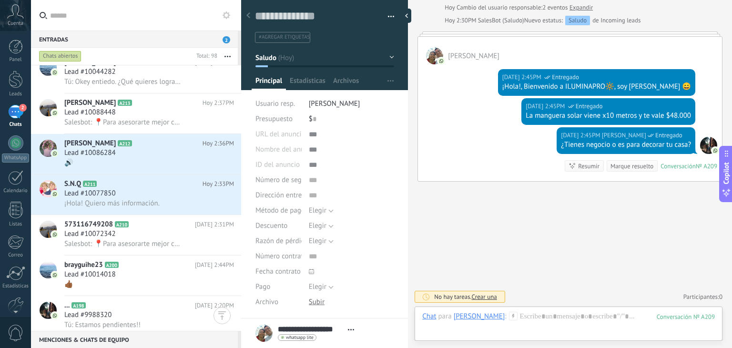
scroll to position [106, 0]
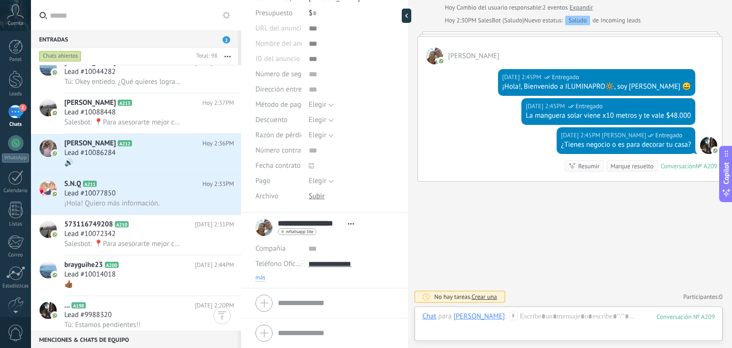
click at [264, 275] on span "más" at bounding box center [260, 278] width 10 height 8
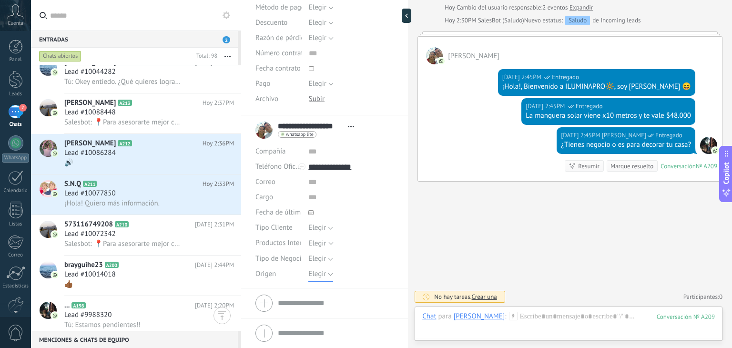
click at [316, 272] on span "Elegir" at bounding box center [317, 273] width 18 height 9
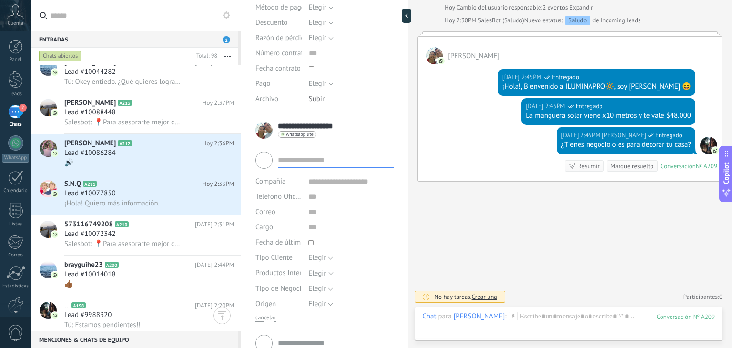
drag, startPoint x: 316, startPoint y: 296, endPoint x: 316, endPoint y: 303, distance: 7.2
click at [316, 303] on div "**********" at bounding box center [324, 236] width 167 height 243
click at [314, 303] on span "Elegir" at bounding box center [317, 303] width 18 height 9
click at [329, 265] on span "Pauta" at bounding box center [346, 269] width 88 height 9
click at [267, 338] on button "Guardar" at bounding box center [271, 332] width 33 height 18
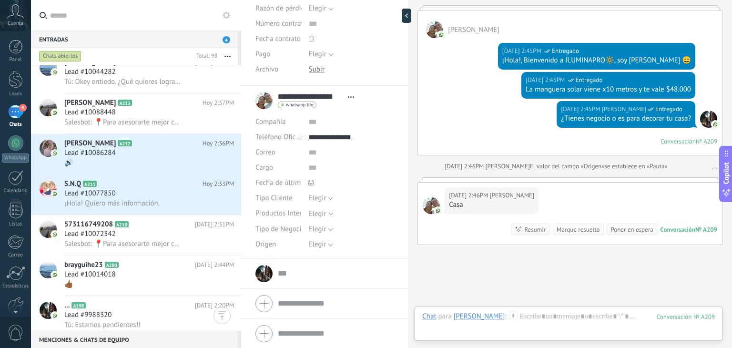
scroll to position [0, 0]
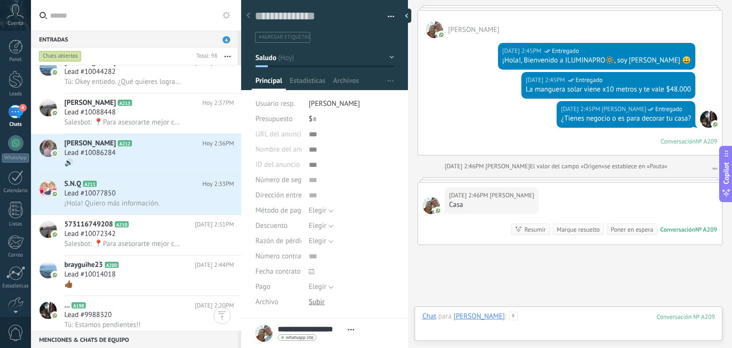
click at [541, 316] on div at bounding box center [568, 325] width 292 height 29
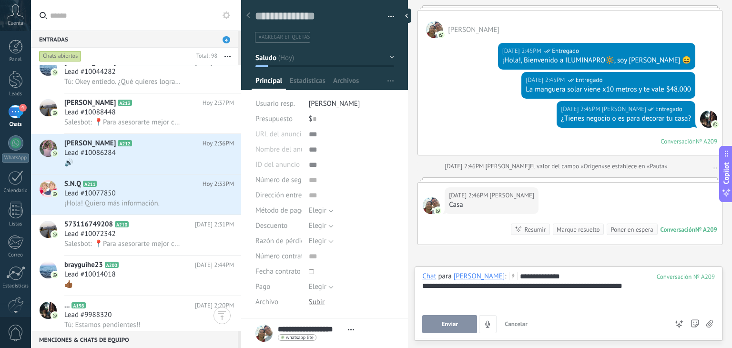
click at [592, 264] on div "Buscar Carga más Hoy Hoy Creación: 3 eventos Expandir Hoy 2:30PM Cesar Augusto …" at bounding box center [570, 108] width 324 height 605
click at [587, 273] on div "**********" at bounding box center [568, 289] width 292 height 36
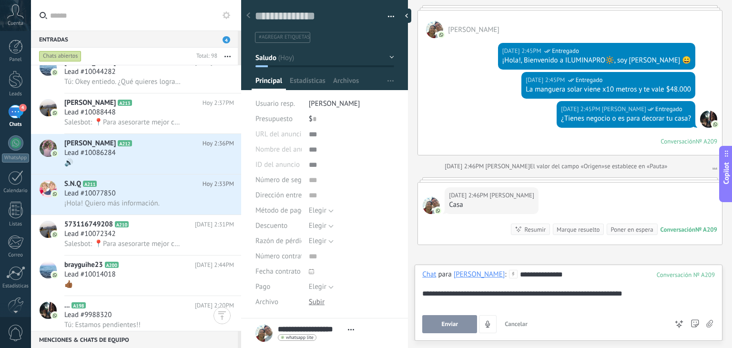
click at [645, 294] on div "**********" at bounding box center [568, 294] width 292 height 10
click at [456, 319] on button "Enviar" at bounding box center [449, 324] width 55 height 18
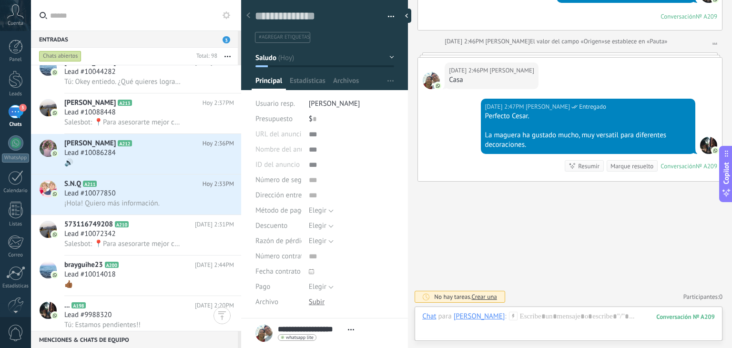
click at [517, 312] on icon at bounding box center [513, 315] width 9 height 9
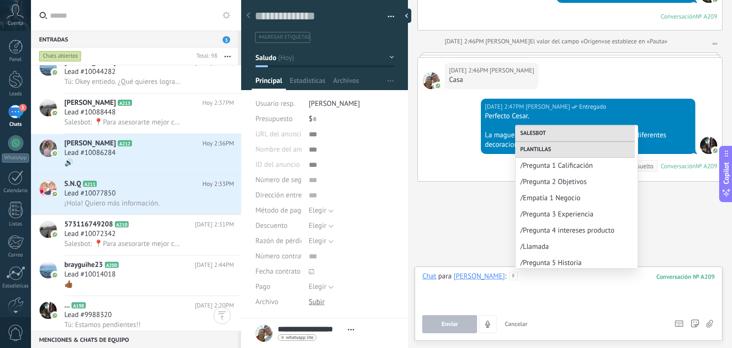
scroll to position [163, 0]
click at [557, 193] on span "/Empatía 1 Negocio" at bounding box center [572, 196] width 105 height 9
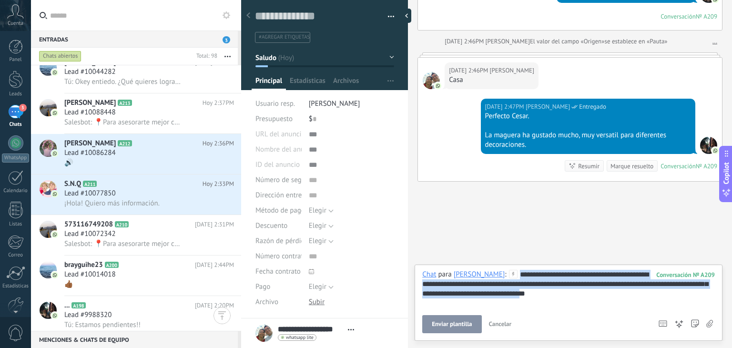
drag, startPoint x: 598, startPoint y: 297, endPoint x: 521, endPoint y: 270, distance: 82.4
click at [521, 270] on div "**********" at bounding box center [568, 289] width 292 height 38
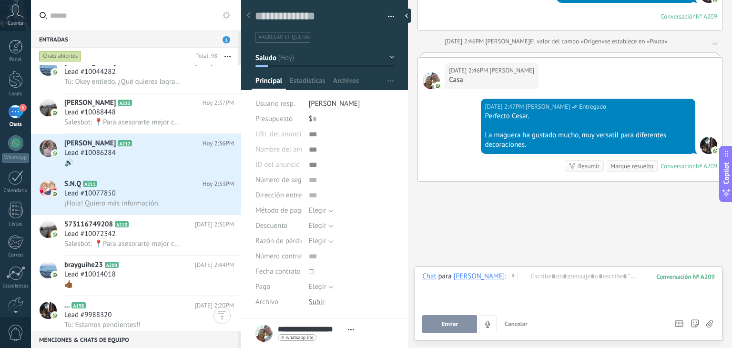
click at [517, 275] on use at bounding box center [513, 275] width 8 height 8
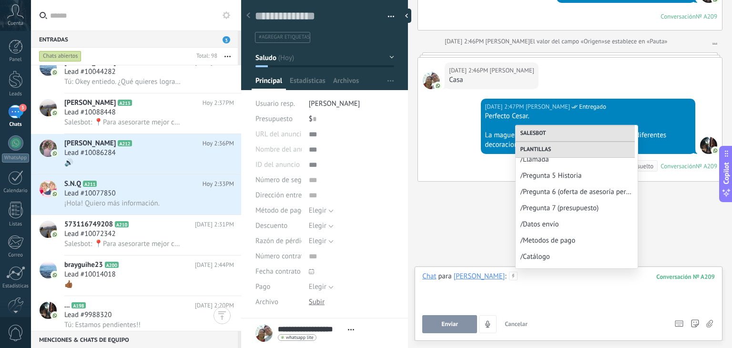
scroll to position [327, 0]
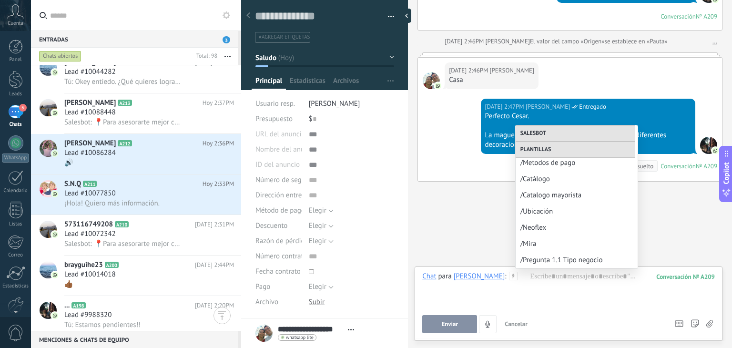
click at [444, 214] on div "Buscar Carga más Hoy Hoy Creación: 3 eventos Expandir Hoy 2:30PM Cesar Augusto …" at bounding box center [570, 14] width 324 height 667
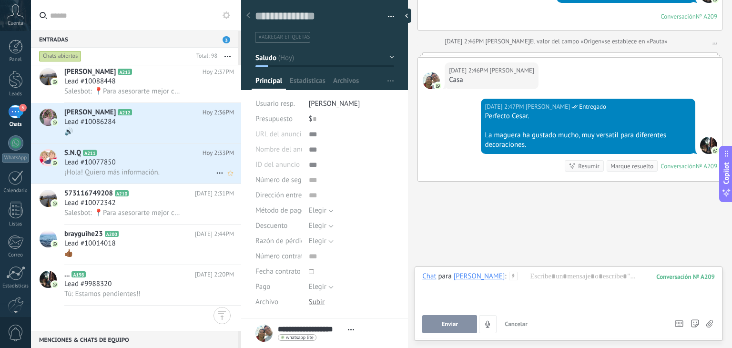
scroll to position [0, 0]
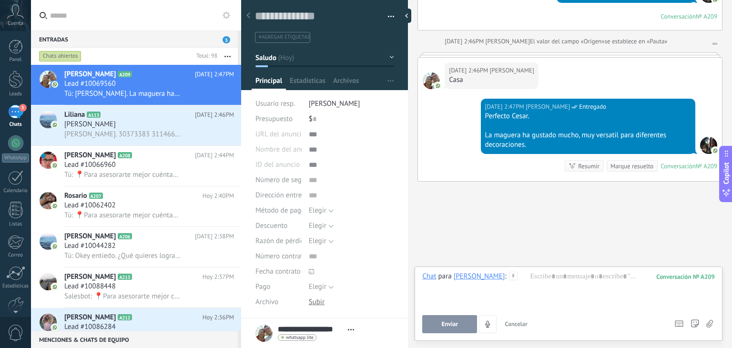
click at [119, 14] on input "text" at bounding box center [141, 15] width 183 height 30
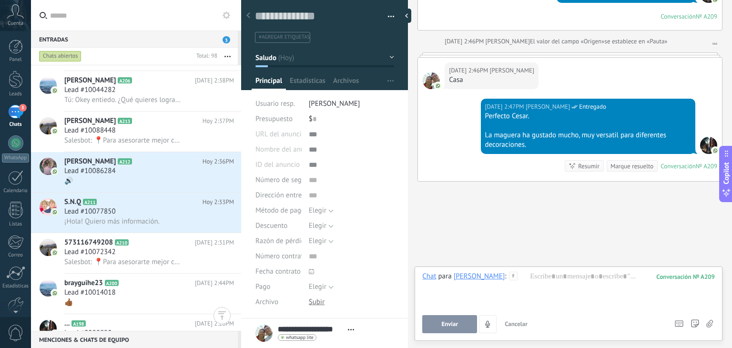
scroll to position [157, 0]
click at [126, 221] on span "¡Hola! Quiero más información." at bounding box center [111, 220] width 95 height 9
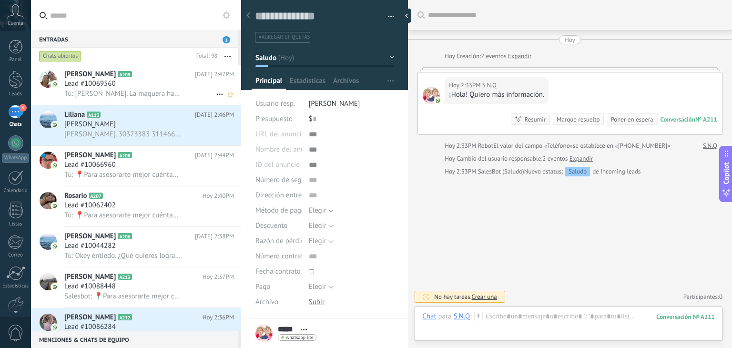
click at [154, 81] on div "Lead #10069560" at bounding box center [149, 84] width 170 height 10
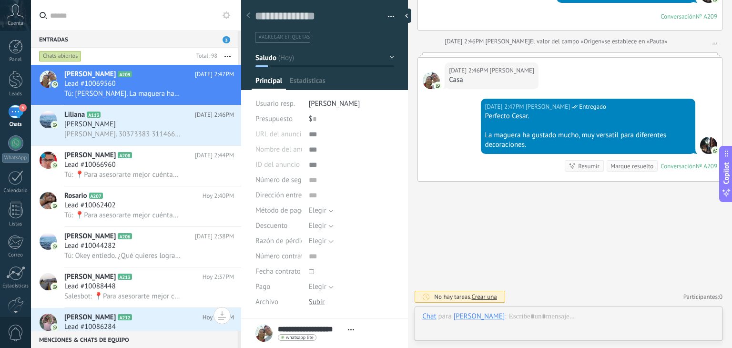
scroll to position [135, 0]
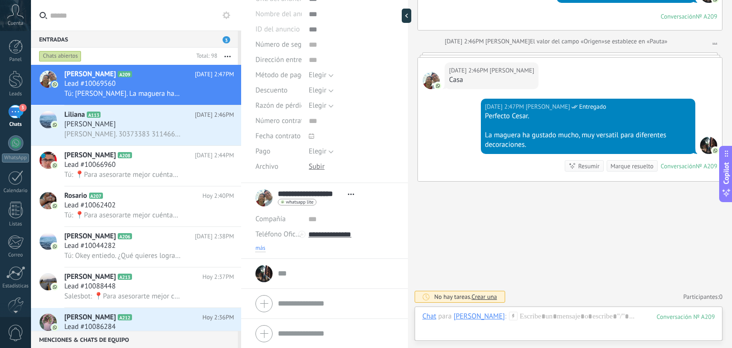
click at [261, 250] on span "más" at bounding box center [260, 248] width 10 height 8
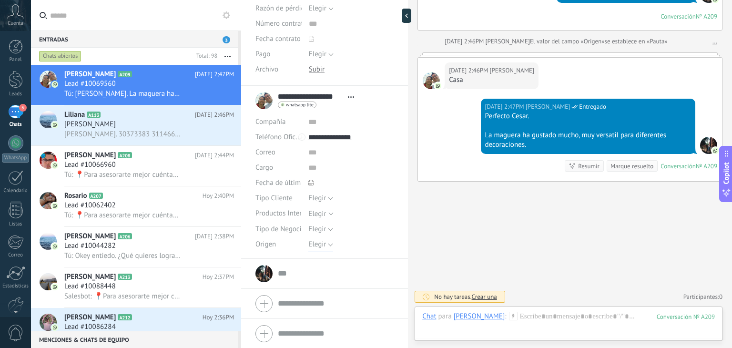
click at [315, 246] on span "Elegir" at bounding box center [317, 244] width 18 height 9
click at [321, 280] on span "Pauta" at bounding box center [342, 276] width 88 height 9
click at [315, 194] on span "Elegir" at bounding box center [317, 197] width 18 height 9
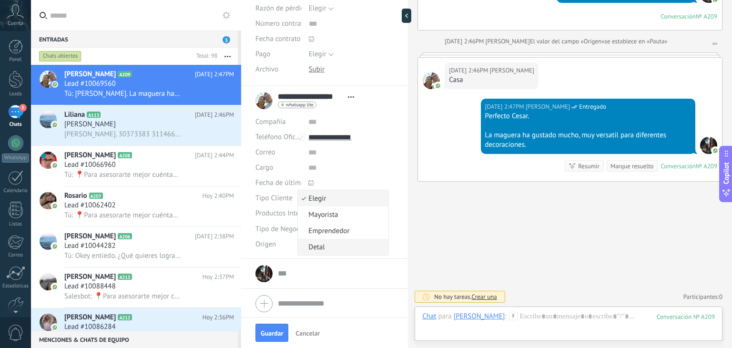
click at [324, 242] on span "Detal" at bounding box center [342, 246] width 88 height 9
click at [279, 330] on span "Guardar" at bounding box center [272, 333] width 22 height 7
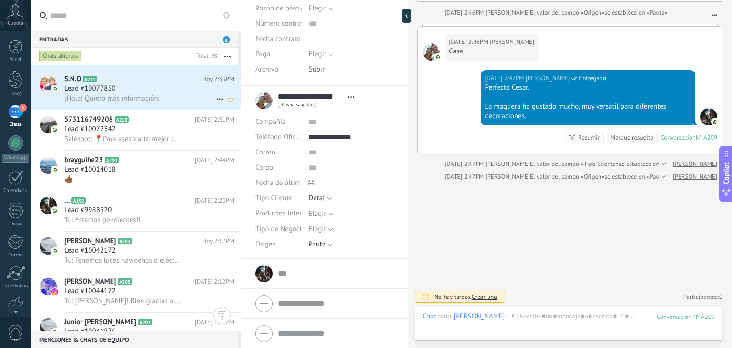
scroll to position [213, 0]
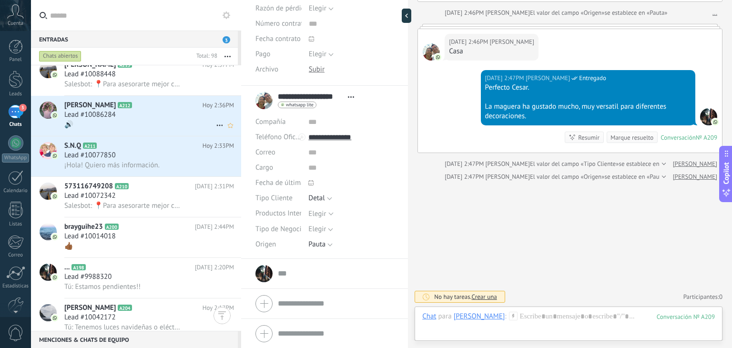
click at [123, 115] on div "Lead #10086284" at bounding box center [149, 115] width 170 height 10
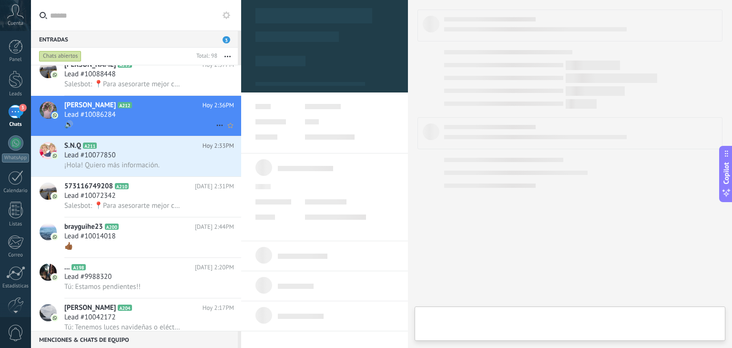
type textarea "**********"
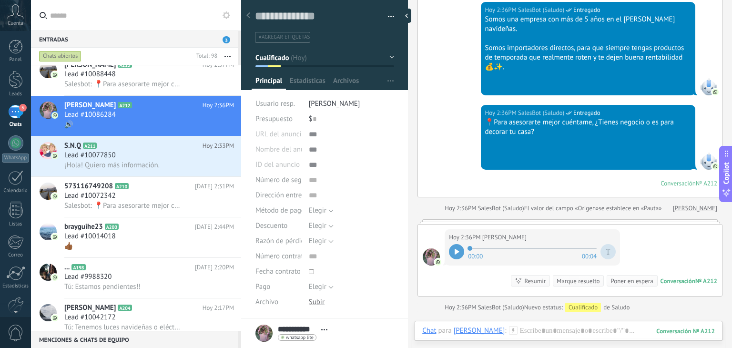
scroll to position [207, 0]
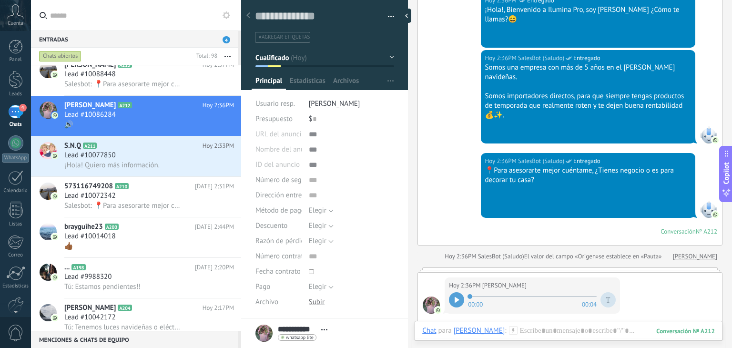
click at [456, 292] on div at bounding box center [456, 299] width 15 height 15
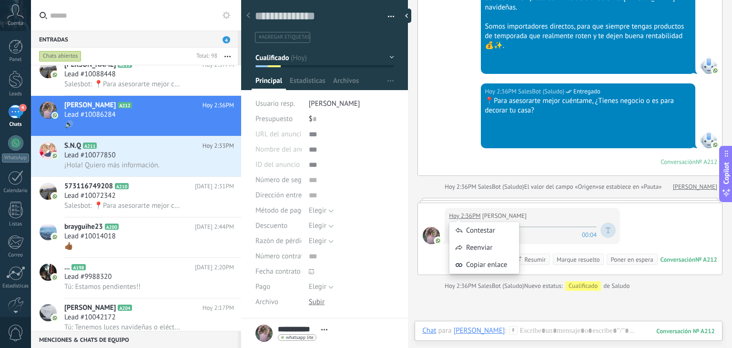
scroll to position [278, 0]
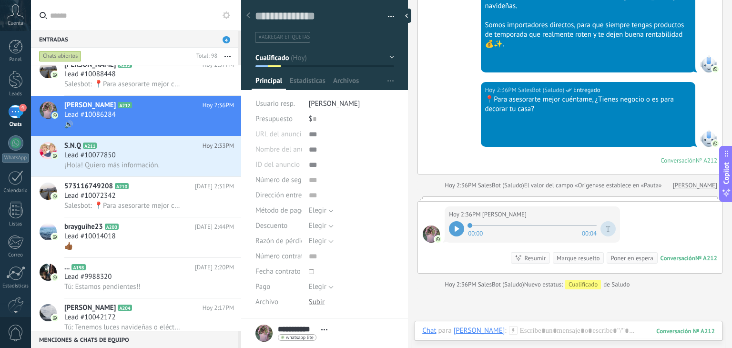
click at [549, 304] on div "Buscar Carga más Hoy Hoy Creación: 2 eventos Expandir Hoy 2:36PM Sandra Díaz ¡H…" at bounding box center [570, 88] width 324 height 733
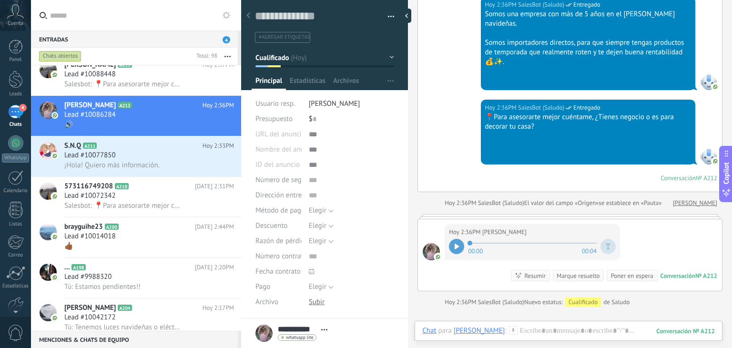
scroll to position [297, 0]
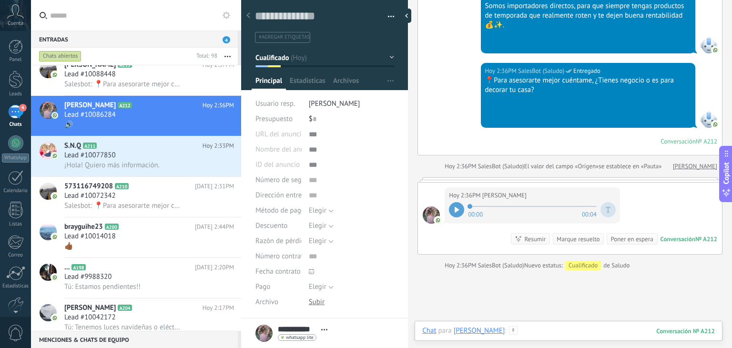
click at [511, 331] on div at bounding box center [568, 340] width 292 height 29
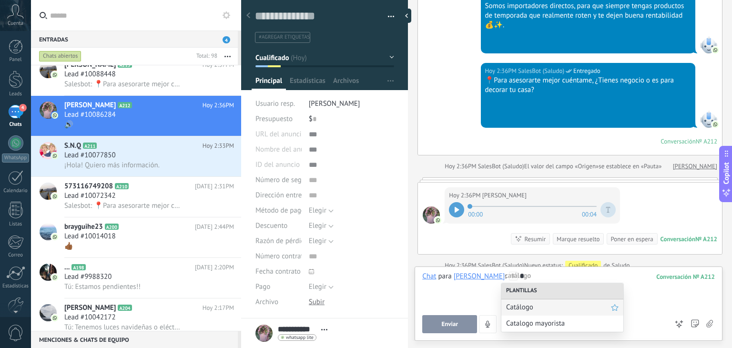
click at [528, 303] on span "Catálogo" at bounding box center [558, 306] width 105 height 9
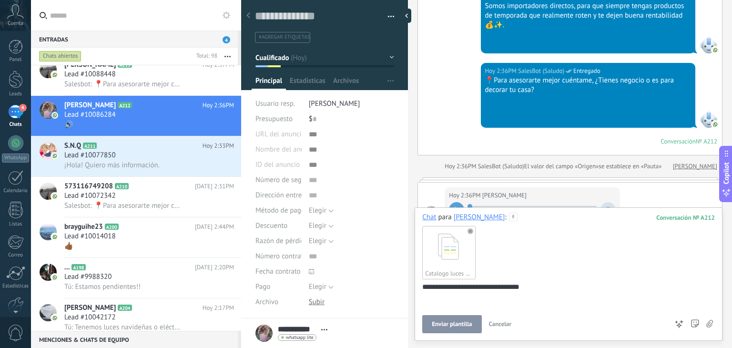
click at [456, 326] on span "Enviar plantilla" at bounding box center [452, 324] width 40 height 7
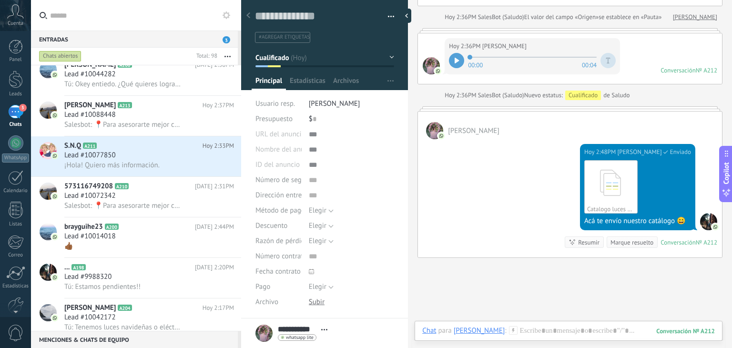
scroll to position [450, 0]
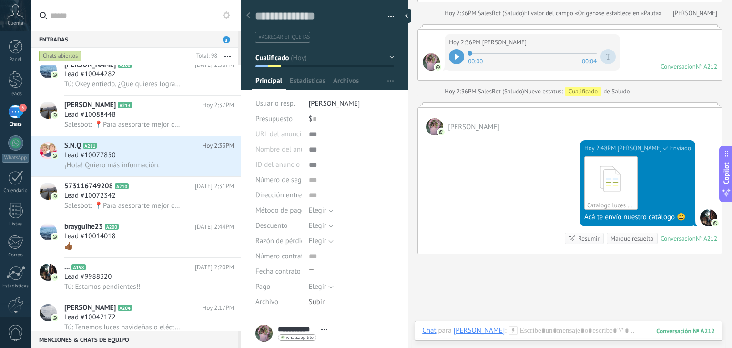
click at [509, 332] on icon at bounding box center [513, 330] width 9 height 9
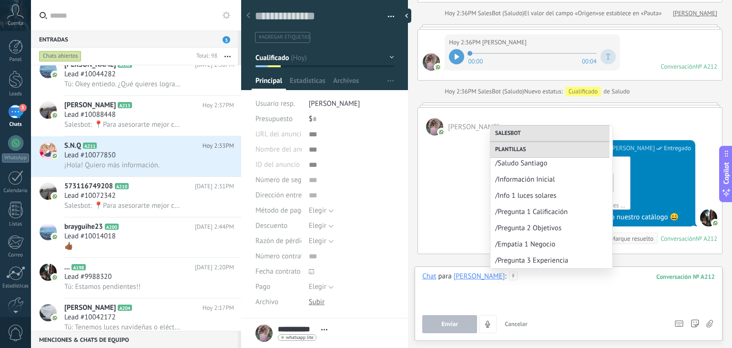
scroll to position [156, 0]
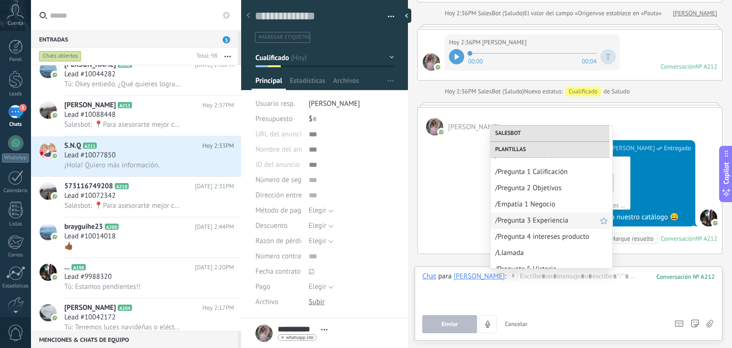
click at [531, 220] on span "/Pregunta 3 Experiencia" at bounding box center [547, 220] width 105 height 9
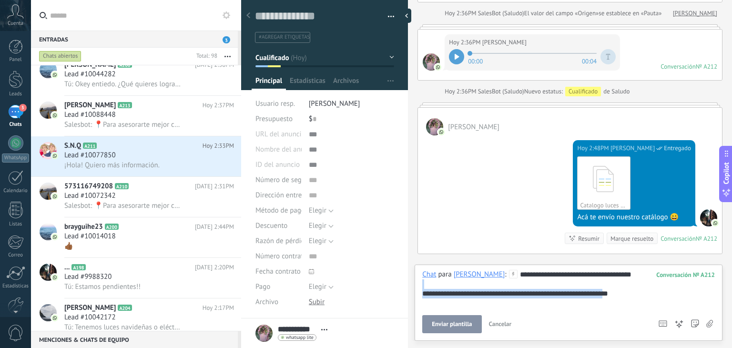
drag, startPoint x: 628, startPoint y: 293, endPoint x: 364, endPoint y: 282, distance: 264.1
click at [364, 282] on div "Guardar y crear Imprimir Administrar etiquetas" at bounding box center [486, 174] width 491 height 348
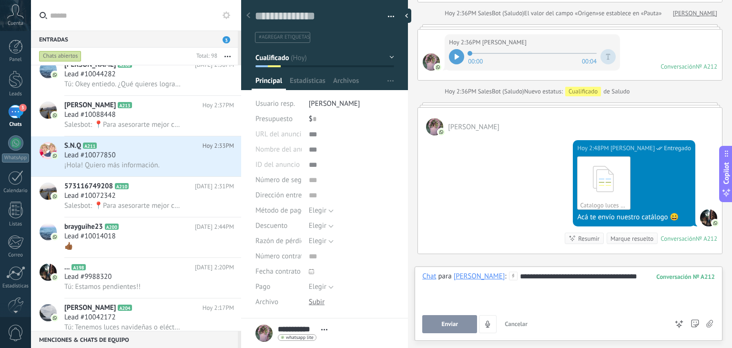
click at [443, 332] on button "Enviar" at bounding box center [449, 324] width 55 height 18
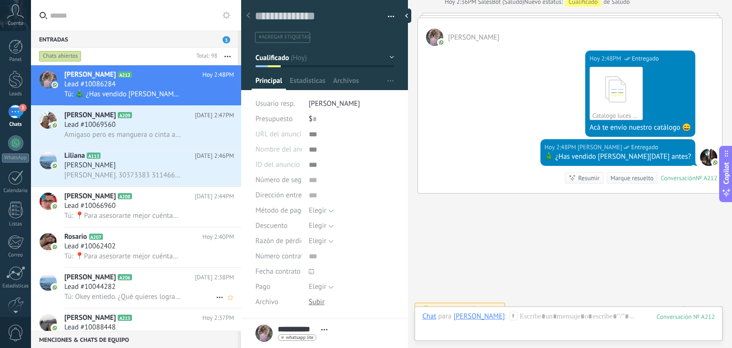
scroll to position [13, 0]
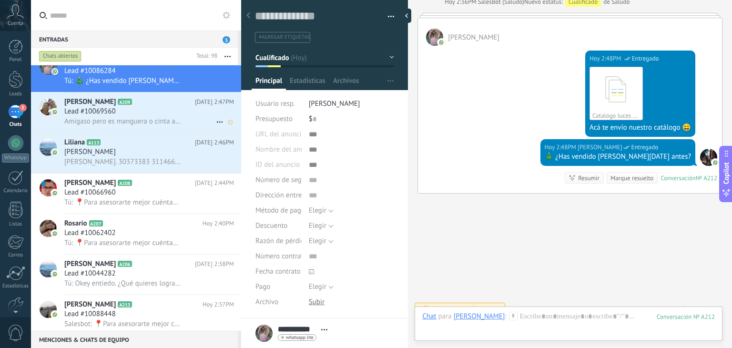
click at [147, 119] on span "Amigaso pero es manguera o cinta adhesiva" at bounding box center [122, 121] width 117 height 9
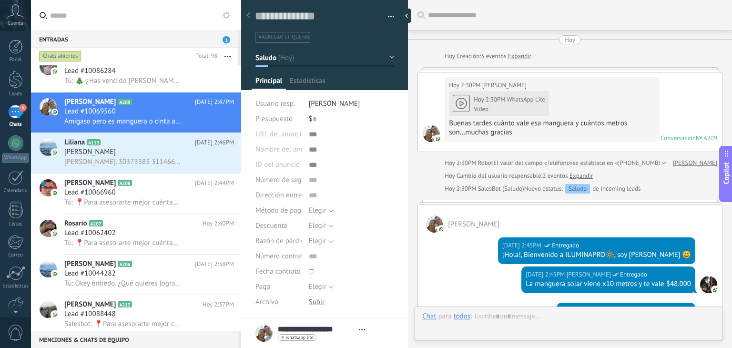
type textarea "**********"
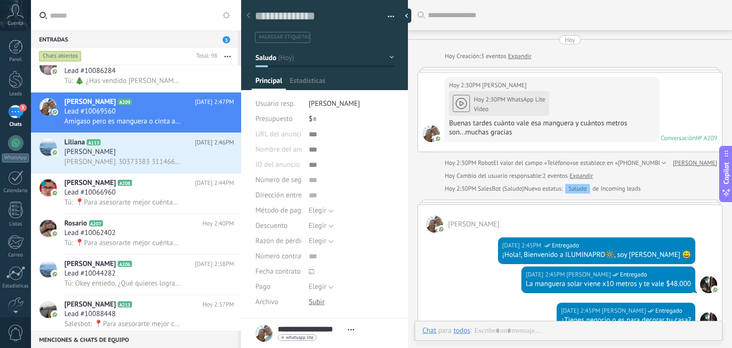
scroll to position [406, 0]
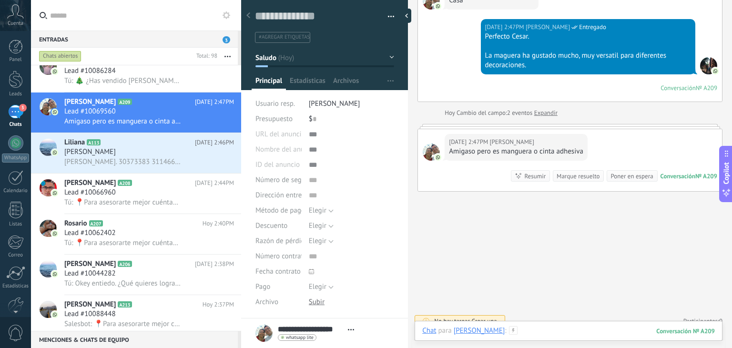
click at [536, 335] on div at bounding box center [568, 340] width 292 height 29
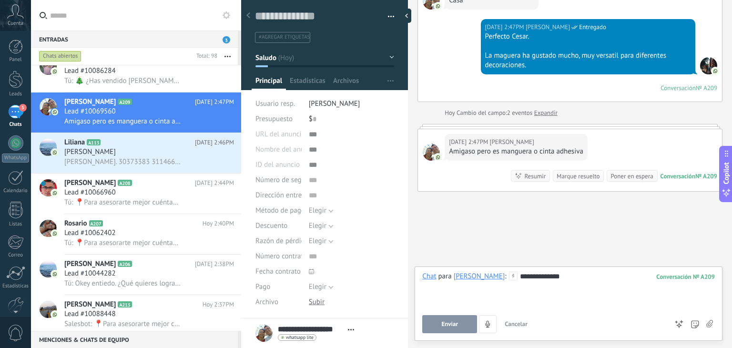
click at [710, 326] on icon at bounding box center [709, 324] width 7 height 8
click at [0, 0] on input "file" at bounding box center [0, 0] width 0 height 0
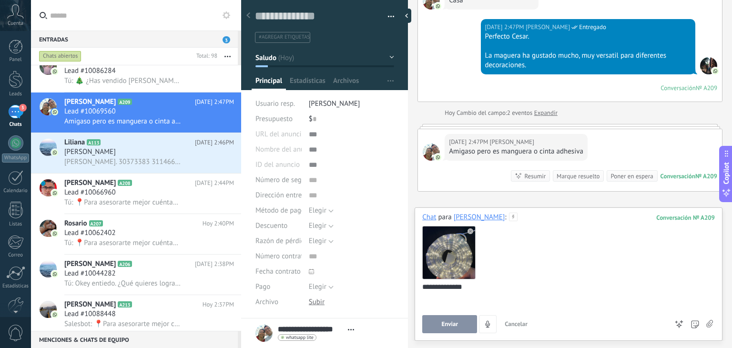
click at [450, 336] on div "**********" at bounding box center [568, 273] width 308 height 133
click at [448, 324] on span "Enviar" at bounding box center [449, 324] width 17 height 7
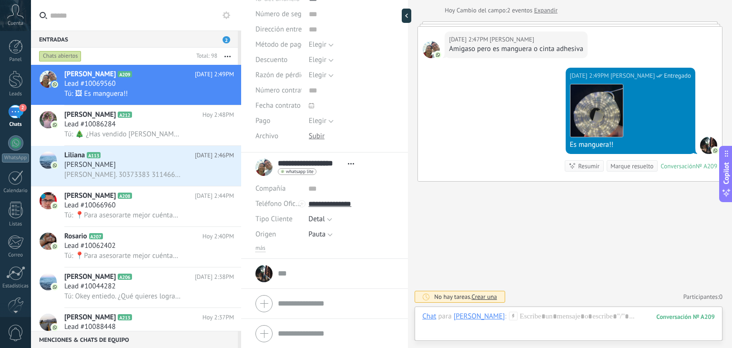
scroll to position [0, 0]
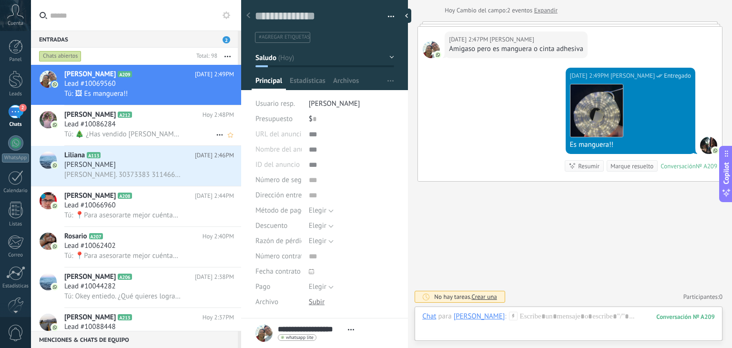
click at [180, 131] on h3 "Tú: 🎄 ¿Has vendido [PERSON_NAME][DATE] antes?" at bounding box center [125, 135] width 122 height 10
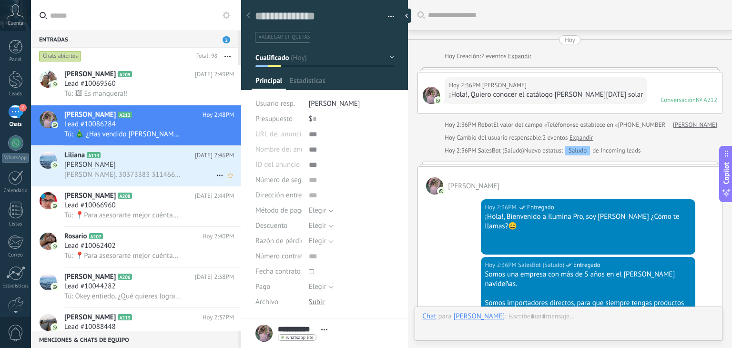
scroll to position [539, 0]
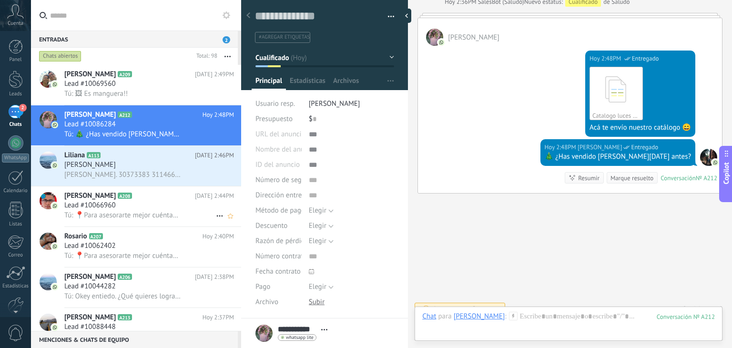
click at [144, 200] on icon at bounding box center [140, 196] width 10 height 10
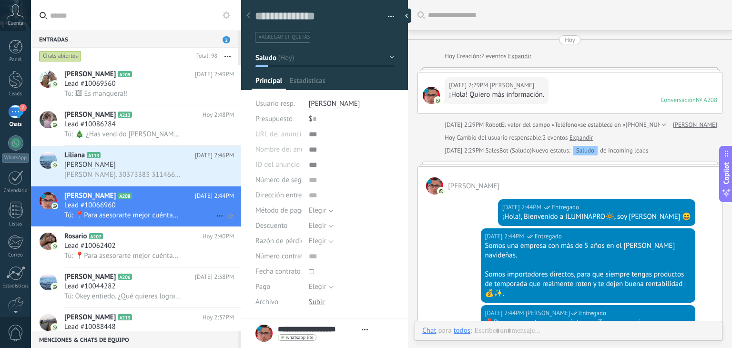
scroll to position [162, 0]
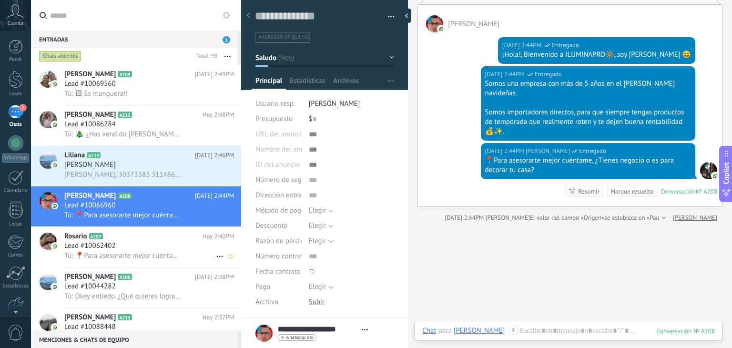
click at [151, 248] on div "Lead #10062402" at bounding box center [149, 246] width 170 height 10
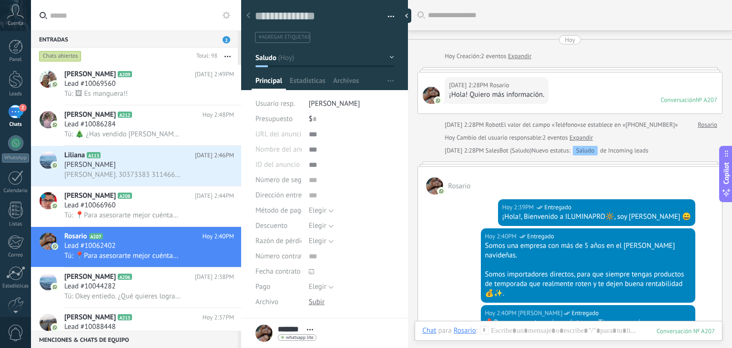
scroll to position [187, 0]
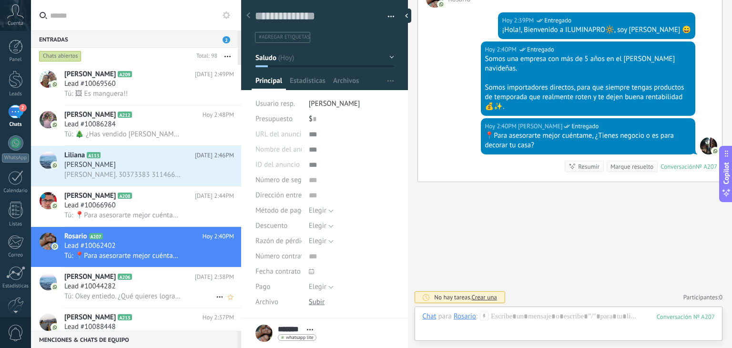
click at [119, 306] on div "Henry Riobo A206 Hoy 2:38PM Lead #10044282 Tú: Okey entiedo. ¿Qué quieres logra…" at bounding box center [152, 287] width 177 height 40
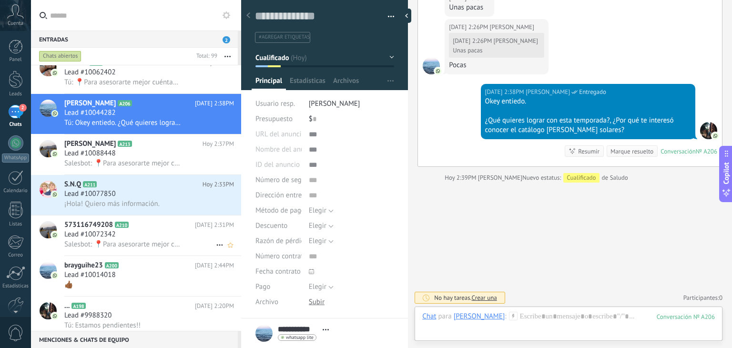
scroll to position [223, 0]
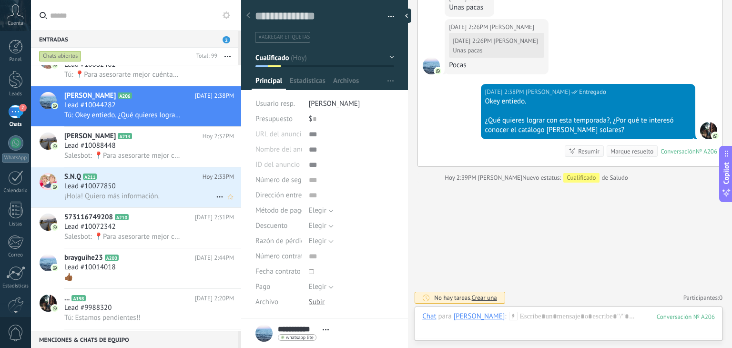
click at [112, 187] on span "Lead #10077850" at bounding box center [89, 186] width 51 height 10
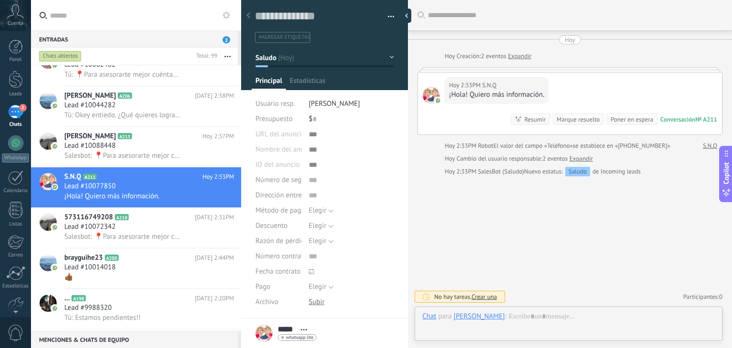
scroll to position [14, 0]
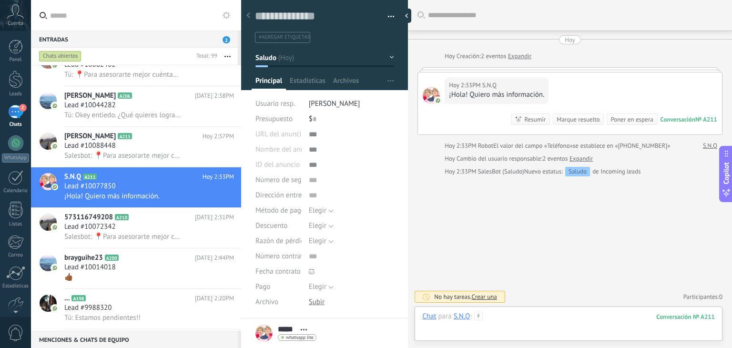
click at [484, 315] on div at bounding box center [568, 325] width 292 height 29
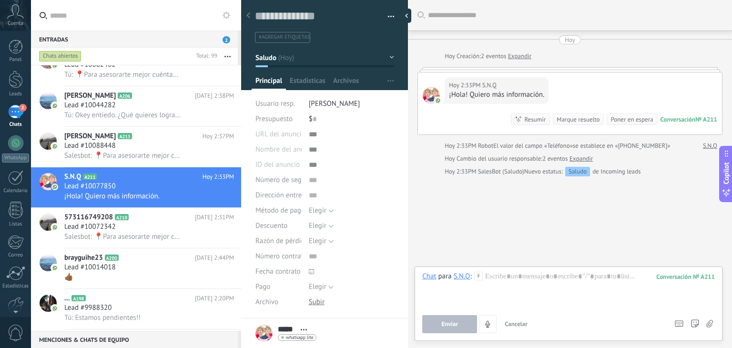
click at [478, 275] on icon at bounding box center [478, 275] width 9 height 9
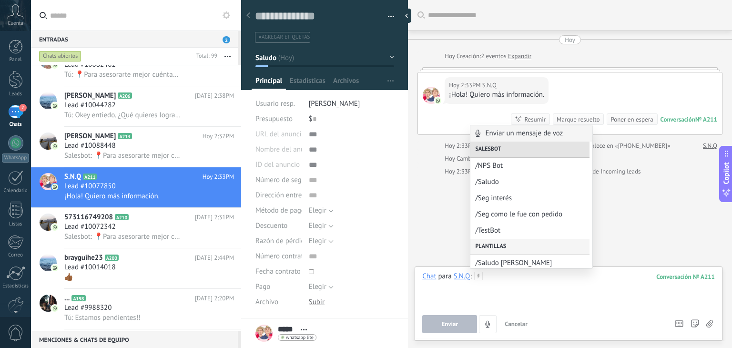
scroll to position [23, 0]
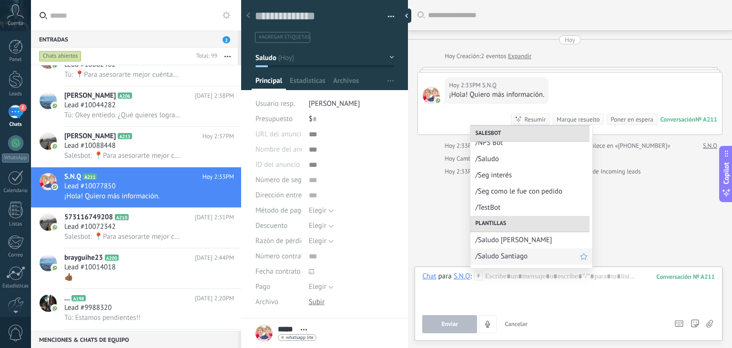
click at [501, 254] on span "/Saludo Santiago" at bounding box center [527, 255] width 105 height 9
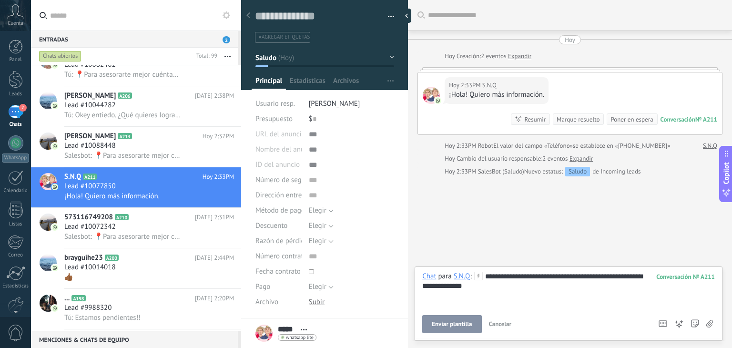
click at [452, 324] on span "Enviar plantilla" at bounding box center [452, 324] width 40 height 7
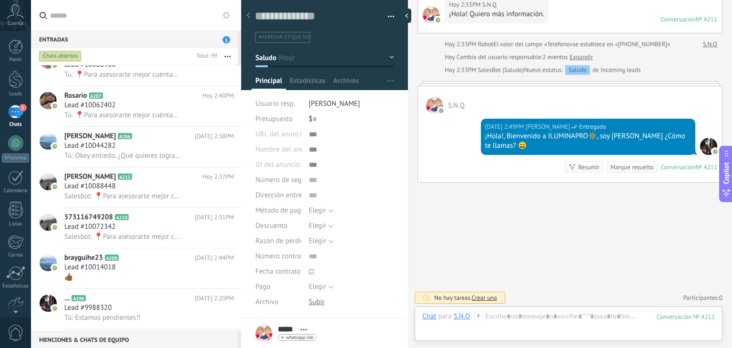
click at [477, 316] on icon at bounding box center [478, 315] width 9 height 9
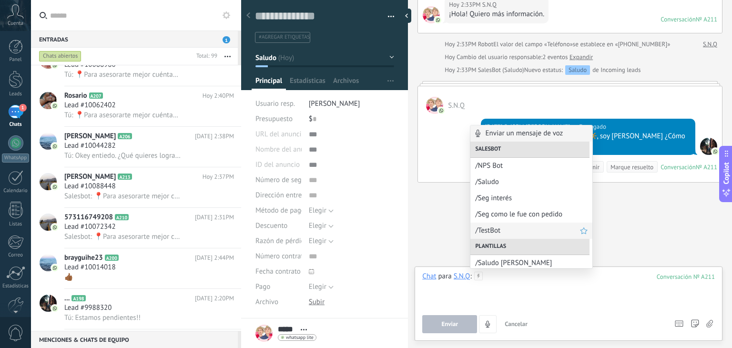
scroll to position [74, 0]
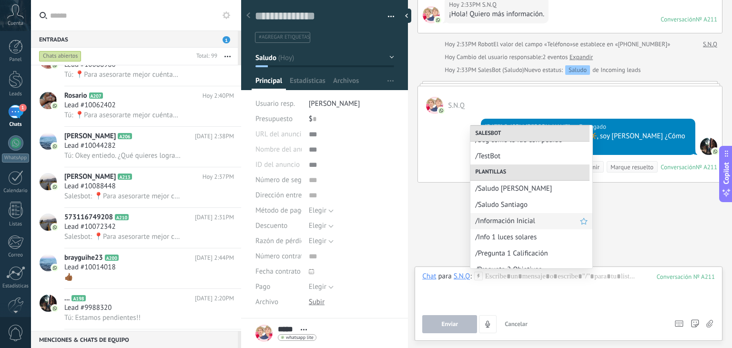
click at [524, 221] on span "/Información Inicial" at bounding box center [527, 220] width 105 height 9
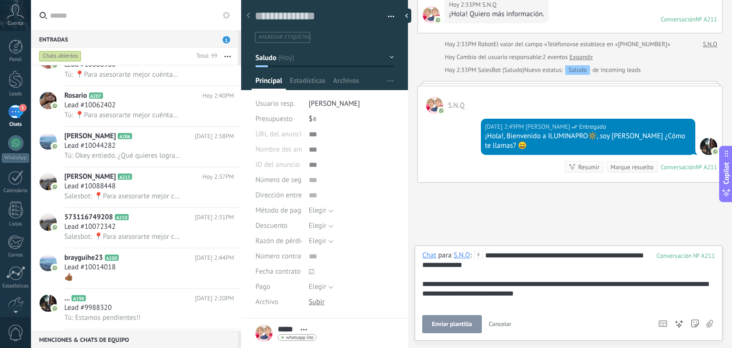
click at [465, 323] on span "Enviar plantilla" at bounding box center [452, 324] width 40 height 7
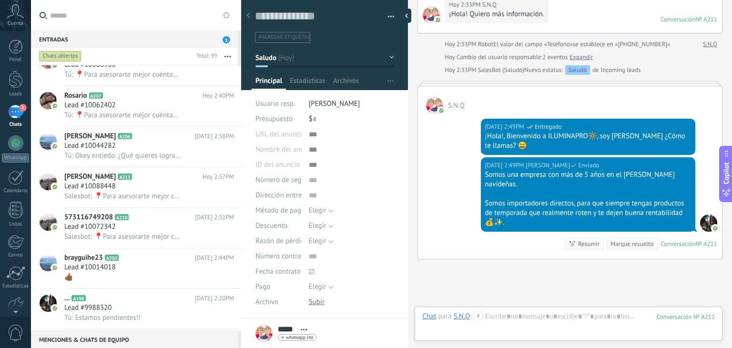
scroll to position [157, 0]
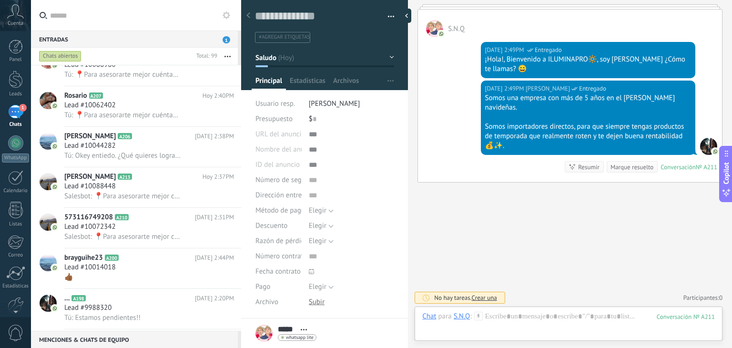
click at [478, 317] on icon at bounding box center [478, 315] width 9 height 9
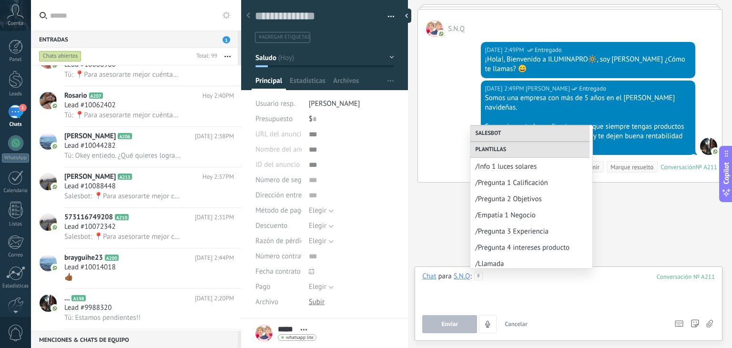
scroll to position [146, 0]
click at [525, 185] on span "/Pregunta 1 Calificación" at bounding box center [527, 181] width 105 height 9
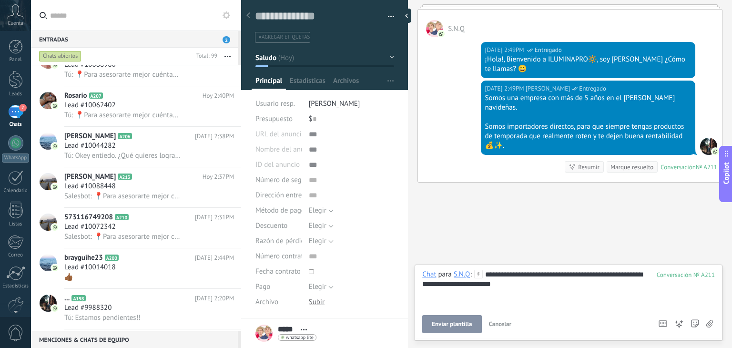
click at [448, 324] on span "Enviar plantilla" at bounding box center [452, 324] width 40 height 7
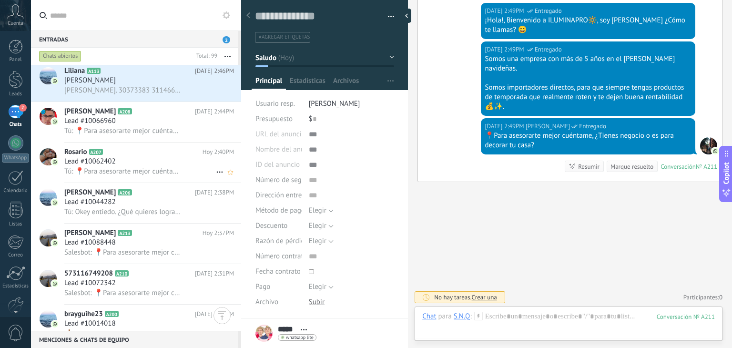
scroll to position [72, 0]
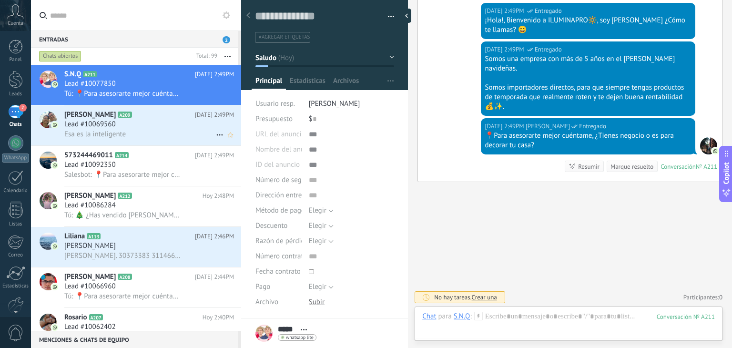
click at [137, 134] on div "Esa es la inteligente" at bounding box center [149, 134] width 170 height 10
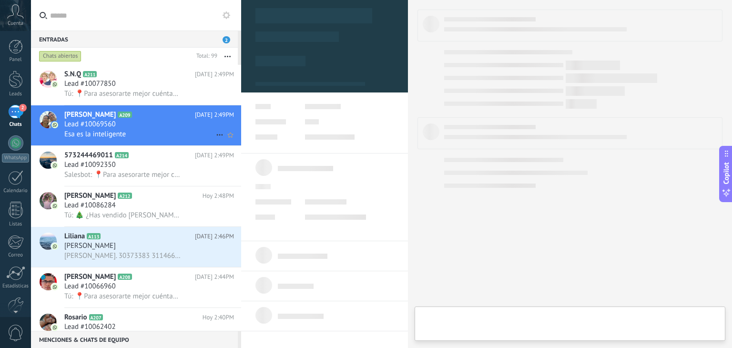
type textarea "**********"
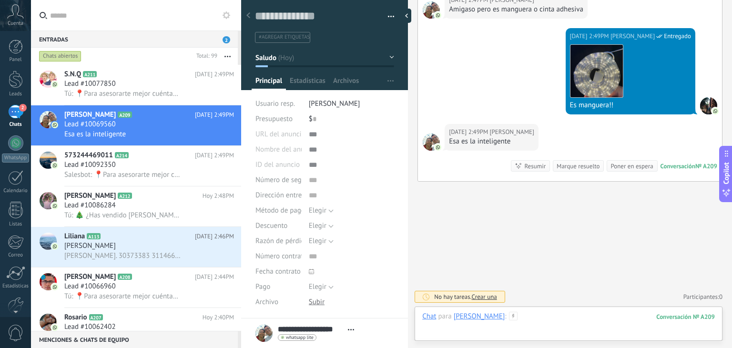
click at [531, 314] on div at bounding box center [568, 325] width 292 height 29
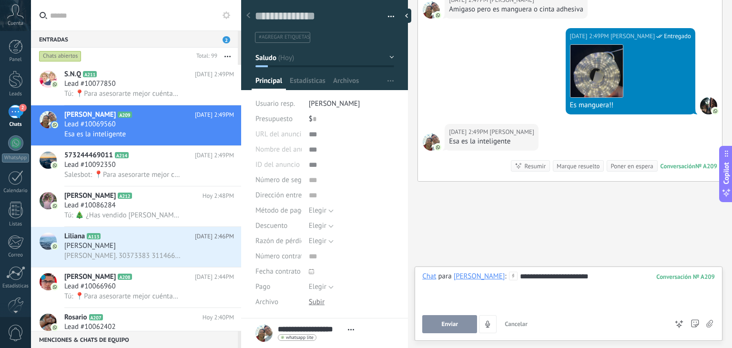
click at [461, 330] on button "Enviar" at bounding box center [449, 324] width 55 height 18
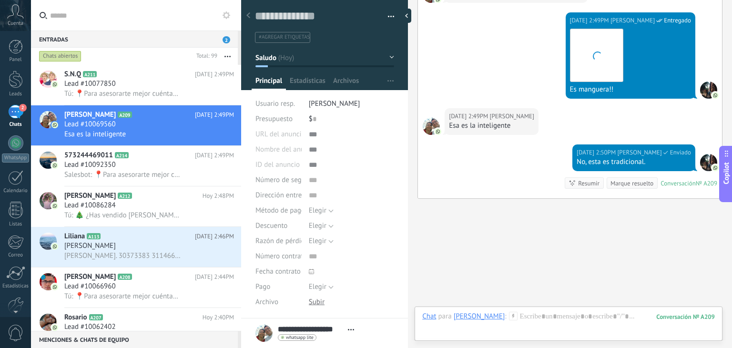
scroll to position [596, 0]
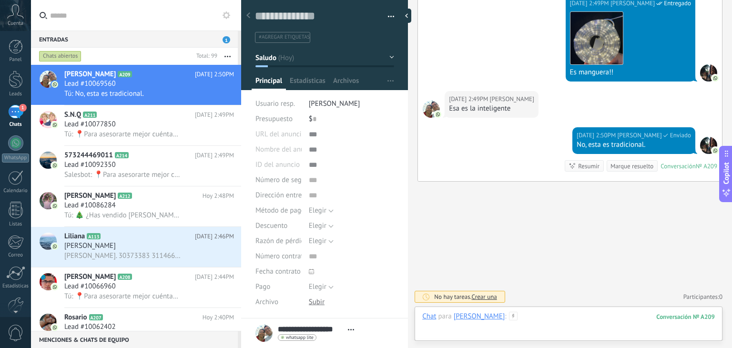
click at [550, 312] on div at bounding box center [568, 325] width 292 height 29
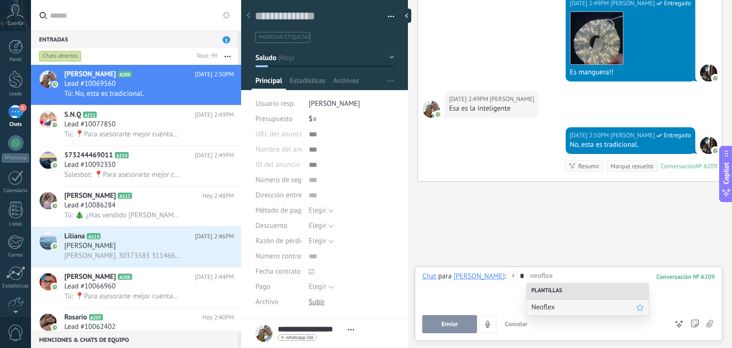
click at [551, 310] on span "Neoflex" at bounding box center [583, 306] width 105 height 9
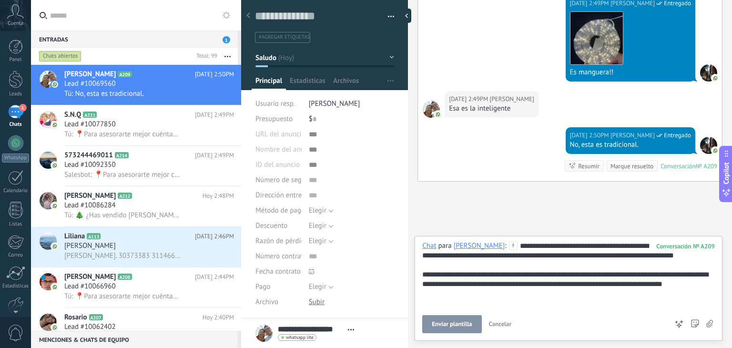
click at [458, 322] on span "Enviar plantilla" at bounding box center [452, 324] width 40 height 7
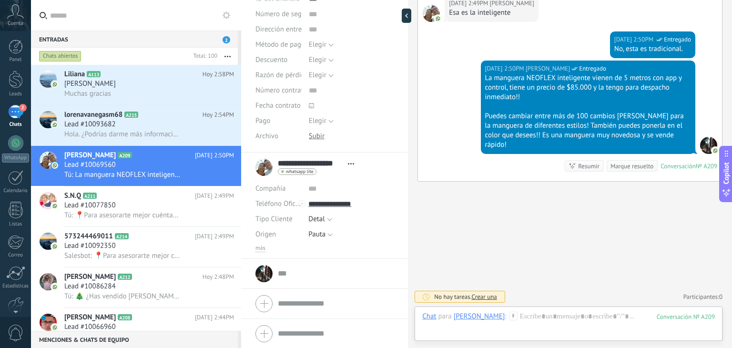
scroll to position [0, 0]
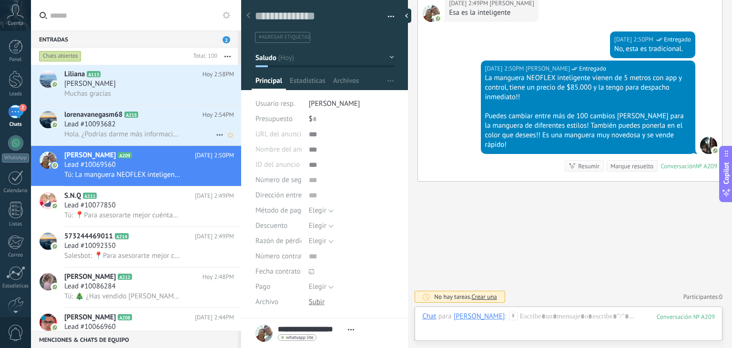
click at [126, 130] on div "Hola. ¿Podrías darme más información?" at bounding box center [149, 134] width 170 height 10
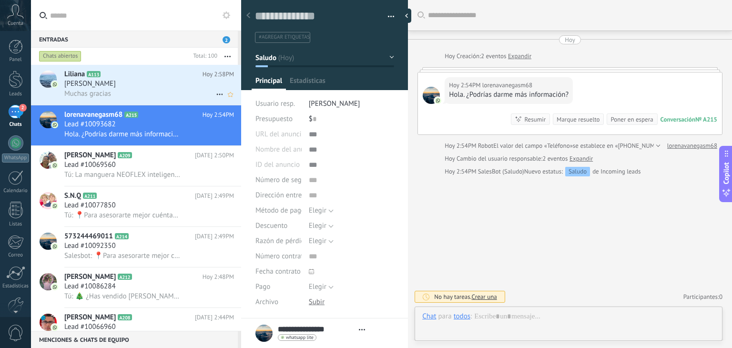
scroll to position [14, 0]
click at [179, 77] on h2 "[PERSON_NAME] A113" at bounding box center [133, 75] width 138 height 10
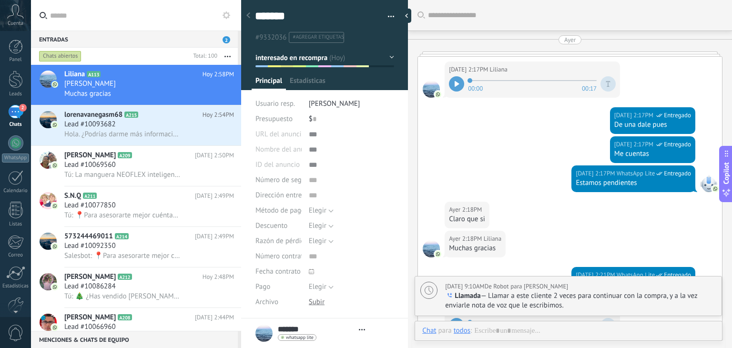
type textarea "*******"
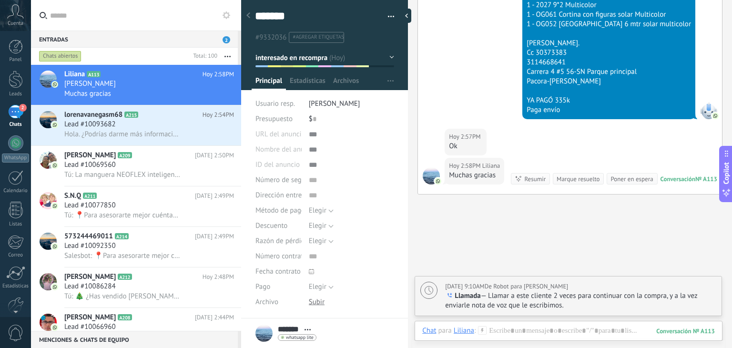
scroll to position [14, 0]
click at [501, 326] on div at bounding box center [568, 340] width 292 height 29
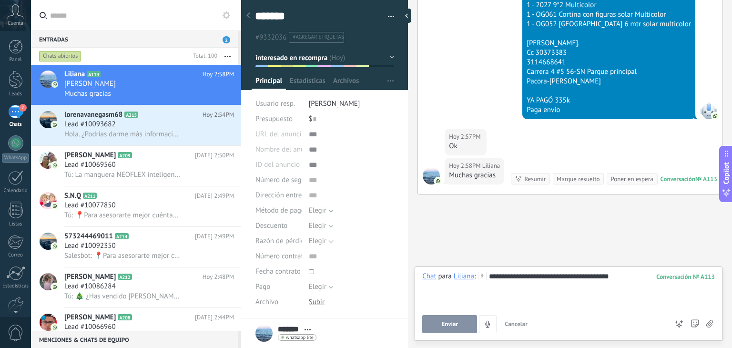
click at [453, 315] on div "Enviar Cancelar Rastrear clics en links ? Reducir links largos y rastrear clics…" at bounding box center [544, 324] width 245 height 18
click at [446, 319] on button "Enviar" at bounding box center [449, 324] width 55 height 18
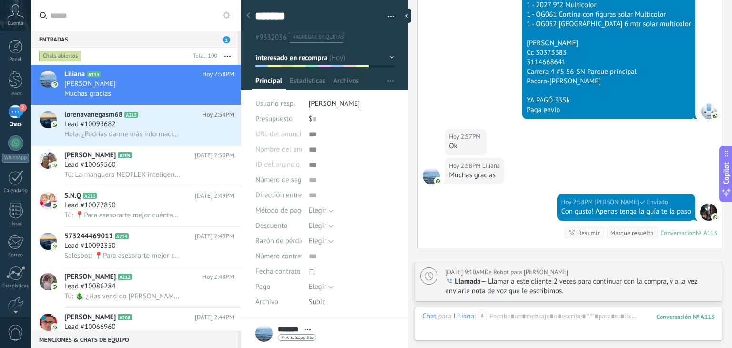
scroll to position [1354, 0]
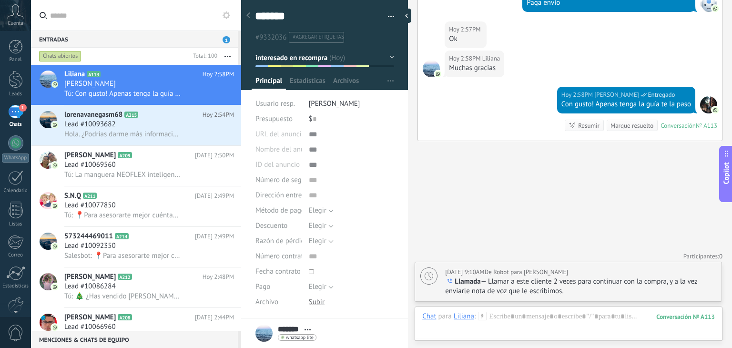
click at [326, 58] on span "interesado en recompra" at bounding box center [291, 57] width 72 height 9
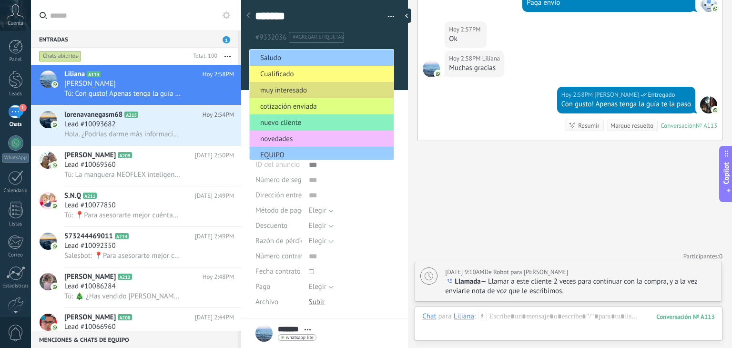
scroll to position [84, 0]
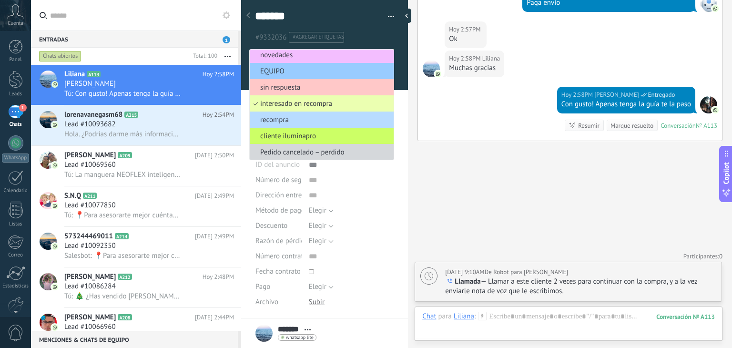
click at [323, 113] on li "recompra" at bounding box center [322, 119] width 144 height 16
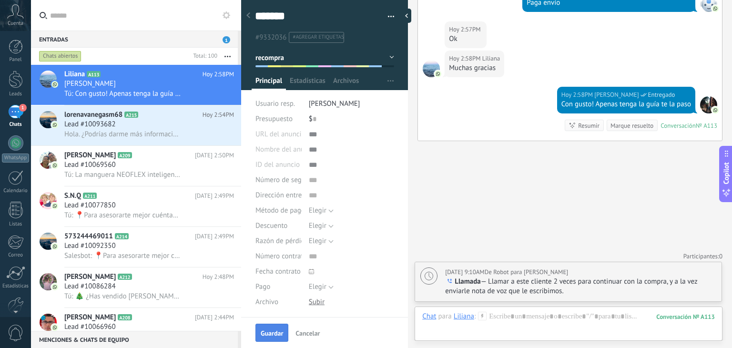
click at [269, 334] on span "Guardar" at bounding box center [272, 333] width 22 height 7
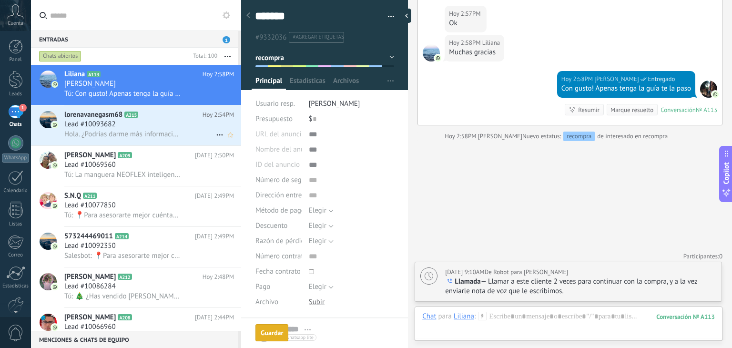
click at [127, 129] on div "Lead #10093682" at bounding box center [149, 125] width 170 height 10
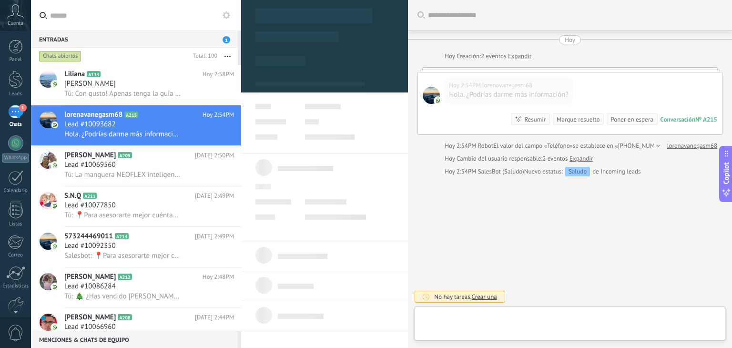
type textarea "**********"
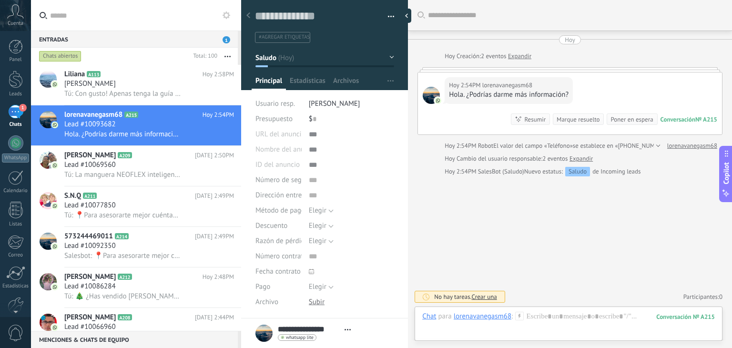
click at [518, 317] on icon at bounding box center [519, 315] width 9 height 9
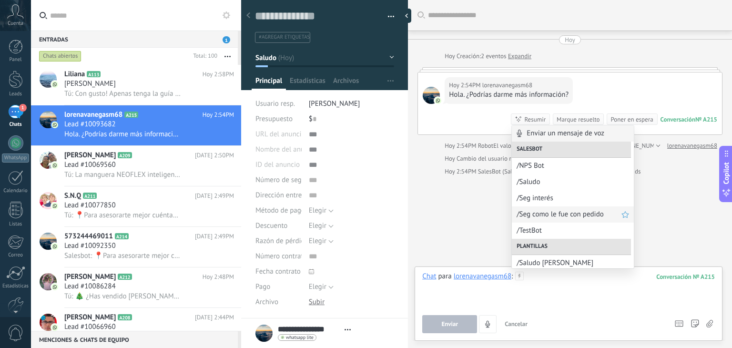
scroll to position [31, 0]
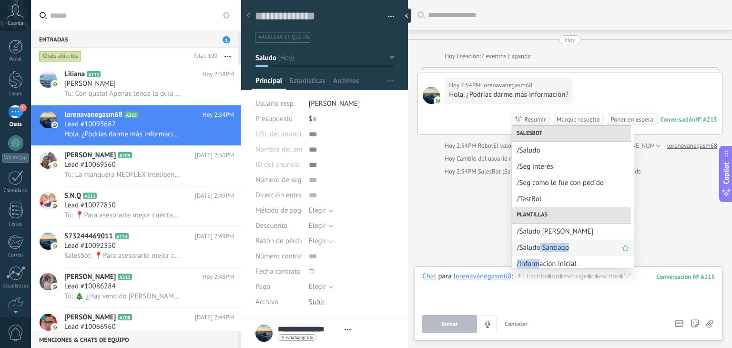
drag, startPoint x: 537, startPoint y: 256, endPoint x: 539, endPoint y: 248, distance: 8.8
click at [539, 248] on div "Enviar un mensaje de voz Salesbot /NPS Bot /Saludo /Seg interés /Seg como le fu…" at bounding box center [573, 196] width 122 height 143
click at [539, 248] on span "/Saludo Santiago" at bounding box center [568, 247] width 105 height 9
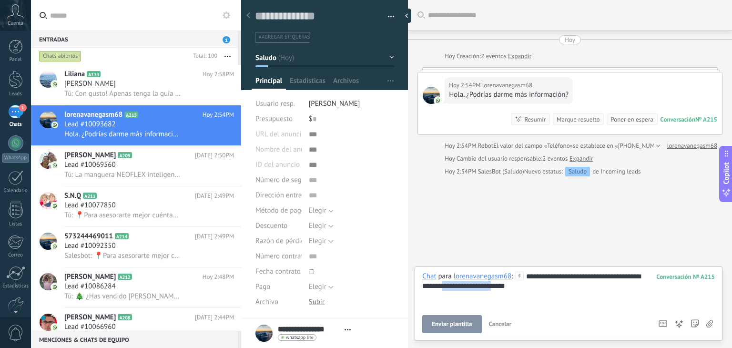
drag, startPoint x: 516, startPoint y: 288, endPoint x: 460, endPoint y: 283, distance: 56.9
click at [460, 283] on div "**********" at bounding box center [568, 289] width 292 height 36
click at [447, 323] on span "Enviar" at bounding box center [449, 324] width 17 height 7
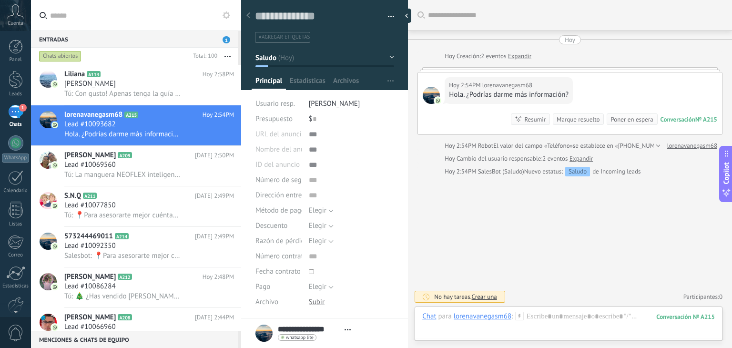
scroll to position [70, 0]
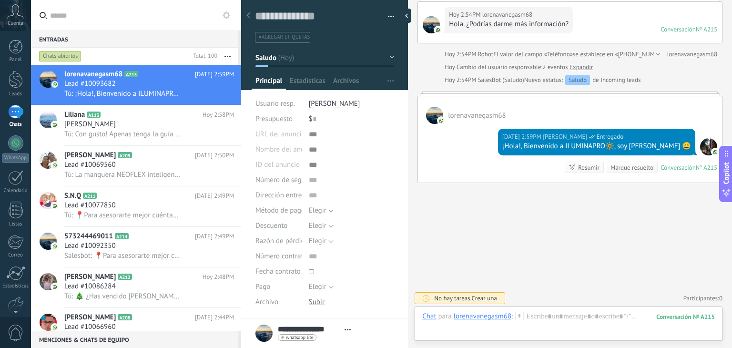
click at [521, 317] on icon at bounding box center [519, 315] width 9 height 9
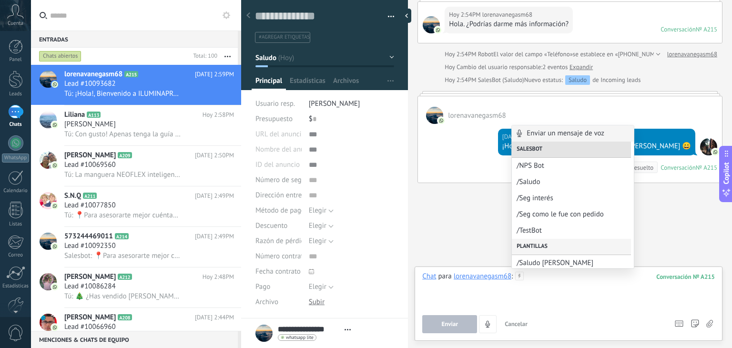
scroll to position [64, 0]
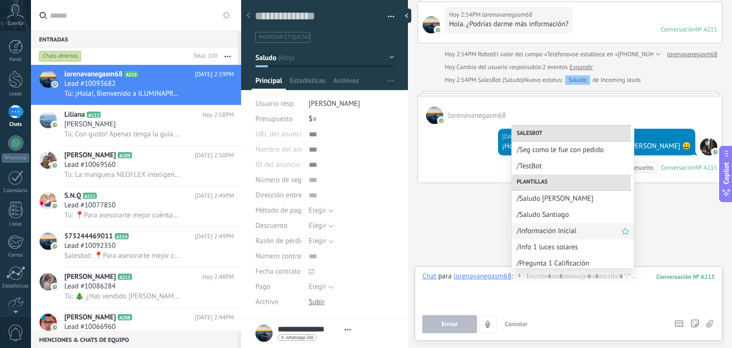
click at [559, 230] on span "/Información Inicial" at bounding box center [568, 230] width 105 height 9
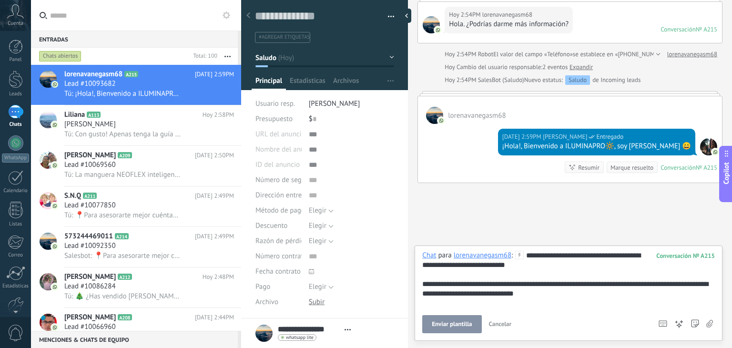
click at [462, 321] on span "Enviar plantilla" at bounding box center [452, 324] width 40 height 7
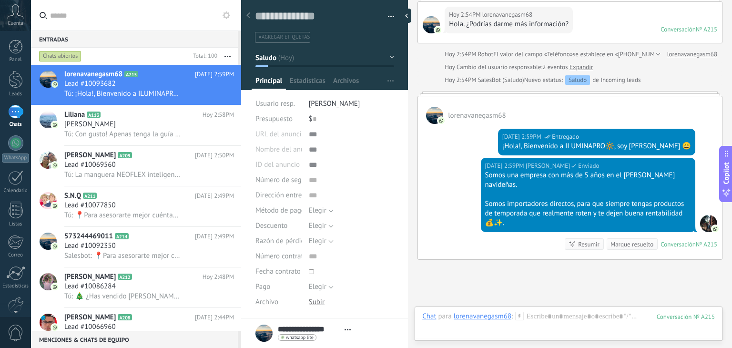
scroll to position [148, 0]
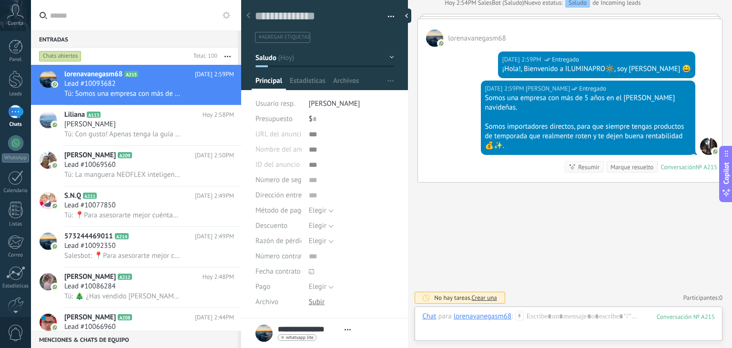
click at [520, 311] on use at bounding box center [519, 315] width 8 height 8
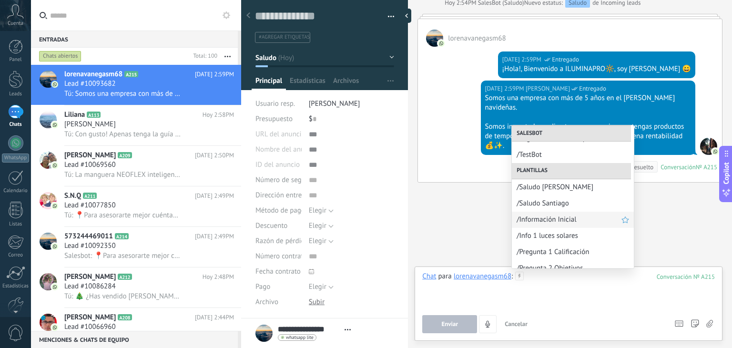
scroll to position [76, 0]
click at [553, 245] on div "/Pregunta 1 Calificación" at bounding box center [573, 251] width 122 height 16
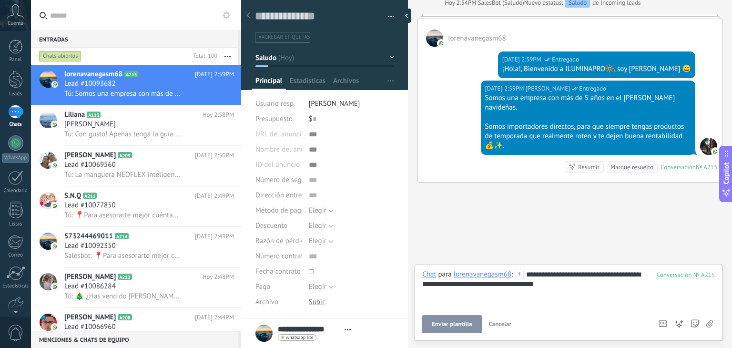
click at [452, 329] on button "Enviar plantilla" at bounding box center [451, 324] width 59 height 18
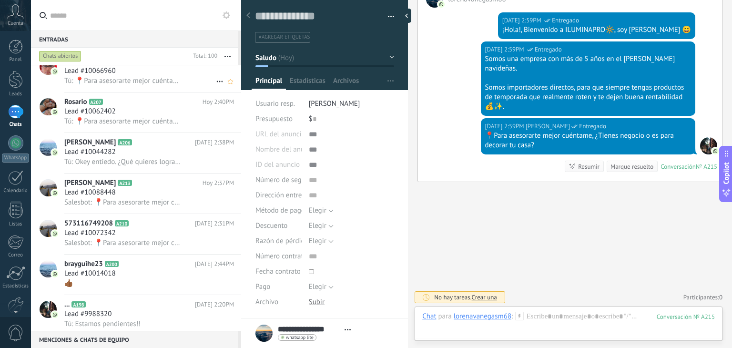
scroll to position [0, 0]
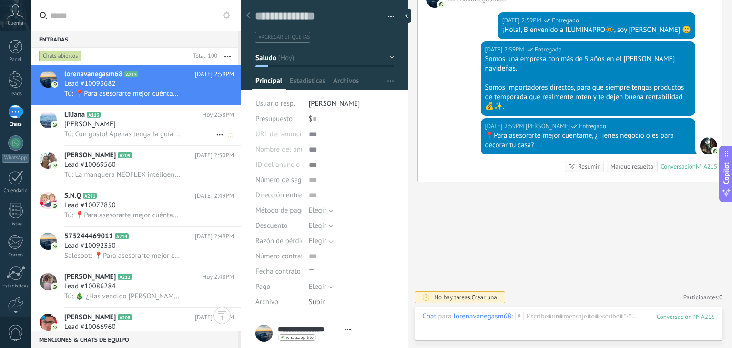
click at [154, 145] on div "[PERSON_NAME] A113 [DATE] 2:58PM [PERSON_NAME]: Con gusto! Apenas tenga la guía…" at bounding box center [152, 125] width 177 height 40
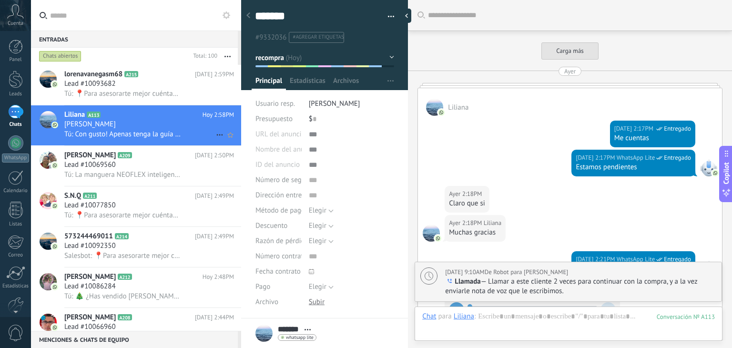
scroll to position [1275, 0]
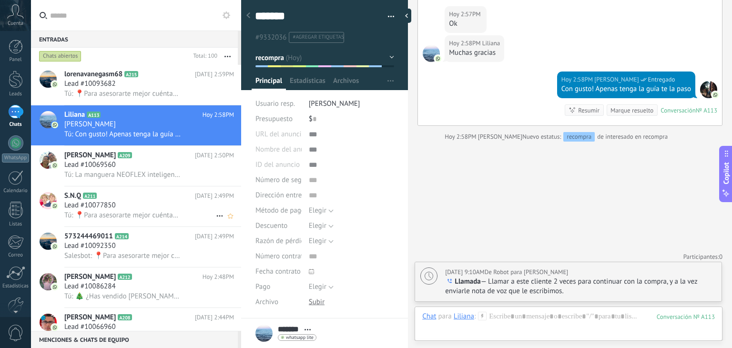
drag, startPoint x: 159, startPoint y: 197, endPoint x: 118, endPoint y: 204, distance: 41.6
click at [118, 204] on h3 "Lead #10077850" at bounding box center [92, 206] width 56 height 10
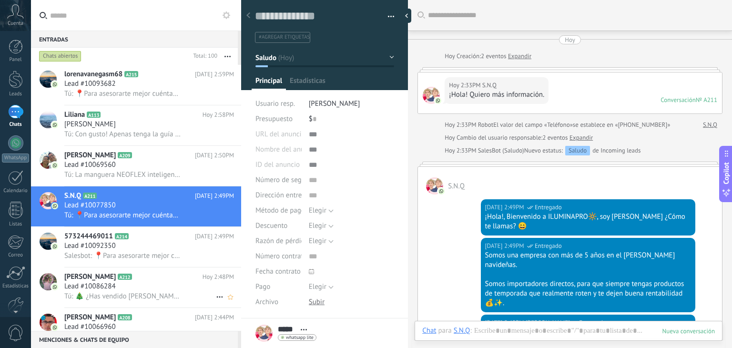
scroll to position [171, 0]
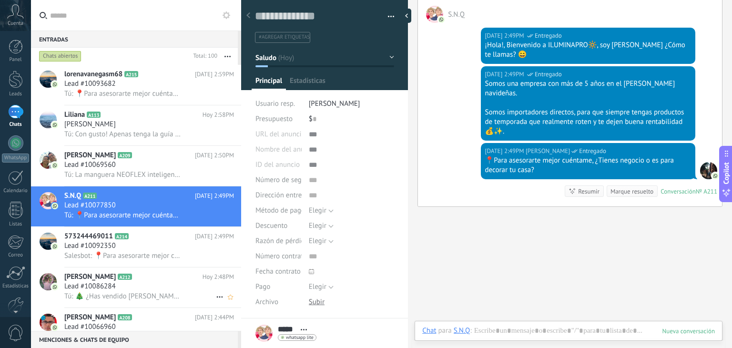
click at [120, 290] on div "Lead #10086284" at bounding box center [149, 286] width 170 height 10
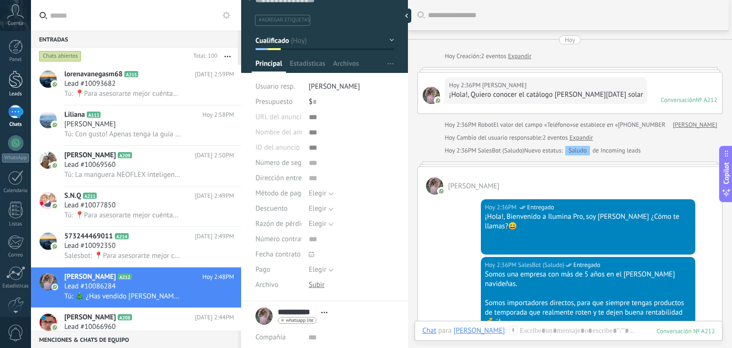
click at [8, 94] on div "Leads" at bounding box center [16, 94] width 28 height 6
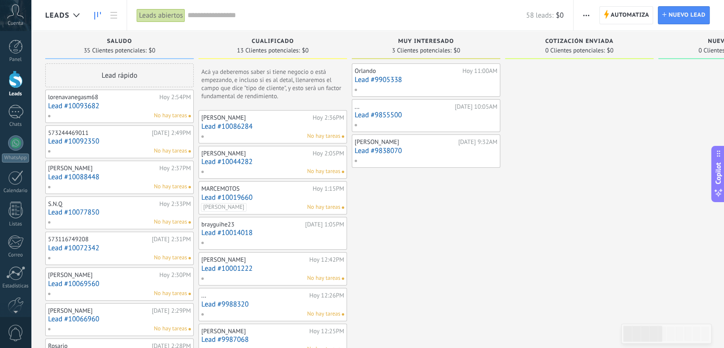
click at [452, 159] on div at bounding box center [425, 160] width 142 height 9
click at [390, 151] on link "Lead #9838070" at bounding box center [426, 151] width 143 height 8
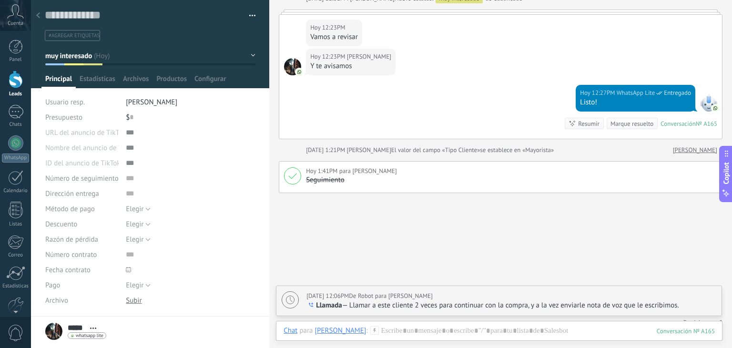
scroll to position [1131, 0]
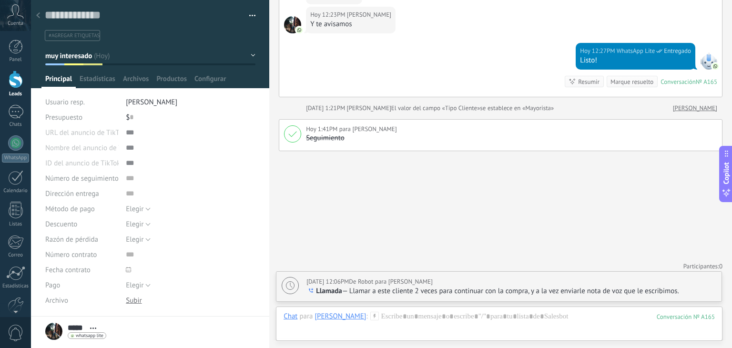
click at [36, 19] on div at bounding box center [37, 16] width 13 height 19
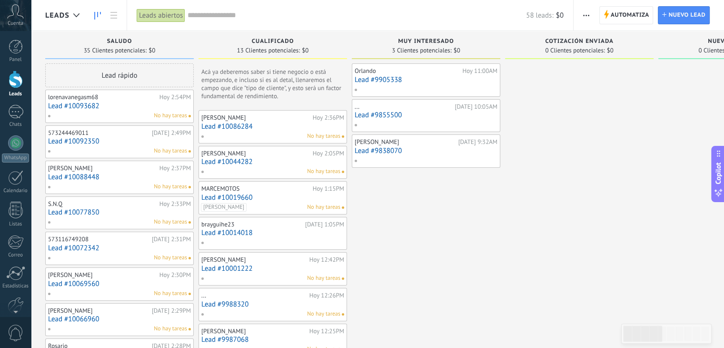
click at [389, 115] on link "Lead #9855500" at bounding box center [426, 115] width 143 height 8
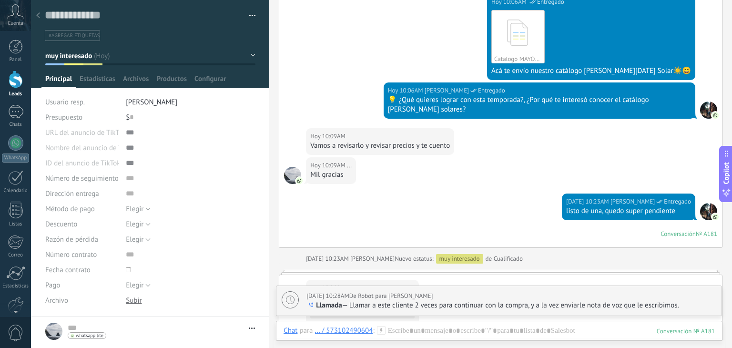
scroll to position [803, 0]
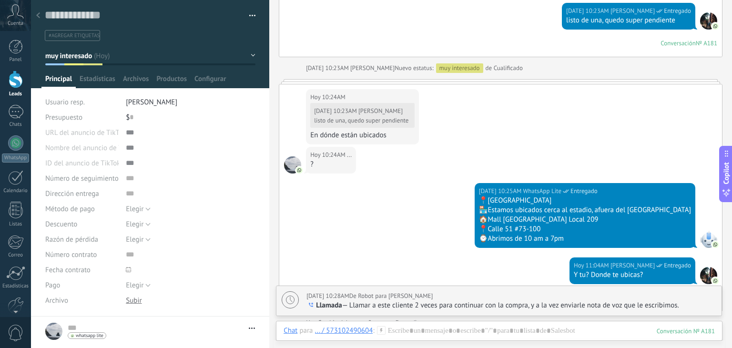
click at [39, 16] on icon at bounding box center [38, 15] width 4 height 6
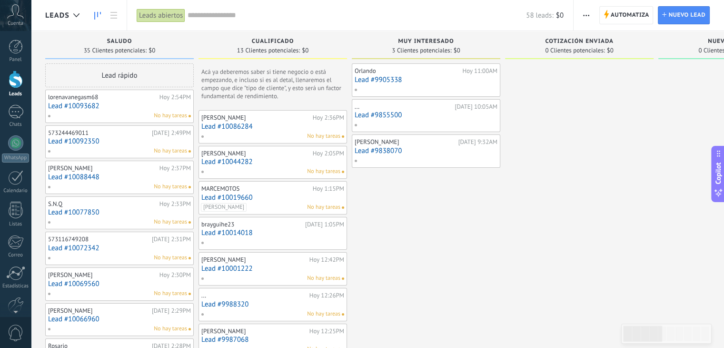
click at [379, 79] on link "Lead #9905338" at bounding box center [426, 80] width 143 height 8
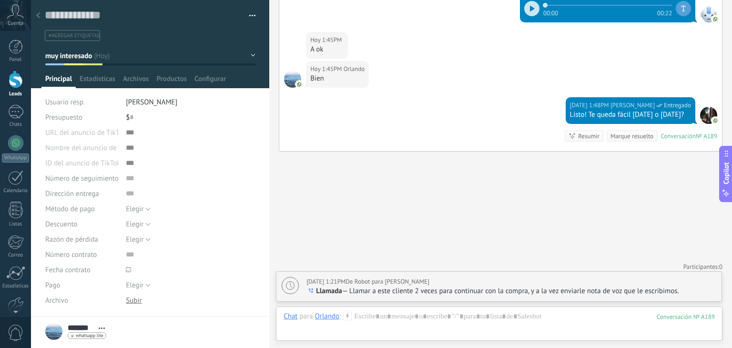
click at [38, 14] on use at bounding box center [38, 15] width 4 height 6
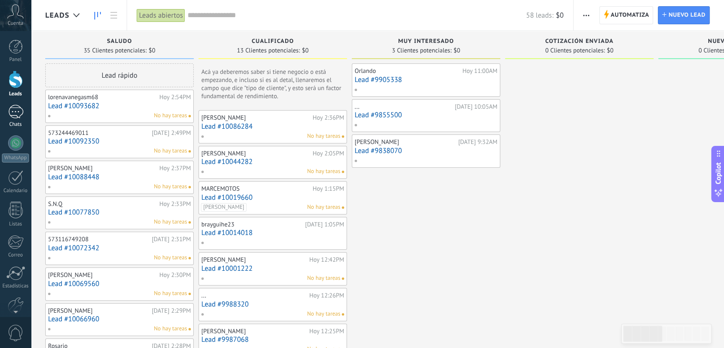
click at [12, 120] on link "1 Chats" at bounding box center [15, 116] width 31 height 23
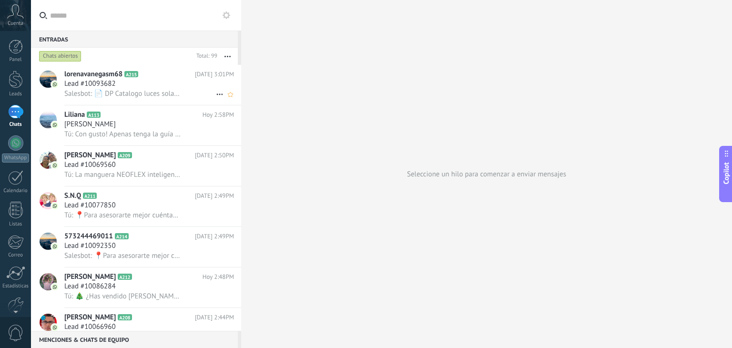
click at [123, 87] on div "Lead #10093682" at bounding box center [149, 84] width 170 height 10
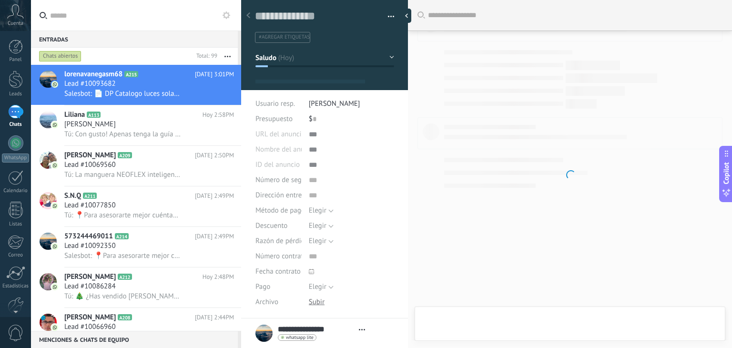
type textarea "**********"
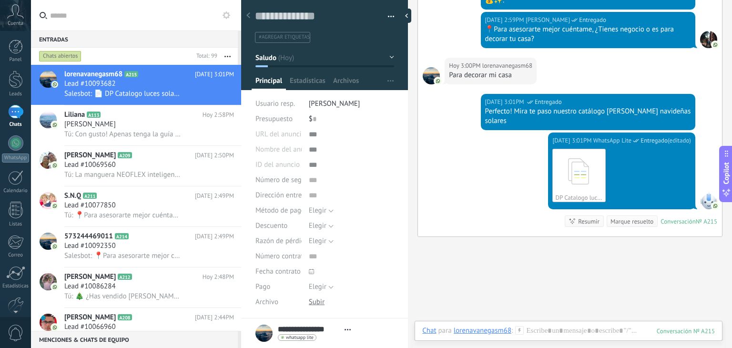
click at [519, 332] on icon at bounding box center [519, 330] width 9 height 9
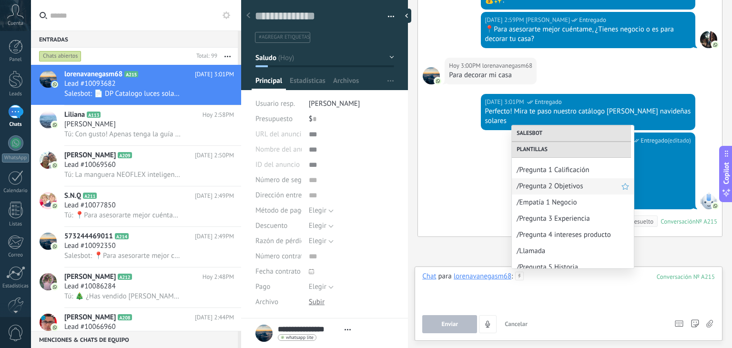
scroll to position [158, 0]
click at [562, 237] on span "/Pregunta 4 intereses producto" at bounding box center [568, 234] width 105 height 9
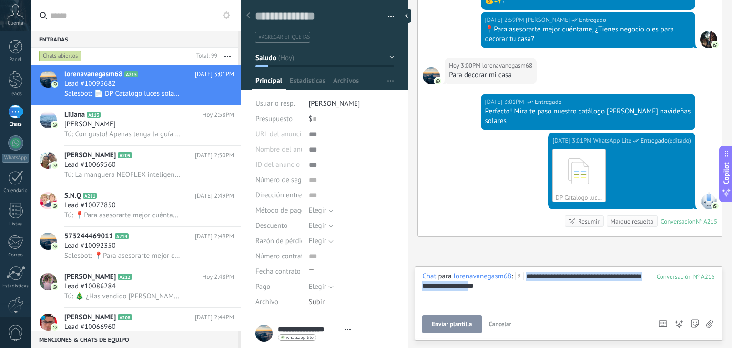
drag, startPoint x: 511, startPoint y: 284, endPoint x: 526, endPoint y: 277, distance: 16.6
click at [526, 277] on div "**********" at bounding box center [568, 289] width 292 height 36
click at [511, 284] on div "**********" at bounding box center [568, 289] width 292 height 36
drag, startPoint x: 511, startPoint y: 284, endPoint x: 524, endPoint y: 277, distance: 15.8
click at [524, 277] on div "**********" at bounding box center [568, 289] width 292 height 36
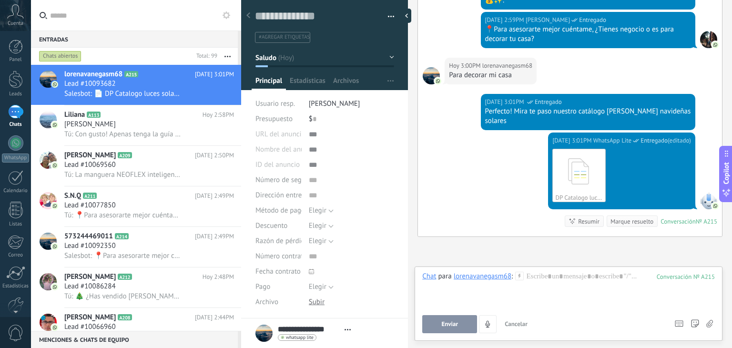
click at [520, 321] on span "Cancelar" at bounding box center [515, 324] width 23 height 8
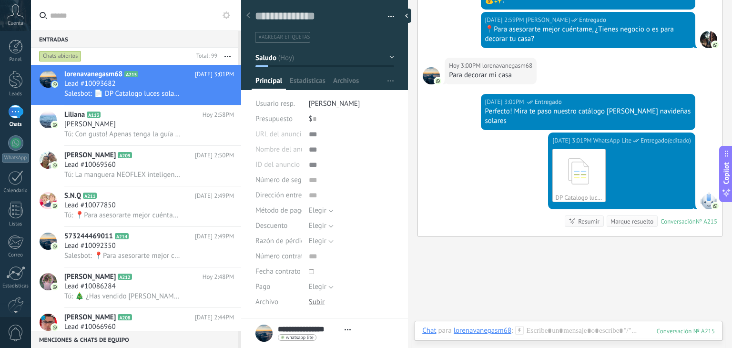
scroll to position [106, 0]
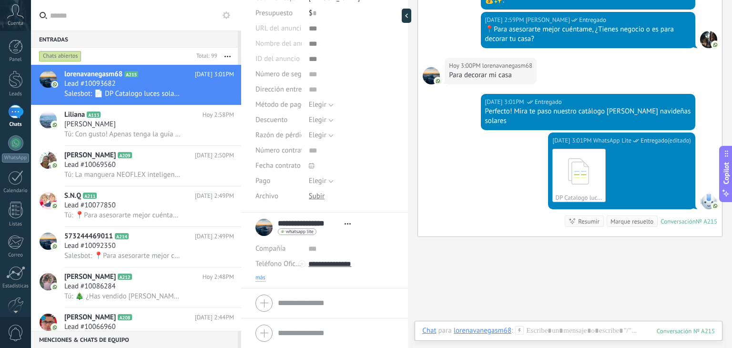
click at [260, 275] on span "más" at bounding box center [260, 278] width 10 height 8
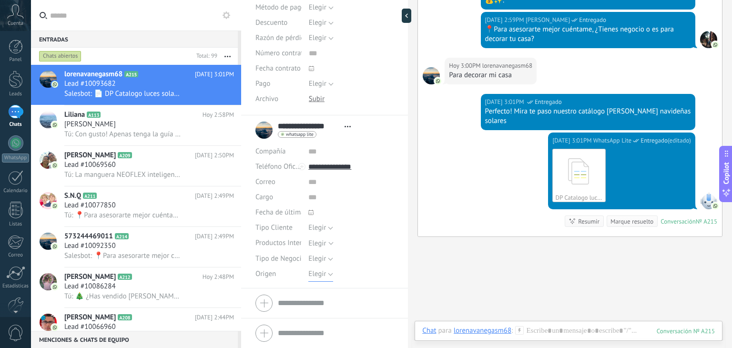
click at [324, 273] on span "Elegir" at bounding box center [317, 273] width 18 height 9
click at [318, 300] on li "Pauta" at bounding box center [343, 306] width 90 height 16
click at [319, 225] on span "Elegir" at bounding box center [317, 227] width 18 height 9
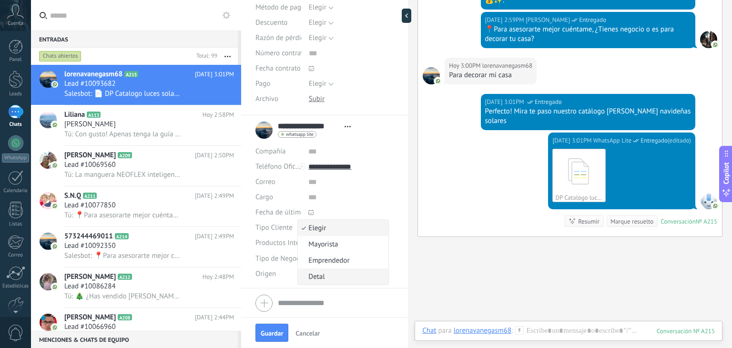
click at [321, 272] on span "Detal" at bounding box center [342, 276] width 88 height 9
click at [270, 339] on button "Guardar" at bounding box center [271, 332] width 33 height 18
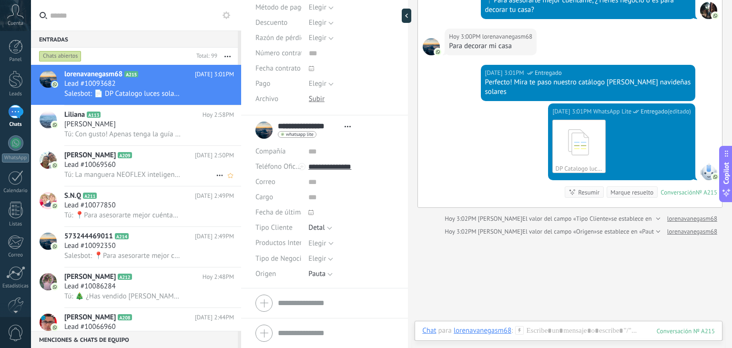
click at [131, 156] on span "A209" at bounding box center [125, 155] width 14 height 6
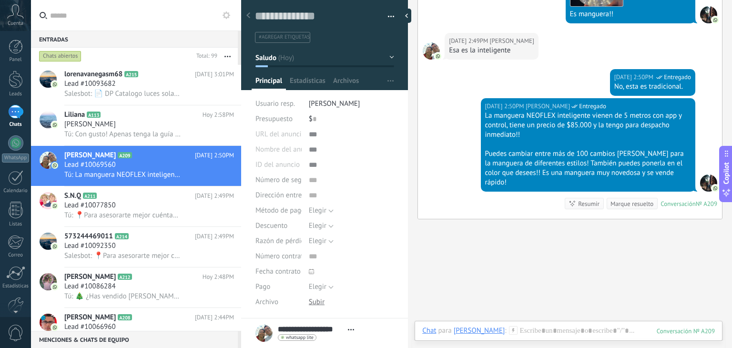
scroll to position [166, 0]
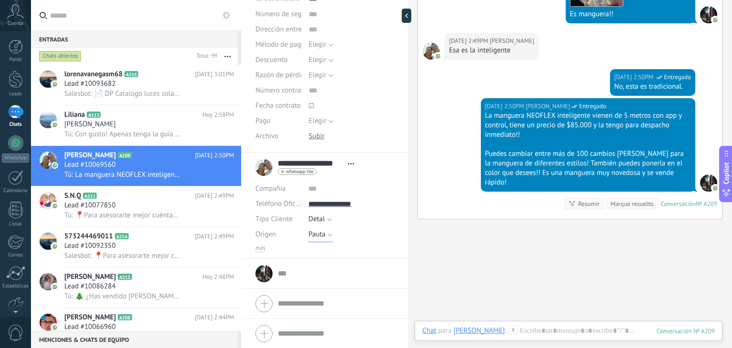
click at [322, 231] on span "Pauta" at bounding box center [316, 234] width 17 height 9
click at [332, 284] on span "Cliente Antiguo, (no especifica)" at bounding box center [342, 283] width 88 height 9
click at [269, 334] on span "Guardar" at bounding box center [272, 333] width 22 height 7
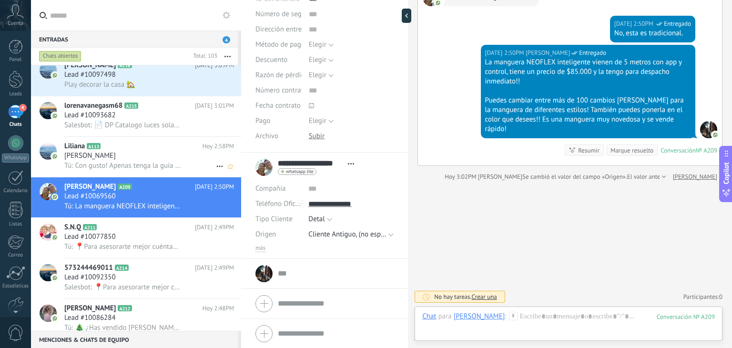
scroll to position [179, 0]
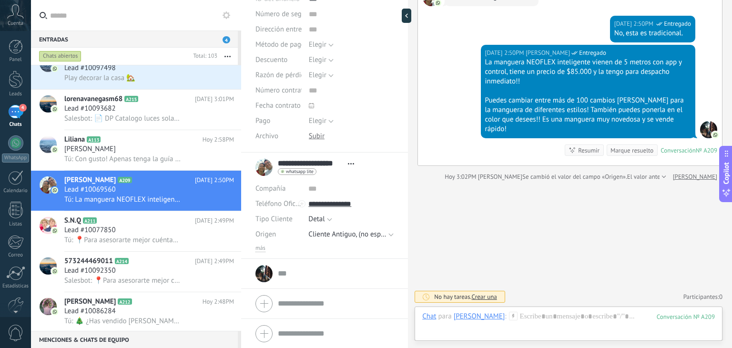
drag, startPoint x: 284, startPoint y: 185, endPoint x: 308, endPoint y: 197, distance: 27.1
click at [308, 197] on div "Compañía Abrir detalle Editar Teléfono Oficina" at bounding box center [324, 216] width 138 height 71
click at [319, 253] on li "**********" at bounding box center [324, 205] width 167 height 106
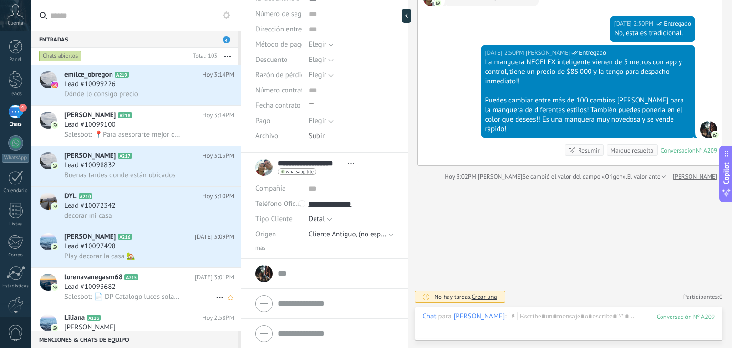
scroll to position [74, 0]
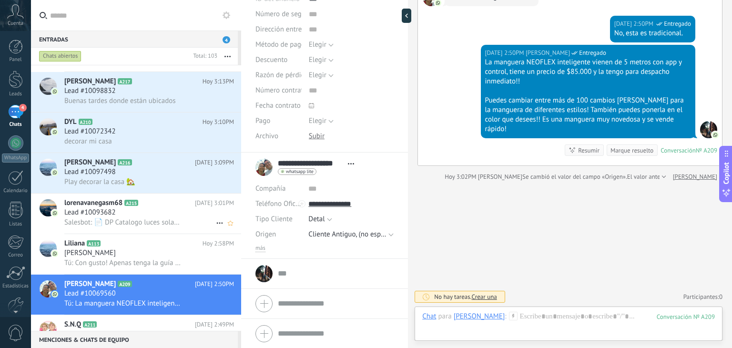
click at [135, 216] on div "Lead #10093682" at bounding box center [149, 213] width 170 height 10
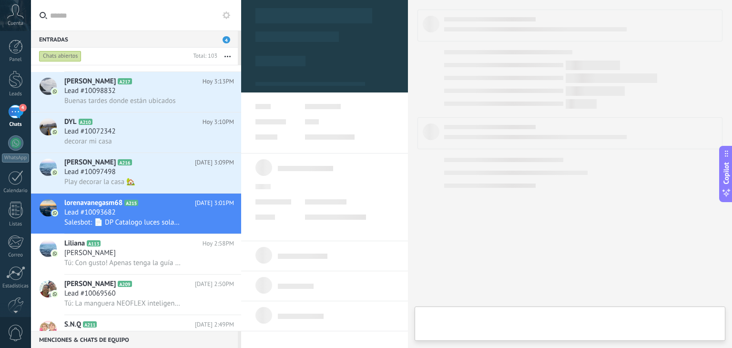
type textarea "**********"
